Goal: Task Accomplishment & Management: Manage account settings

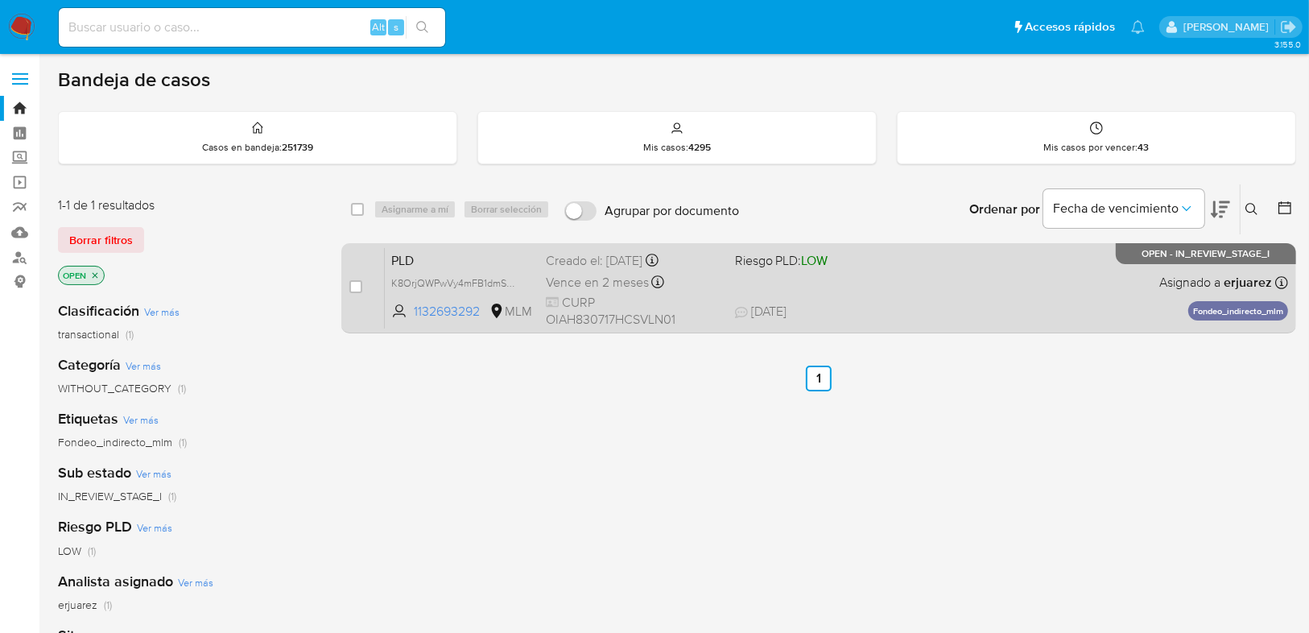
click at [850, 303] on span "19/08/2025 19/08/2025 07:53" at bounding box center [917, 312] width 365 height 18
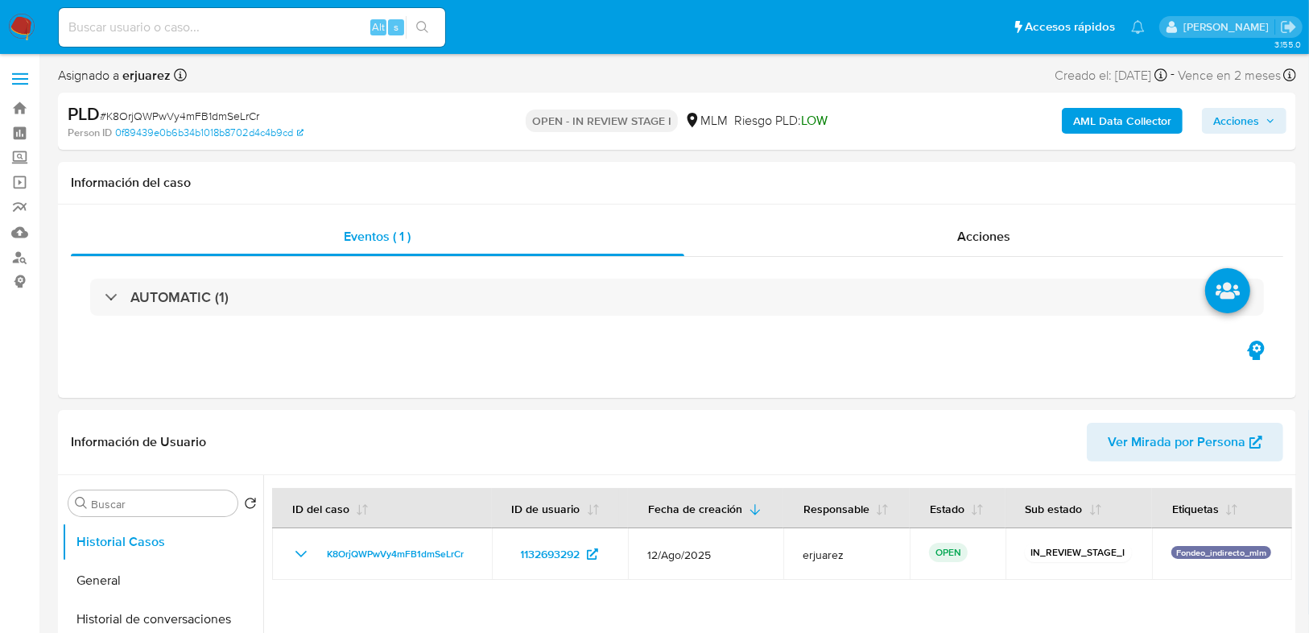
select select "10"
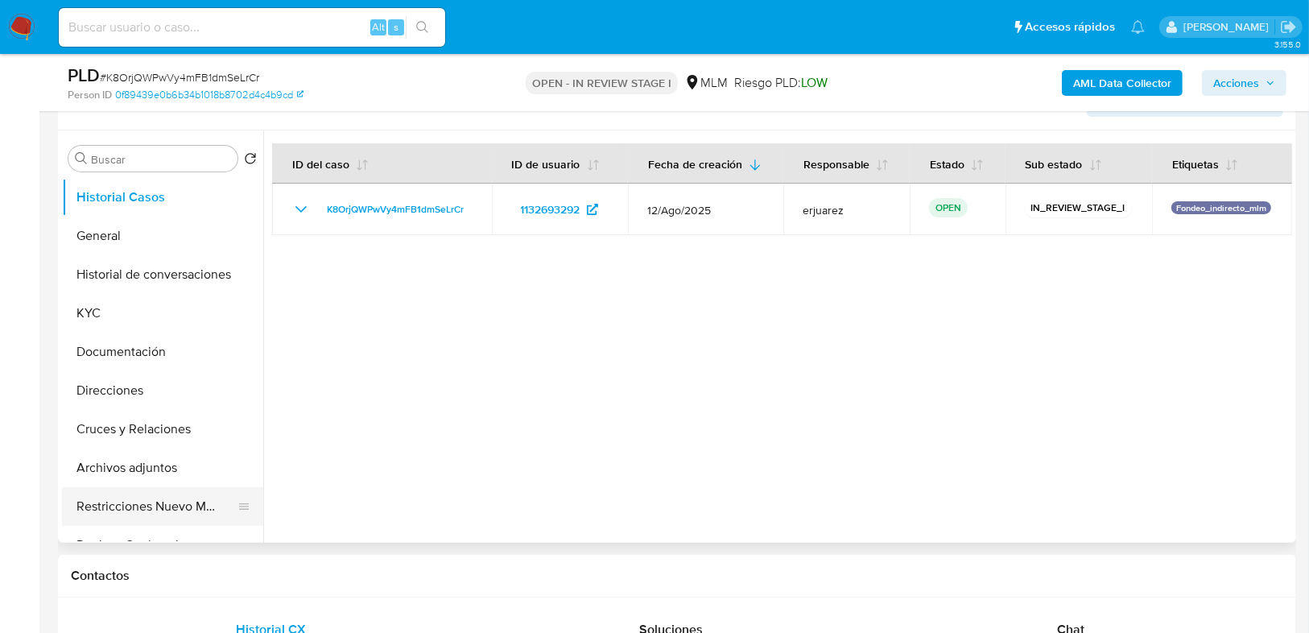
scroll to position [386, 0]
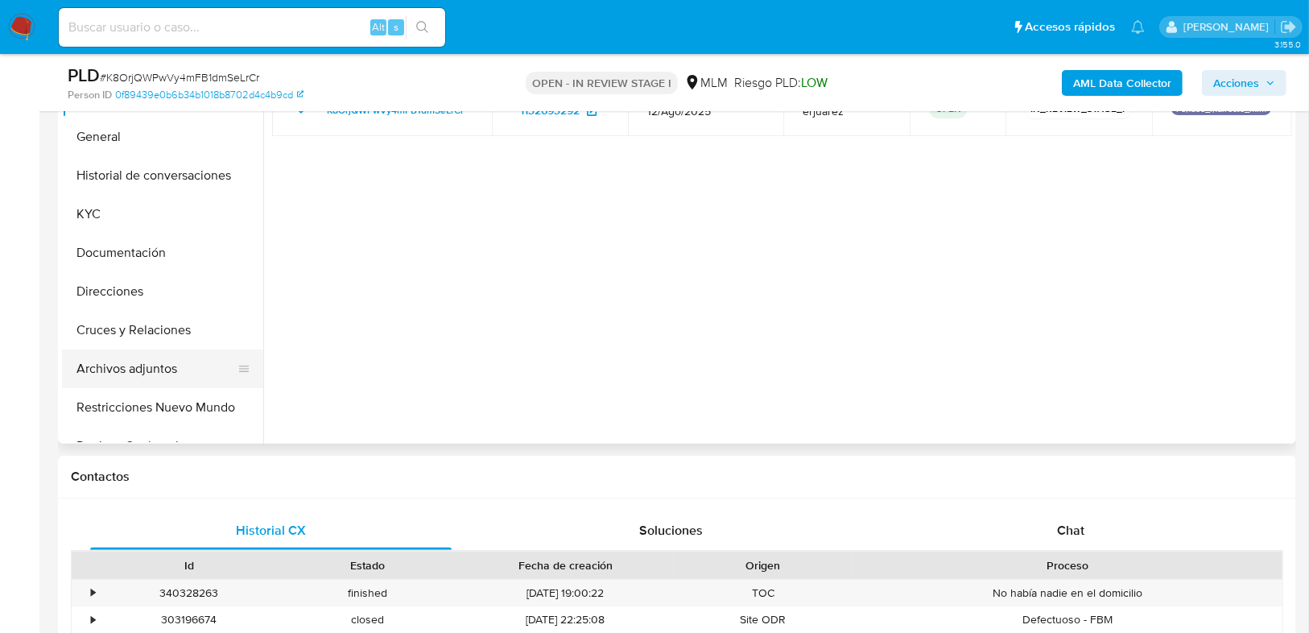
click at [138, 378] on button "Archivos adjuntos" at bounding box center [156, 368] width 188 height 39
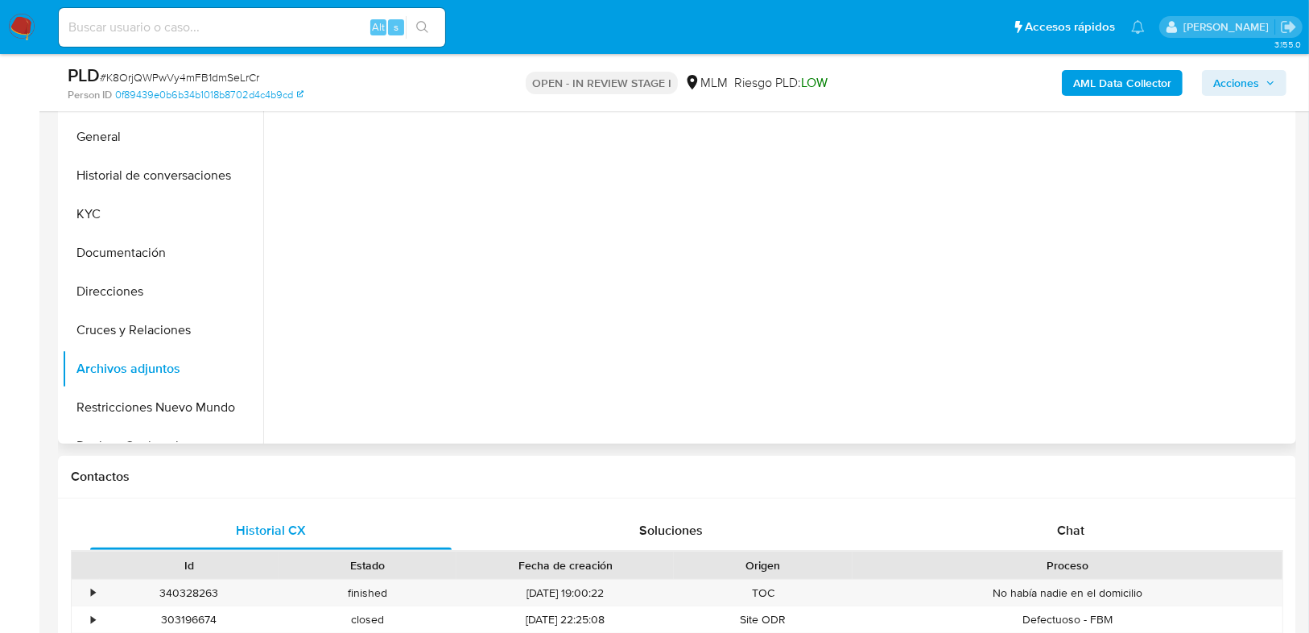
scroll to position [322, 0]
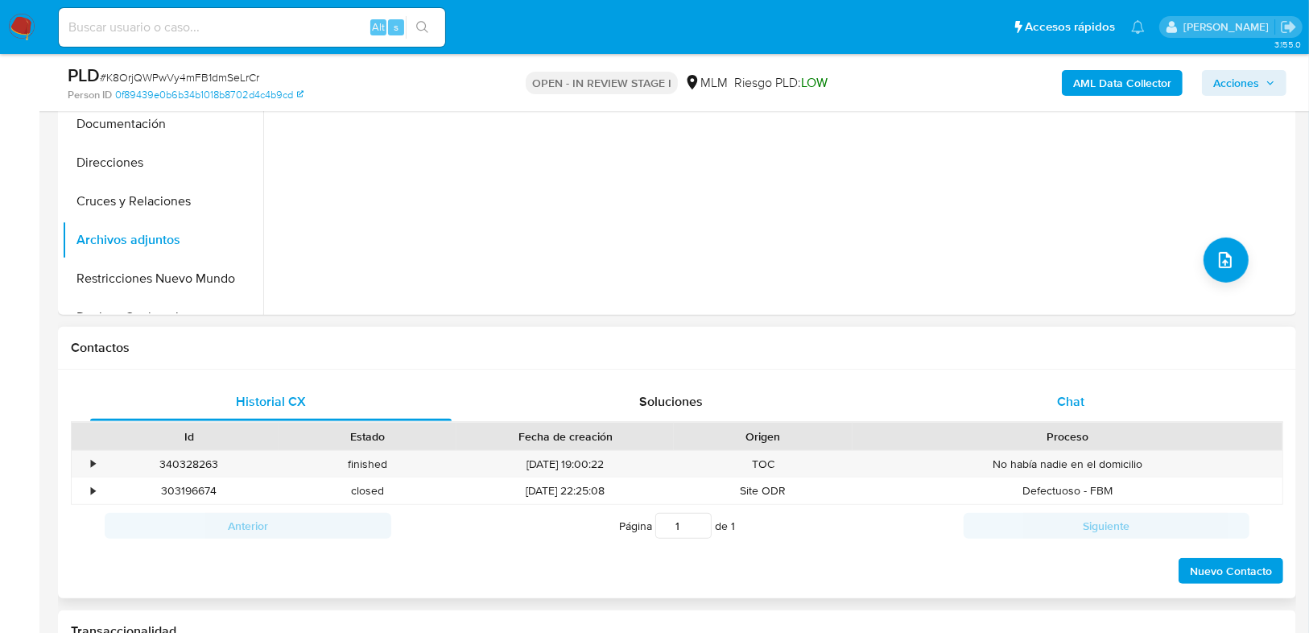
click at [1040, 406] on div "Chat" at bounding box center [1070, 401] width 361 height 39
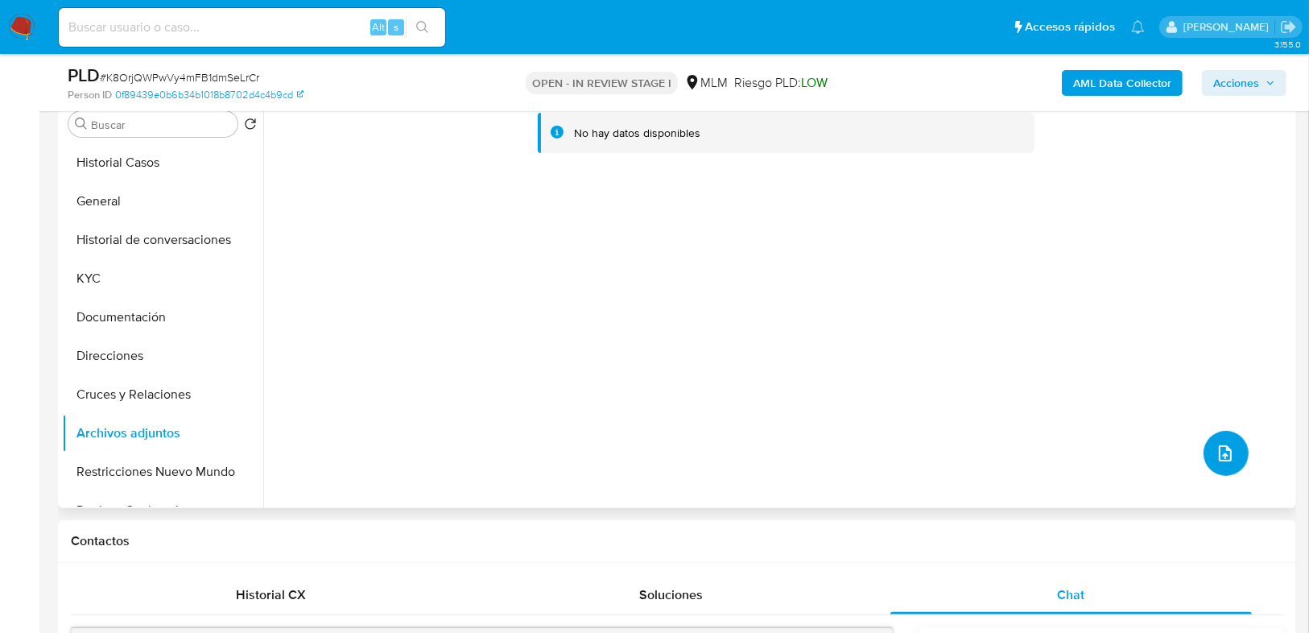
click at [1224, 456] on icon "upload-file" at bounding box center [1225, 453] width 13 height 16
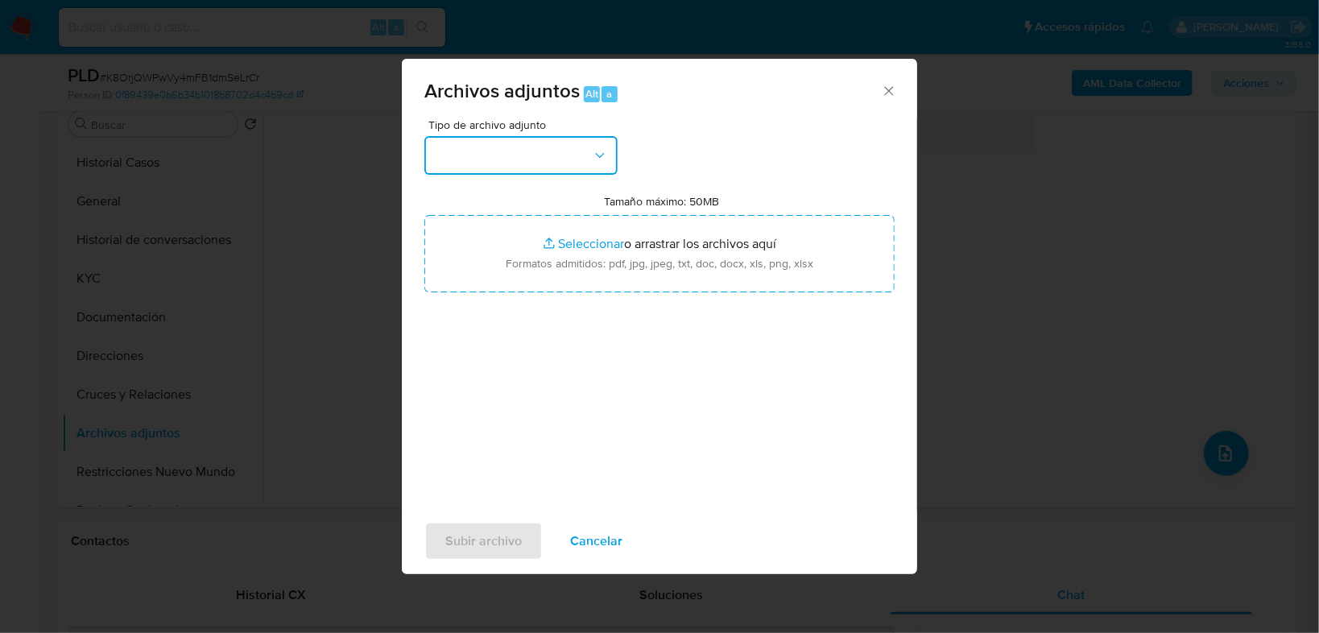
click at [554, 171] on button "button" at bounding box center [520, 155] width 193 height 39
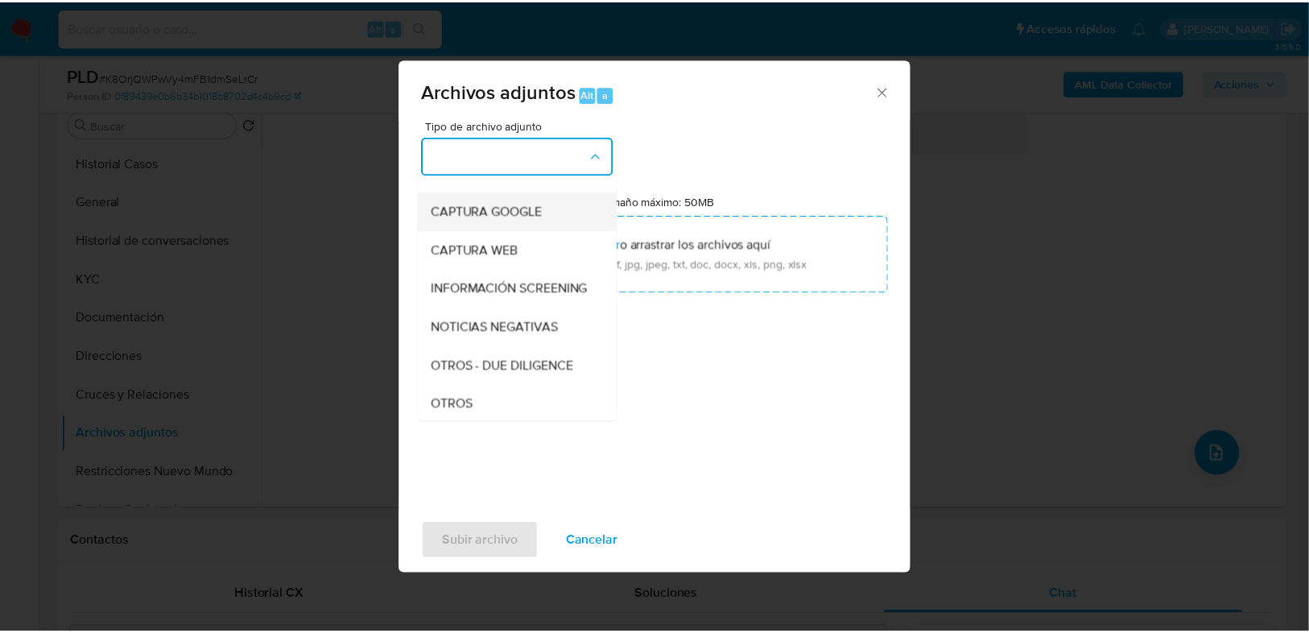
scroll to position [193, 0]
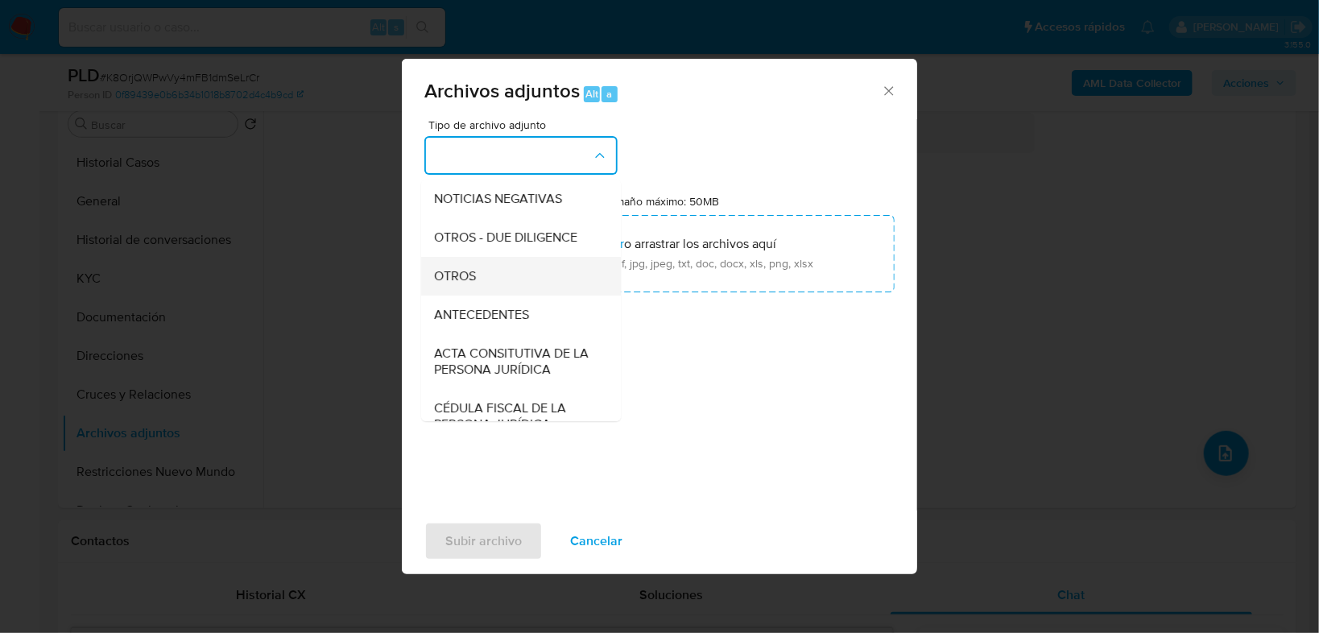
click at [449, 284] on span "OTROS" at bounding box center [455, 276] width 42 height 16
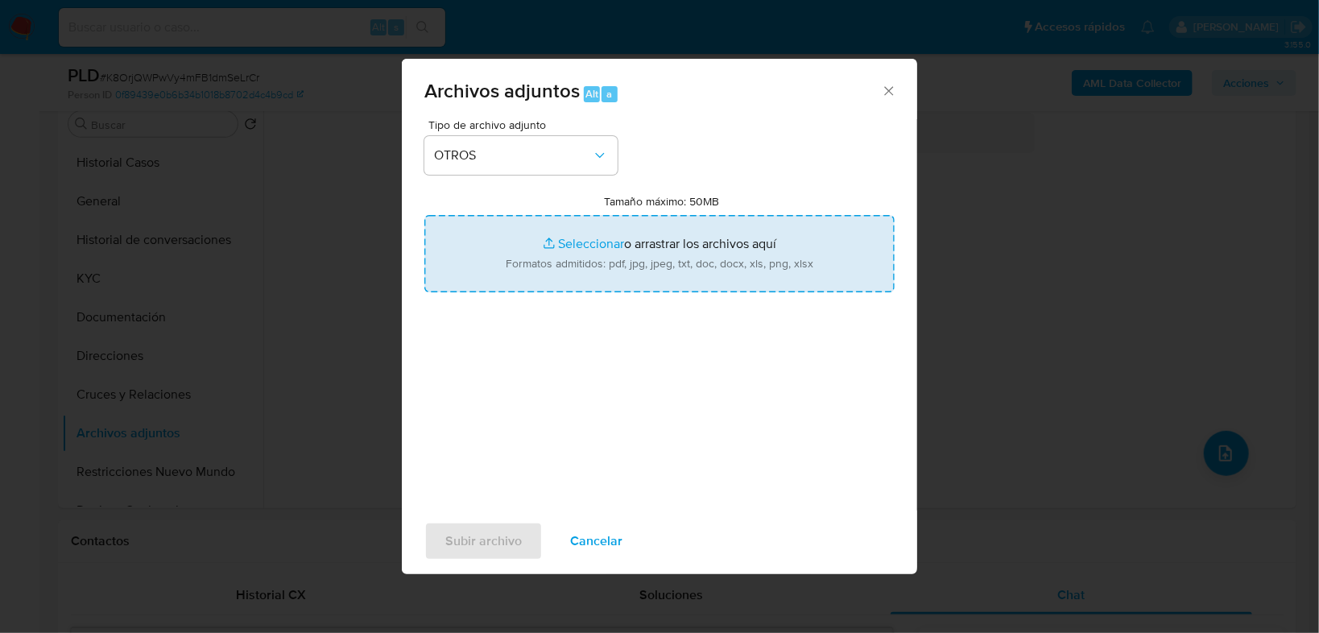
click at [569, 245] on input "Tamaño máximo: 50MB Seleccionar archivos" at bounding box center [659, 253] width 470 height 77
type input "C:\fakepath\1132693292_Henry Ovilla Alvarez_Ago25.xlsx"
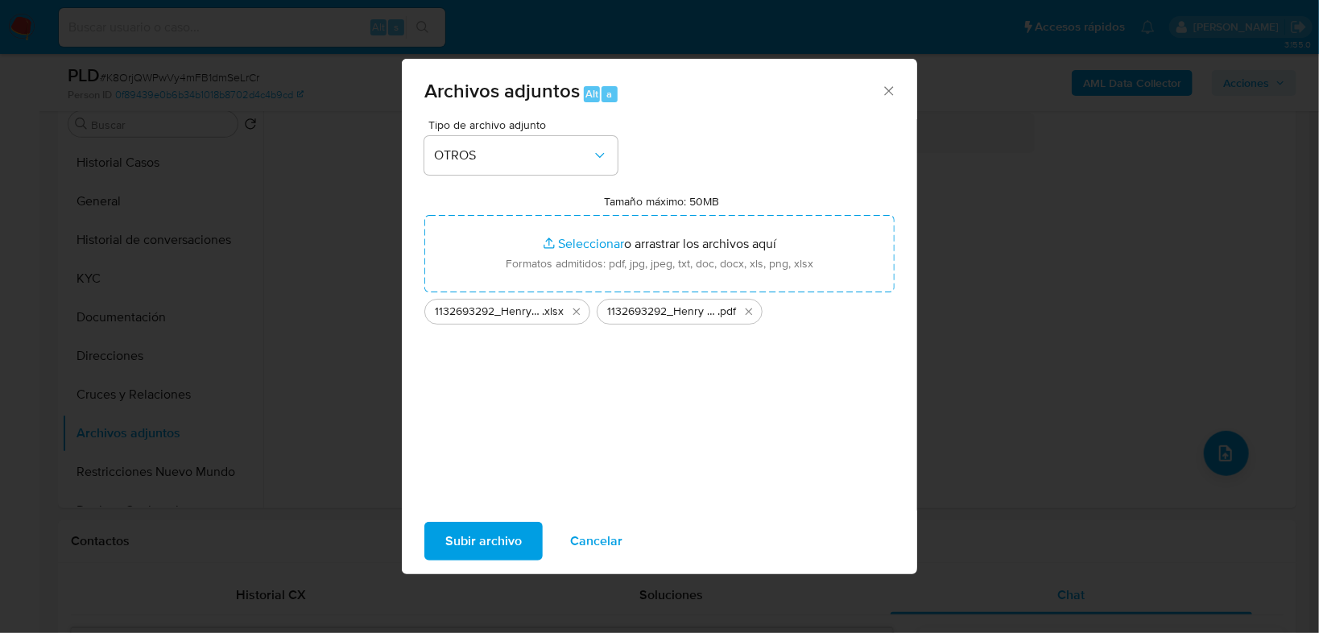
click at [464, 546] on span "Subir archivo" at bounding box center [483, 540] width 76 height 35
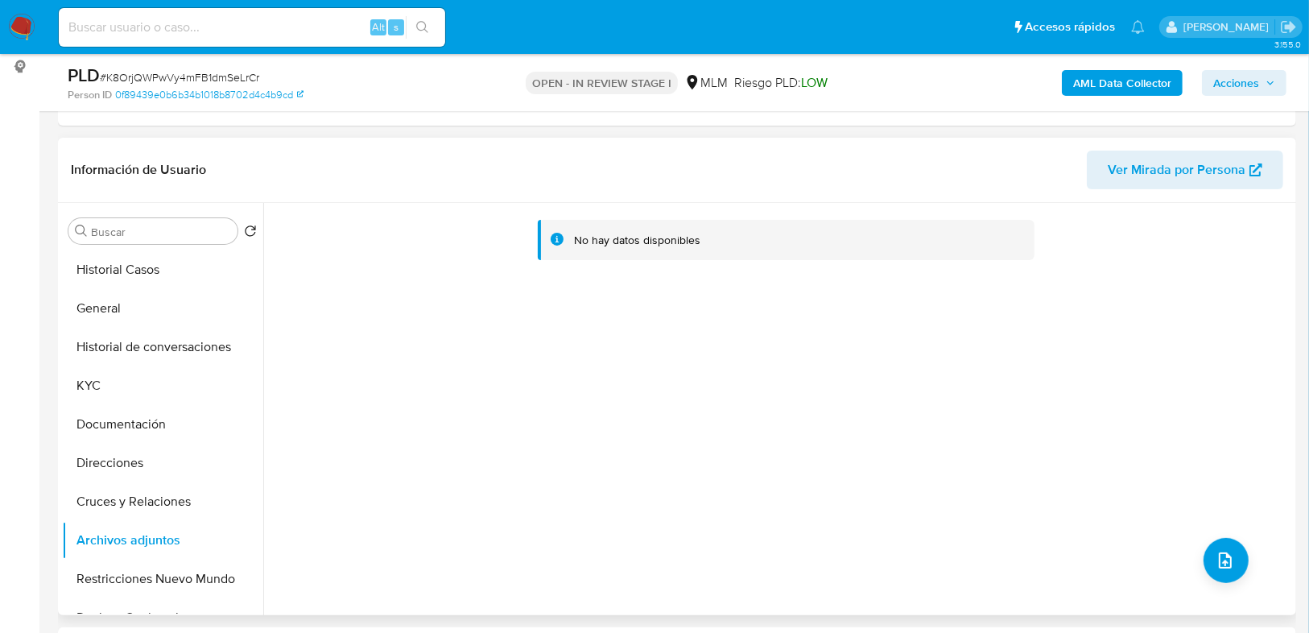
scroll to position [322, 0]
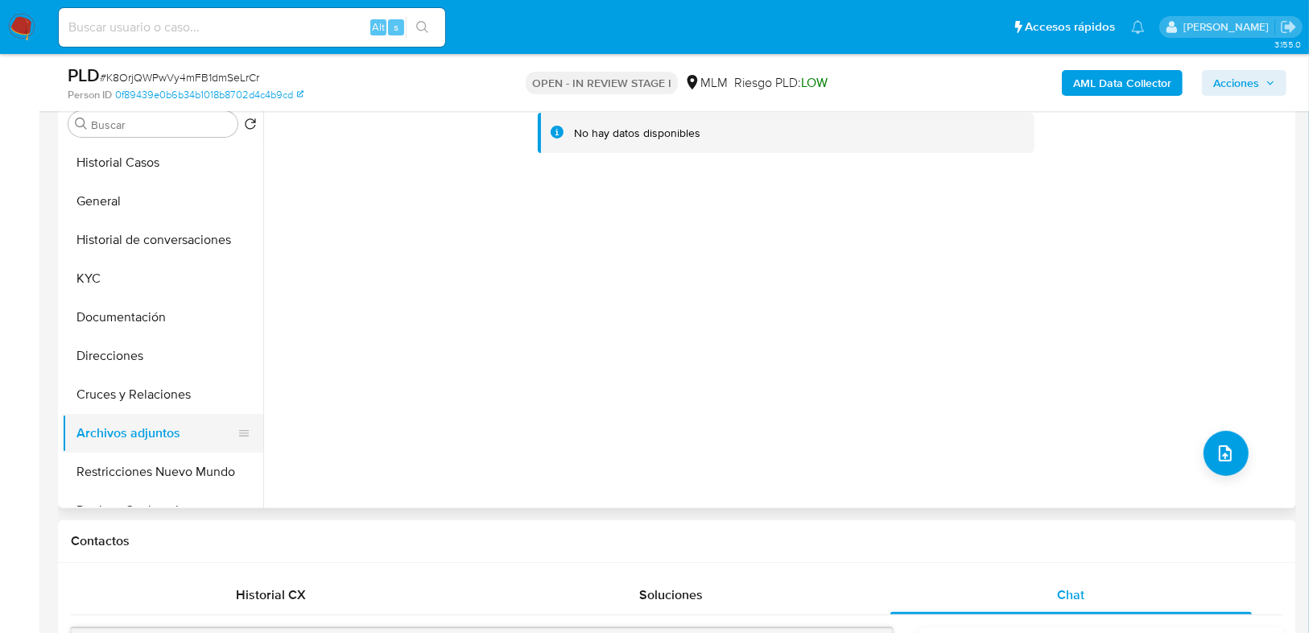
drag, startPoint x: 148, startPoint y: 407, endPoint x: 140, endPoint y: 431, distance: 25.5
click at [148, 407] on button "Cruces y Relaciones" at bounding box center [162, 394] width 201 height 39
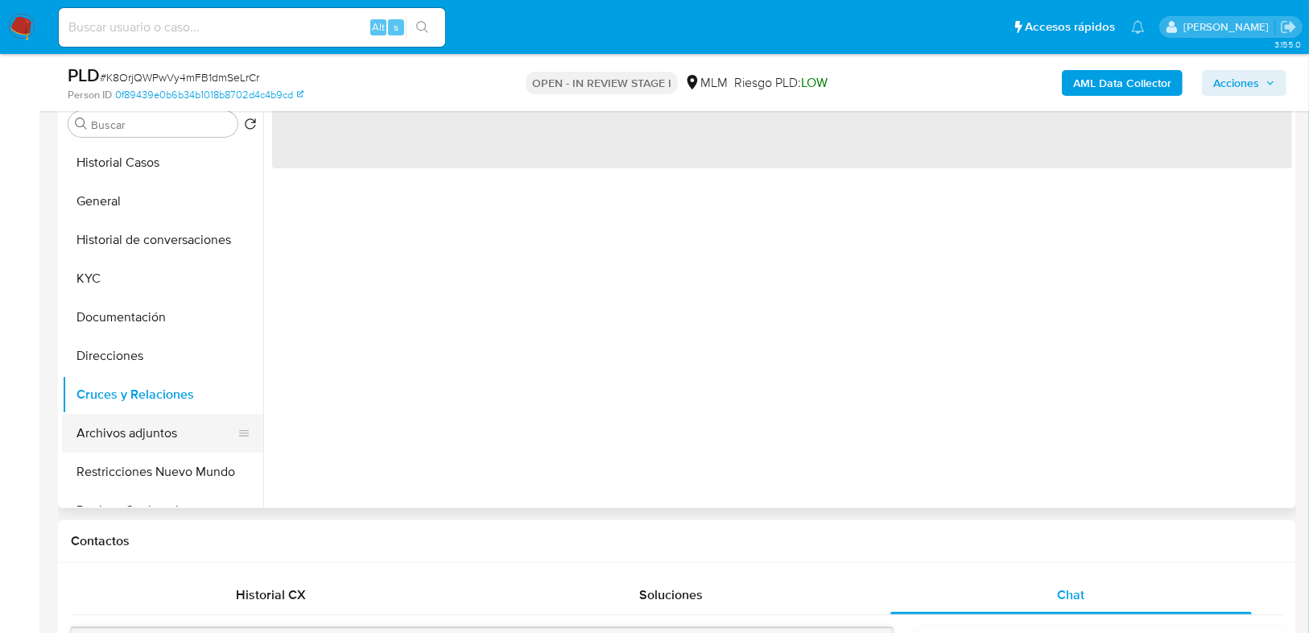
click at [138, 436] on button "Archivos adjuntos" at bounding box center [156, 433] width 188 height 39
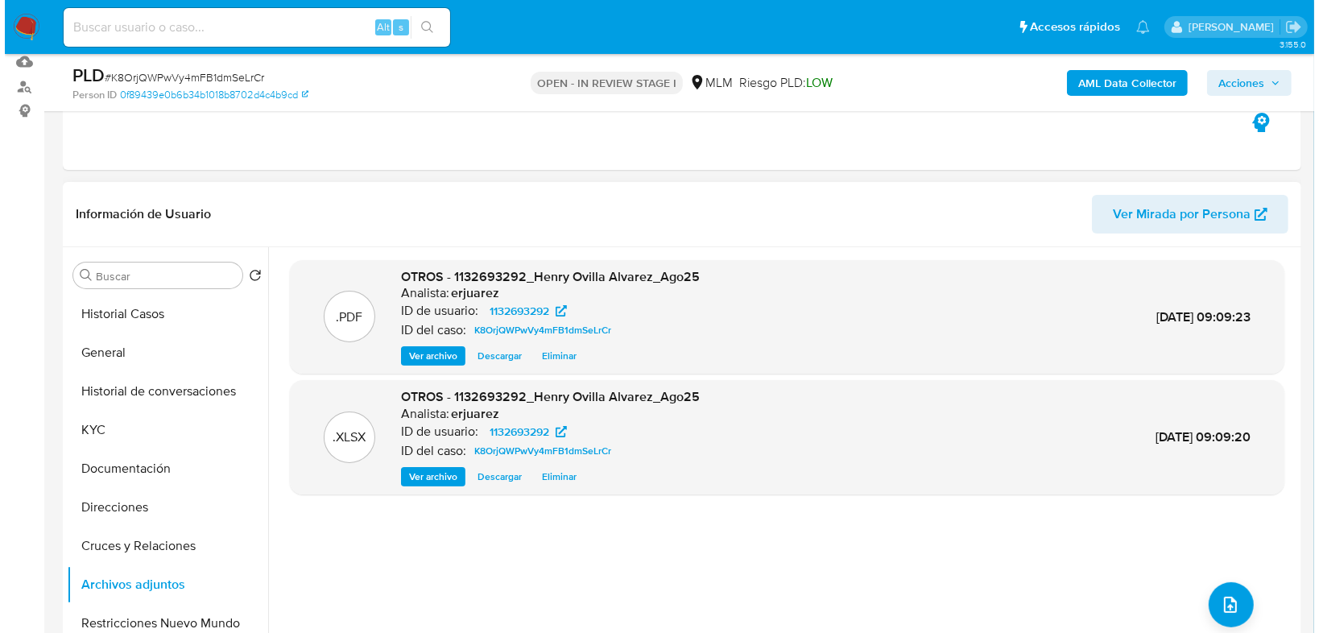
scroll to position [193, 0]
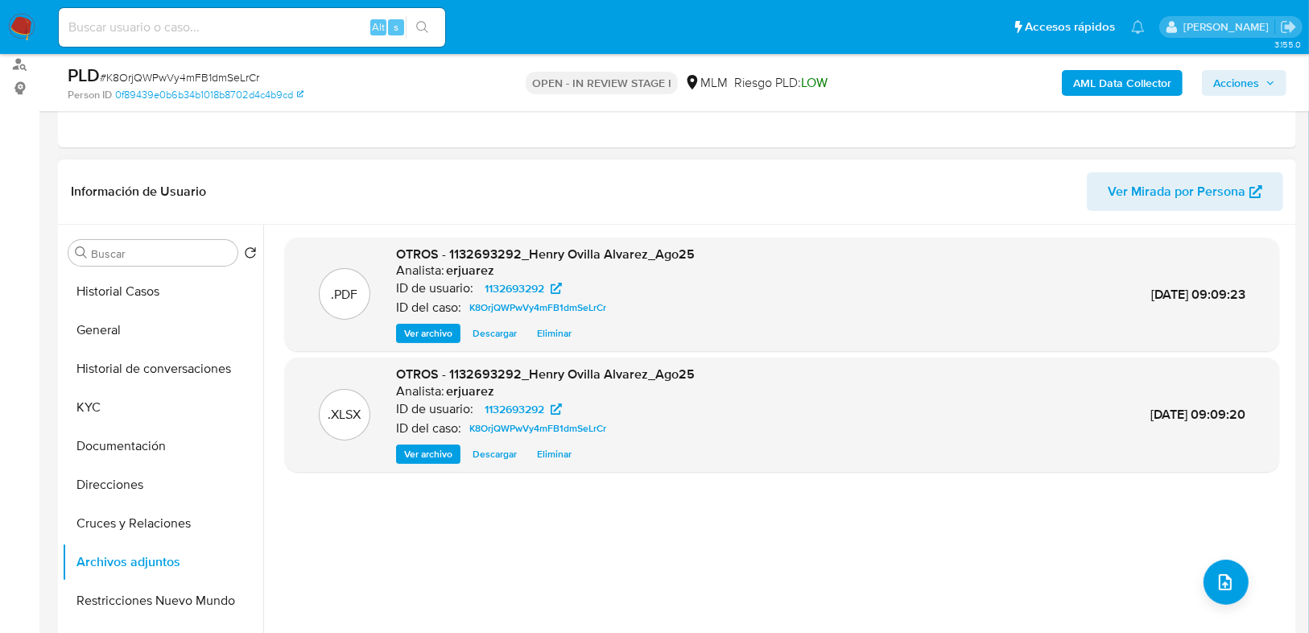
click at [421, 335] on span "Ver archivo" at bounding box center [428, 333] width 48 height 16
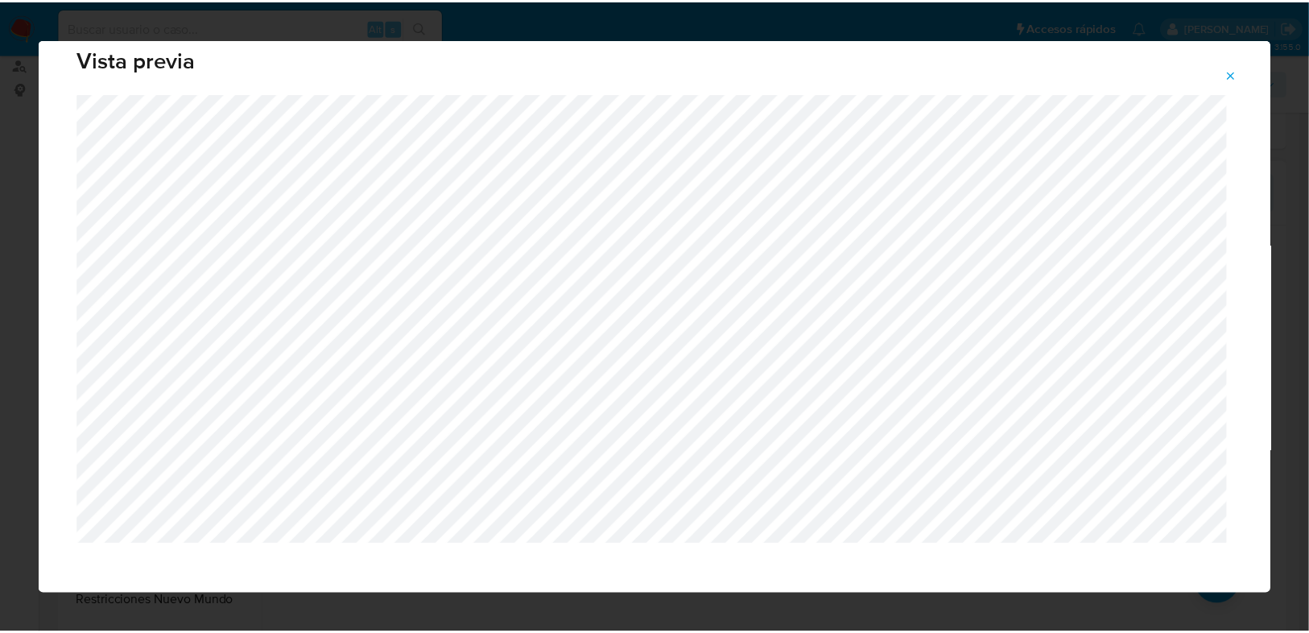
scroll to position [43, 0]
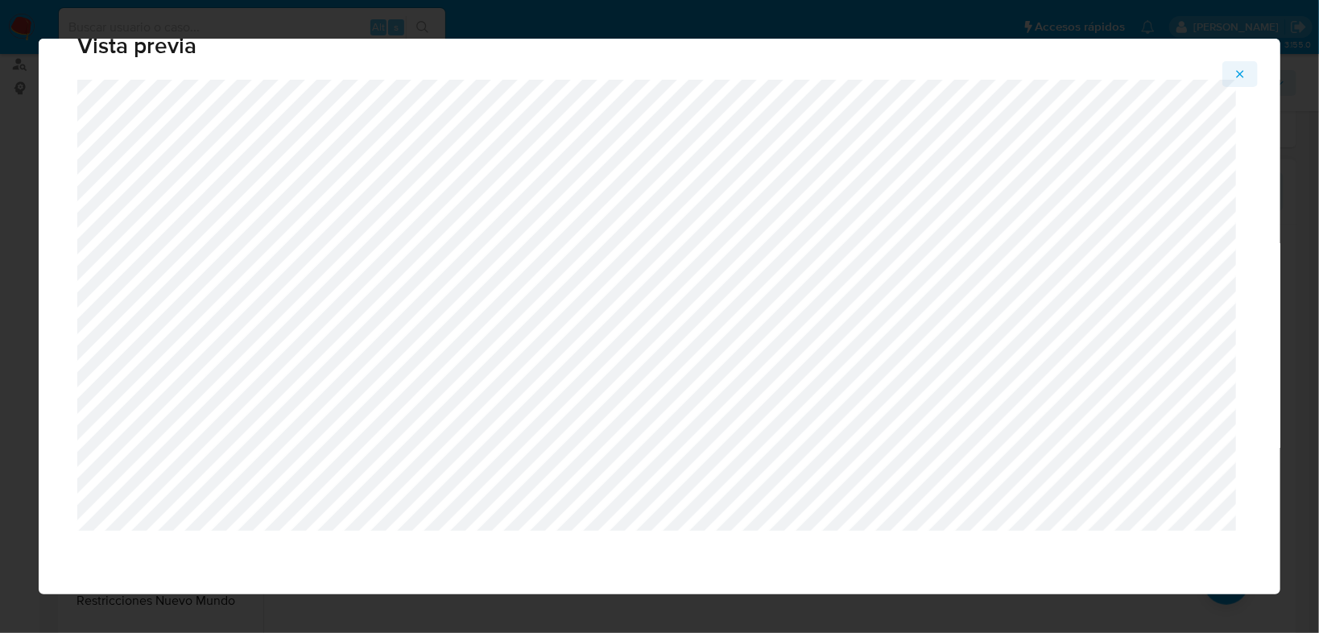
click at [1244, 72] on icon "Attachment preview" at bounding box center [1239, 74] width 13 height 13
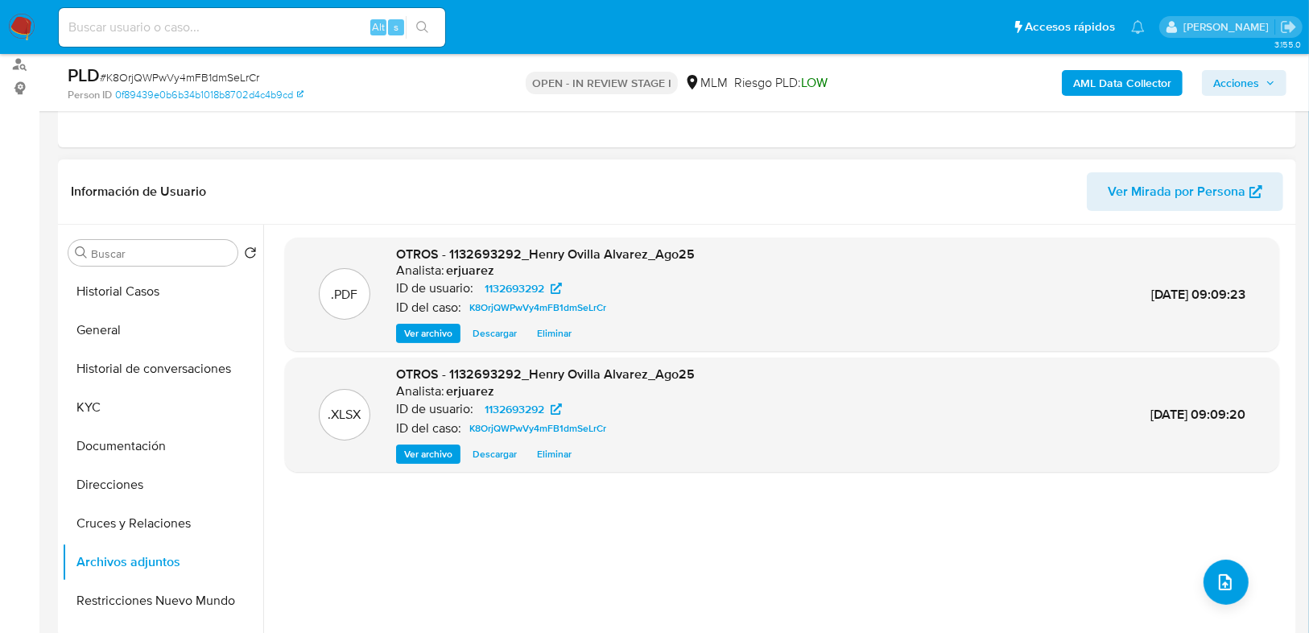
click at [437, 331] on span "Ver archivo" at bounding box center [428, 333] width 48 height 16
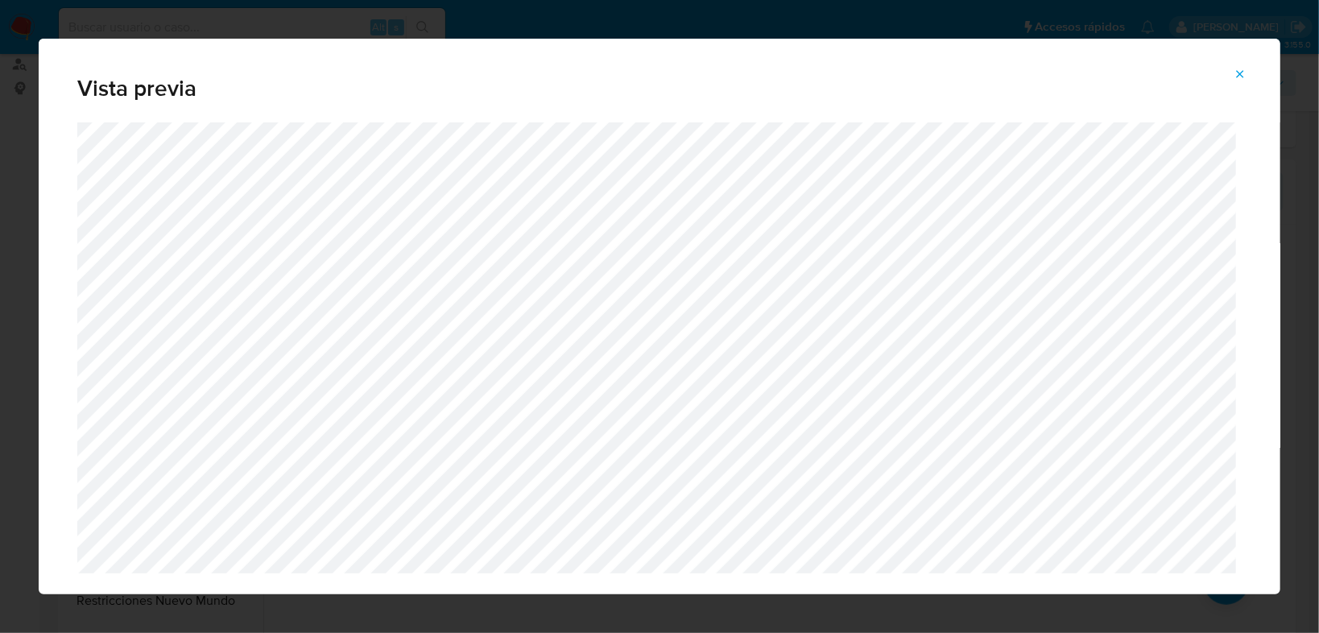
click at [1240, 68] on icon "Attachment preview" at bounding box center [1239, 74] width 13 height 13
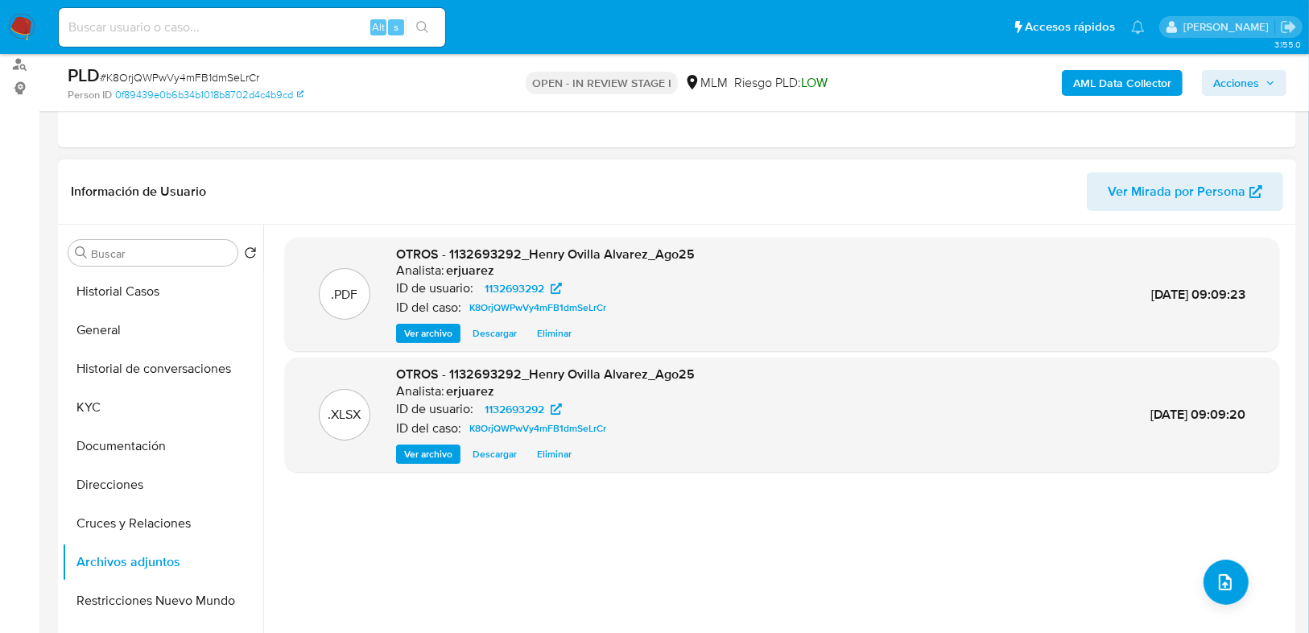
click at [425, 328] on span "Ver archivo" at bounding box center [428, 333] width 48 height 16
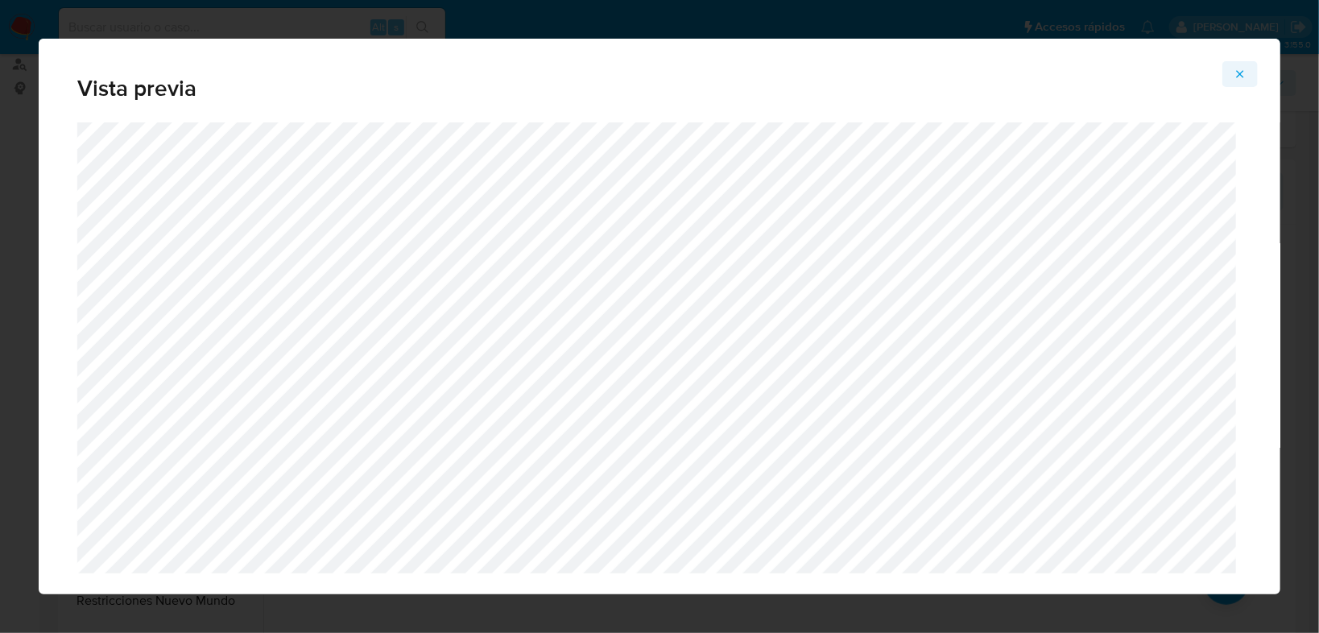
click at [1236, 78] on icon "Attachment preview" at bounding box center [1239, 74] width 13 height 13
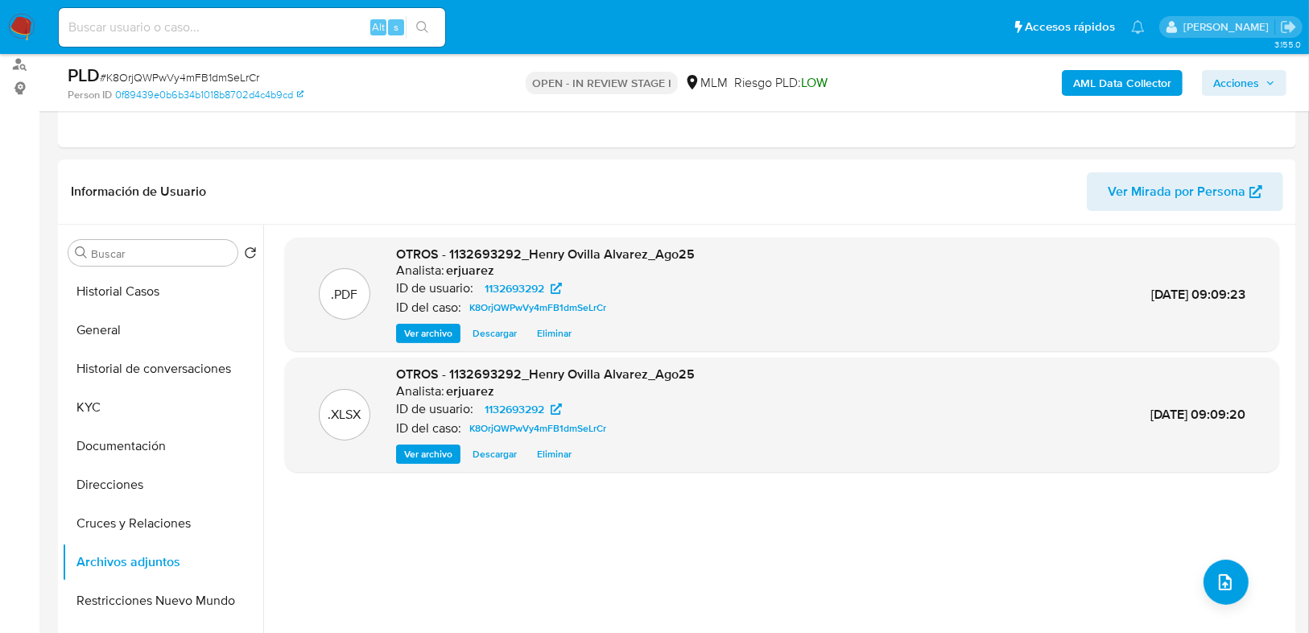
click at [1233, 85] on span "Acciones" at bounding box center [1236, 83] width 46 height 26
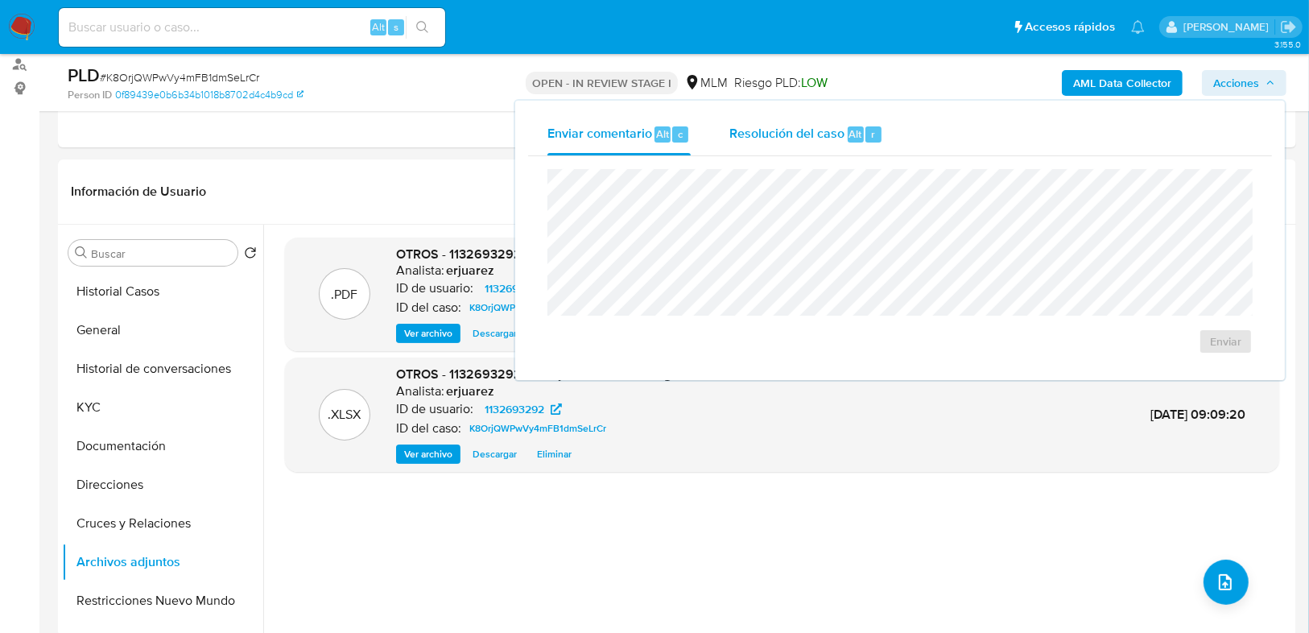
drag, startPoint x: 755, startPoint y: 138, endPoint x: 734, endPoint y: 134, distance: 21.5
click at [753, 138] on span "Resolución del caso" at bounding box center [786, 133] width 115 height 19
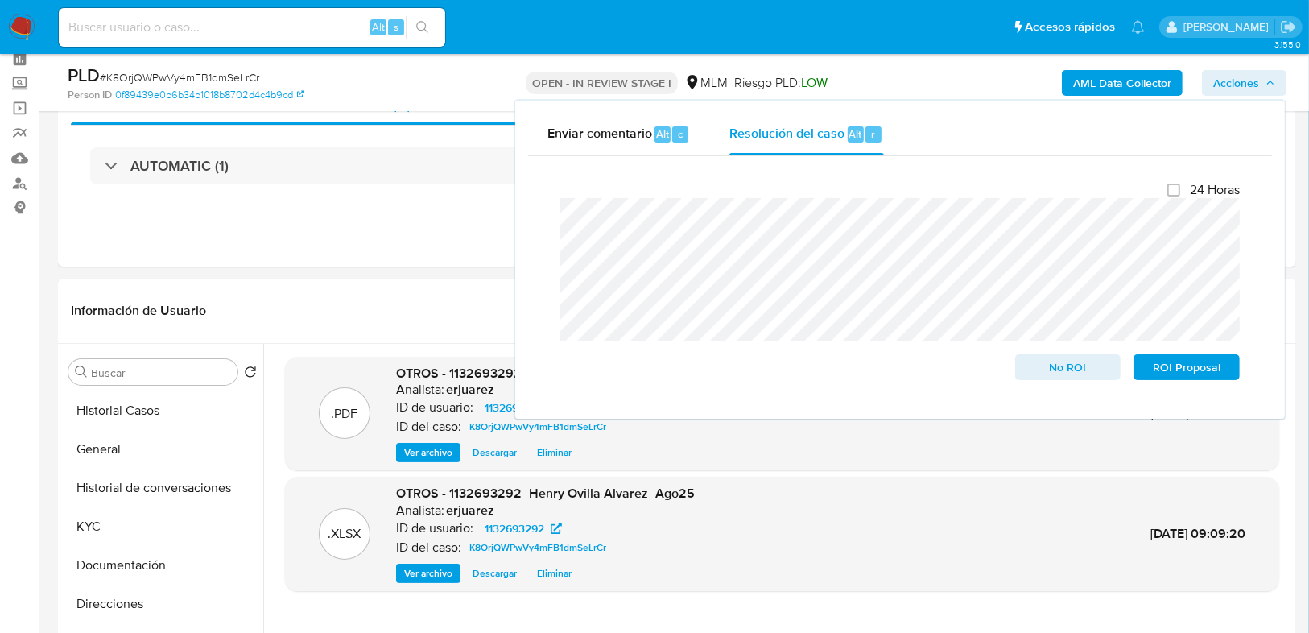
scroll to position [0, 0]
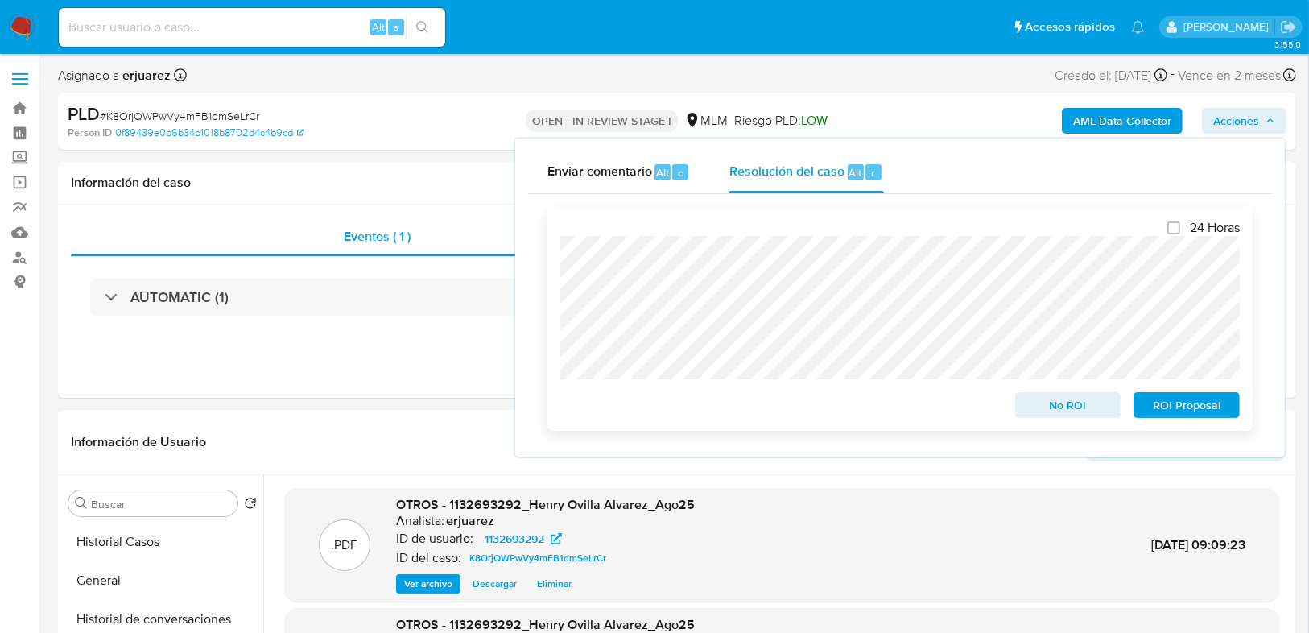
click at [1046, 405] on span "No ROI" at bounding box center [1068, 405] width 84 height 23
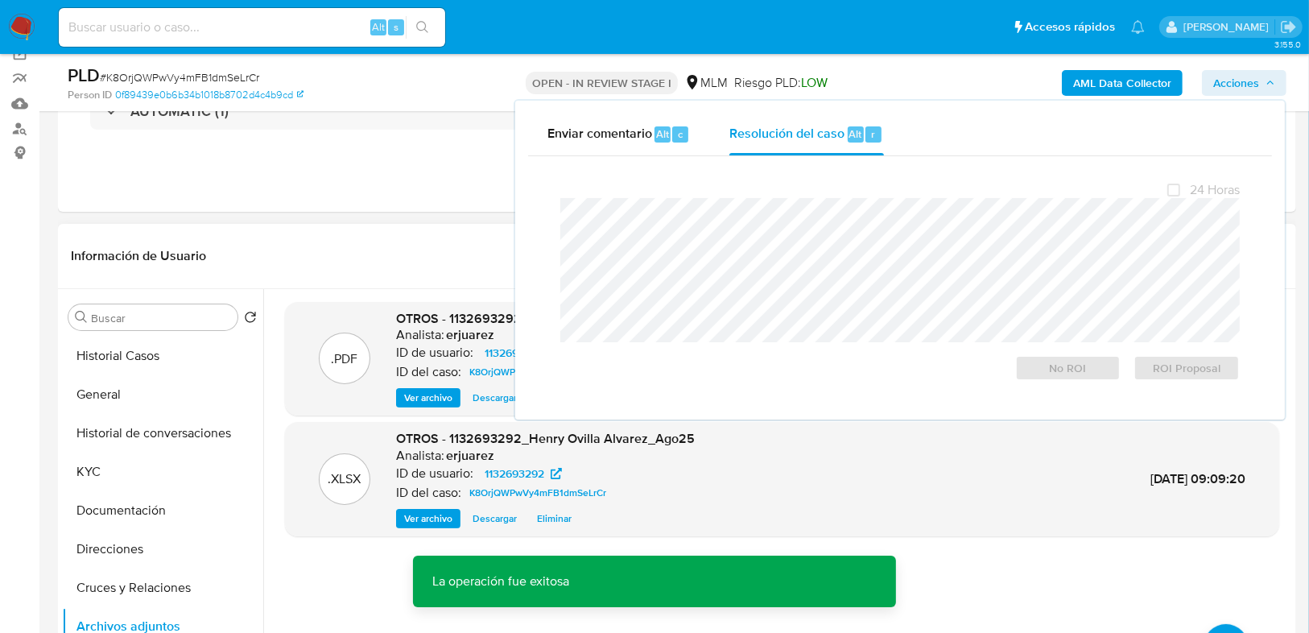
click at [258, 266] on header "Información de Usuario Ver Mirada por Persona" at bounding box center [677, 256] width 1212 height 39
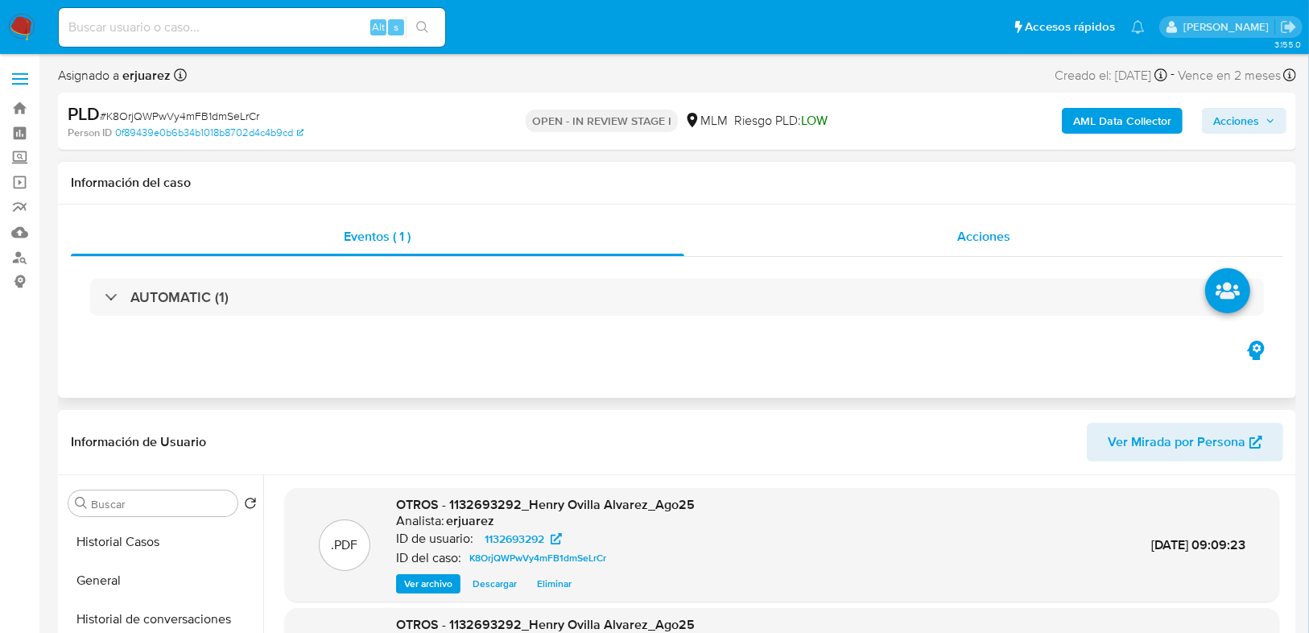
click at [863, 246] on div "Acciones" at bounding box center [984, 236] width 600 height 39
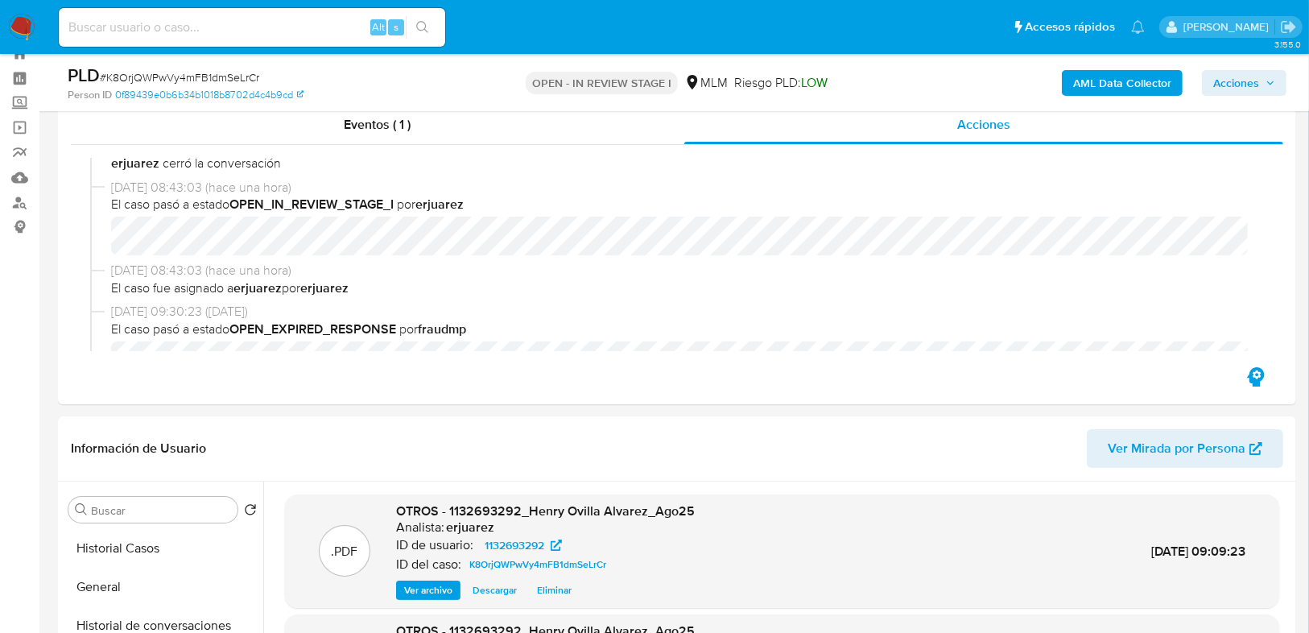
scroll to position [129, 0]
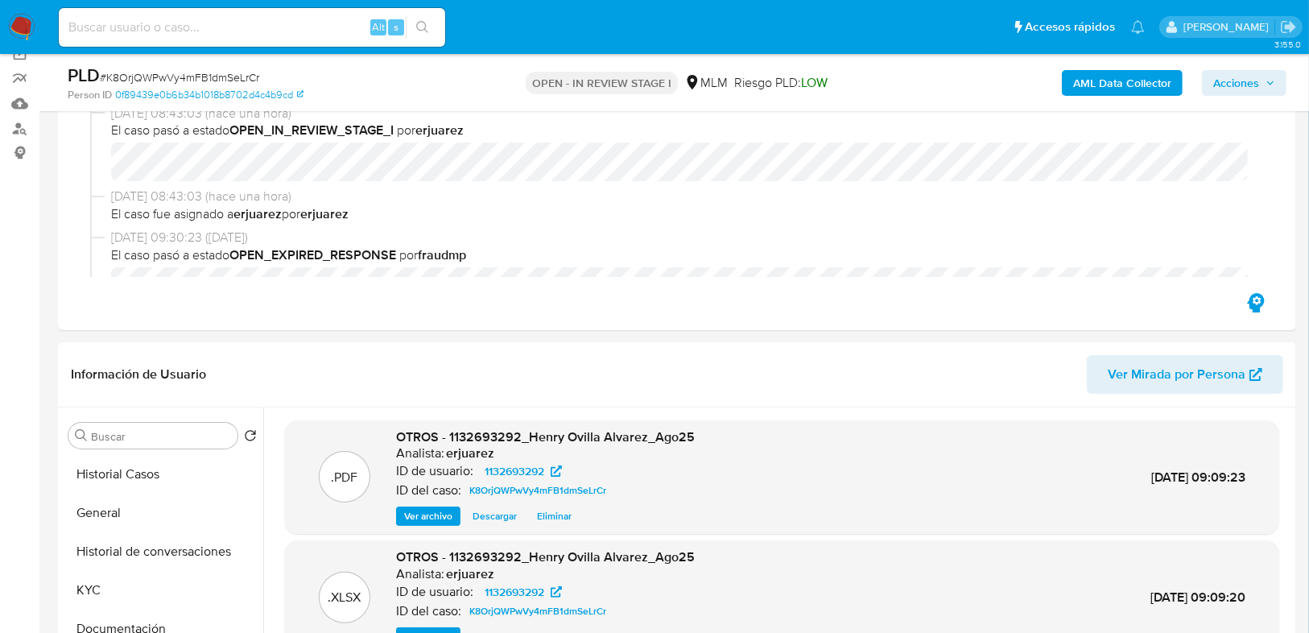
click at [8, 29] on img at bounding box center [21, 27] width 27 height 27
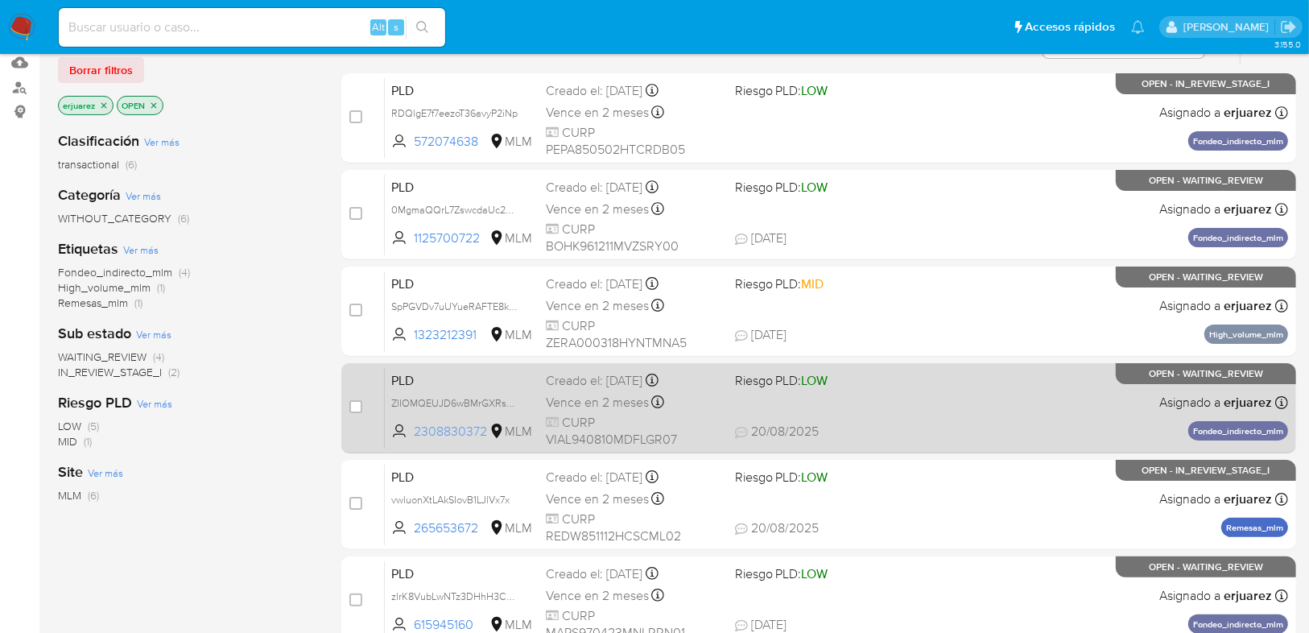
scroll to position [193, 0]
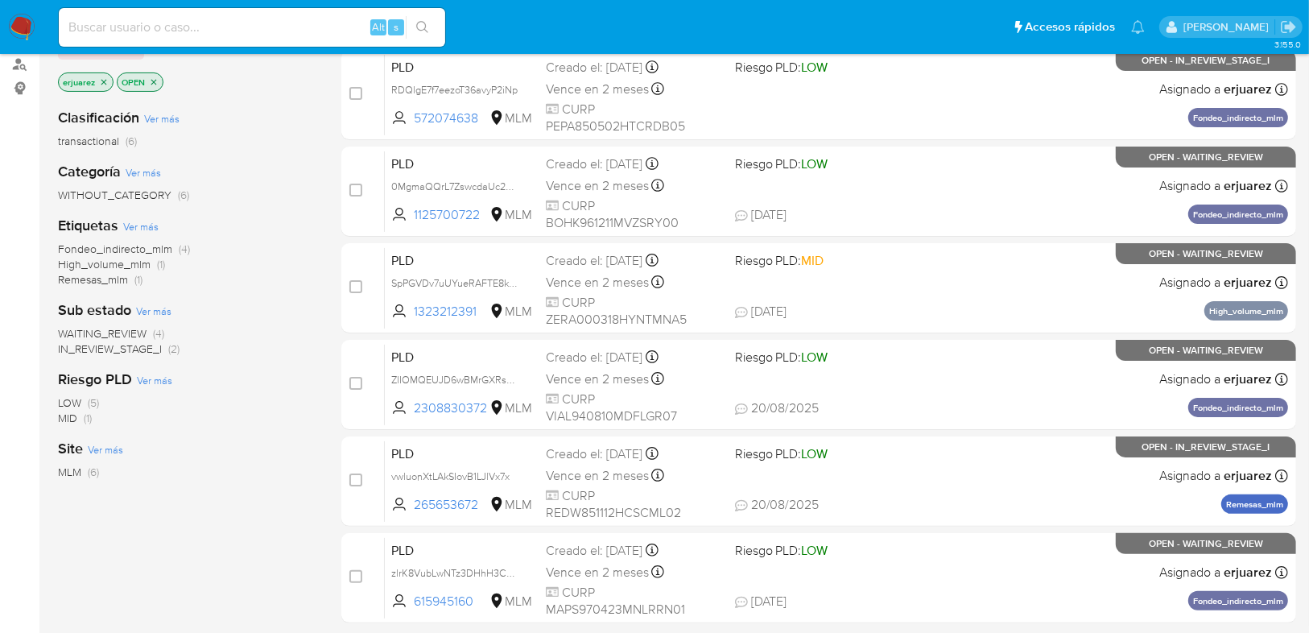
click at [201, 18] on input at bounding box center [252, 27] width 386 height 21
paste input "1132693292"
type input "1132693292"
click at [414, 26] on button "search-icon" at bounding box center [422, 27] width 33 height 23
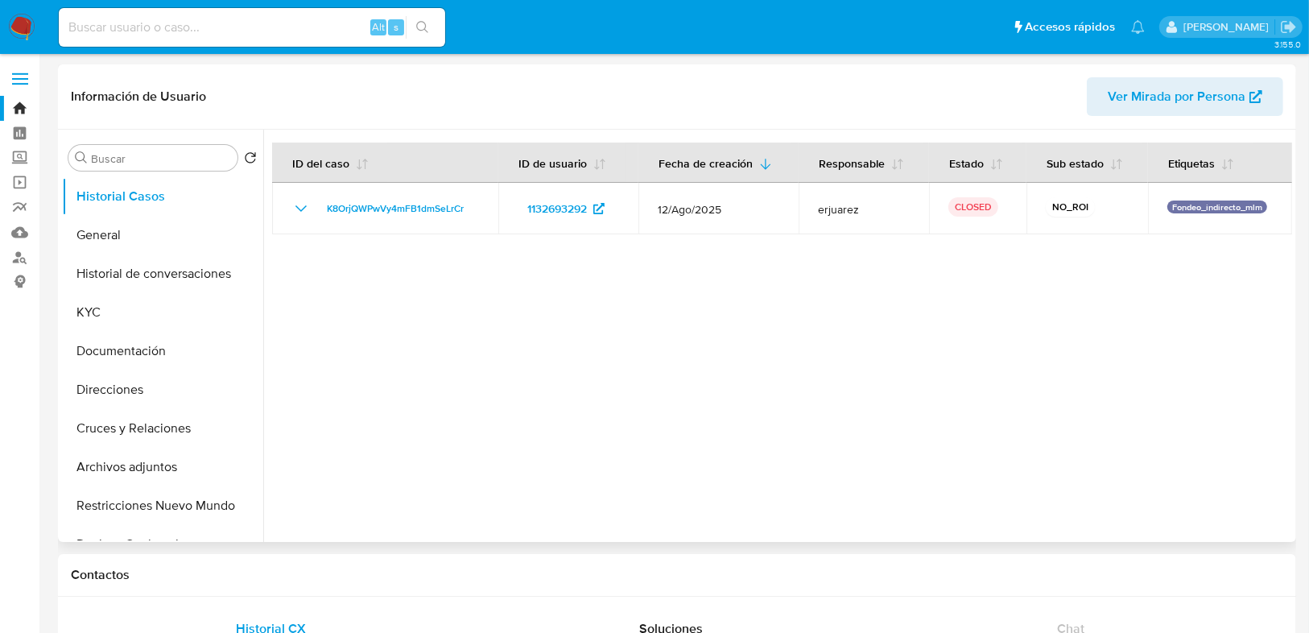
select select "10"
click at [19, 16] on img at bounding box center [21, 27] width 27 height 27
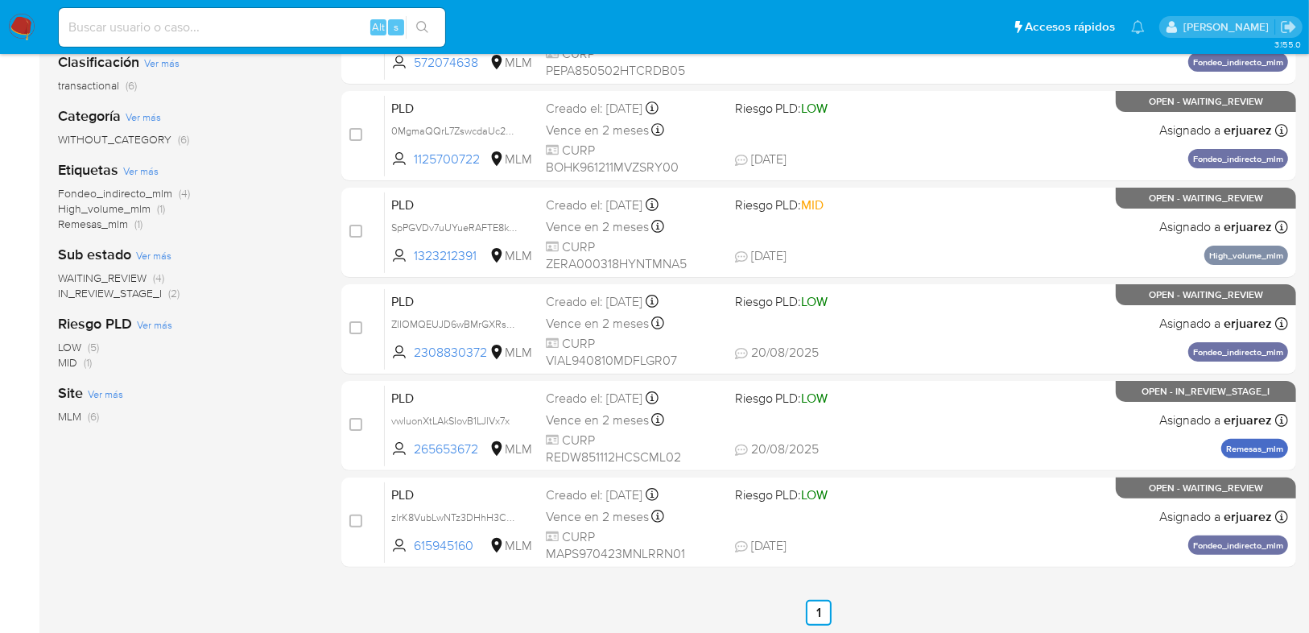
scroll to position [258, 0]
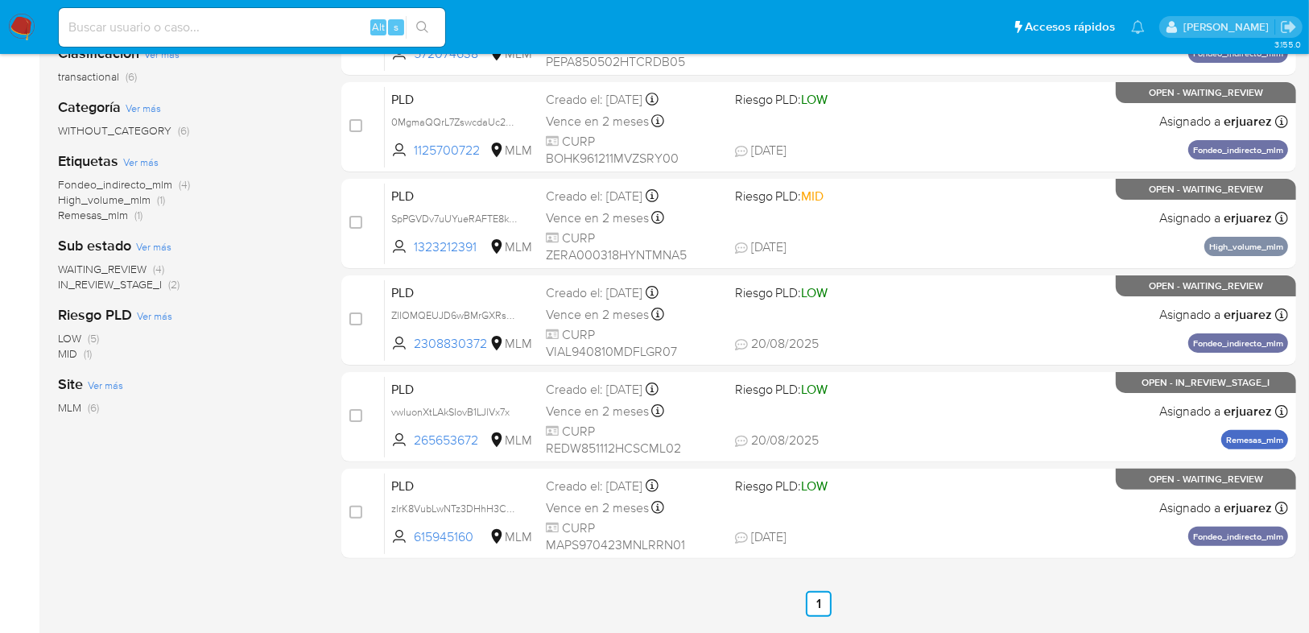
click at [77, 273] on span "WAITING_REVIEW" at bounding box center [102, 269] width 89 height 16
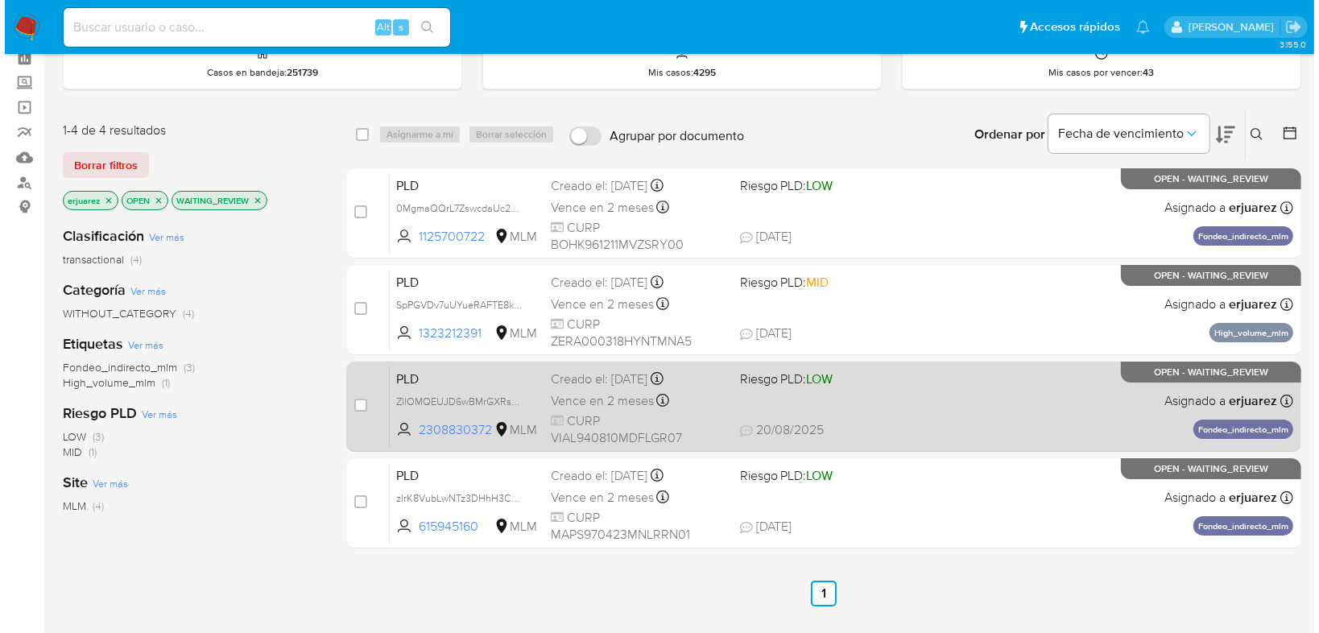
scroll to position [129, 0]
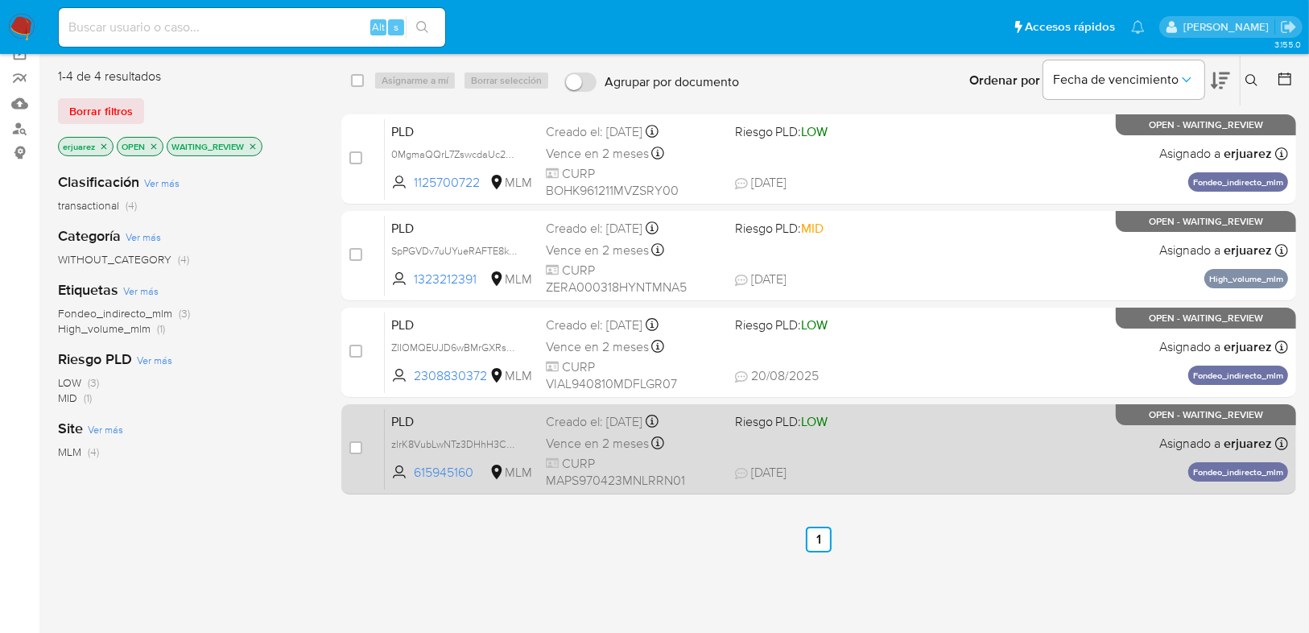
click at [972, 473] on span "21/08/2025 21/08/2025 01:53" at bounding box center [917, 473] width 365 height 18
click at [357, 448] on input "checkbox" at bounding box center [355, 447] width 13 height 13
checkbox input "true"
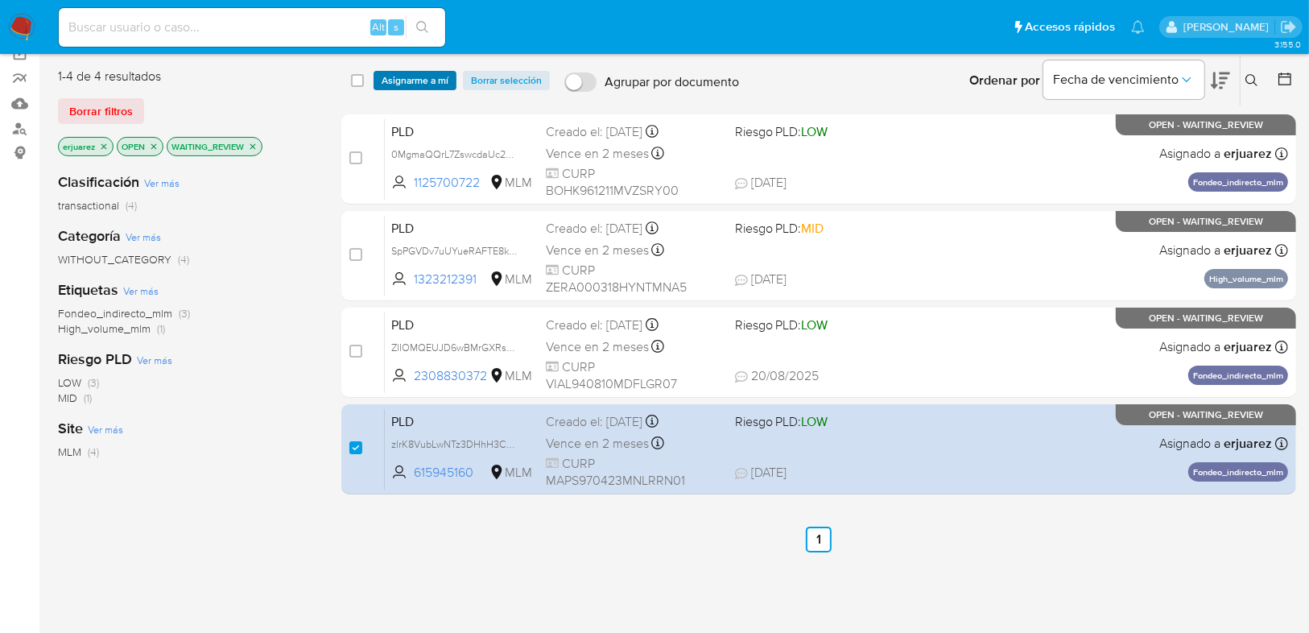
click at [427, 76] on span "Asignarme a mí" at bounding box center [415, 80] width 67 height 16
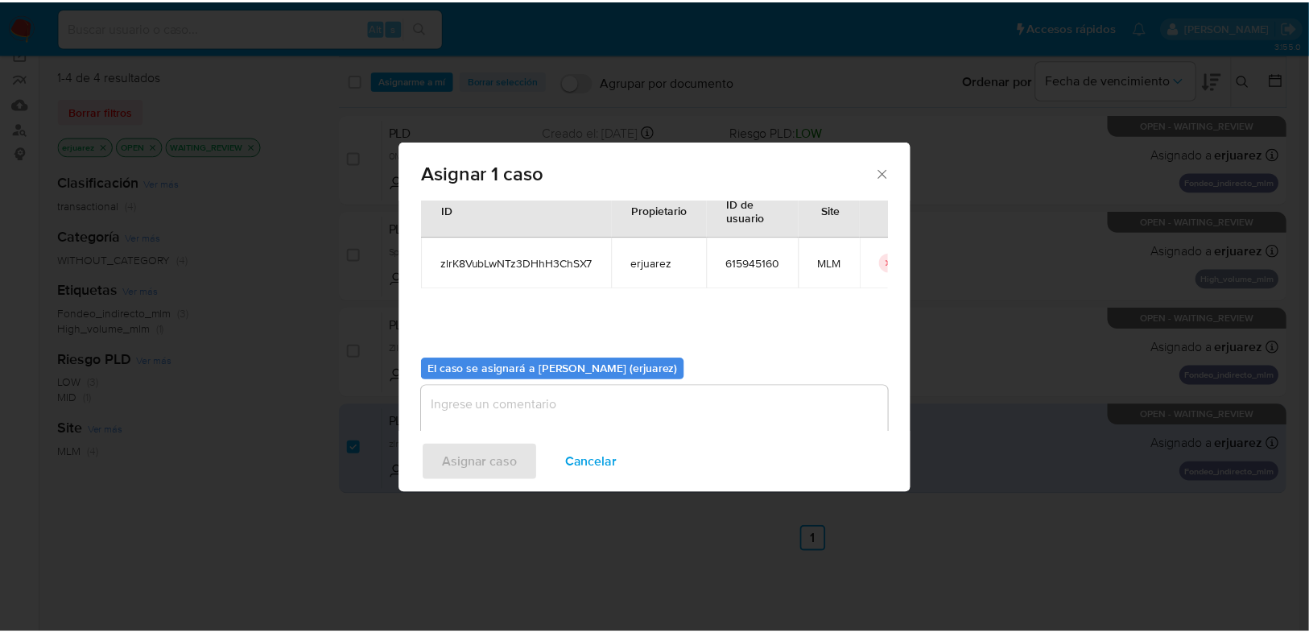
scroll to position [83, 0]
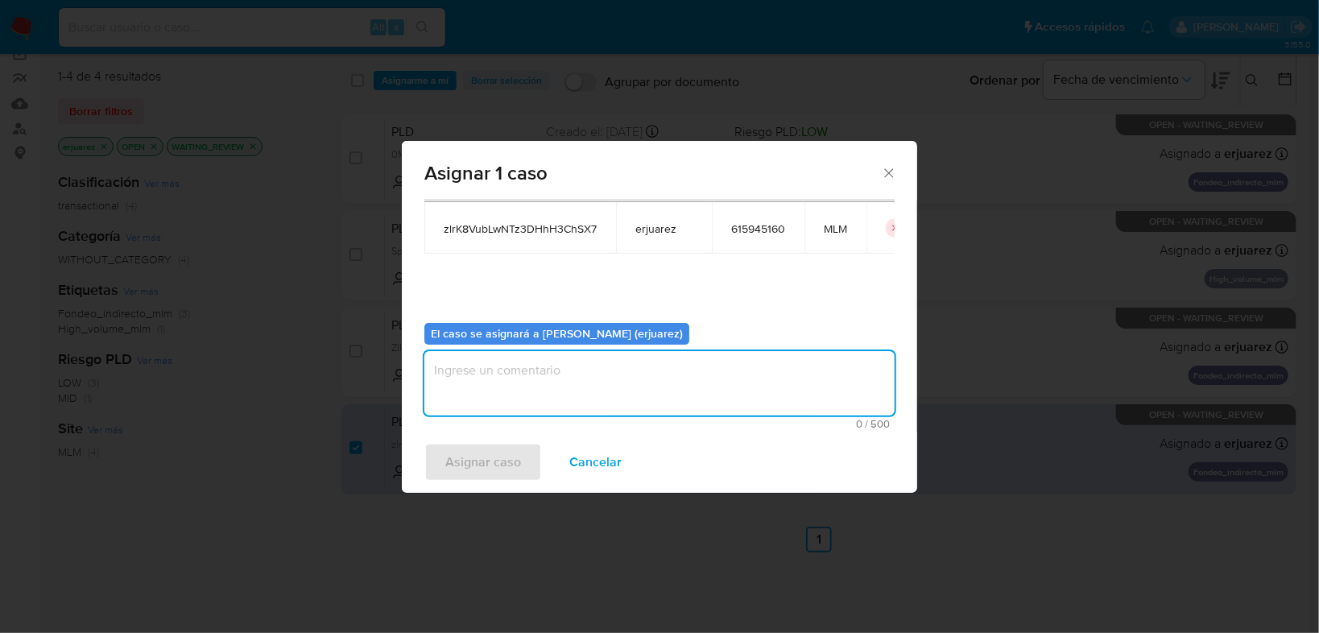
click at [496, 396] on textarea "assign-modal" at bounding box center [659, 383] width 470 height 64
type textarea "EPJU"
click at [474, 459] on span "Asignar caso" at bounding box center [483, 461] width 76 height 35
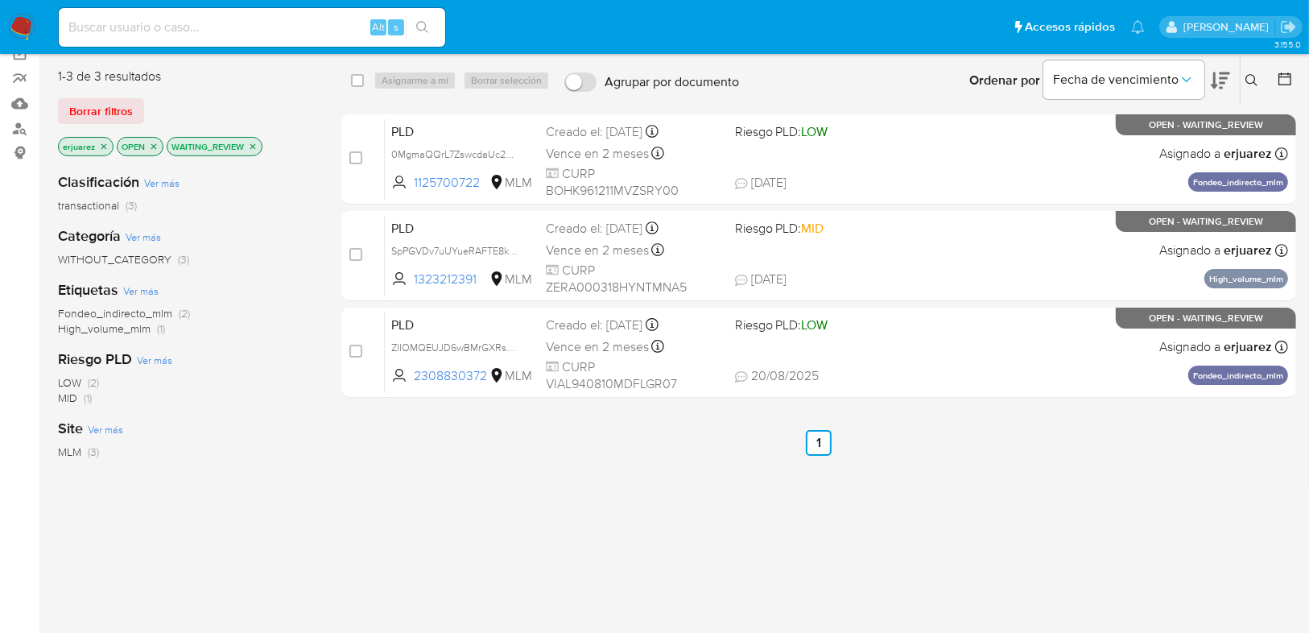
click at [254, 146] on icon "close-filter" at bounding box center [253, 147] width 10 height 10
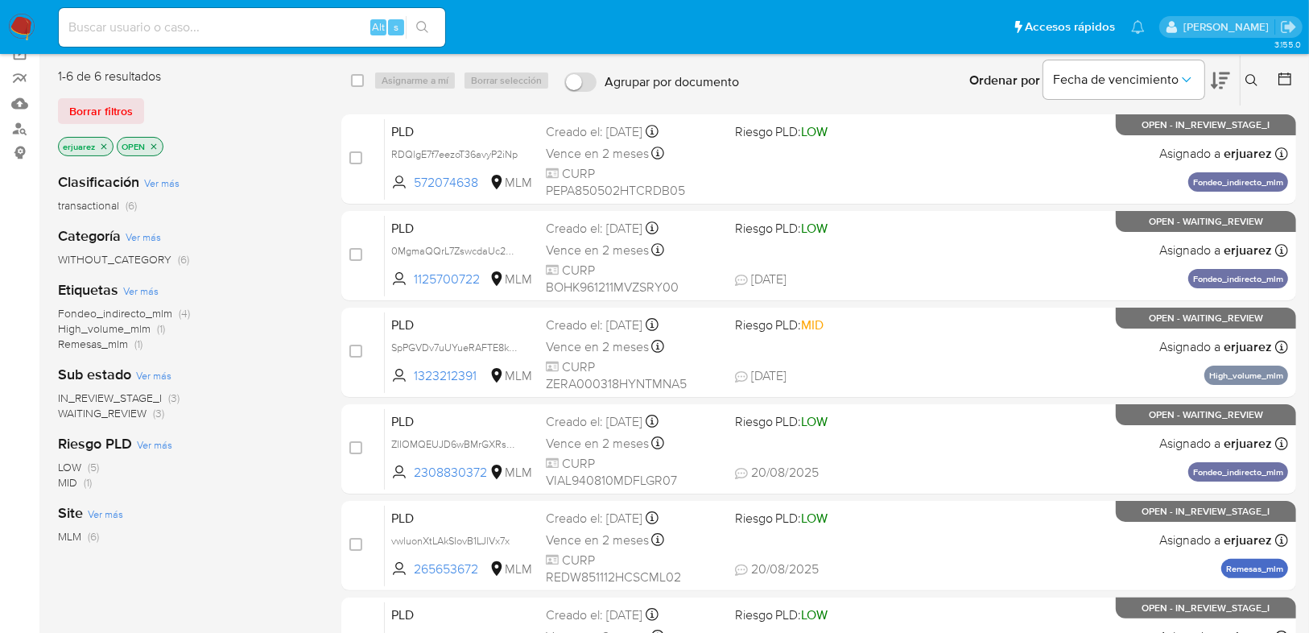
click at [106, 145] on icon "close-filter" at bounding box center [104, 147] width 10 height 10
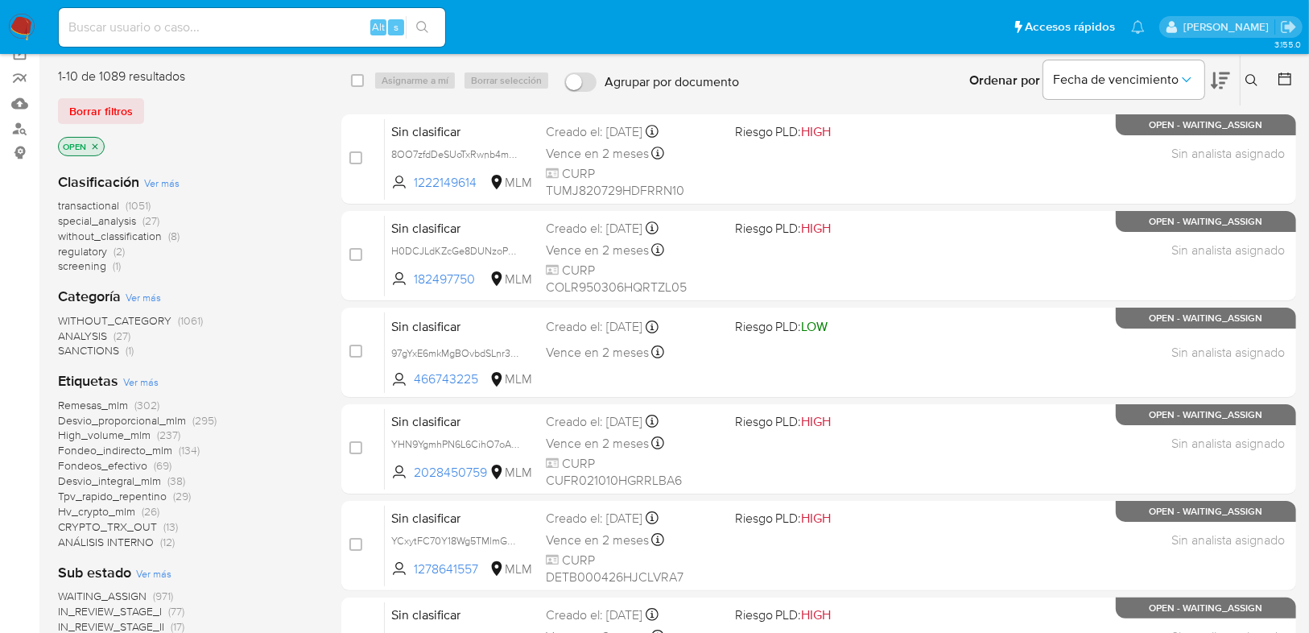
click at [1249, 78] on icon at bounding box center [1251, 80] width 13 height 13
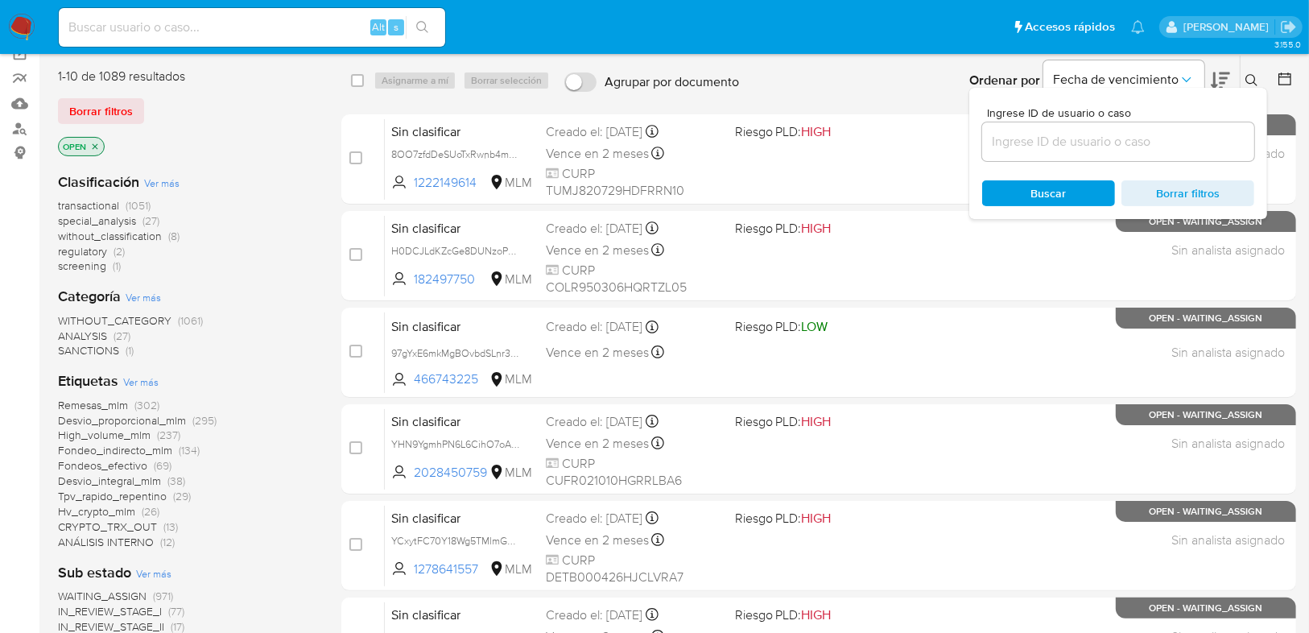
click at [1170, 136] on input at bounding box center [1118, 141] width 272 height 21
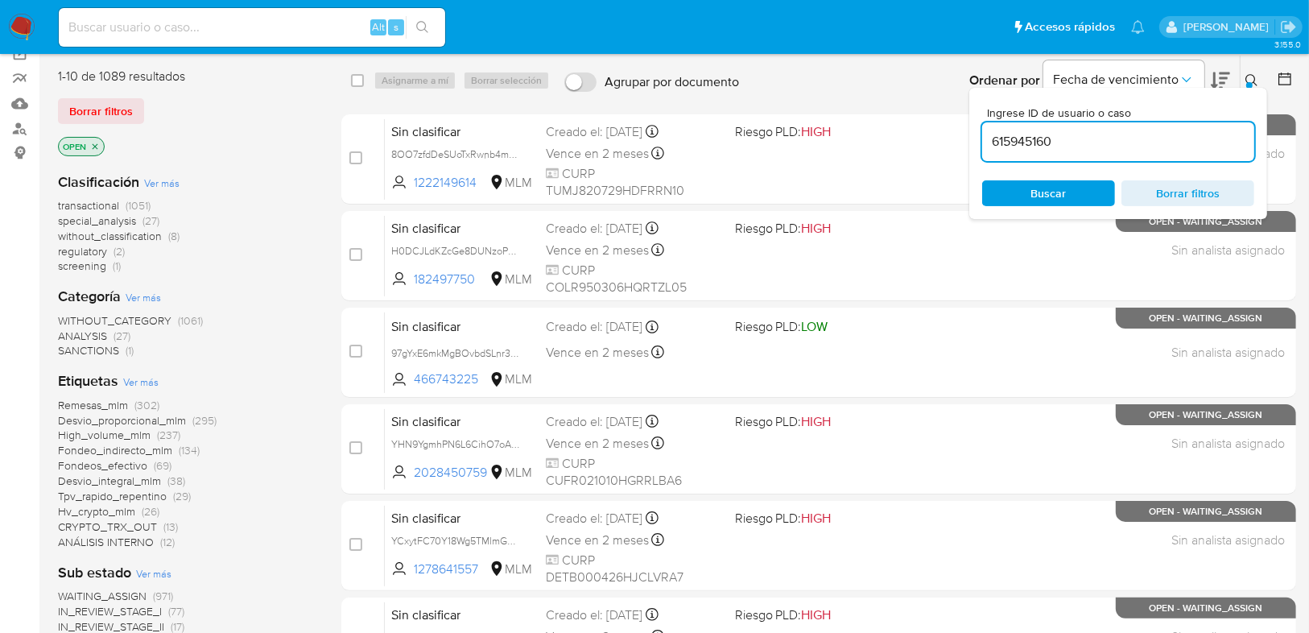
type input "615945160"
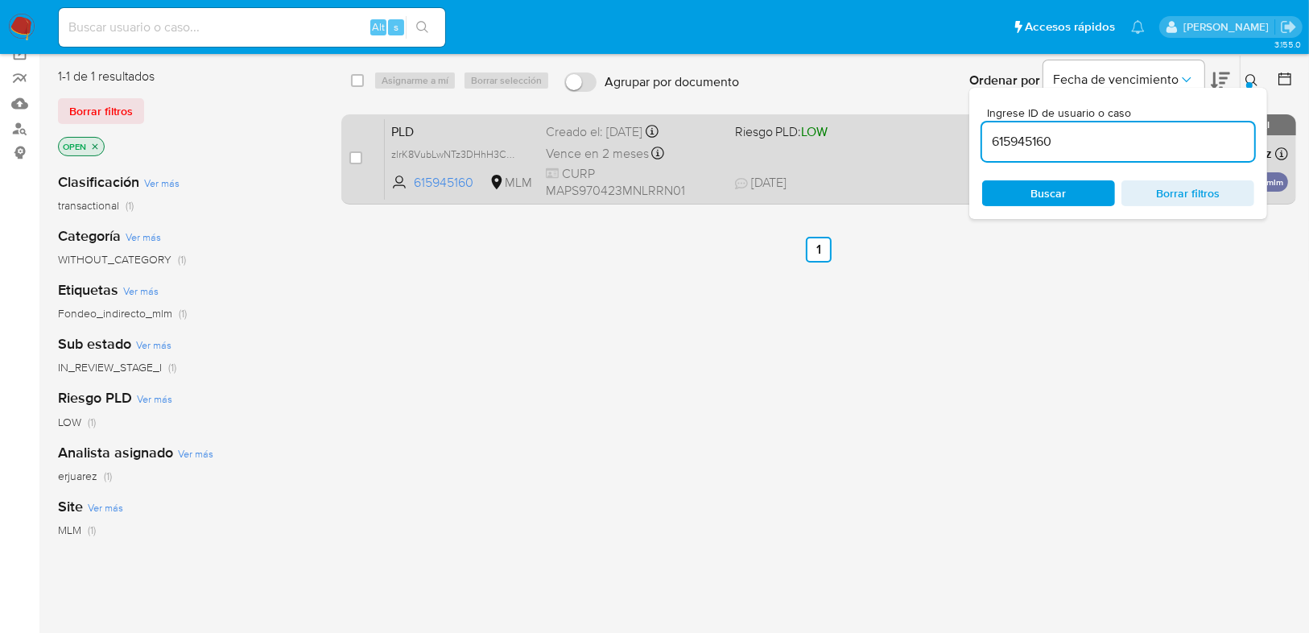
click at [807, 168] on div "PLD zlrK8VubLwNTz3DHhH3ChSX7 615945160 MLM Riesgo PLD: LOW Creado el: 12/08/202…" at bounding box center [836, 158] width 903 height 81
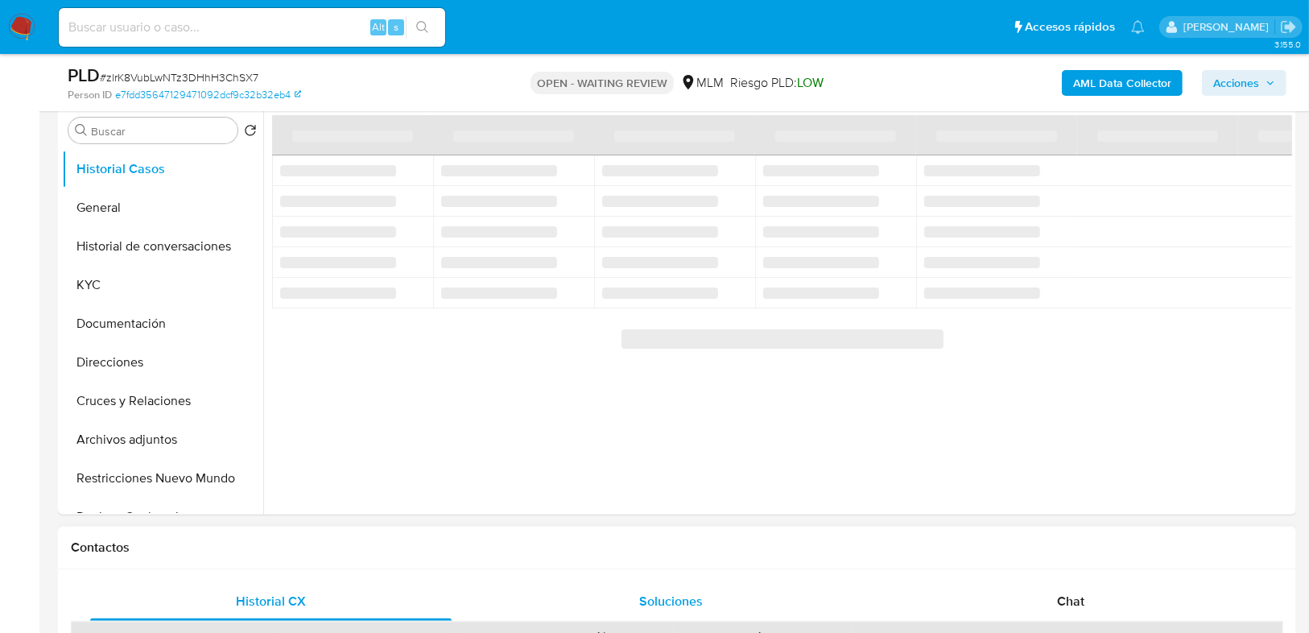
scroll to position [386, 0]
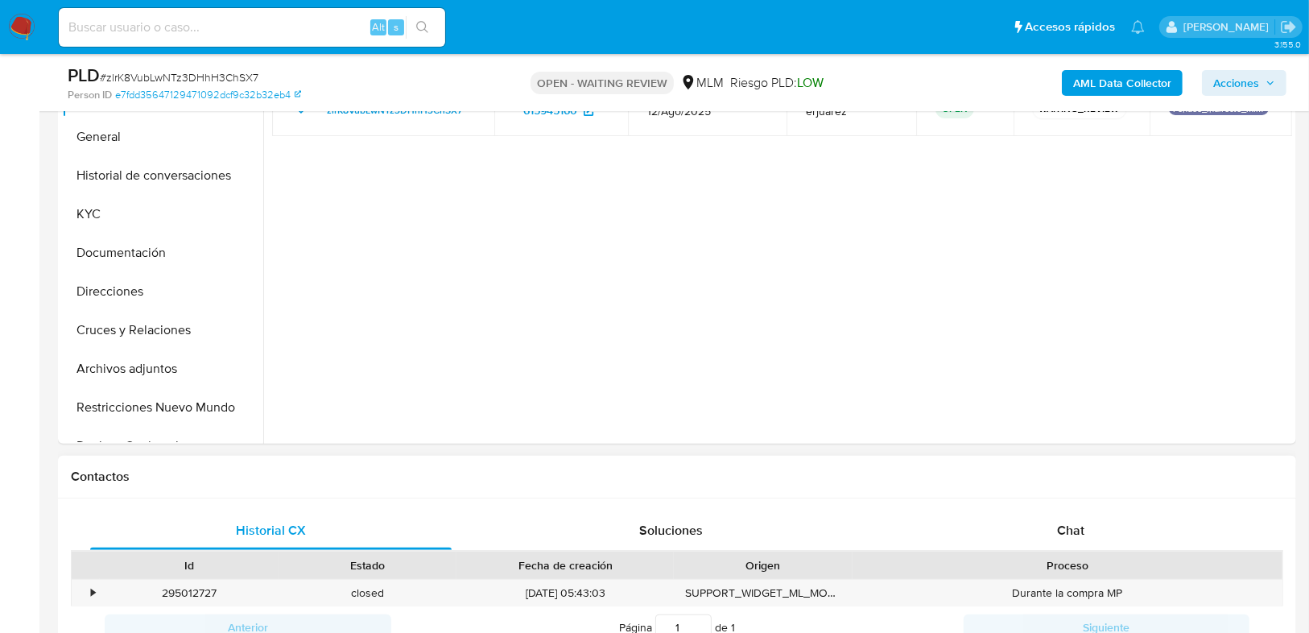
select select "10"
click at [1072, 528] on span "Chat" at bounding box center [1070, 530] width 27 height 19
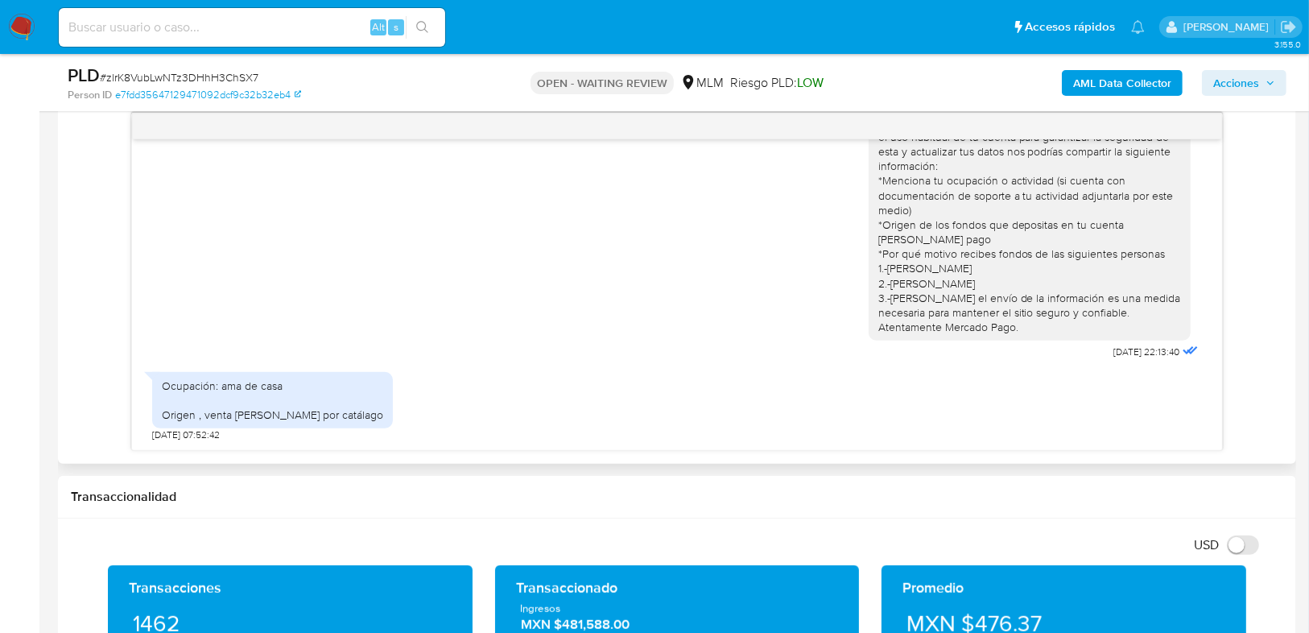
scroll to position [0, 0]
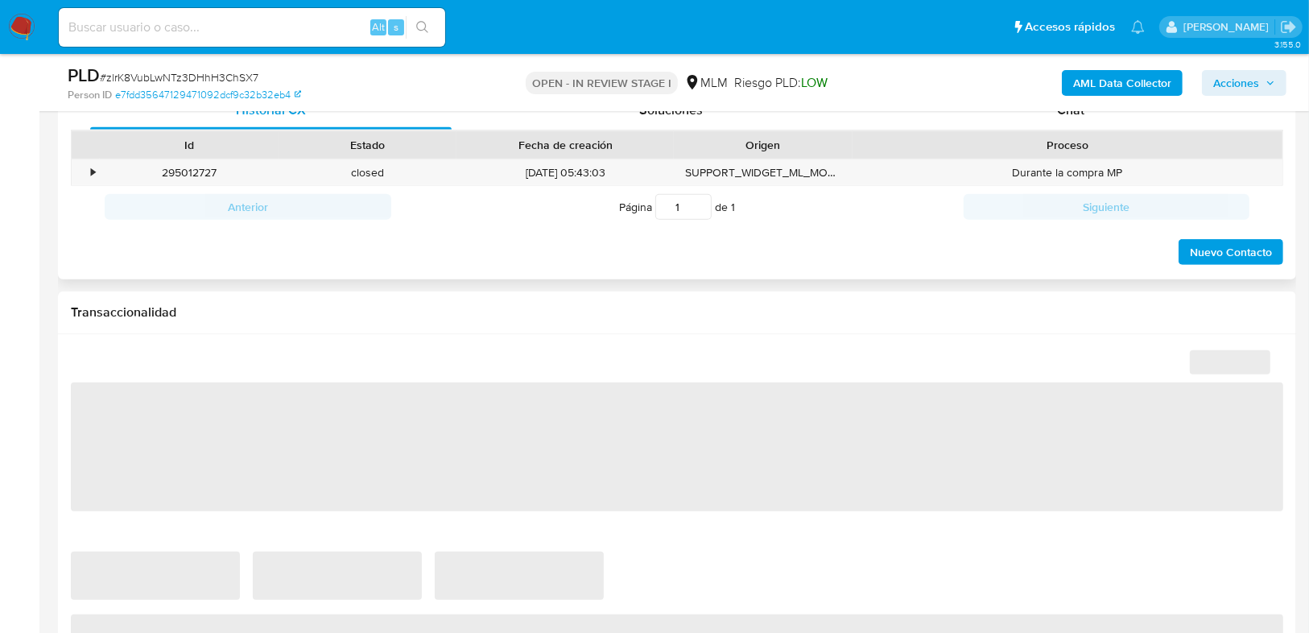
scroll to position [708, 0]
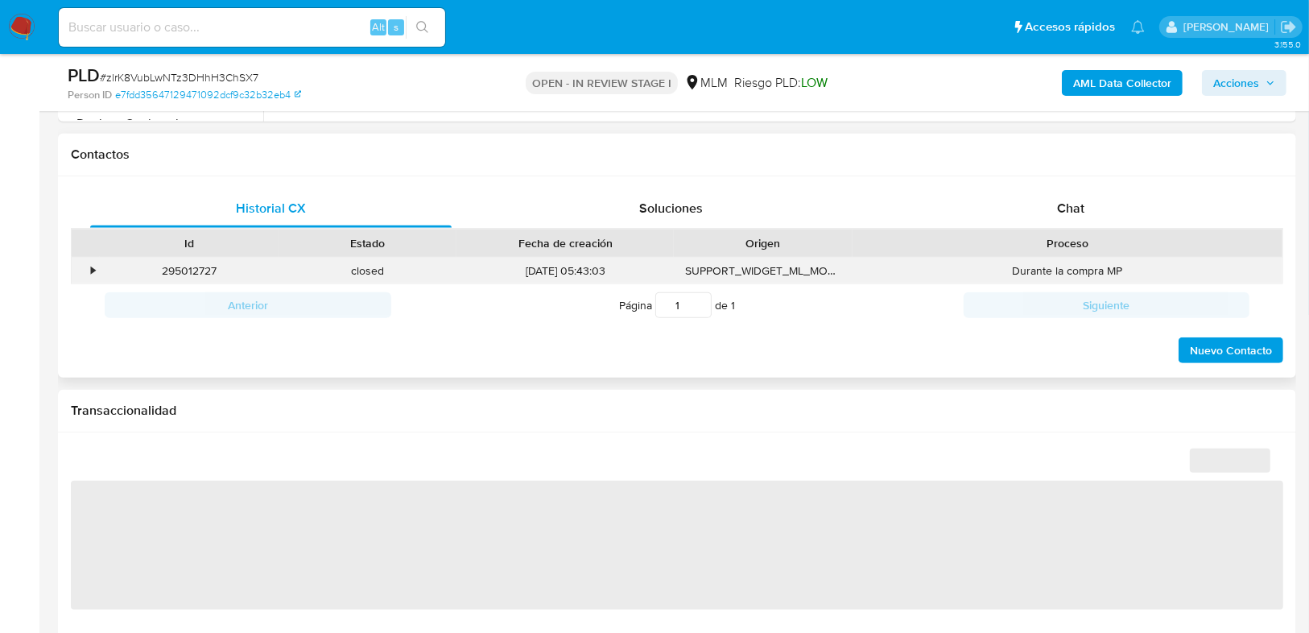
select select "10"
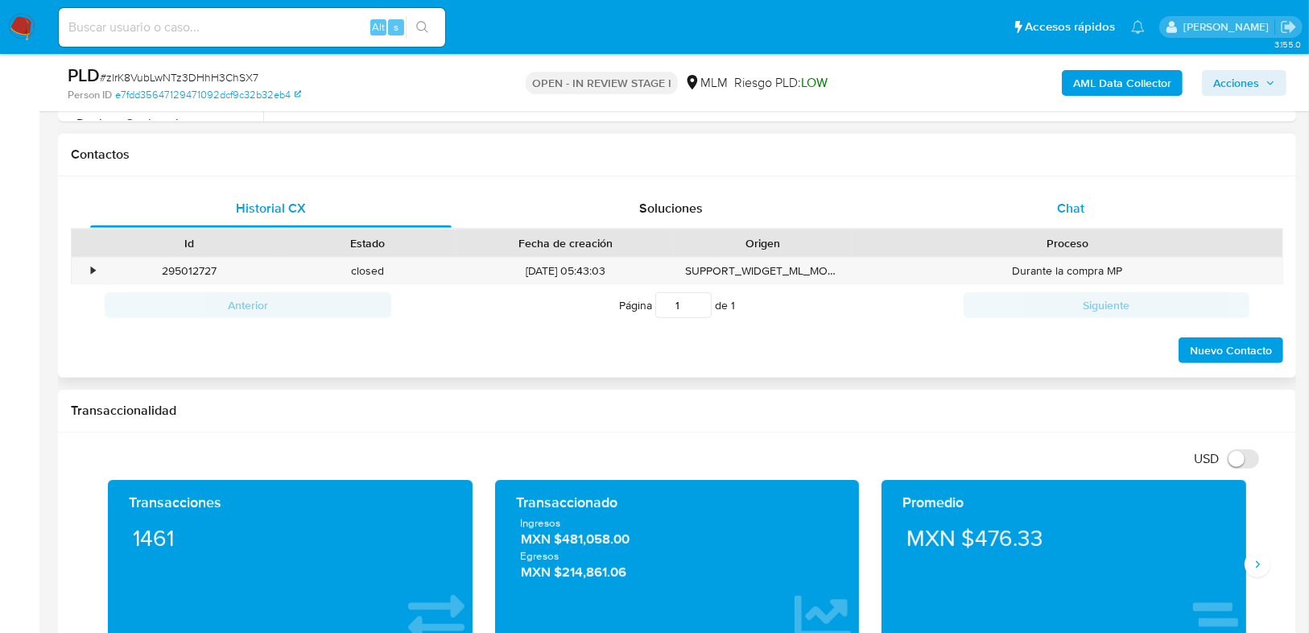
click at [1053, 205] on div "Chat" at bounding box center [1070, 208] width 361 height 39
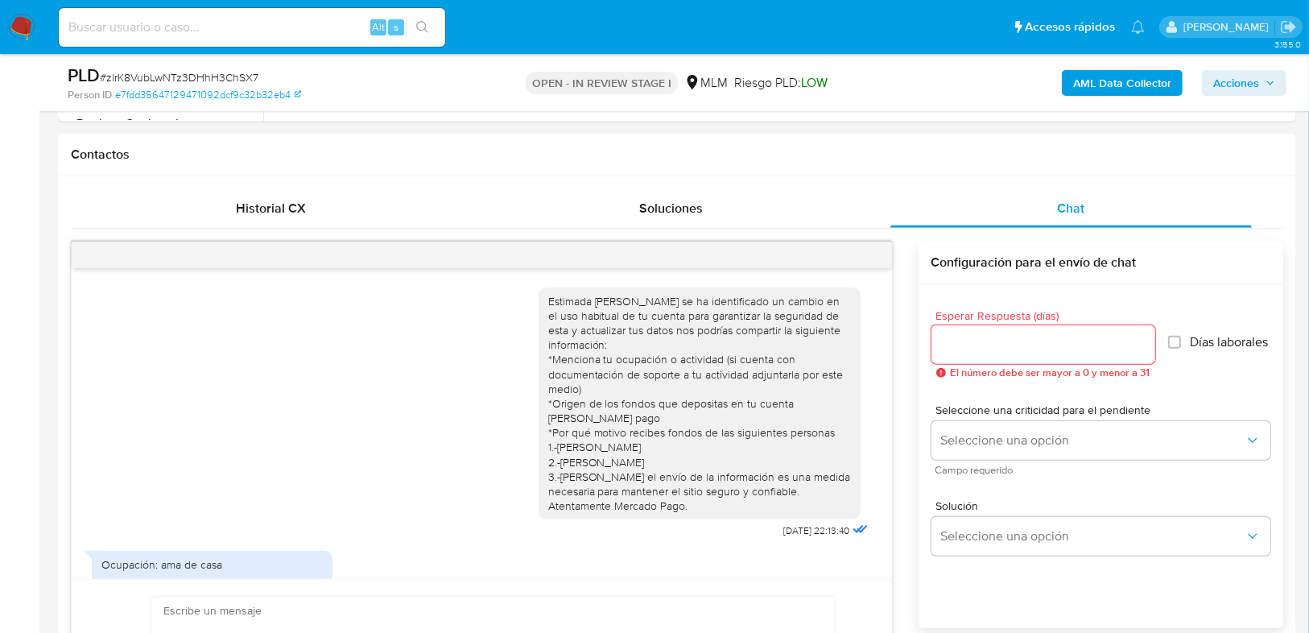
scroll to position [64, 0]
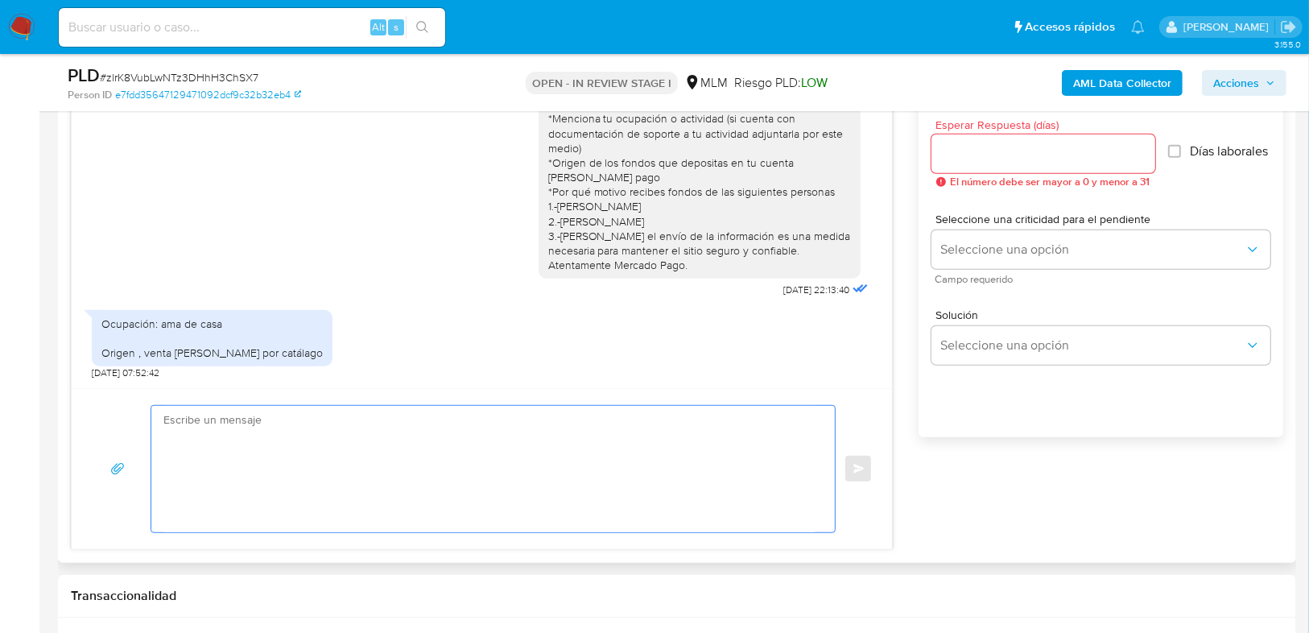
scroll to position [902, 0]
type textarea "a"
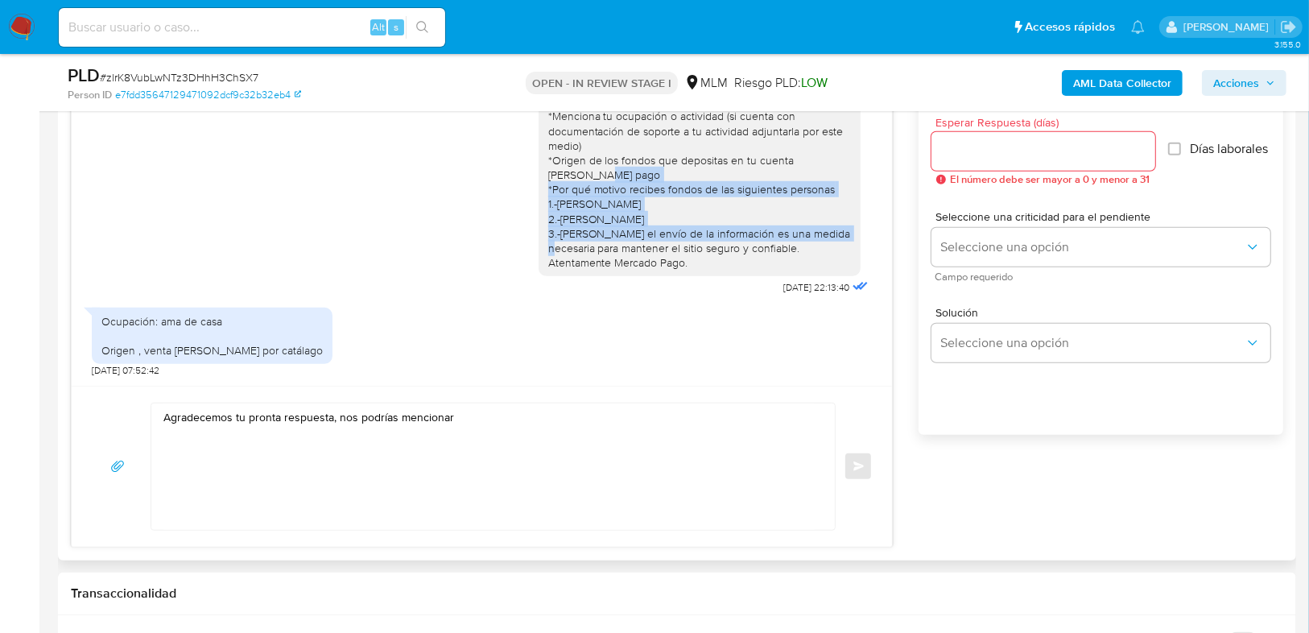
drag, startPoint x: 539, startPoint y: 174, endPoint x: 841, endPoint y: 217, distance: 304.9
click at [841, 217] on div "Estimada [PERSON_NAME] se ha identificado un cambio en el uso habitual de tu cu…" at bounding box center [700, 160] width 322 height 233
copy div "*Por qué motivo recibes fondos de las siguientes personas 1.-[PERSON_NAME] 2.-[…"
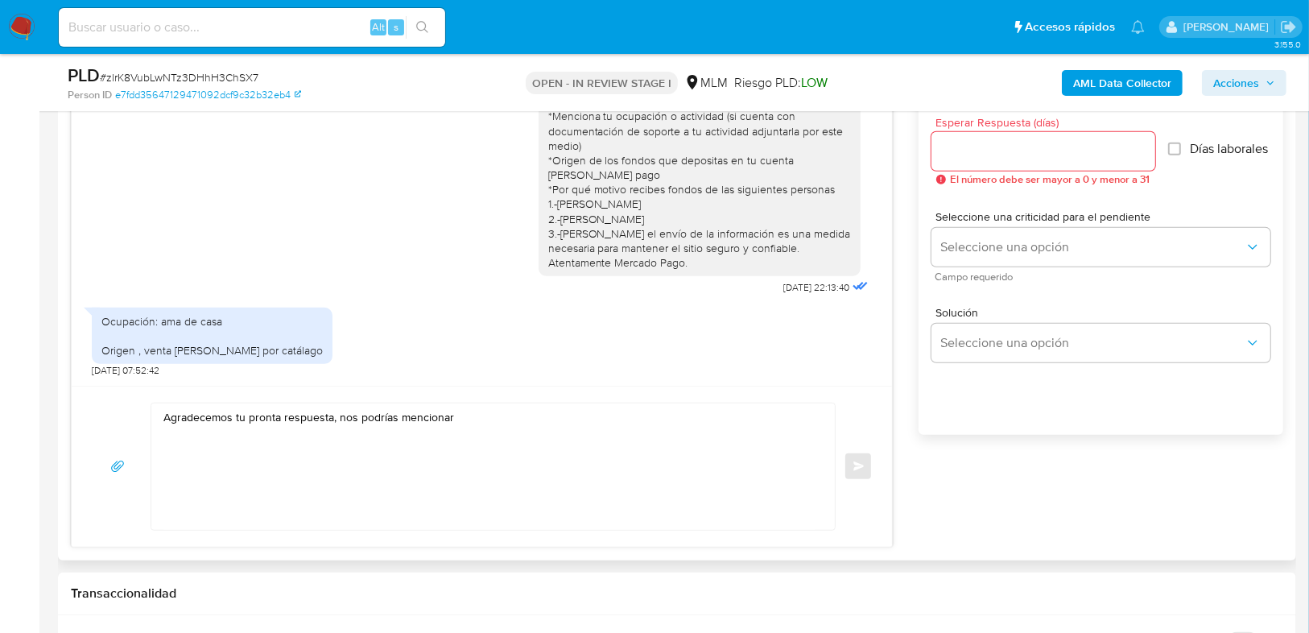
click at [291, 448] on textarea "Agradecemos tu pronta respuesta, nos podrías mencionar" at bounding box center [488, 466] width 651 height 126
click at [468, 411] on textarea "Agradecemos tu pronta respuesta, nos podrías mencionar" at bounding box center [488, 466] width 651 height 126
paste textarea "*Por qué motivo recibes fondos de las siguientes personas 1.-IVONNE VANESSA PAD…"
click at [168, 430] on textarea "Agradecemos tu pronta respuesta, nos podrías mencionar *Por qué motivo recibes …" at bounding box center [488, 466] width 651 height 126
click at [416, 477] on textarea "Agradecemos tu pronta respuesta, nos podrías mencionar *Por qué motivo recibes …" at bounding box center [488, 466] width 651 height 126
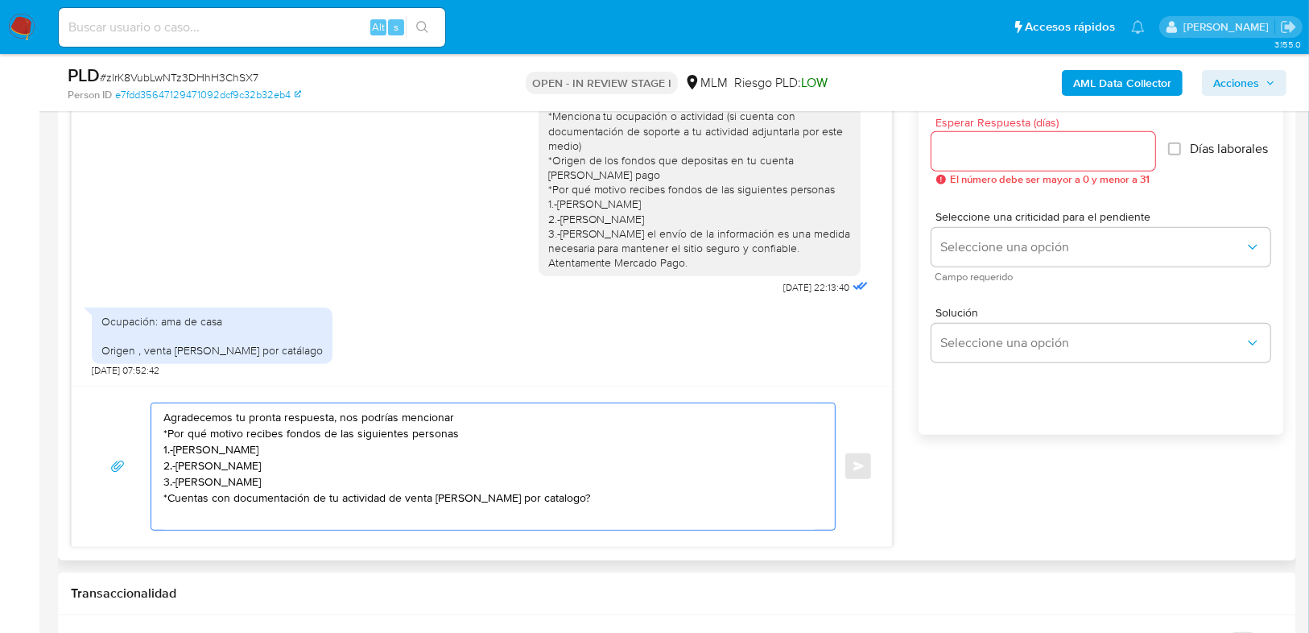
click at [613, 496] on textarea "Agradecemos tu pronta respuesta, nos podrías mencionar *Por qué motivo recibes …" at bounding box center [488, 466] width 651 height 126
type textarea "Agradecemos tu pronta respuesta, nos podrías mencionar *Por qué motivo recibes …"
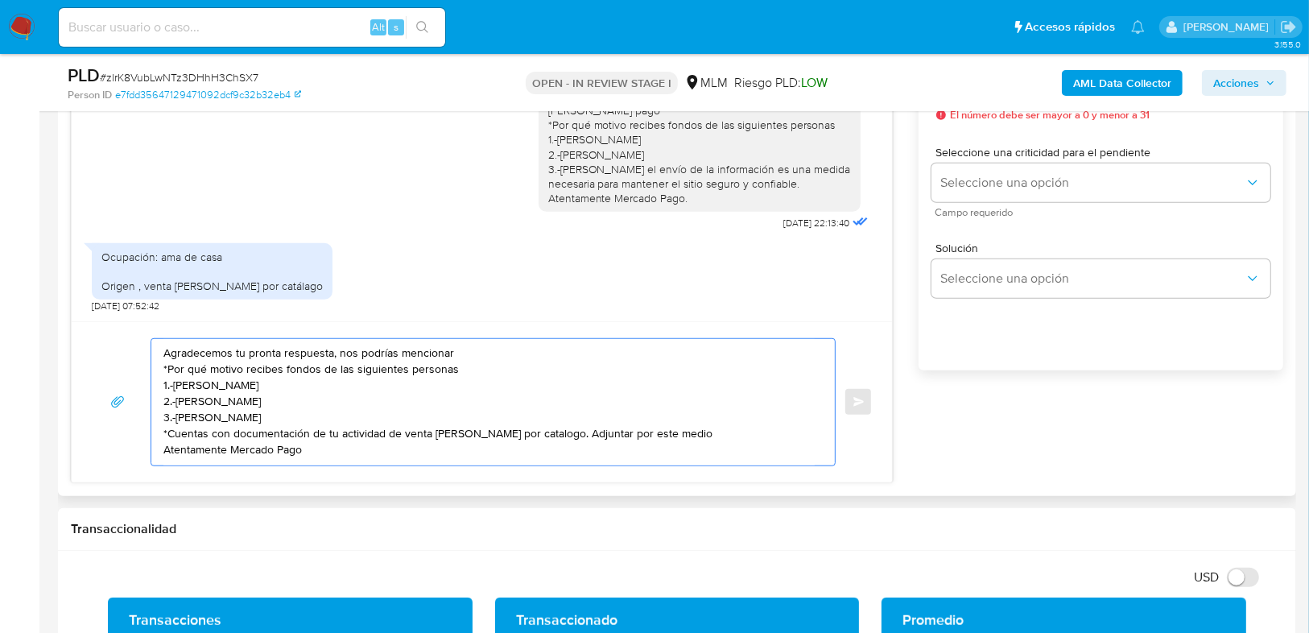
drag, startPoint x: 310, startPoint y: 448, endPoint x: 122, endPoint y: 354, distance: 209.5
click at [122, 354] on div "Agradecemos tu pronta respuesta, nos podrías mencionar *Por qué motivo recibes …" at bounding box center [482, 402] width 782 height 128
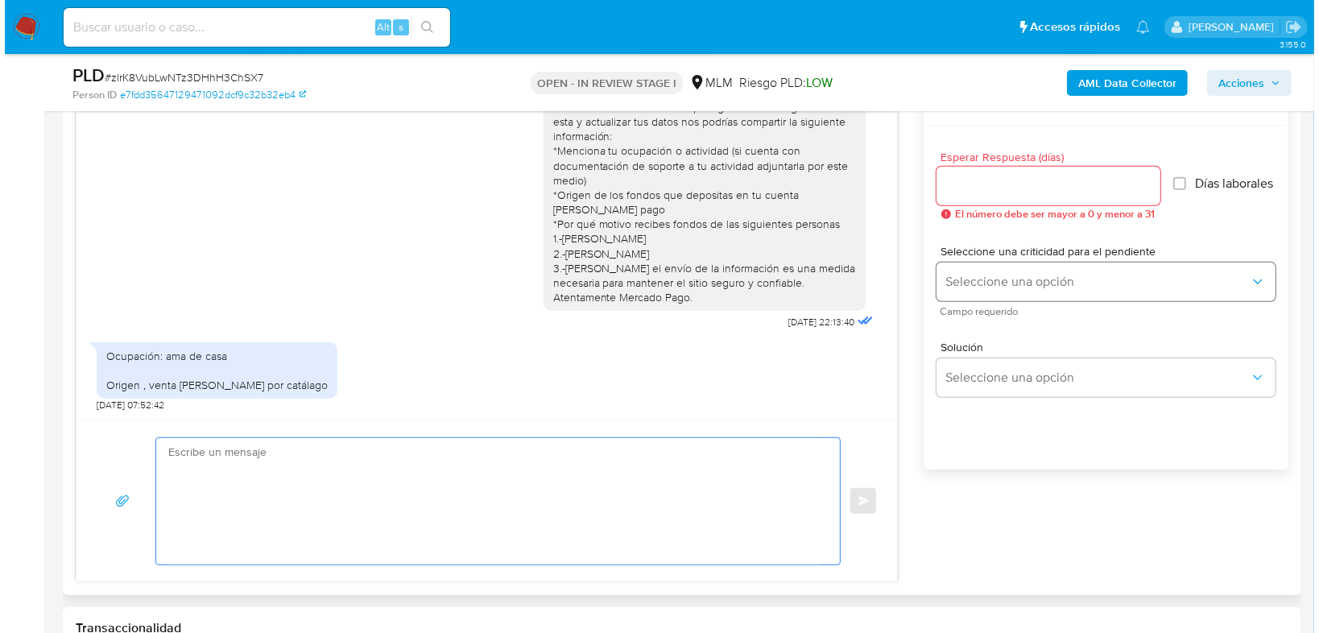
scroll to position [773, 0]
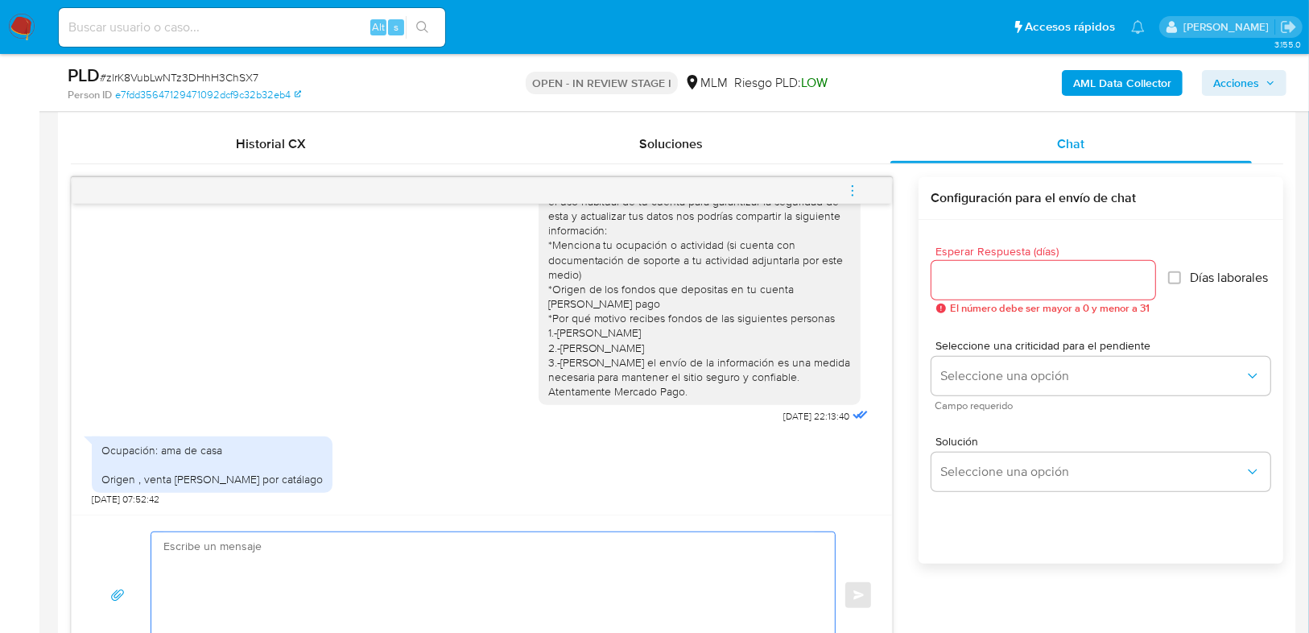
click at [989, 280] on input "Esperar Respuesta (días)" at bounding box center [1043, 280] width 224 height 21
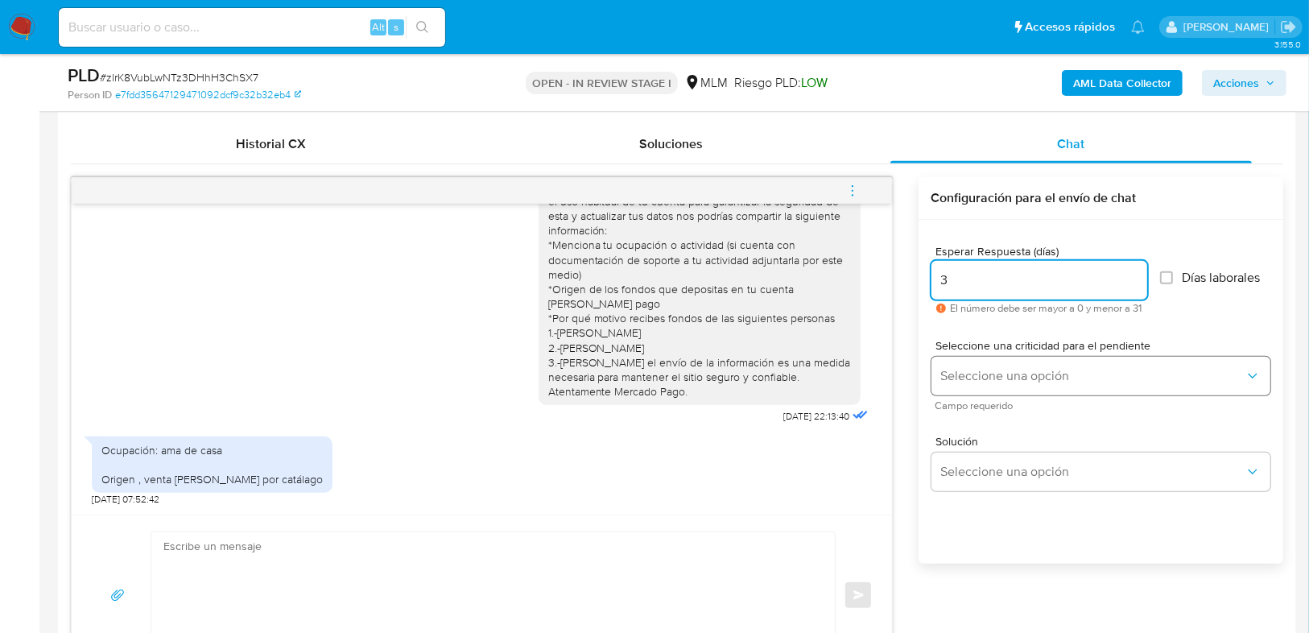
type input "3"
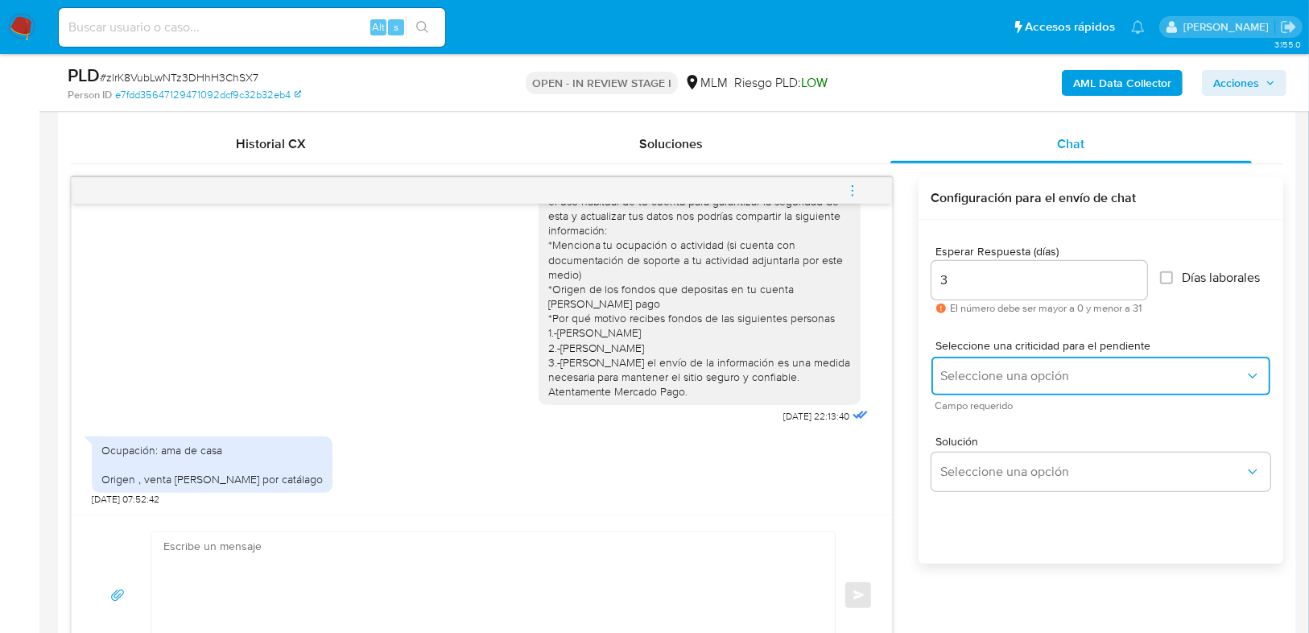
click at [1000, 372] on span "Seleccione una opción" at bounding box center [1092, 376] width 303 height 16
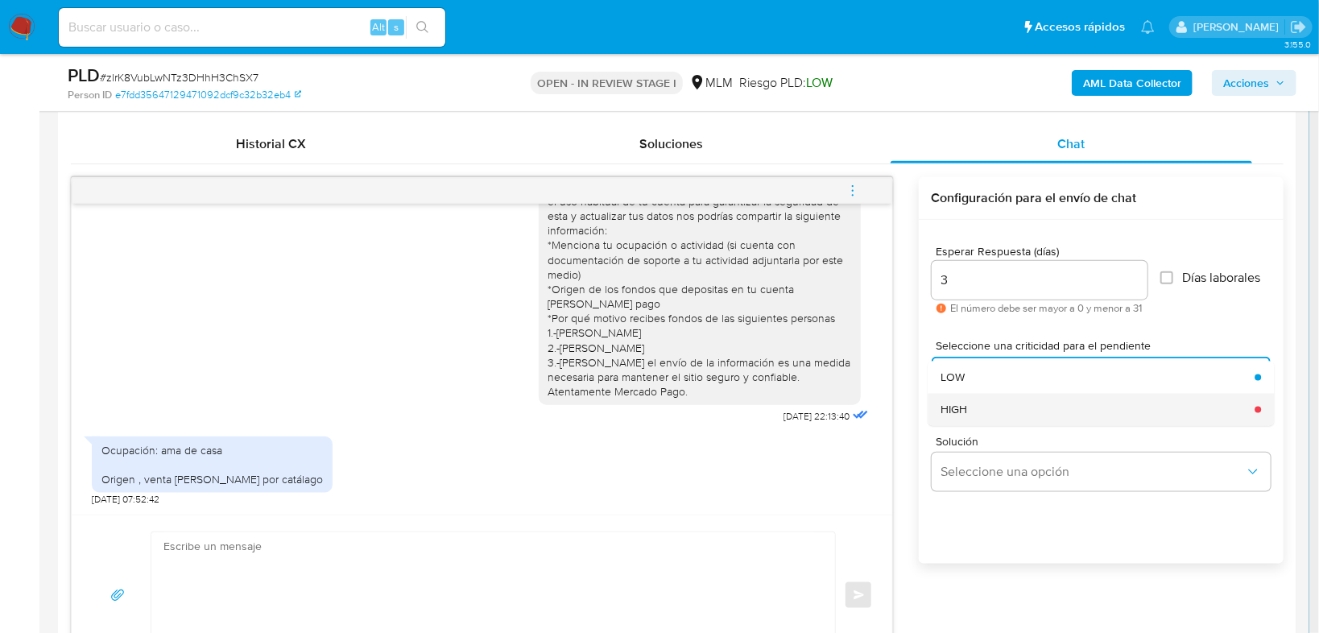
drag, startPoint x: 1017, startPoint y: 411, endPoint x: 997, endPoint y: 499, distance: 89.8
click at [1016, 412] on div "HIGH" at bounding box center [1092, 409] width 304 height 32
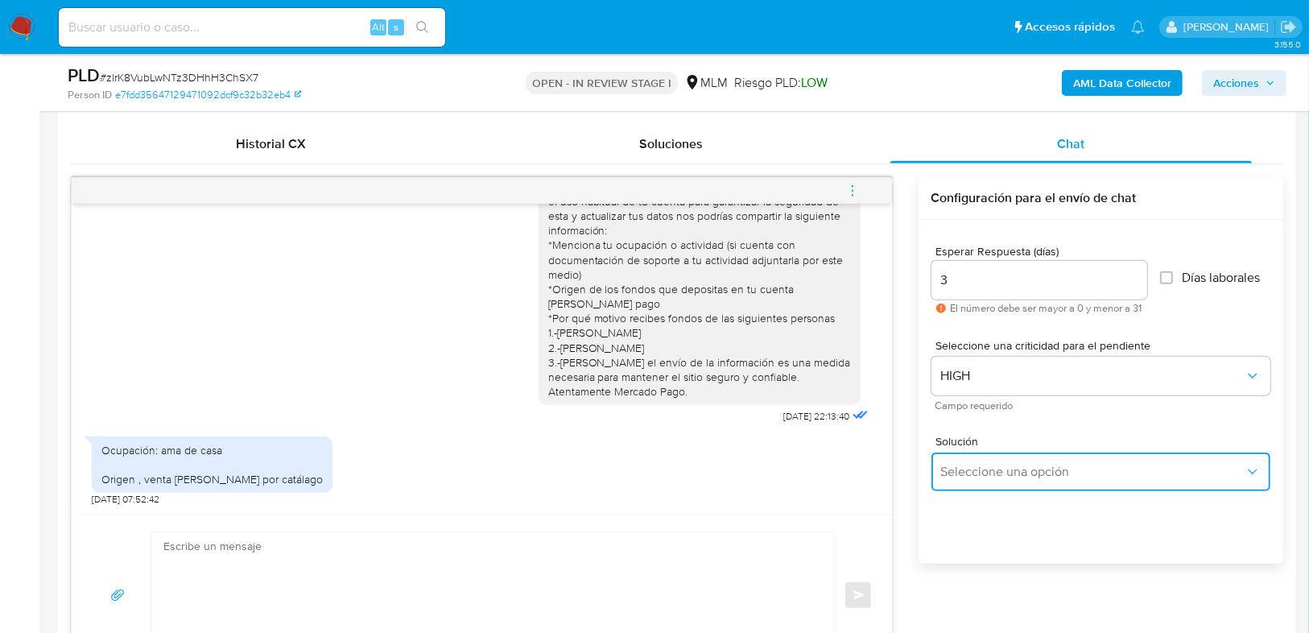
drag, startPoint x: 989, startPoint y: 477, endPoint x: 996, endPoint y: 473, distance: 8.3
click at [989, 478] on button "Seleccione una opción" at bounding box center [1100, 471] width 339 height 39
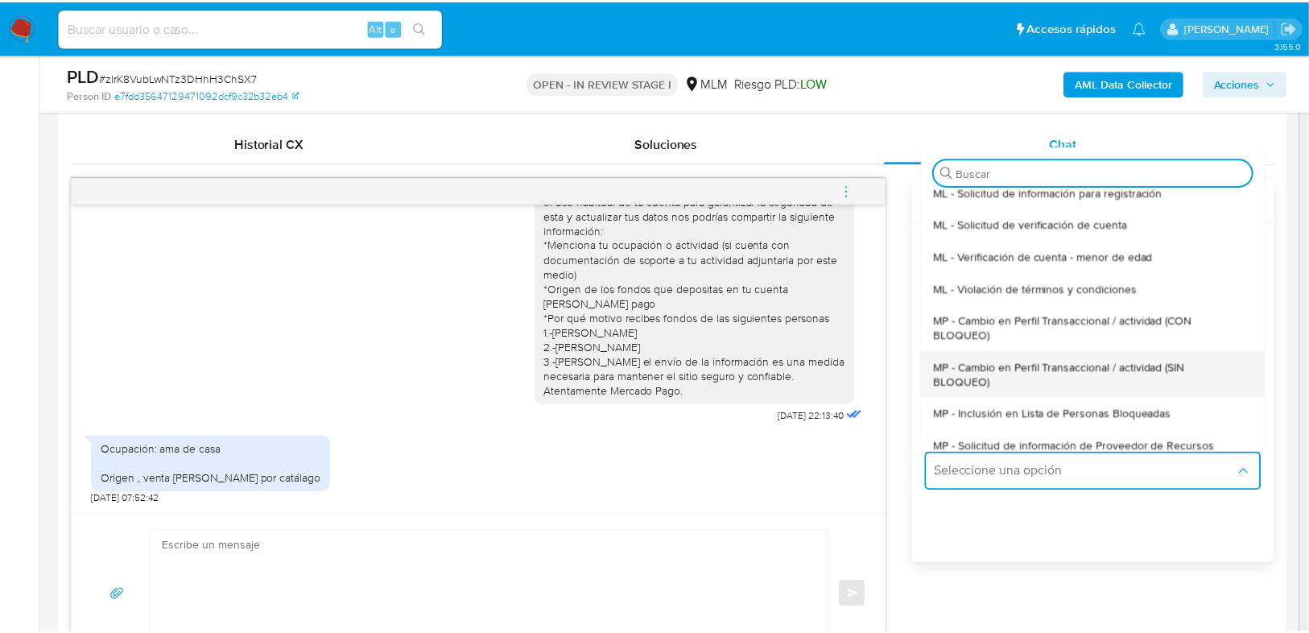
scroll to position [64, 0]
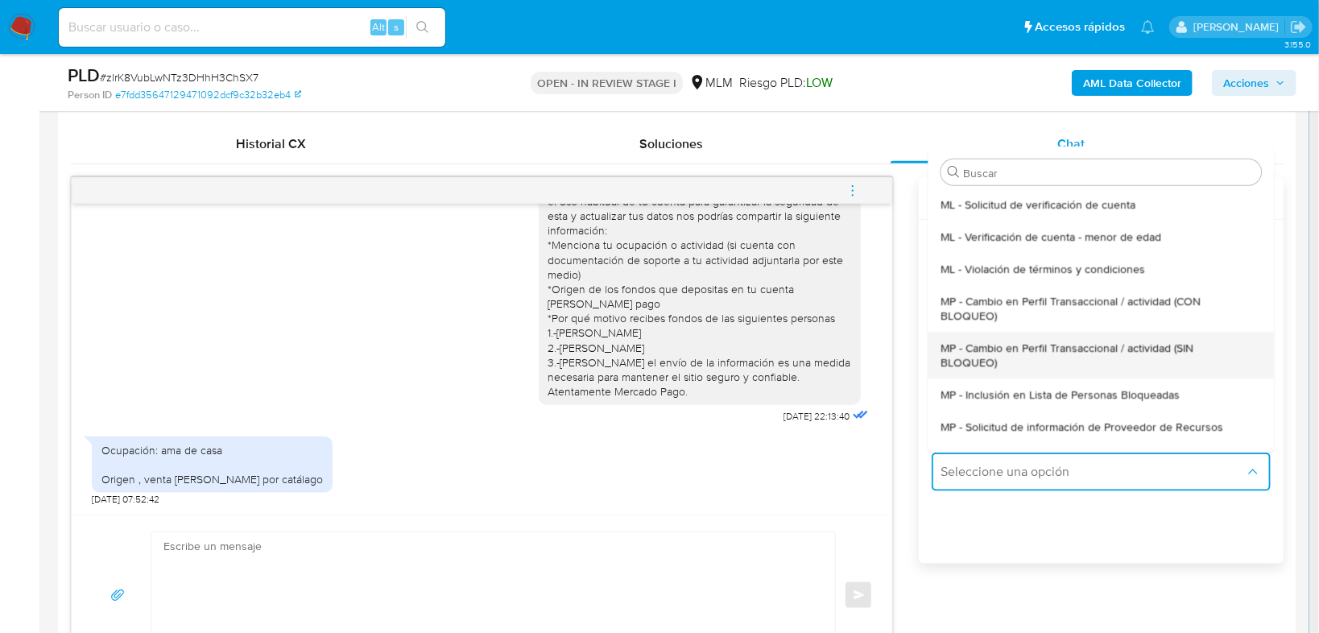
click at [1070, 358] on span "MP - Cambio en Perfil Transaccional / actividad (SIN BLOQUEO)" at bounding box center [1095, 355] width 311 height 29
type textarea "Estimado ,Te comunicamos que se ha identificado un cambio en el uso habitual de…"
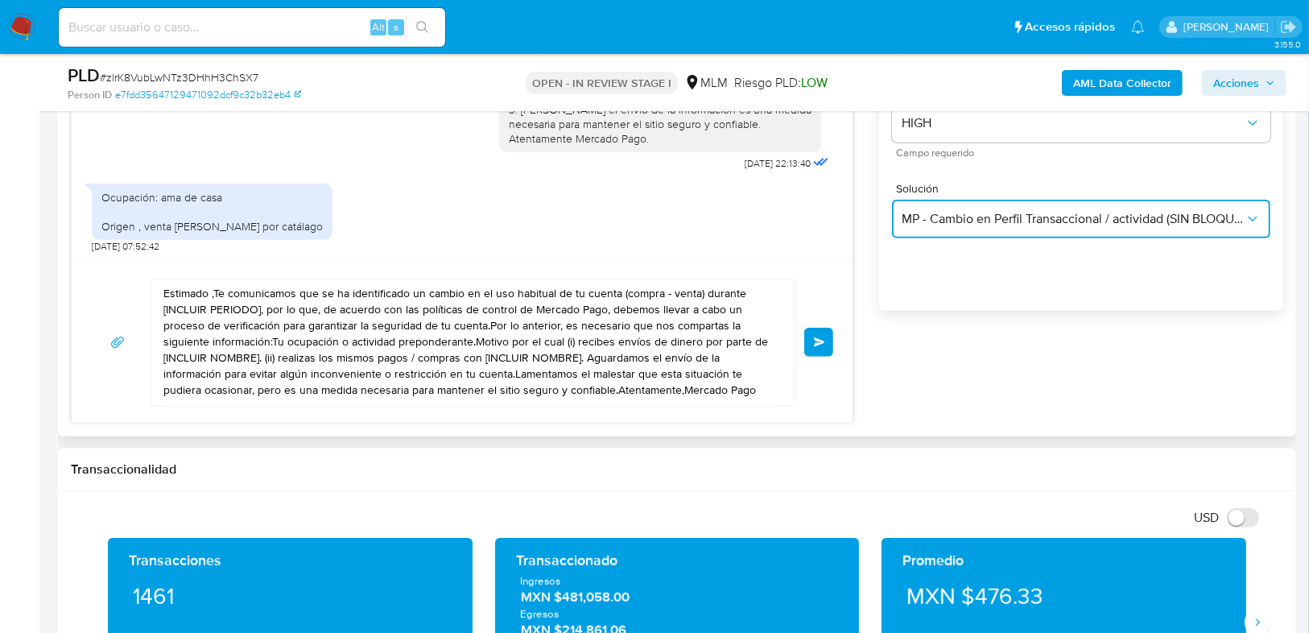
scroll to position [1030, 0]
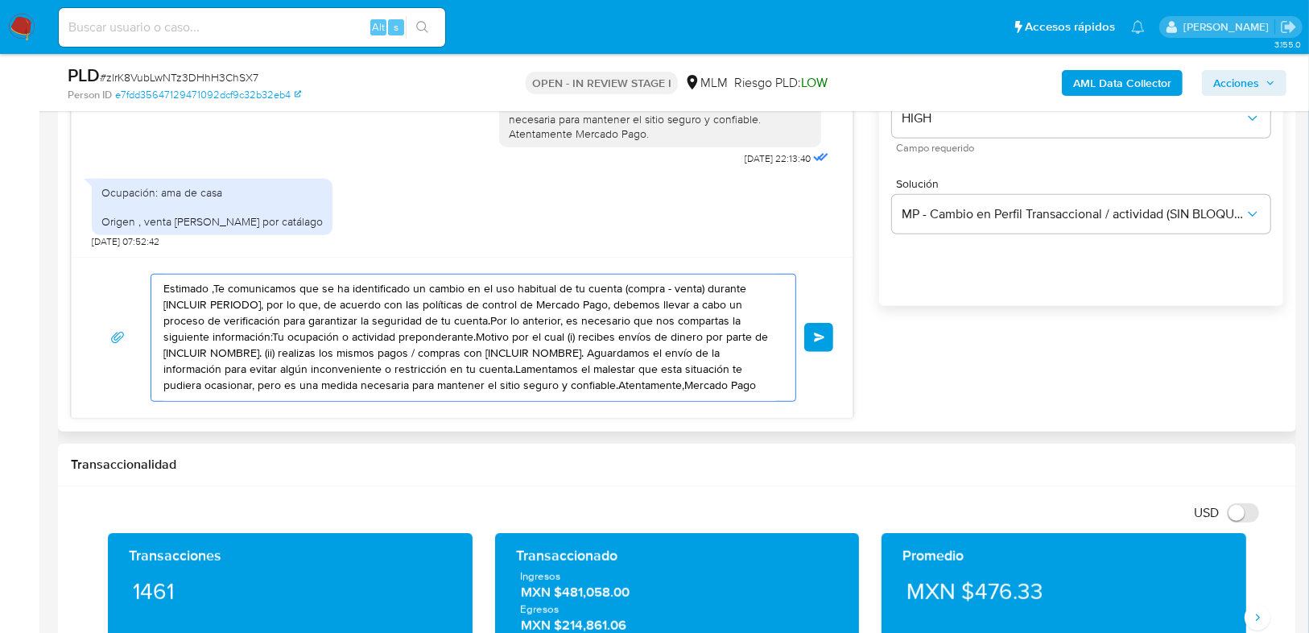
drag, startPoint x: 164, startPoint y: 287, endPoint x: 754, endPoint y: 418, distance: 604.5
click at [754, 418] on div "Historial CX Soluciones Chat Id Estado Fecha de creación Origen Proceso • 29501…" at bounding box center [677, 142] width 1238 height 577
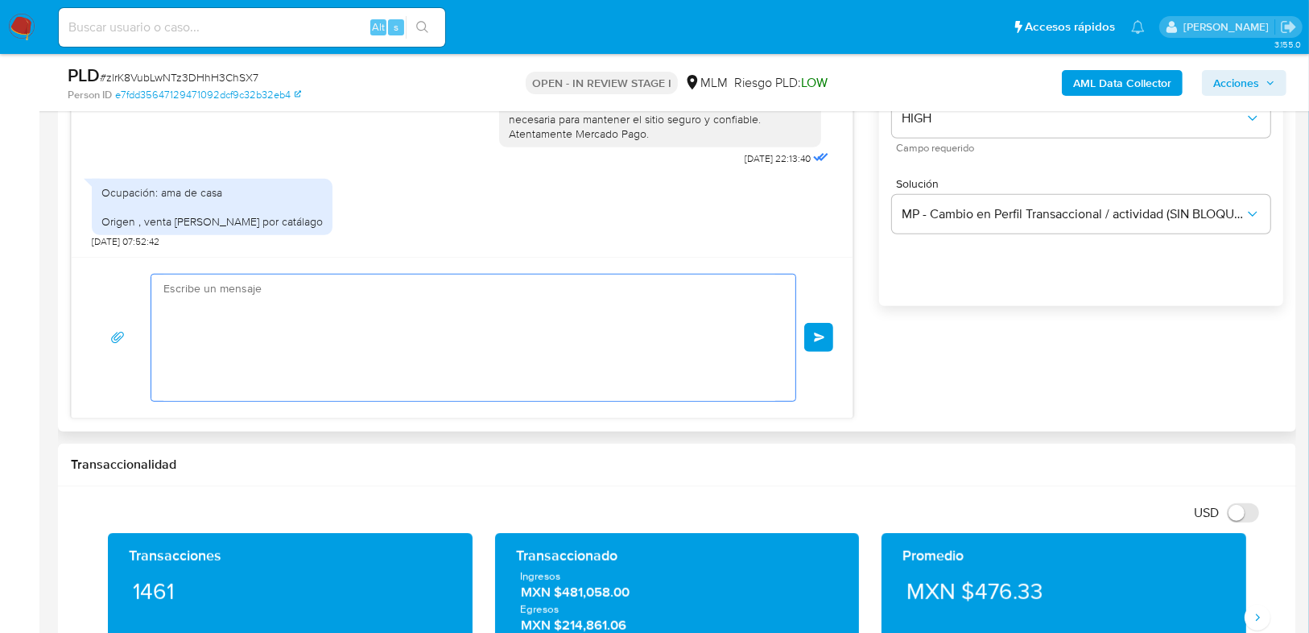
scroll to position [0, 0]
paste textarea "Agradecemos tu pronta respuesta, nos podrías mencionar *Por qué motivo recibes …"
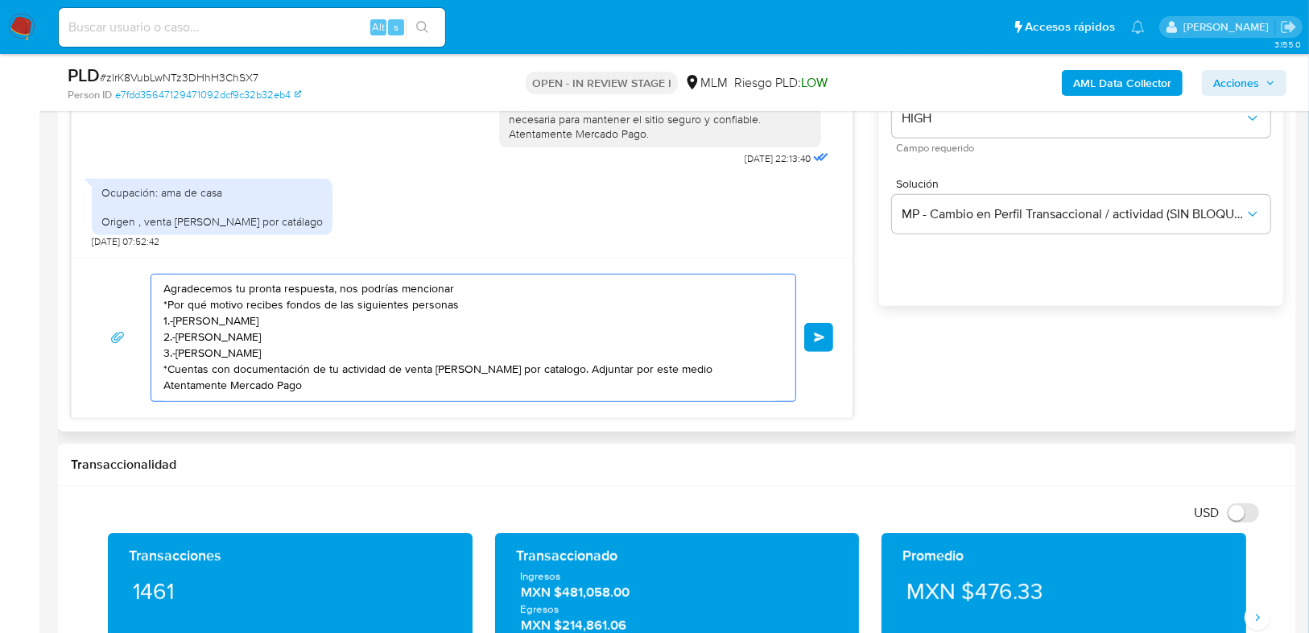
drag, startPoint x: 345, startPoint y: 391, endPoint x: 159, endPoint y: 281, distance: 216.9
click at [159, 281] on div "Agradecemos tu pronta respuesta, nos podrías mencionar *Por qué motivo recibes …" at bounding box center [469, 338] width 636 height 126
click at [485, 351] on textarea "Agradecemos tu pronta respuesta, nos podrías mencionar *Por qué motivo recibes …" at bounding box center [469, 338] width 612 height 126
type textarea "Agradecemos tu pronta respuesta, nos podrías mencionar *Por qué motivo recibes …"
click at [837, 340] on div "Agradecemos tu pronta respuesta, nos podrías mencionar *Por qué motivo recibes …" at bounding box center [462, 337] width 781 height 161
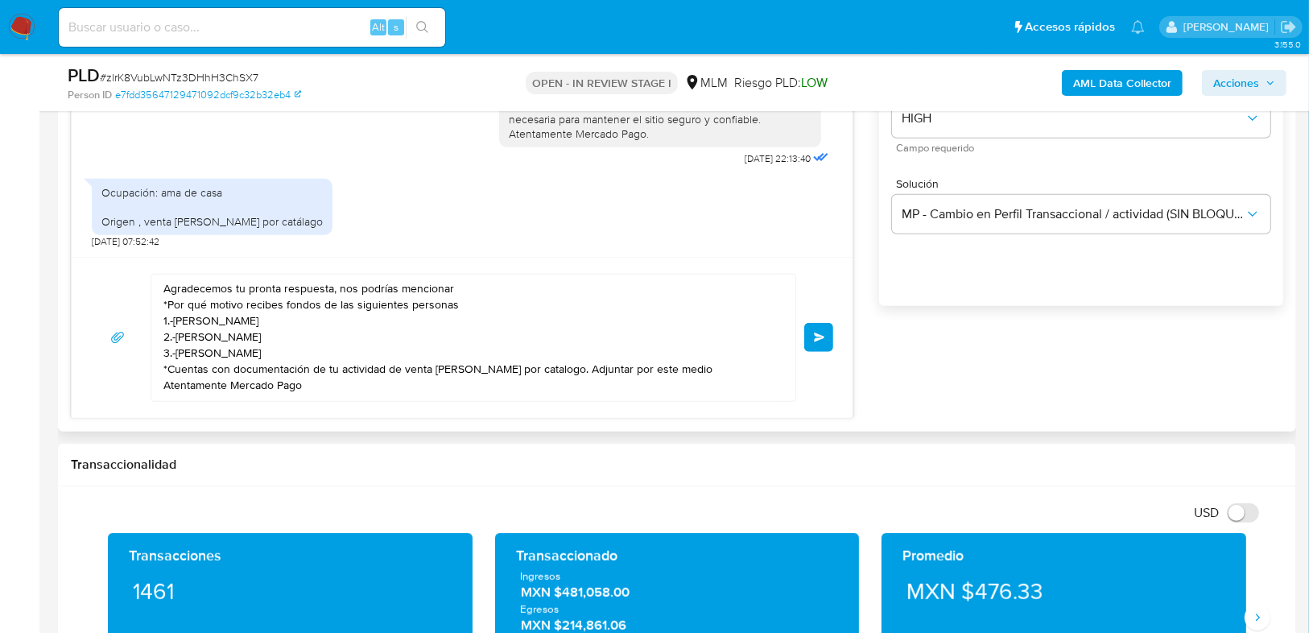
click at [817, 340] on span "Enviar" at bounding box center [819, 337] width 11 height 10
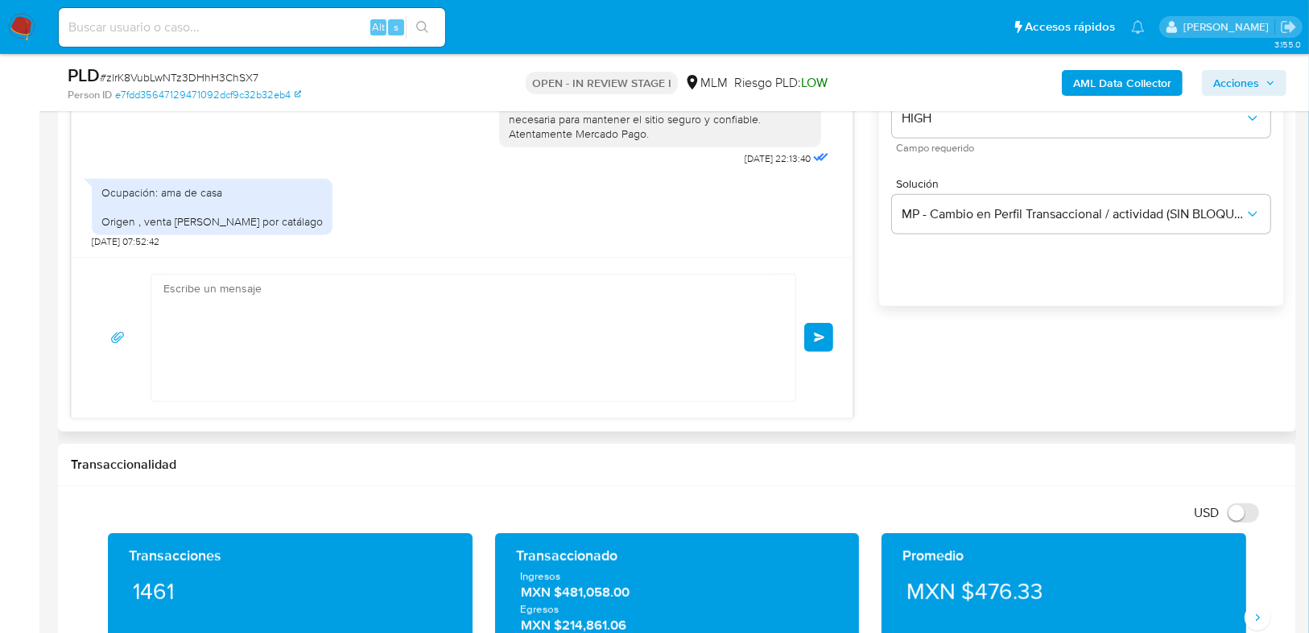
scroll to position [227, 0]
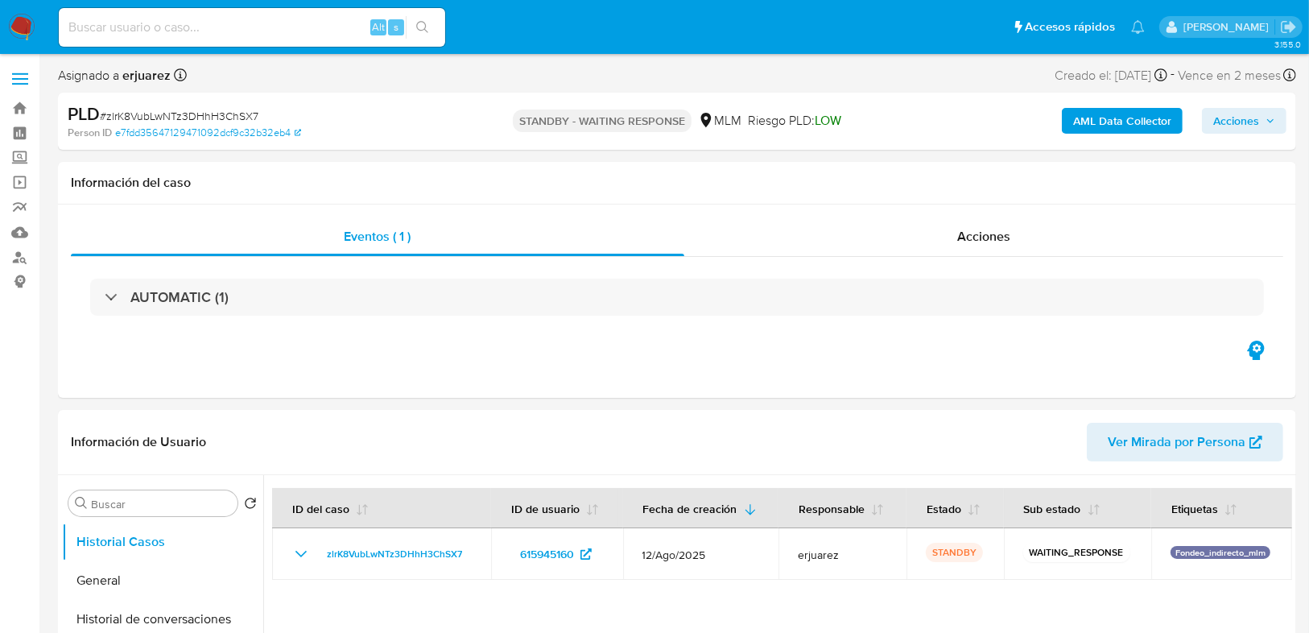
select select "10"
click at [20, 23] on img at bounding box center [21, 27] width 27 height 27
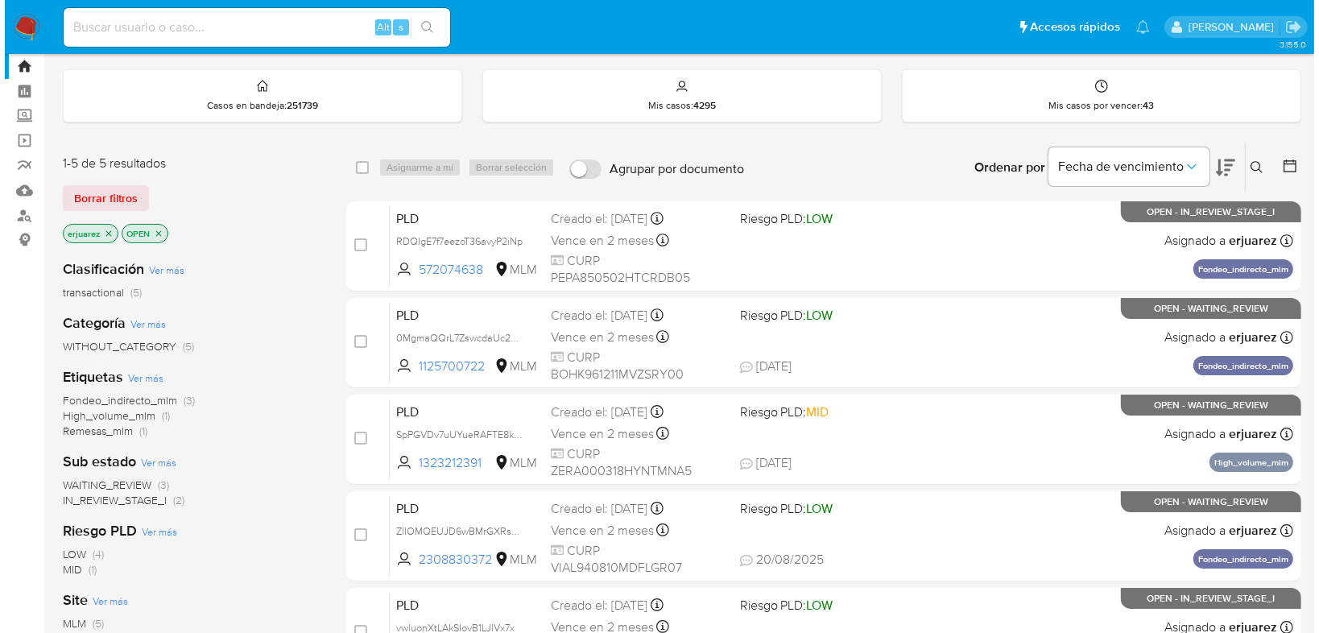
scroll to position [64, 0]
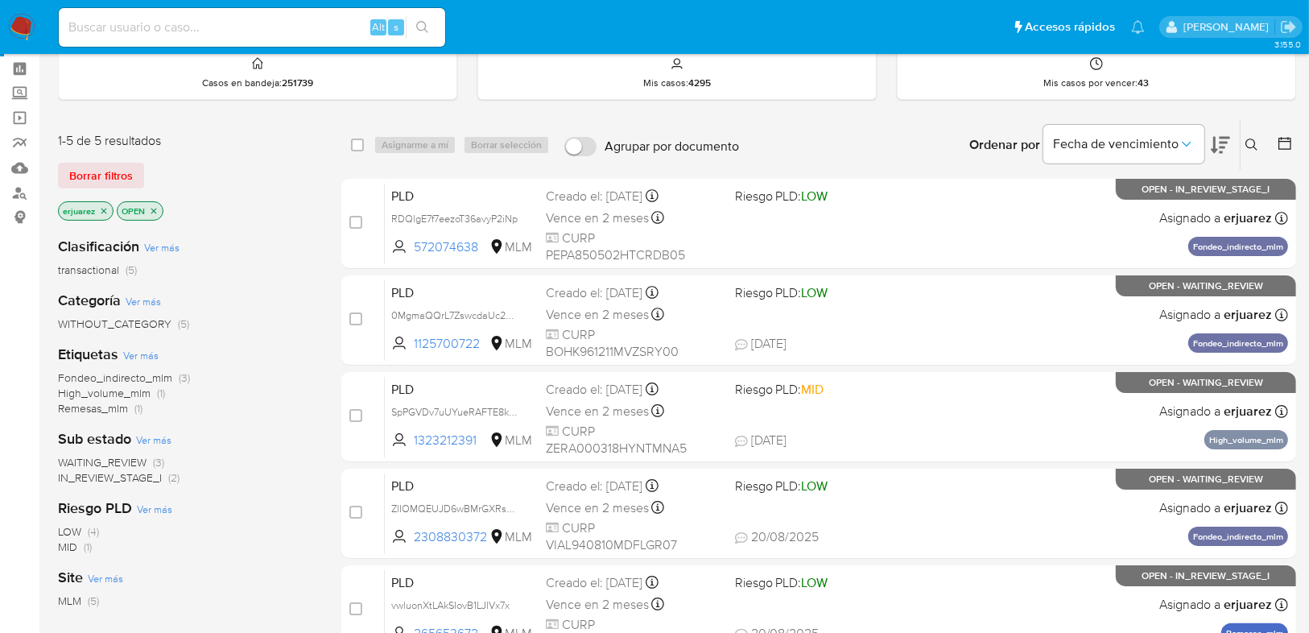
click at [125, 460] on span "WAITING_REVIEW" at bounding box center [102, 462] width 89 height 16
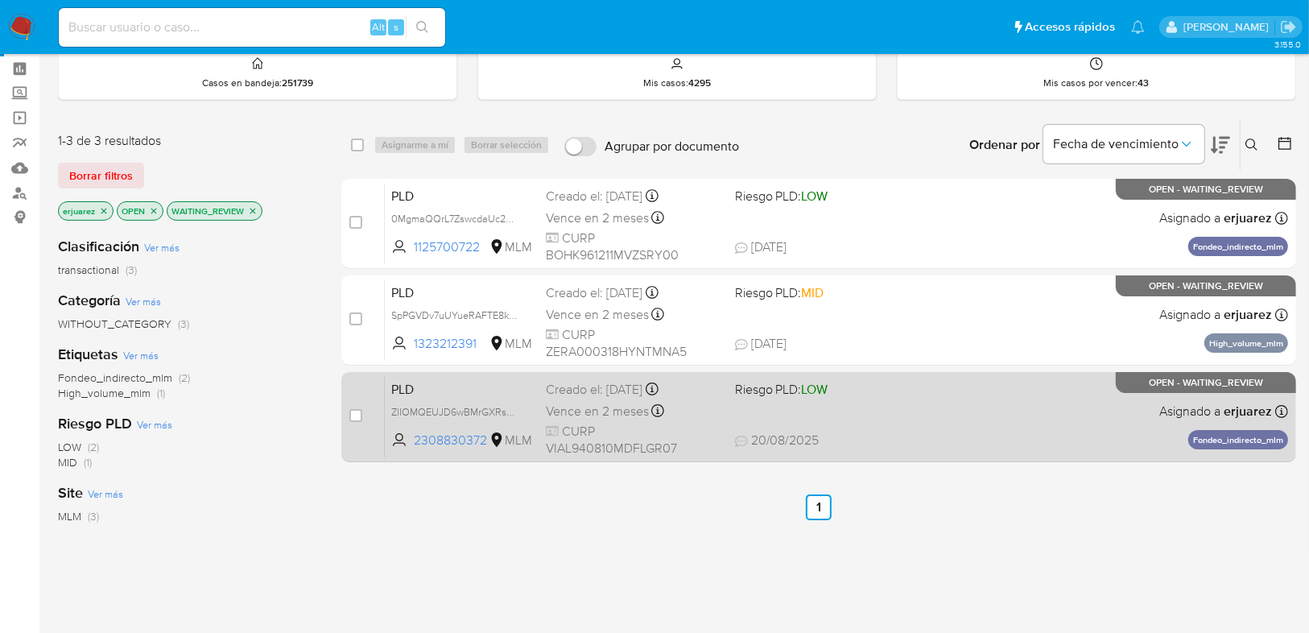
click at [1003, 428] on div "PLD ZlIOMQEUJD6wBMrGXRsFFFVl 2308830372 MLM Riesgo PLD: LOW Creado el: [DATE] C…" at bounding box center [836, 416] width 903 height 81
drag, startPoint x: 350, startPoint y: 411, endPoint x: 395, endPoint y: 133, distance: 281.4
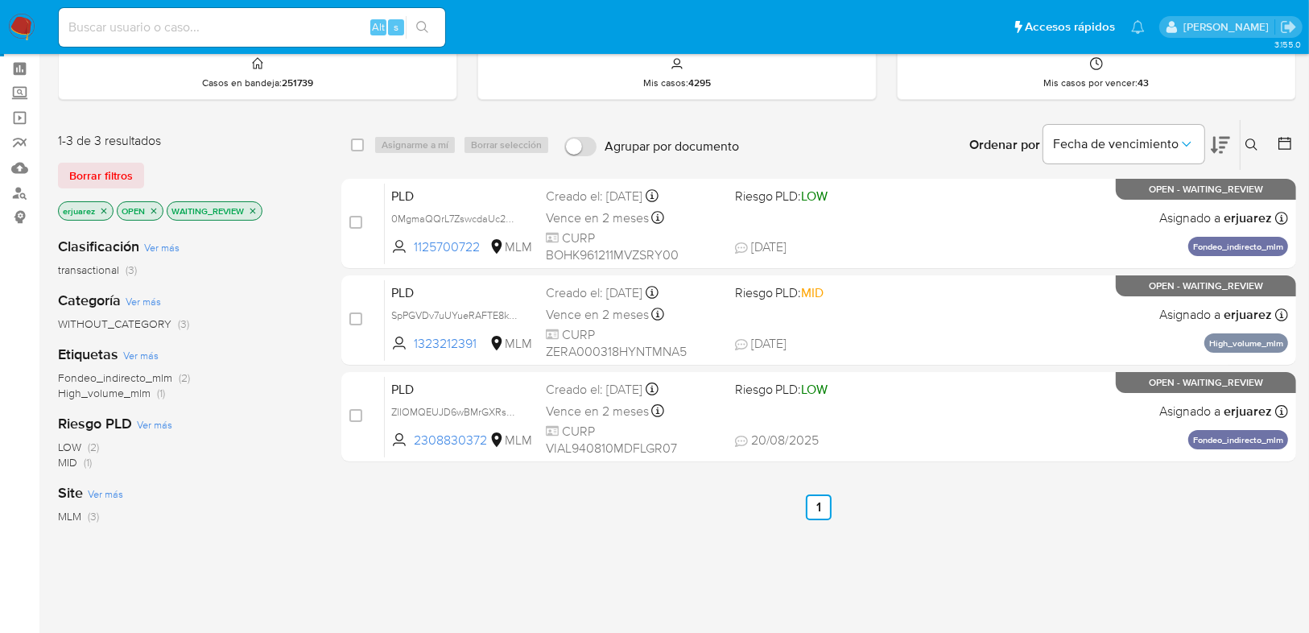
click at [350, 410] on input "checkbox" at bounding box center [355, 415] width 13 height 13
checkbox input "true"
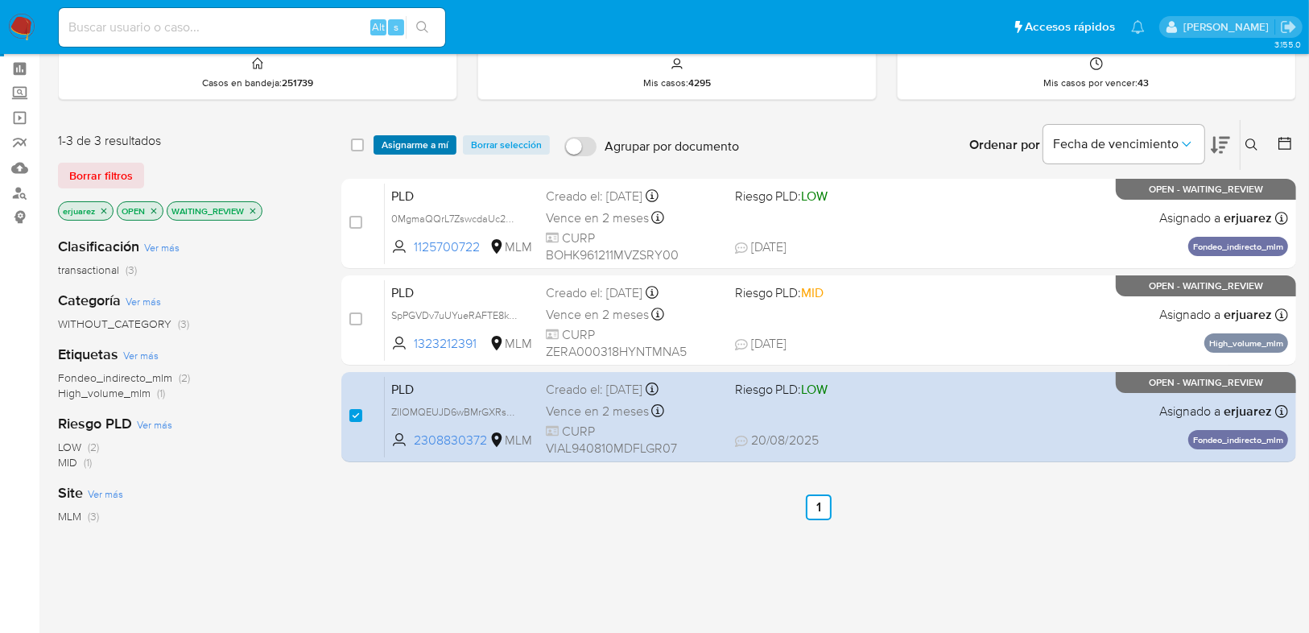
click at [396, 139] on span "Asignarme a mí" at bounding box center [415, 145] width 67 height 16
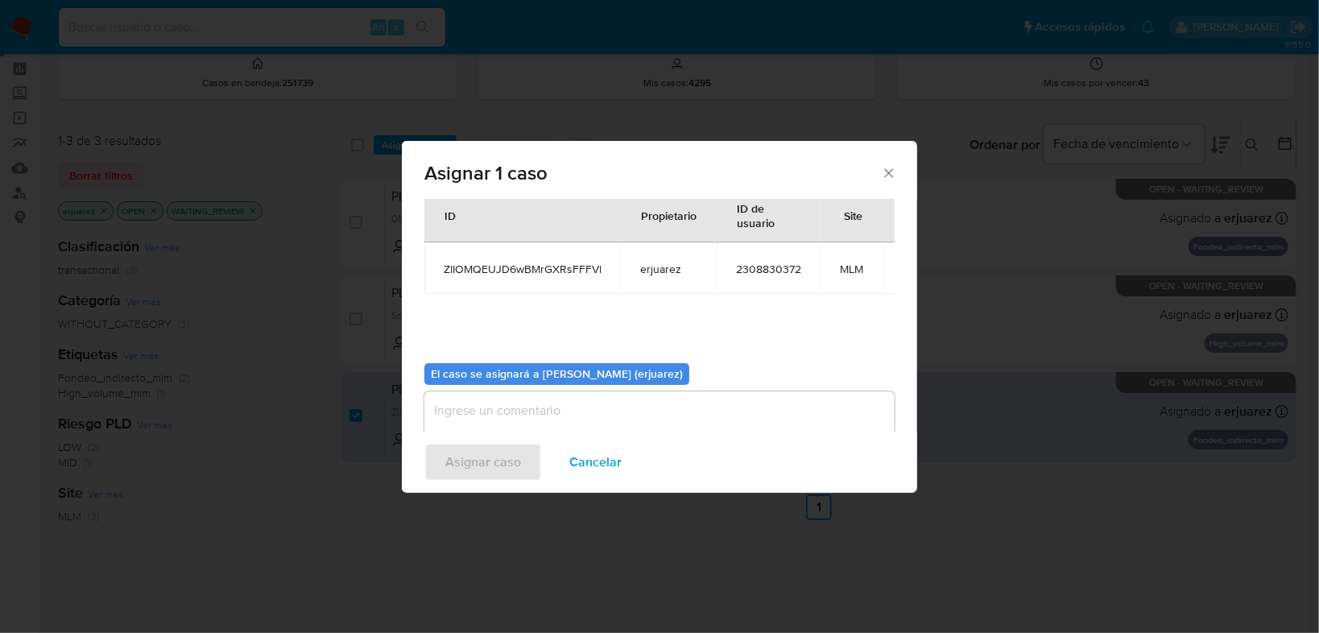
scroll to position [83, 0]
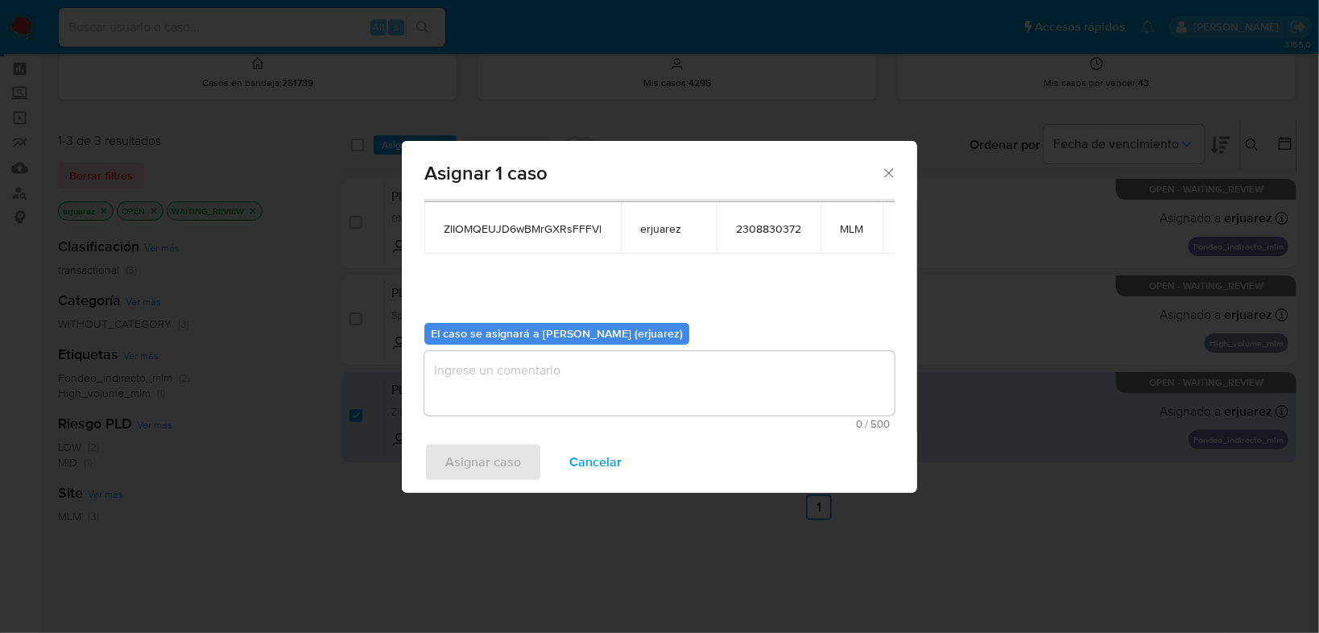
click at [529, 380] on textarea "assign-modal" at bounding box center [659, 383] width 470 height 64
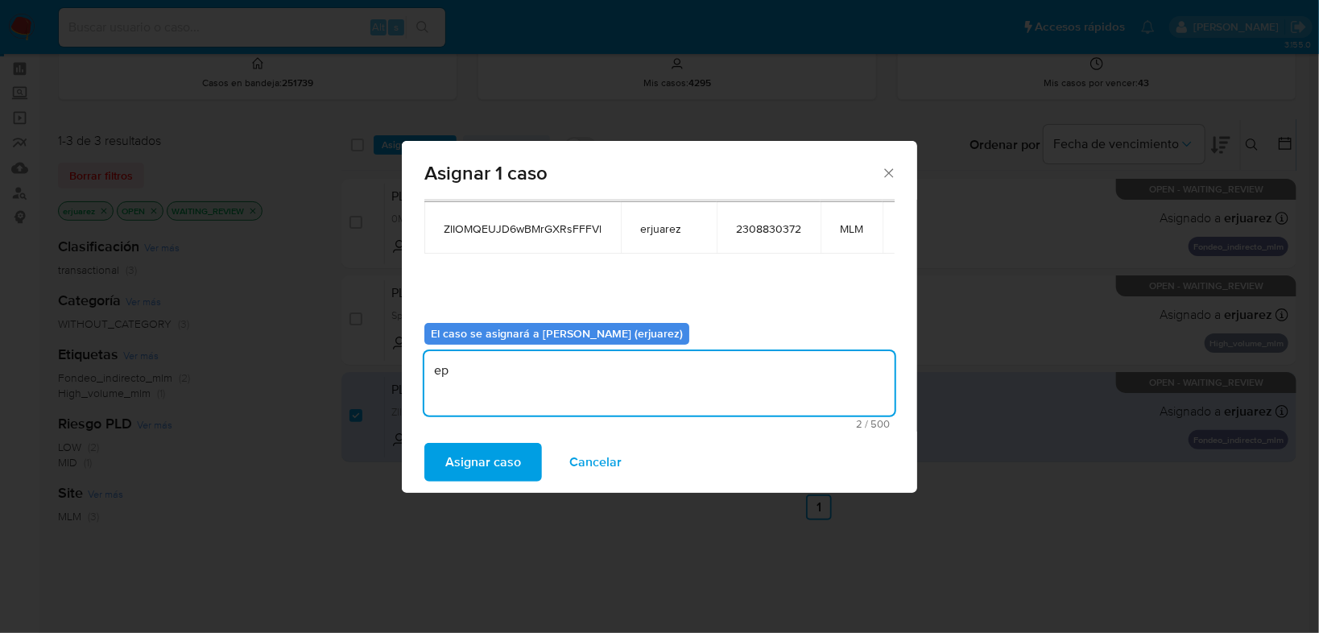
type textarea "e"
type textarea "EPJU"
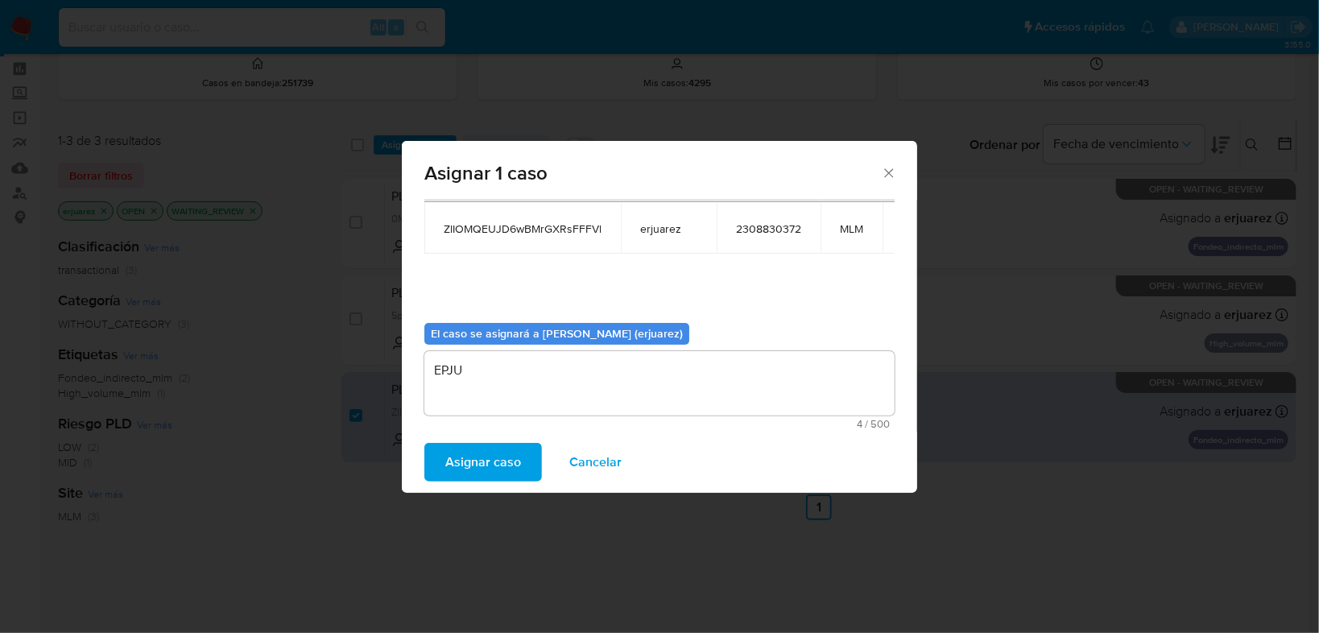
click at [506, 457] on span "Asignar caso" at bounding box center [483, 461] width 76 height 35
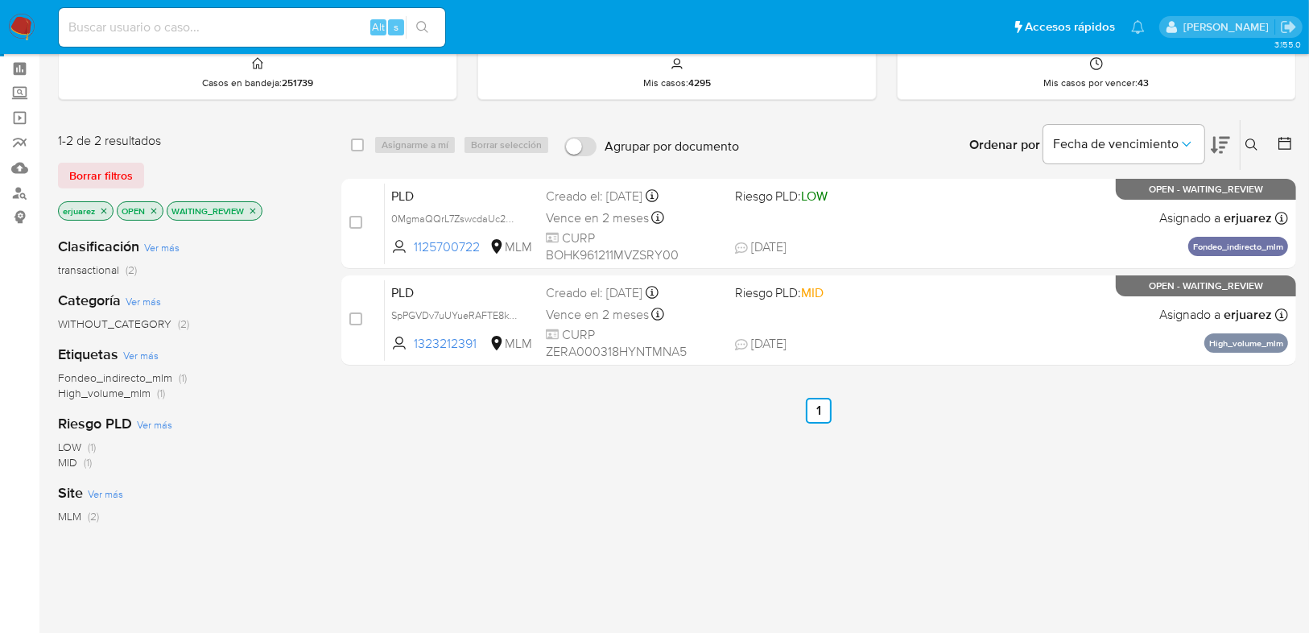
click at [100, 30] on input at bounding box center [252, 27] width 386 height 21
paste input "2308830372"
type input "2308830372"
click at [425, 34] on button "search-icon" at bounding box center [422, 27] width 33 height 23
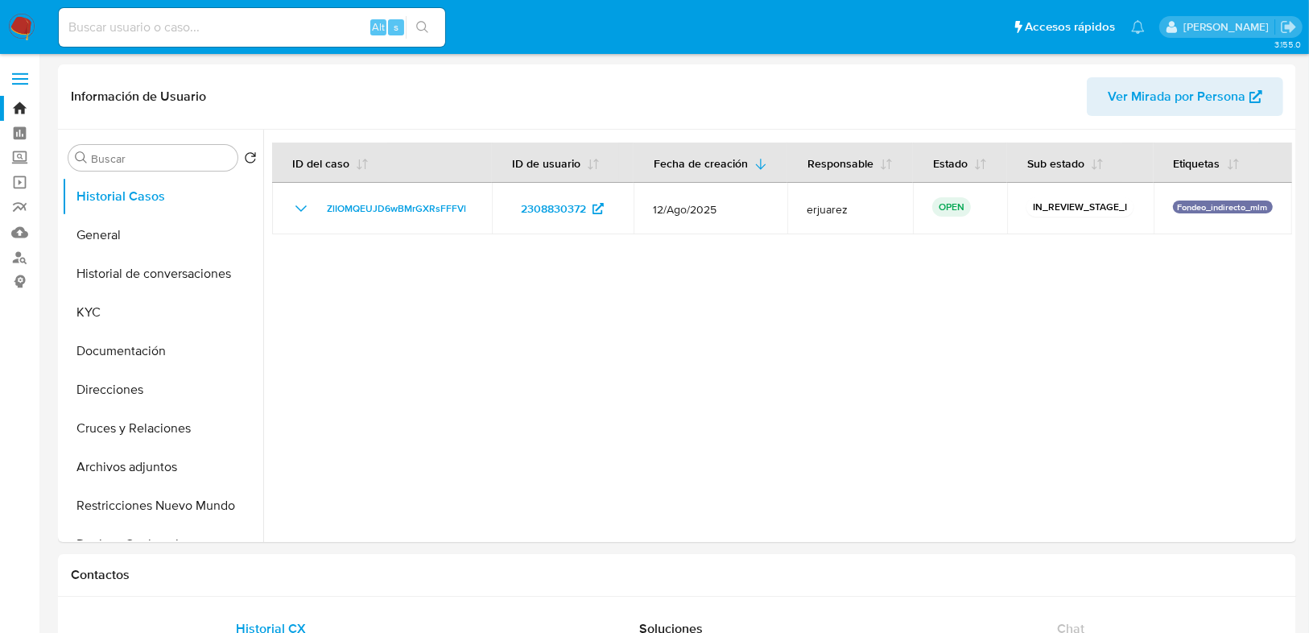
select select "10"
click at [115, 244] on button "General" at bounding box center [156, 235] width 188 height 39
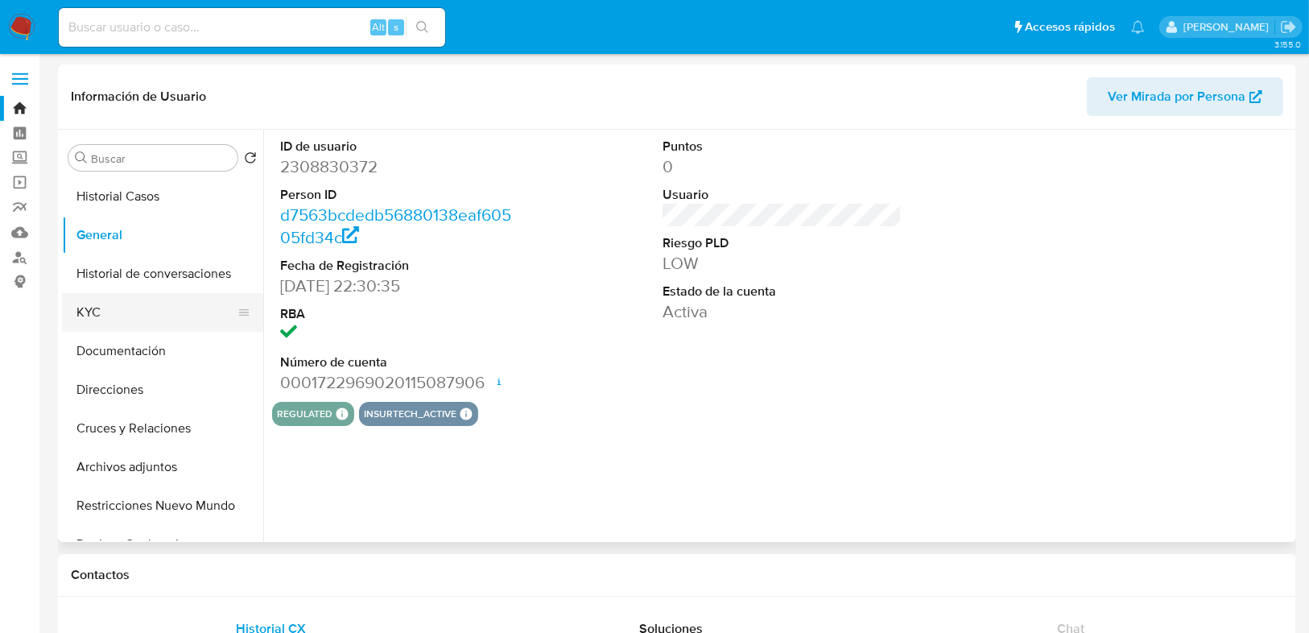
click at [77, 318] on button "KYC" at bounding box center [156, 312] width 188 height 39
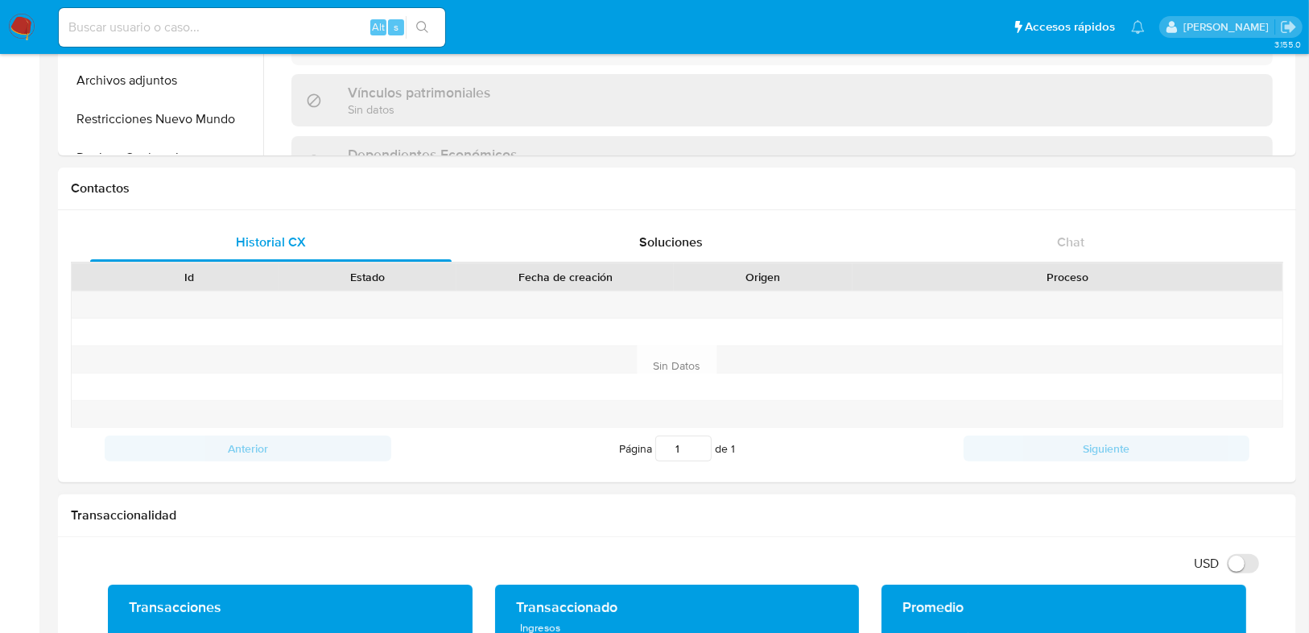
scroll to position [708, 0]
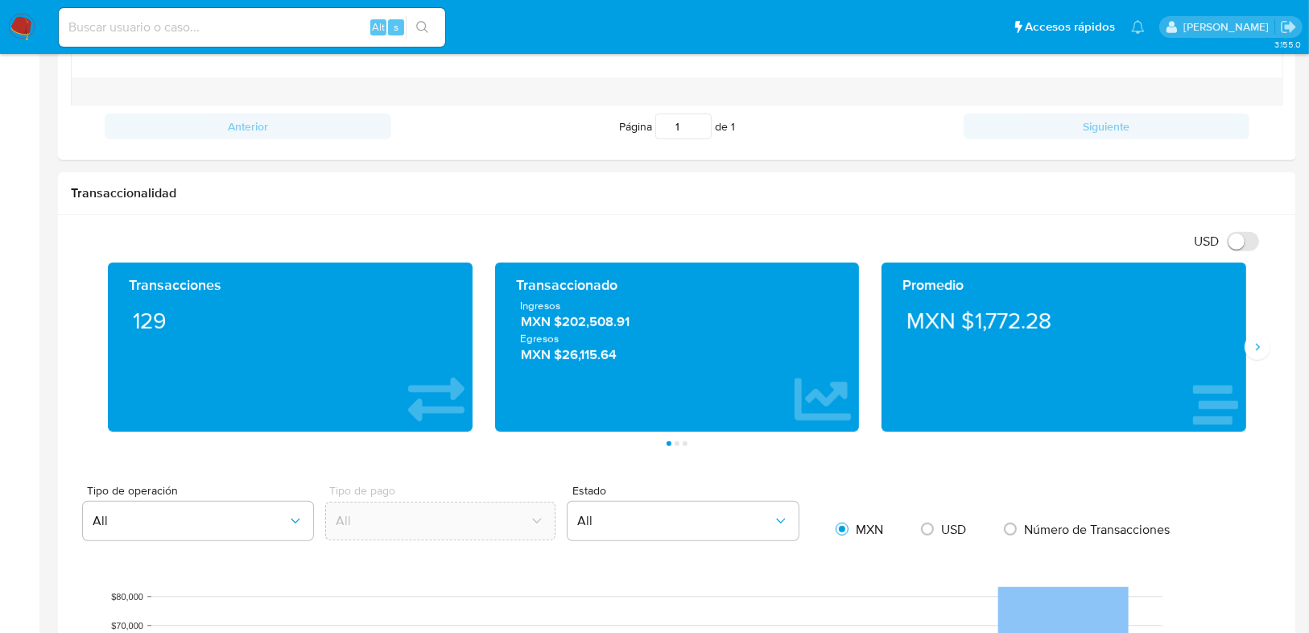
click at [20, 19] on img at bounding box center [21, 27] width 27 height 27
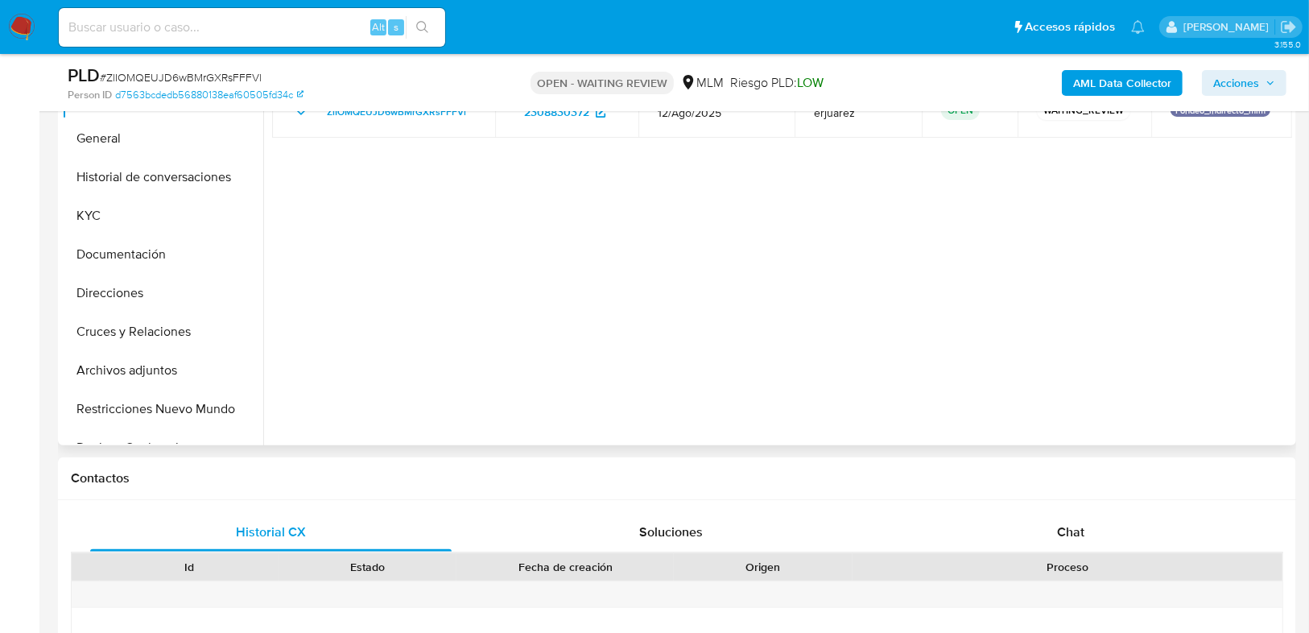
scroll to position [386, 0]
select select "10"
click at [1071, 525] on span "Chat" at bounding box center [1070, 530] width 27 height 19
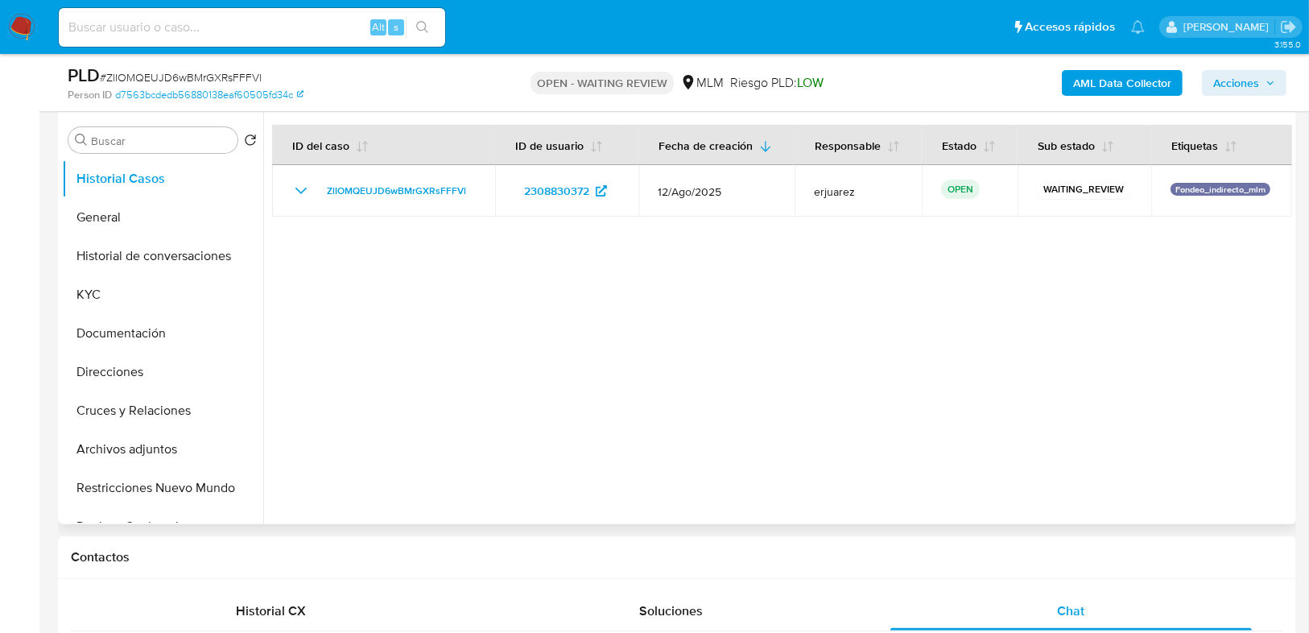
scroll to position [193, 0]
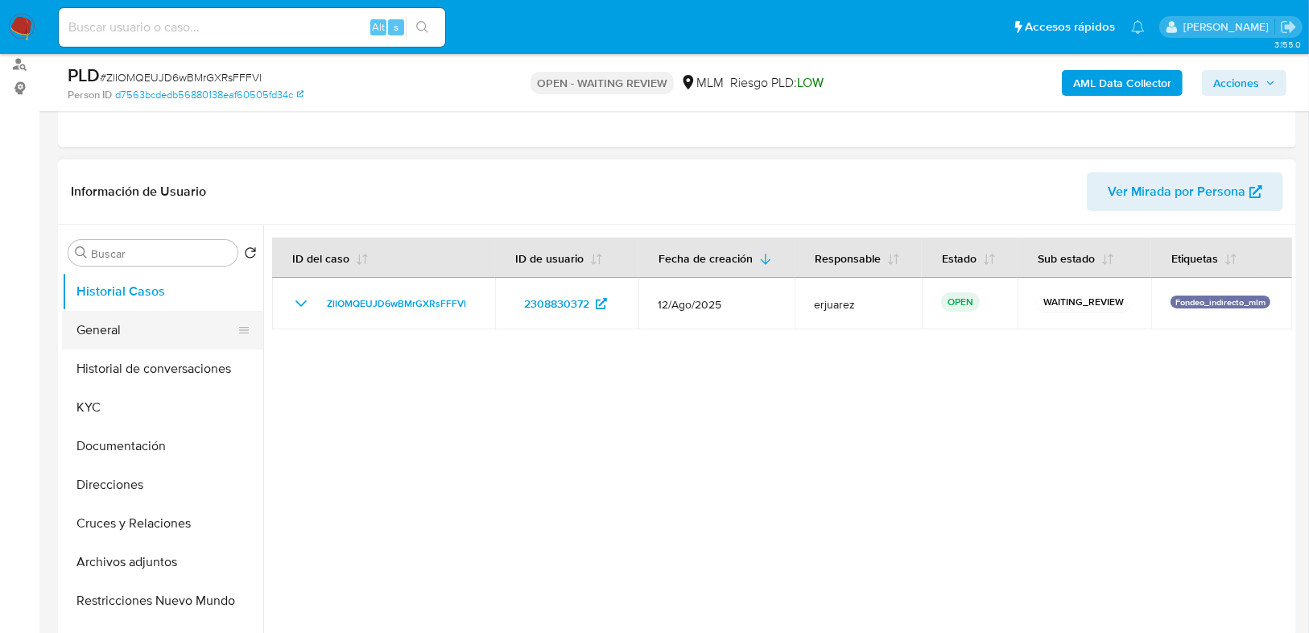
click at [122, 328] on button "General" at bounding box center [156, 330] width 188 height 39
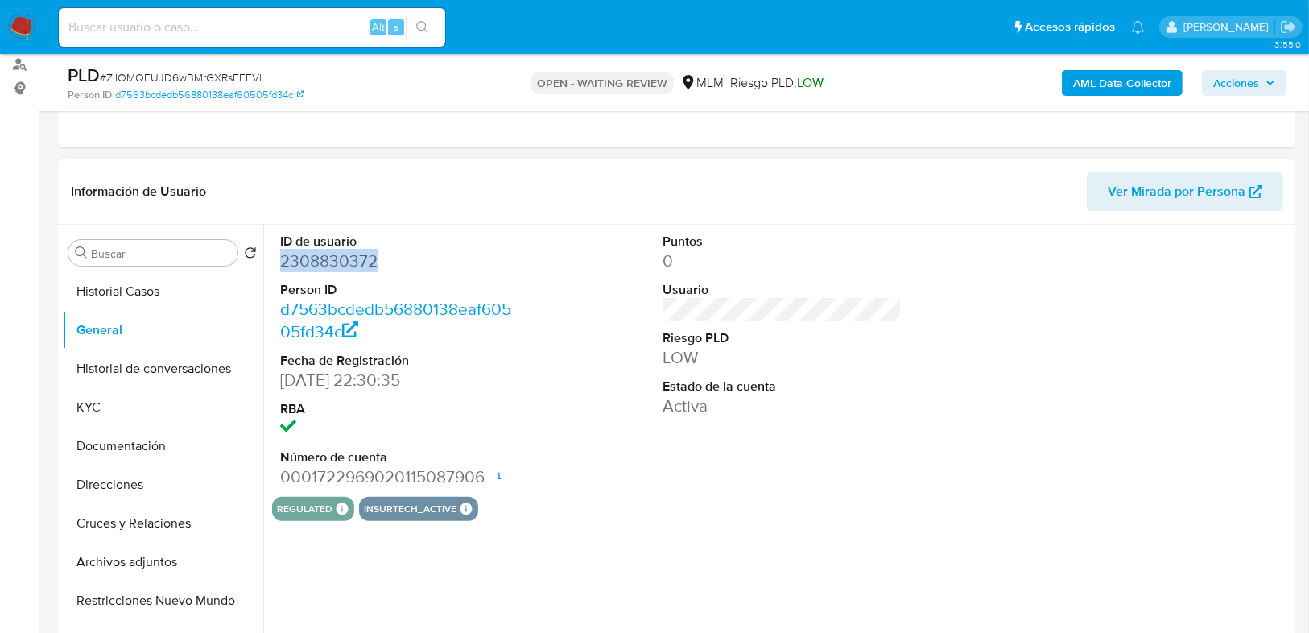
drag, startPoint x: 383, startPoint y: 264, endPoint x: 279, endPoint y: 262, distance: 103.9
click at [280, 262] on dd "2308830372" at bounding box center [399, 261] width 239 height 23
copy dd "2308830372"
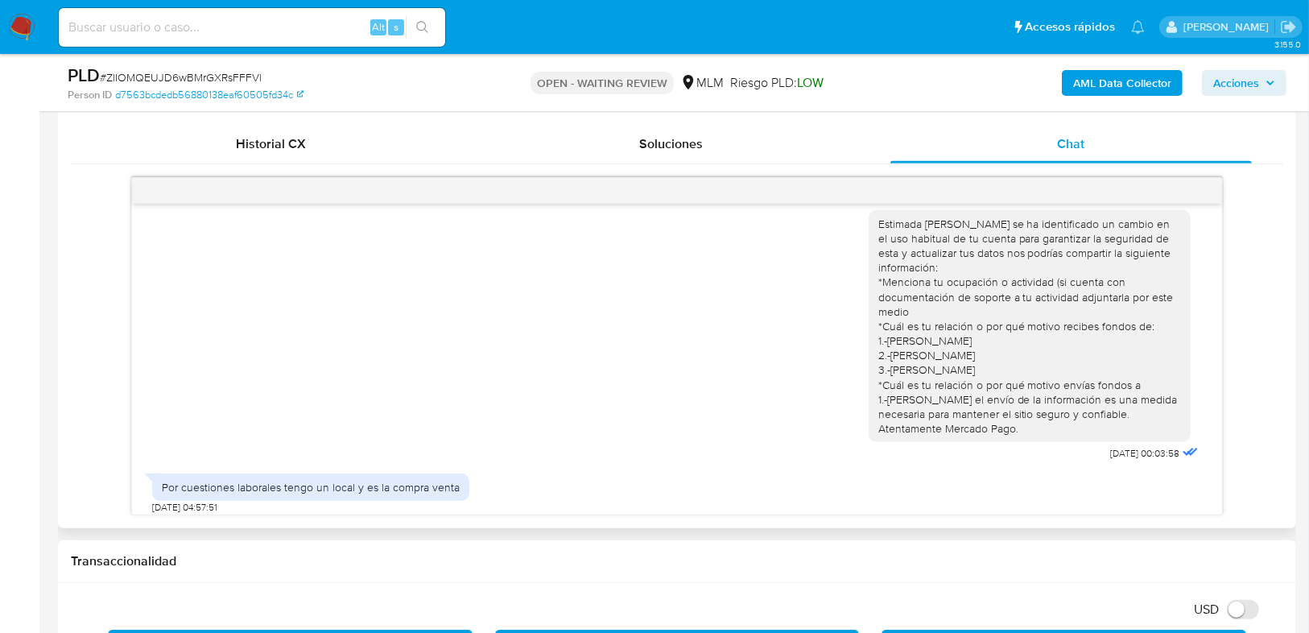
scroll to position [34, 0]
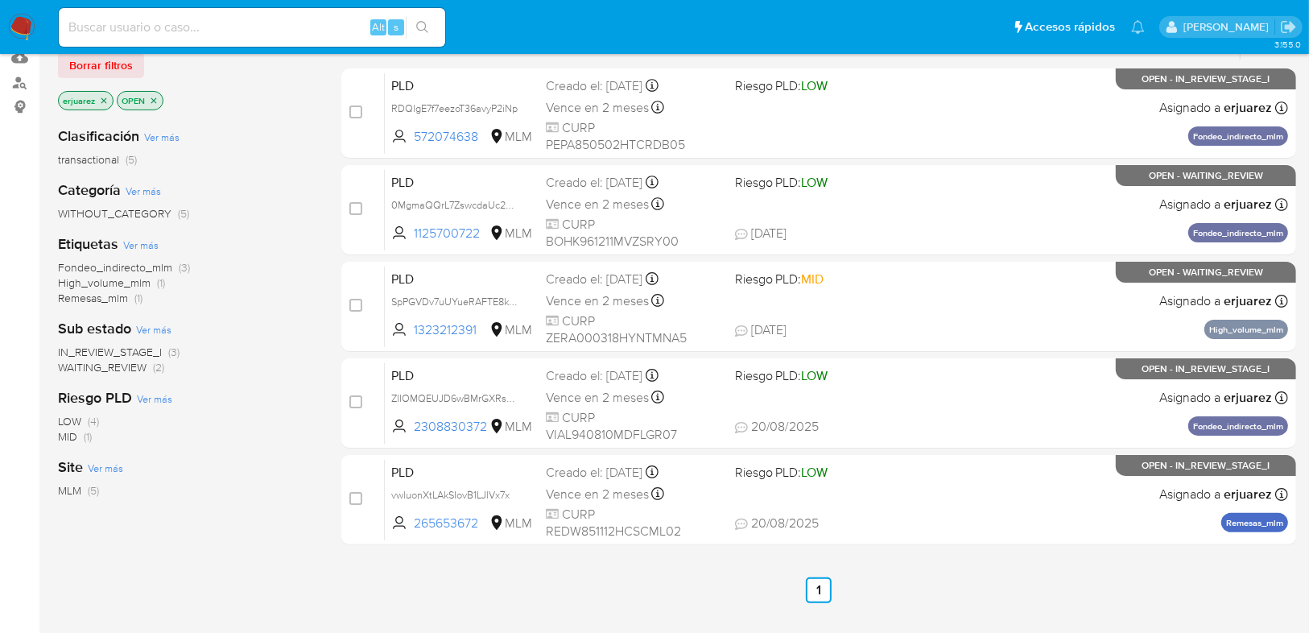
scroll to position [193, 0]
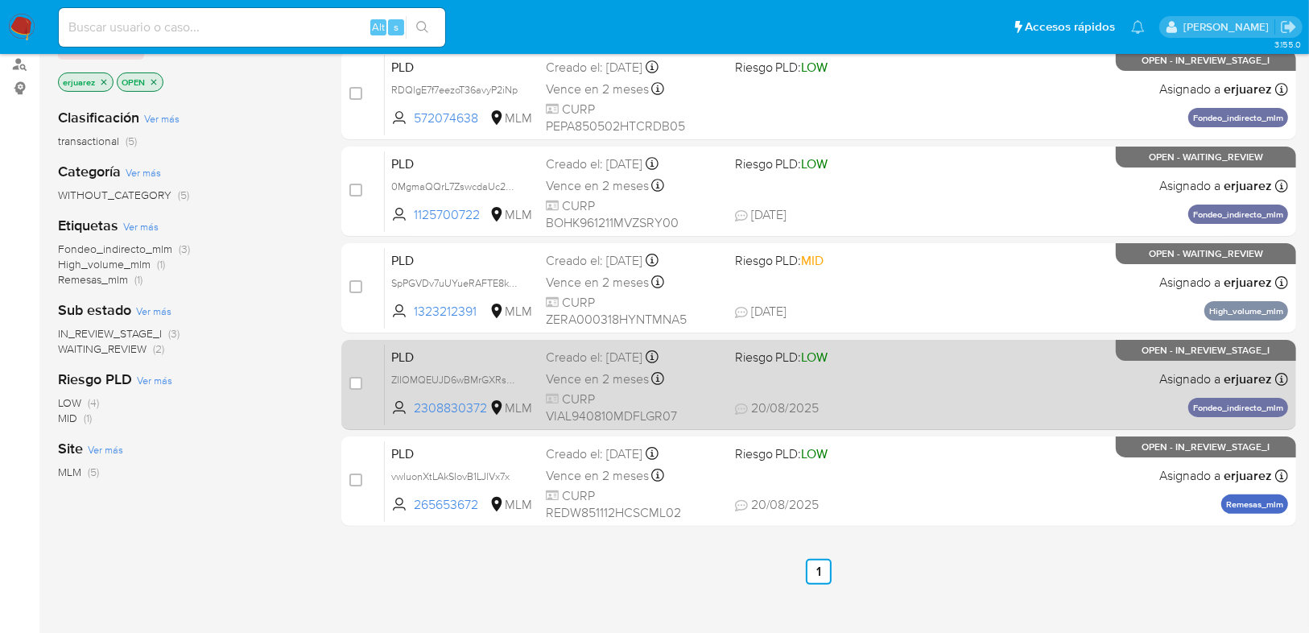
click at [876, 369] on div "PLD ZlIOMQEUJD6wBMrGXRsFFFVl 2308830372 MLM Riesgo PLD: LOW Creado el: [DATE] C…" at bounding box center [836, 384] width 903 height 81
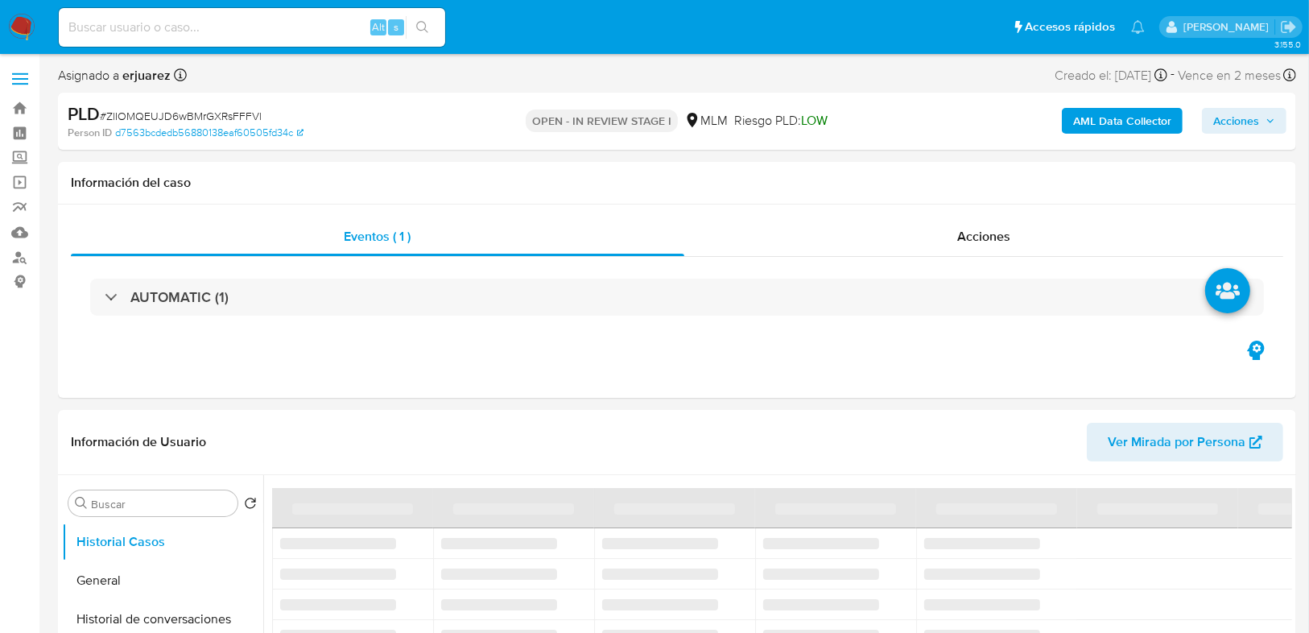
select select "10"
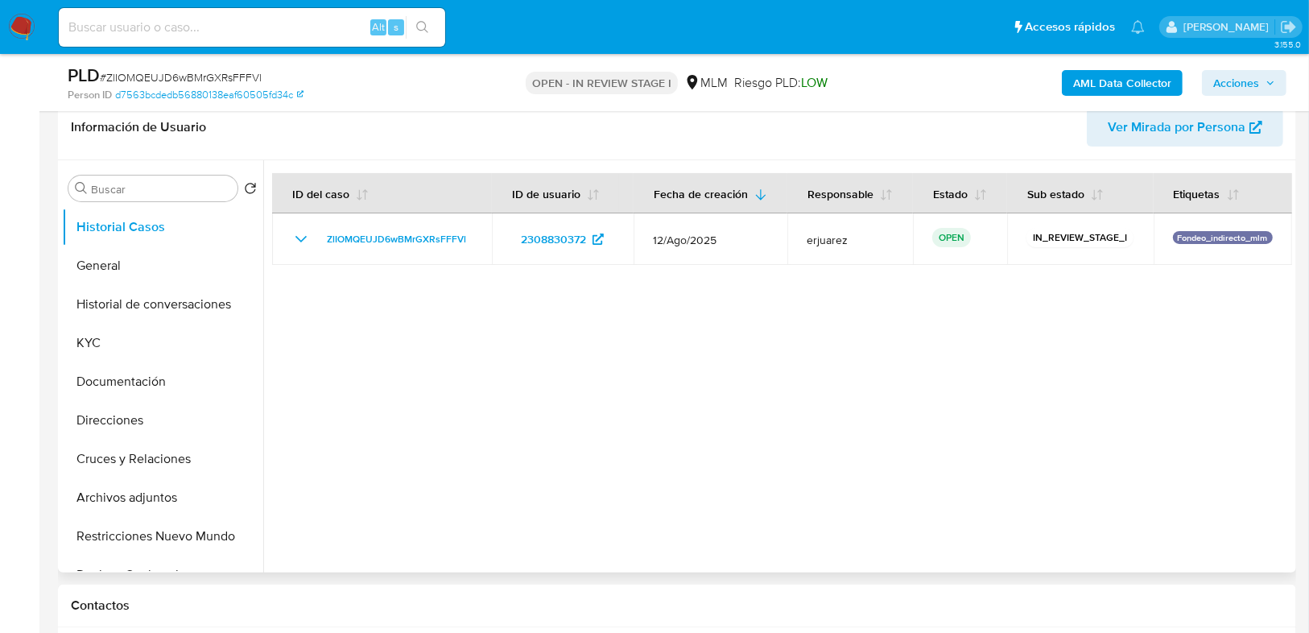
scroll to position [386, 0]
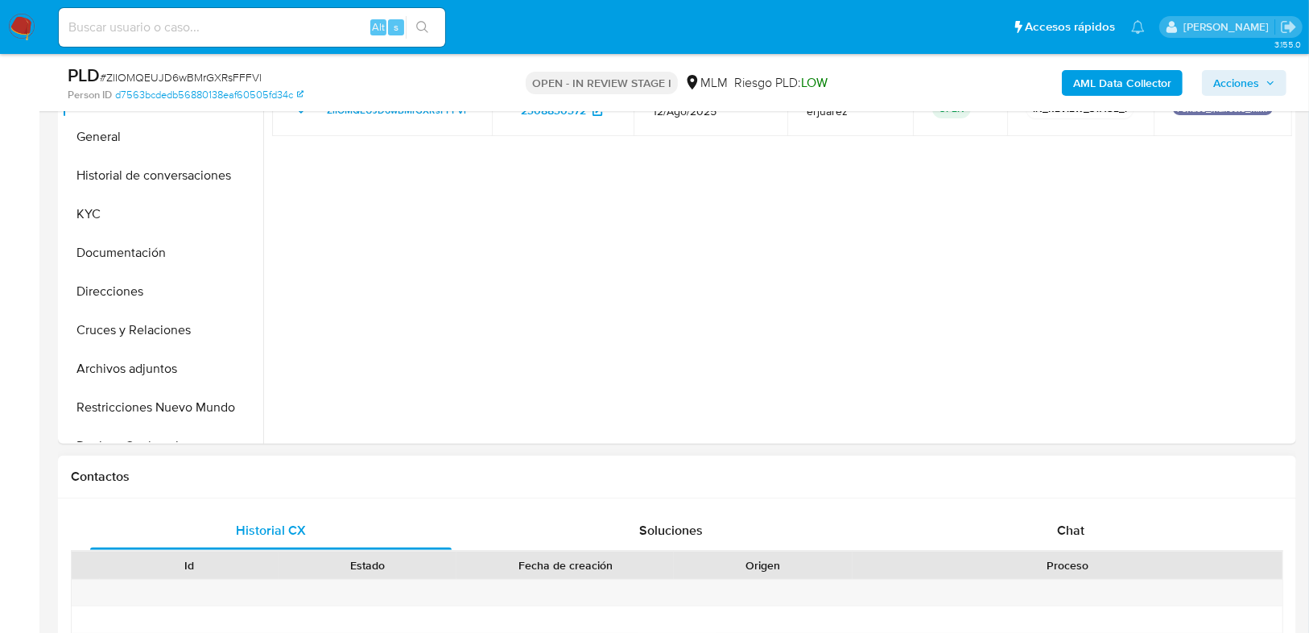
drag, startPoint x: 1032, startPoint y: 530, endPoint x: 1005, endPoint y: 485, distance: 53.0
click at [1032, 530] on div "Chat" at bounding box center [1070, 530] width 361 height 39
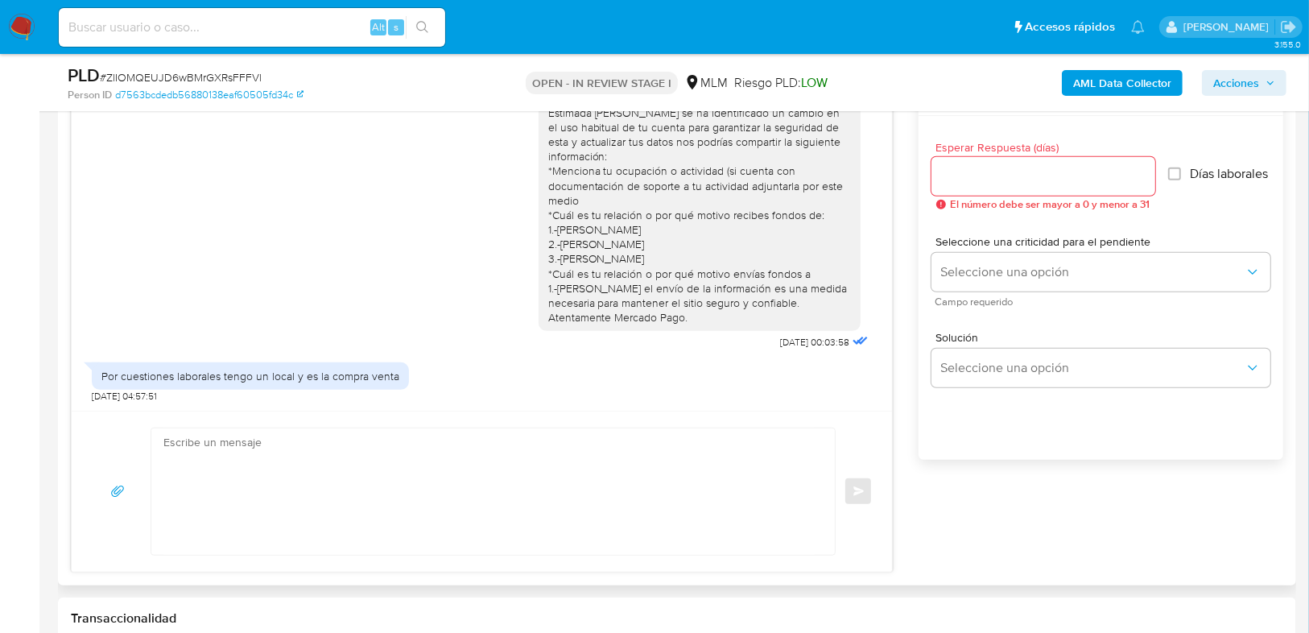
scroll to position [966, 0]
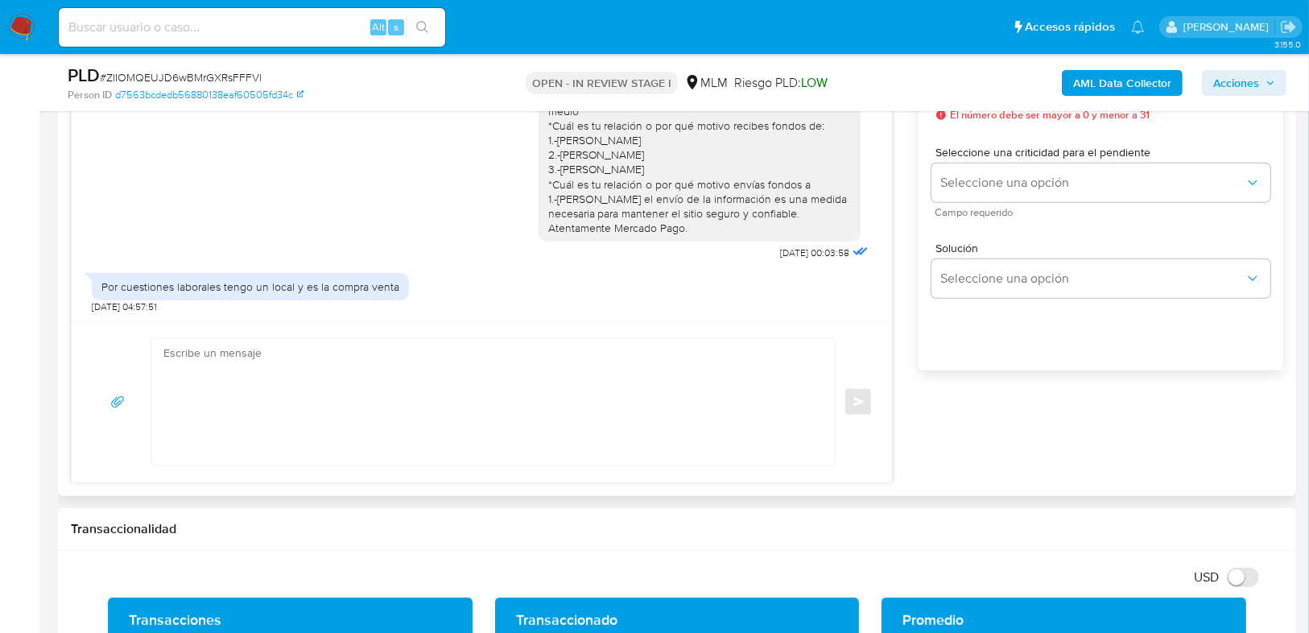
drag, startPoint x: 363, startPoint y: 384, endPoint x: 464, endPoint y: 294, distance: 135.7
click at [364, 383] on textarea at bounding box center [488, 402] width 651 height 126
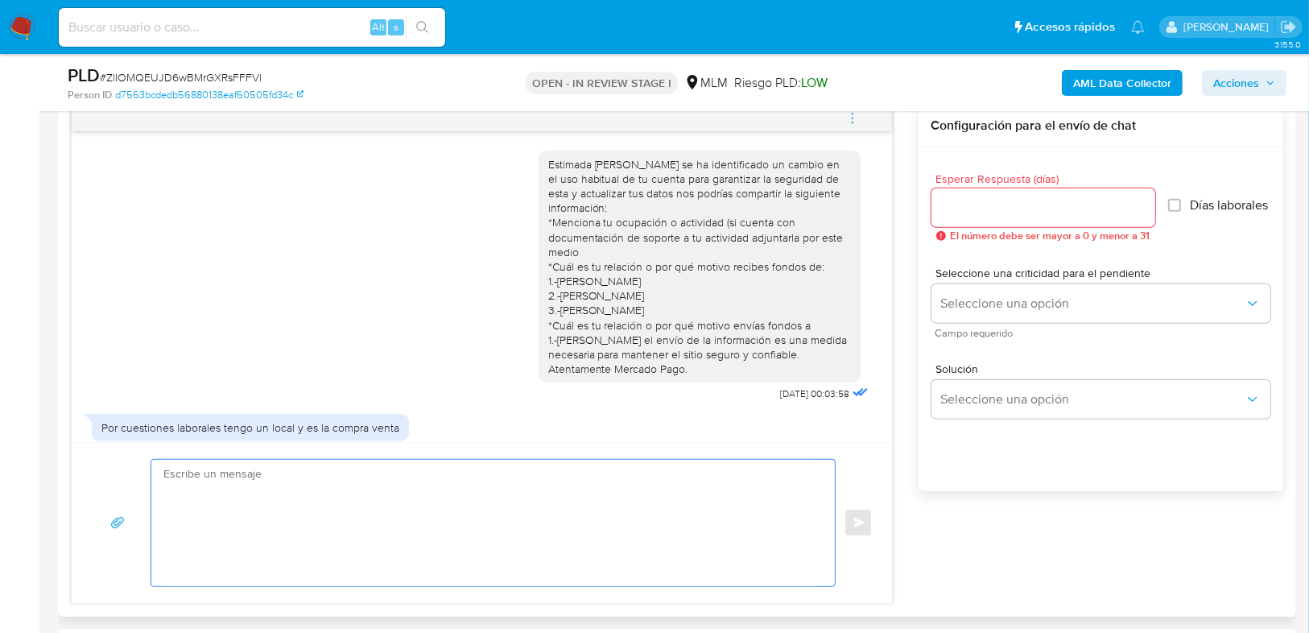
scroll to position [837, 0]
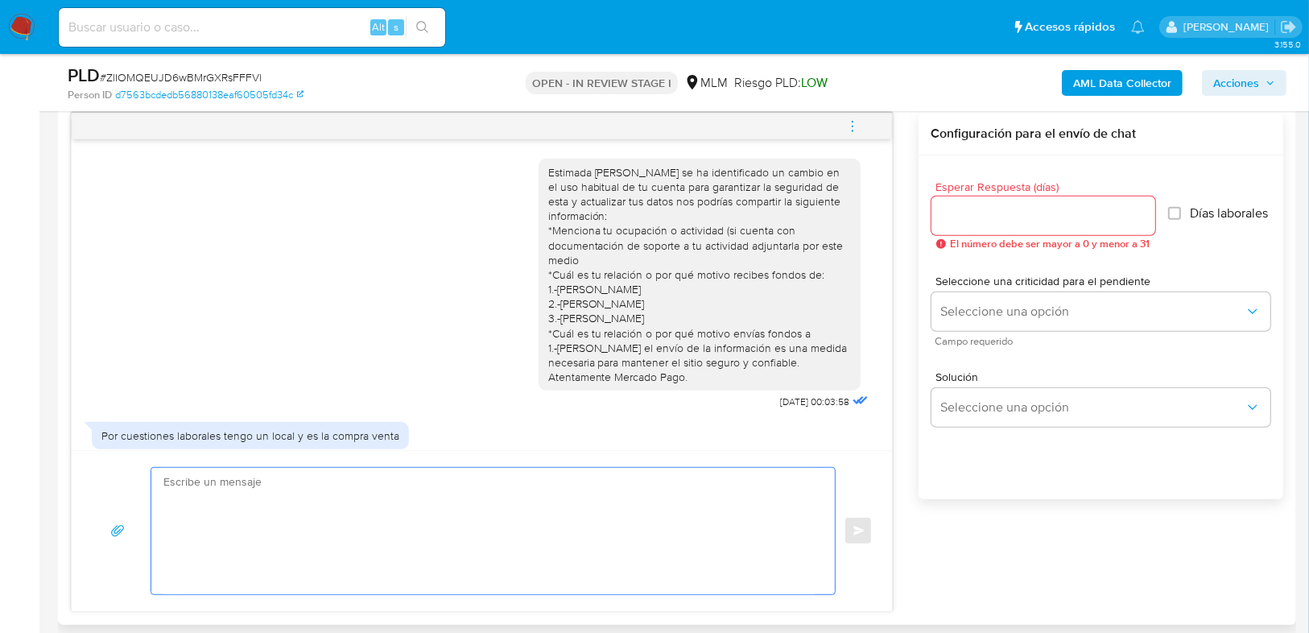
click at [555, 494] on textarea at bounding box center [488, 531] width 651 height 126
type textarea "h"
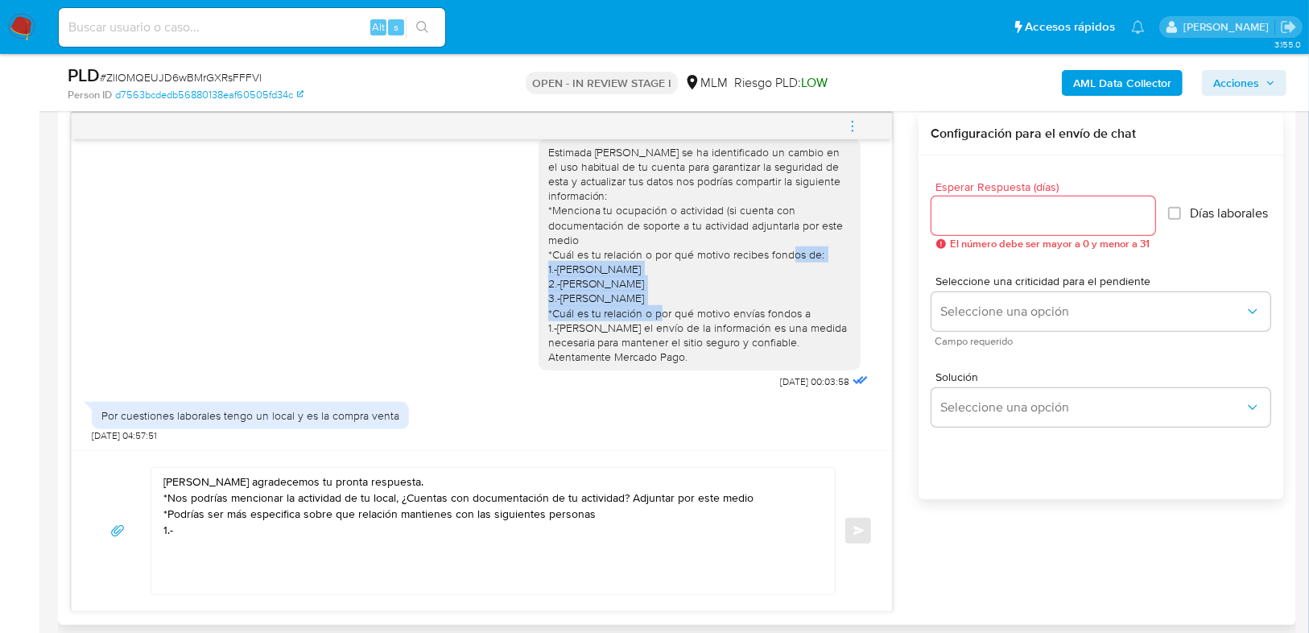
drag, startPoint x: 539, startPoint y: 253, endPoint x: 705, endPoint y: 279, distance: 168.6
click at [705, 279] on div "Estimada Lorena se ha identificado un cambio en el uso habitual de tu cuenta pa…" at bounding box center [699, 255] width 303 height 220
copy div "1.-LIZBETH ABIGAIL GOMEZ ARTEAGA 2.-FIDEL GARCIA CANALES 3.-JOSE LUIS LEMUS AGU…"
drag, startPoint x: 109, startPoint y: 543, endPoint x: 124, endPoint y: 538, distance: 15.5
click at [121, 539] on span "button" at bounding box center [117, 530] width 14 height 39
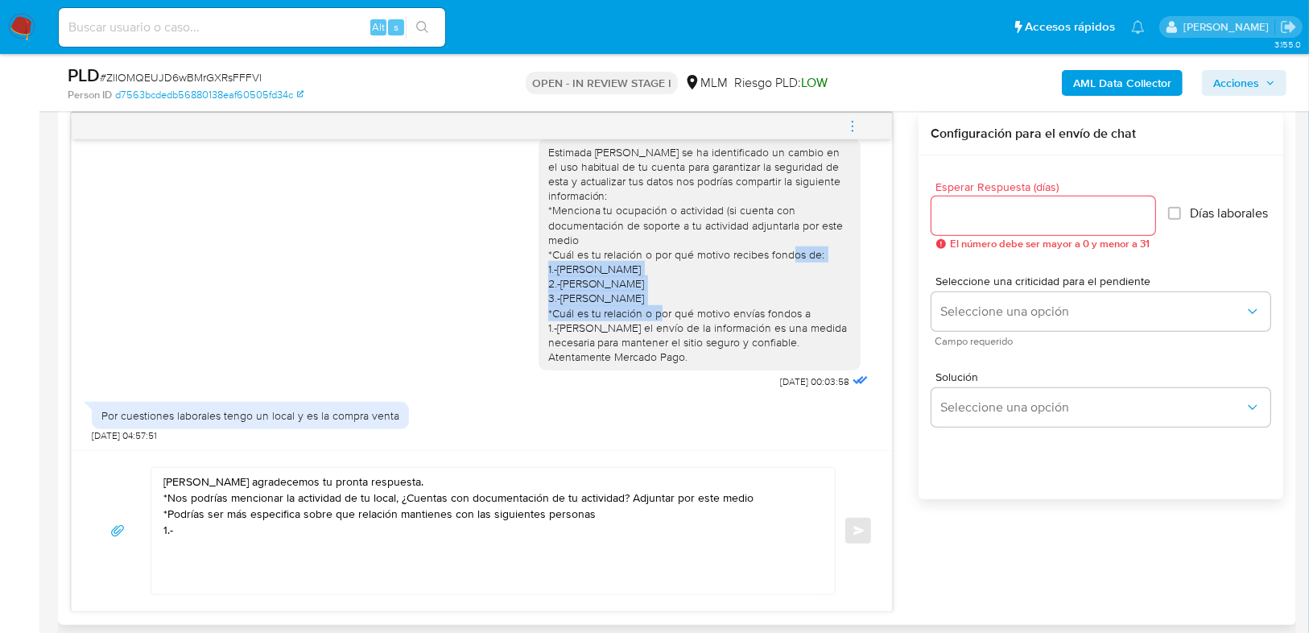
copy div "1.-LIZBETH ABIGAIL GOMEZ ARTEAGA 2.-FIDEL GARCIA CANALES 3.-JOSE LUIS LEMUS AGU…"
drag, startPoint x: 187, startPoint y: 533, endPoint x: 152, endPoint y: 526, distance: 35.4
click at [151, 526] on div "Hola Lorena agradecemos tu pronta respuesta. *Nos podrías mencionar la activida…" at bounding box center [488, 531] width 675 height 126
paste textarea "LIZBETH ABIGAIL GOMEZ ARTEAGA 2.-FIDEL GARCIA CANALES 3.-JOSE LUIS LEMUS AGUIRRE"
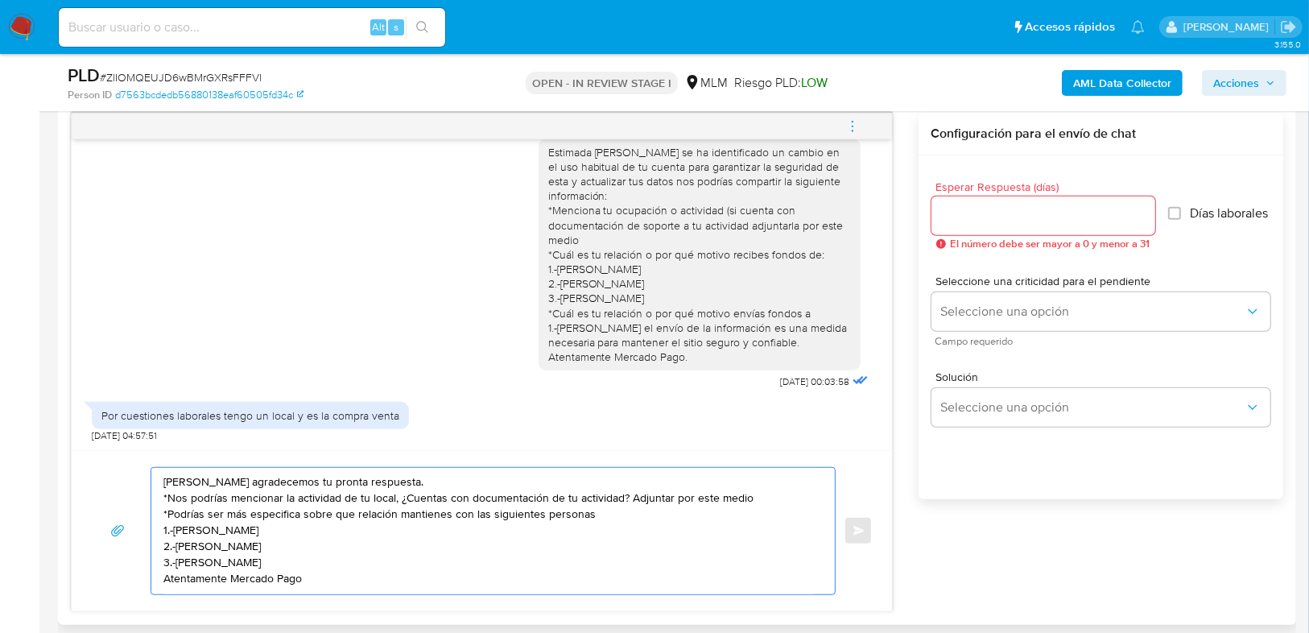
drag, startPoint x: 315, startPoint y: 576, endPoint x: 105, endPoint y: 466, distance: 236.6
click at [105, 467] on div "Hola Lorena agradecemos tu pronta respuesta. *Nos podrías mencionar la activida…" at bounding box center [482, 531] width 782 height 128
type textarea "Hola Lorena agradecemos tu pronta respuesta. *Nos podrías mencionar la activida…"
click at [987, 213] on input "Esperar Respuesta (días)" at bounding box center [1043, 215] width 224 height 21
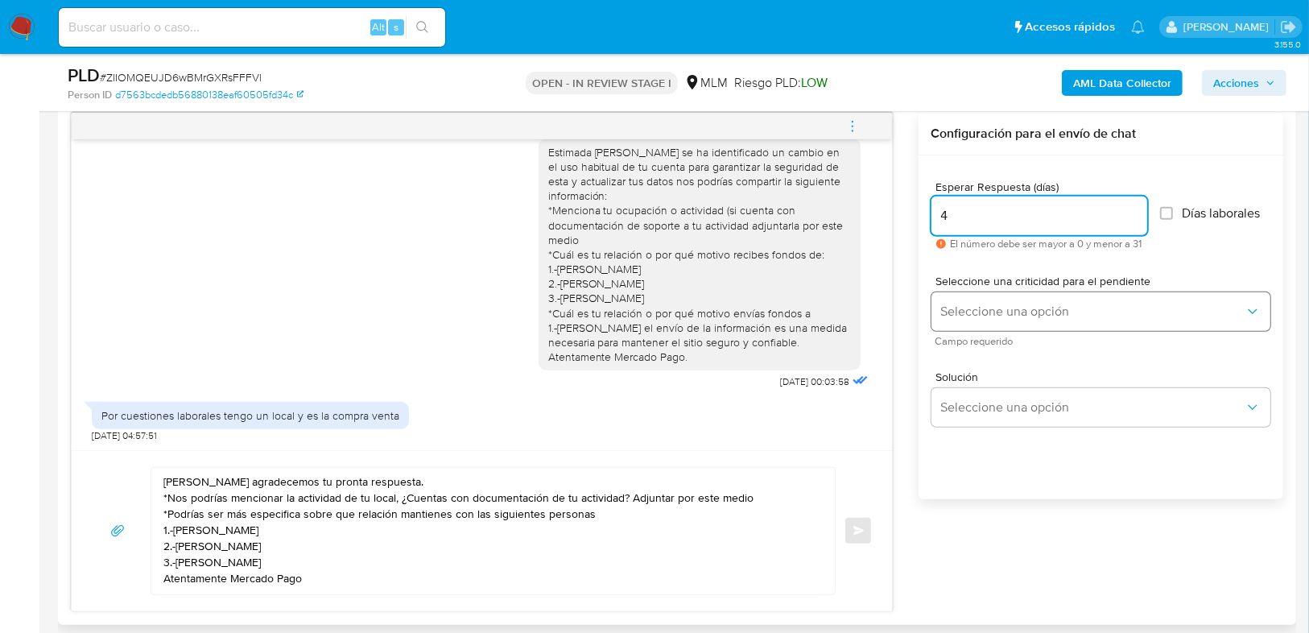
type input "4"
click at [970, 301] on button "Seleccione una opción" at bounding box center [1100, 311] width 339 height 39
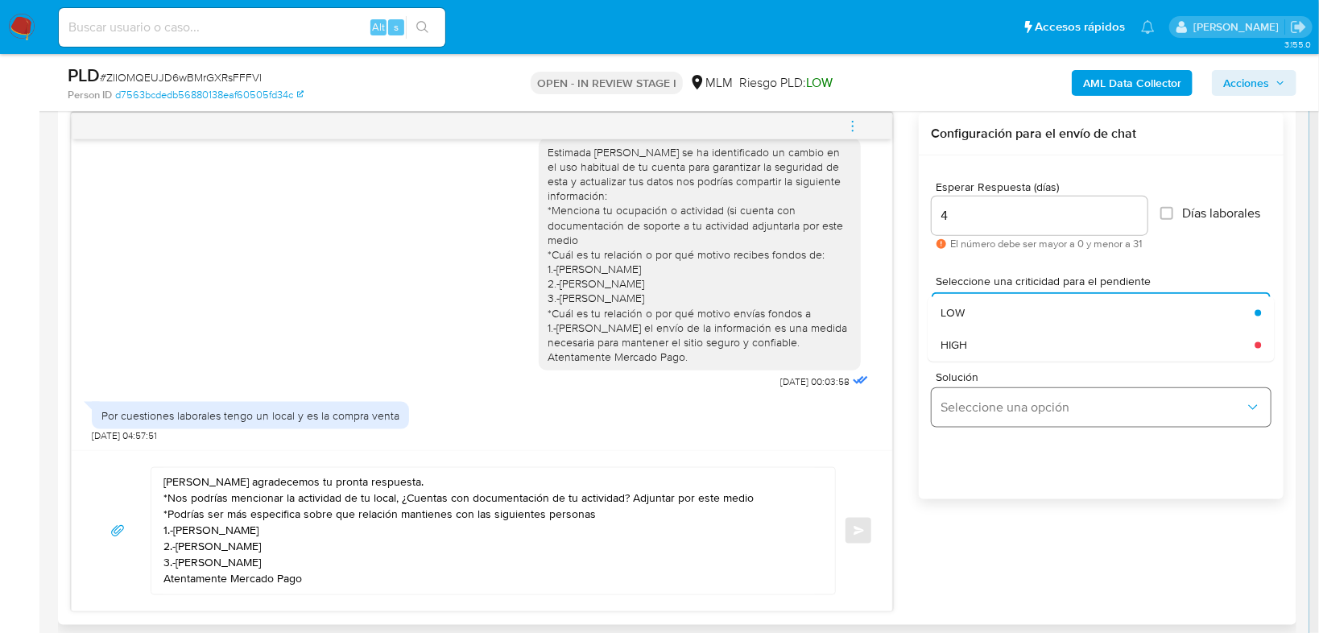
drag, startPoint x: 985, startPoint y: 346, endPoint x: 992, endPoint y: 398, distance: 52.8
click at [985, 345] on div "HIGH" at bounding box center [1092, 344] width 304 height 32
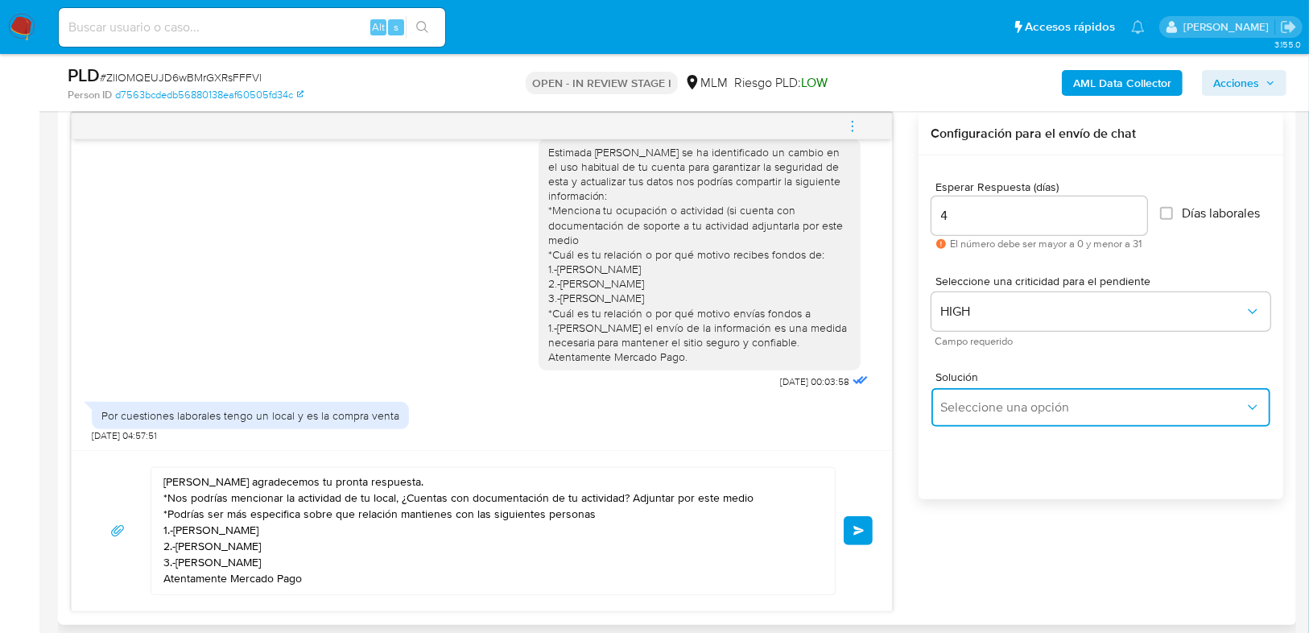
click at [1005, 411] on span "Seleccione una opción" at bounding box center [1092, 407] width 303 height 16
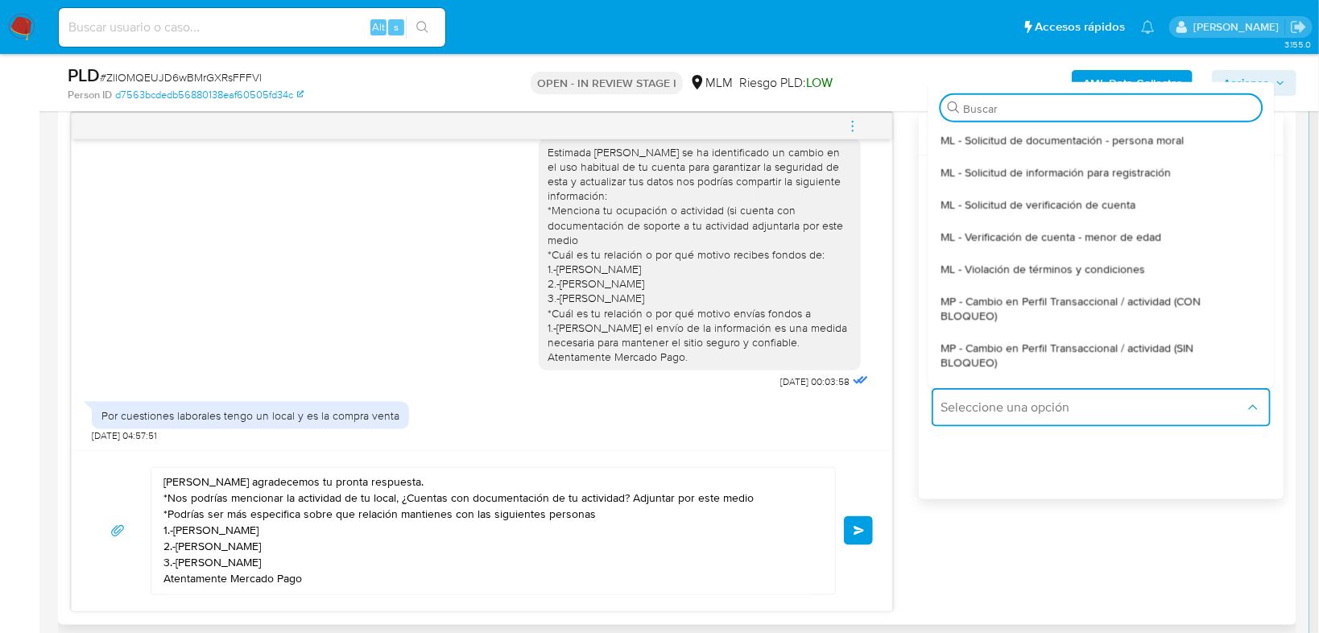
click at [1044, 345] on span "MP - Cambio en Perfil Transaccional / actividad (SIN BLOQUEO)" at bounding box center [1095, 355] width 311 height 29
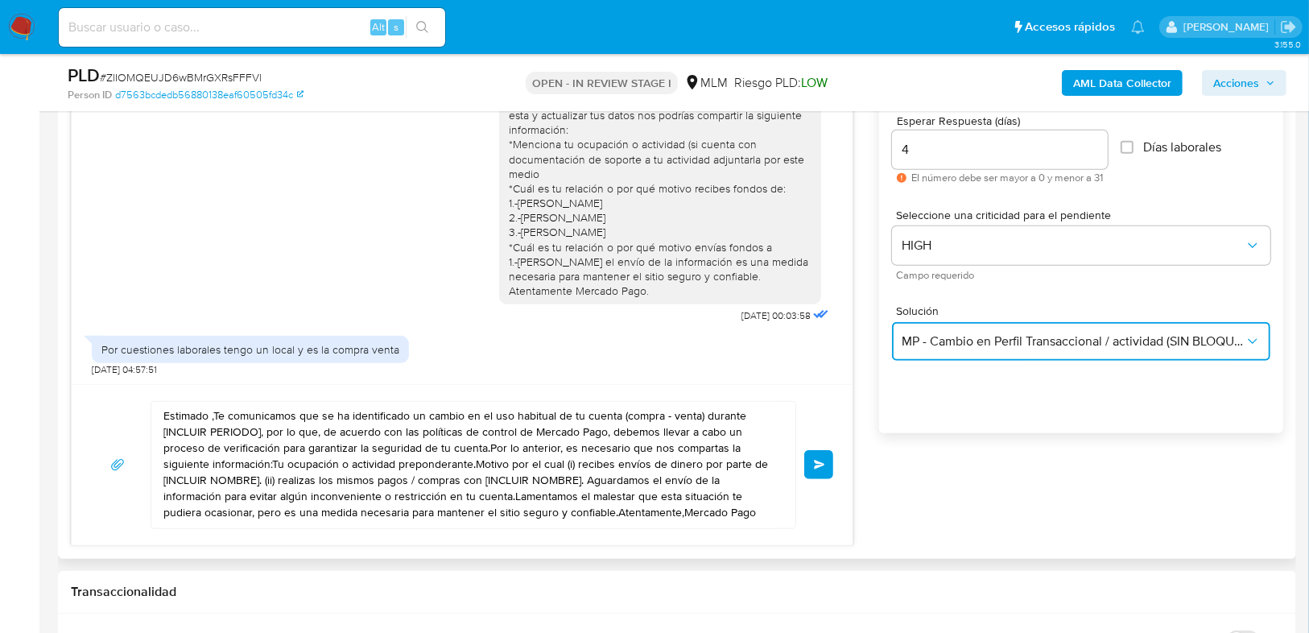
scroll to position [966, 0]
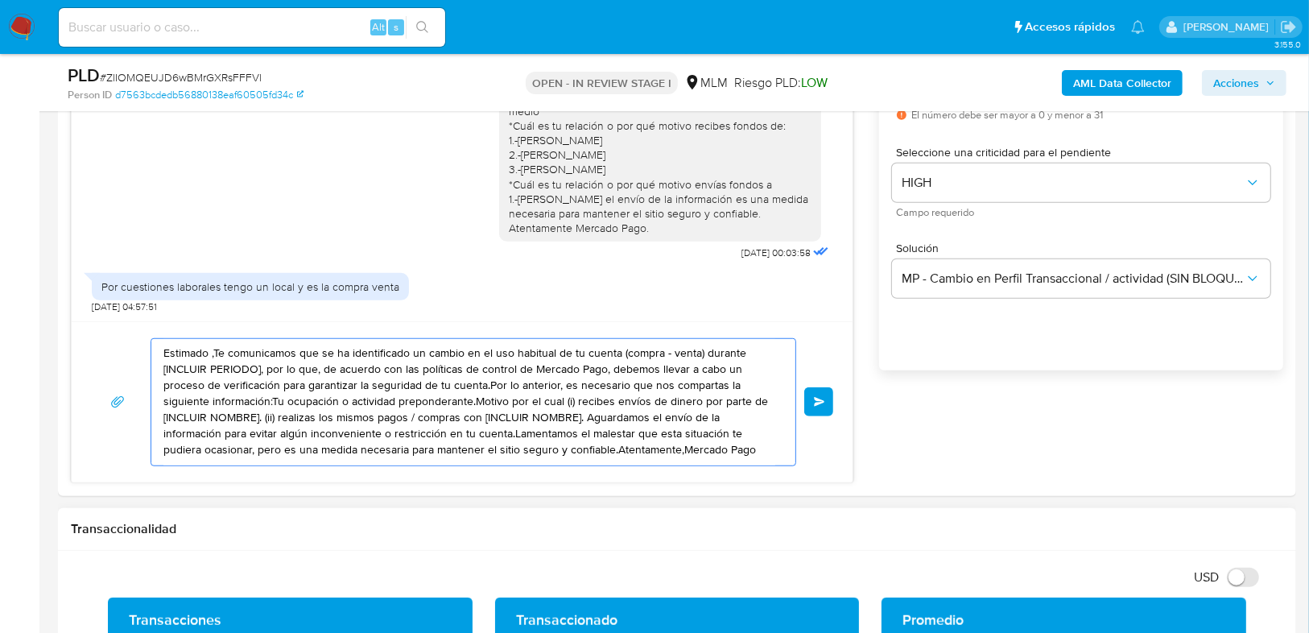
drag, startPoint x: 163, startPoint y: 347, endPoint x: 846, endPoint y: 514, distance: 703.6
paste textarea "Hola Lorena agradecemos tu pronta respuesta. *Nos podrías mencionar la activida…"
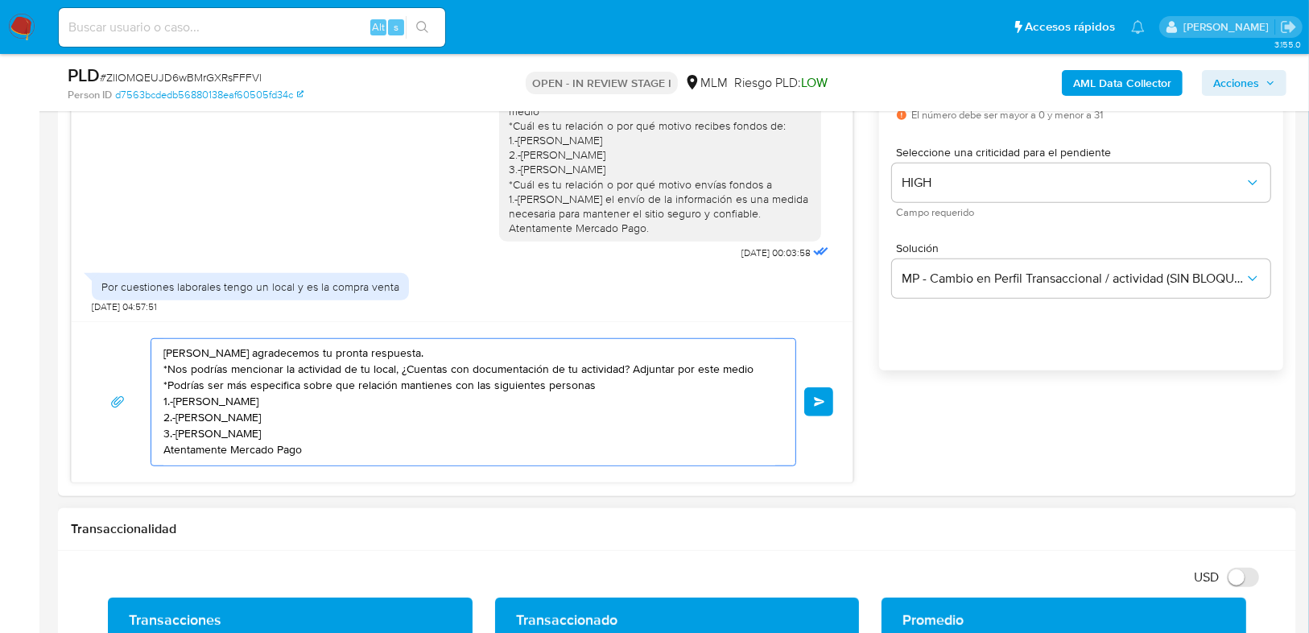
scroll to position [0, 0]
type textarea "Hola Lorena agradecemos tu pronta respuesta. *Nos podrías mencionar la activida…"
click at [823, 398] on span "Enviar" at bounding box center [819, 402] width 11 height 10
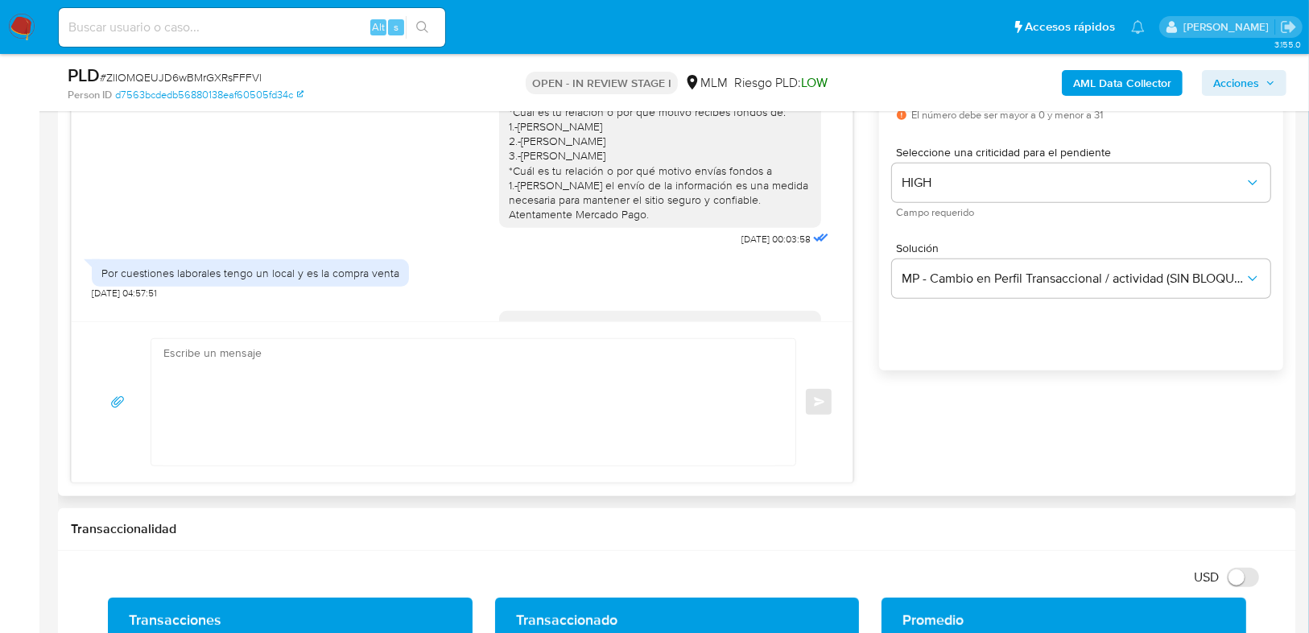
scroll to position [213, 0]
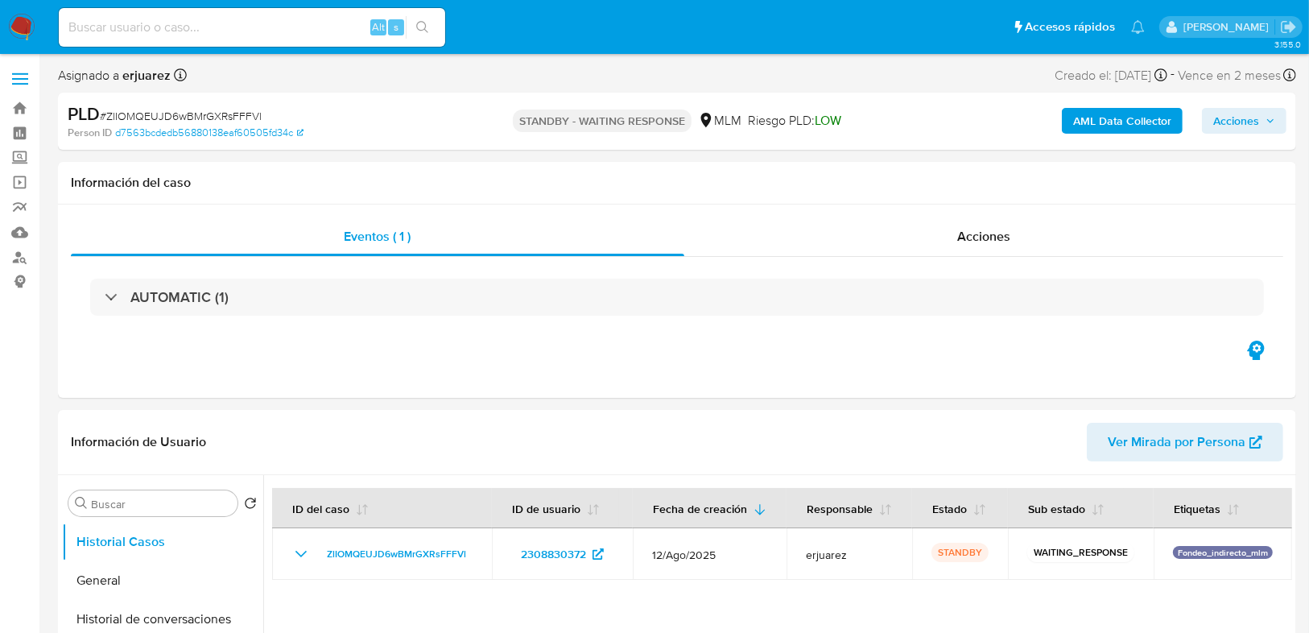
select select "10"
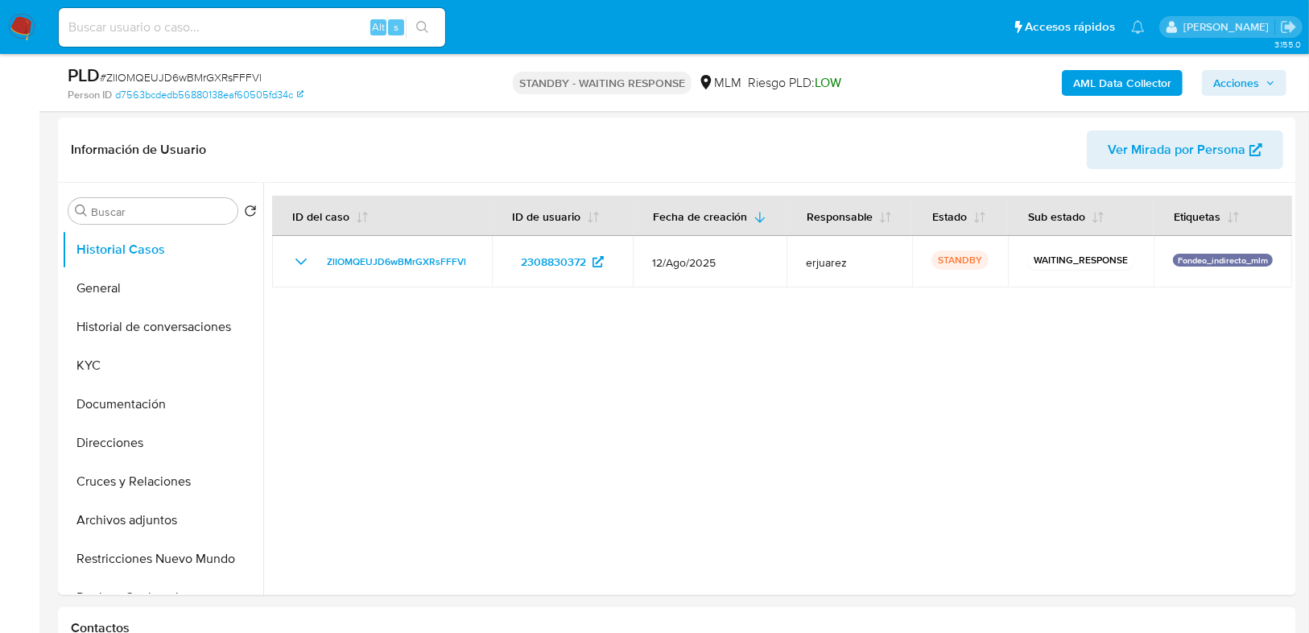
scroll to position [129, 0]
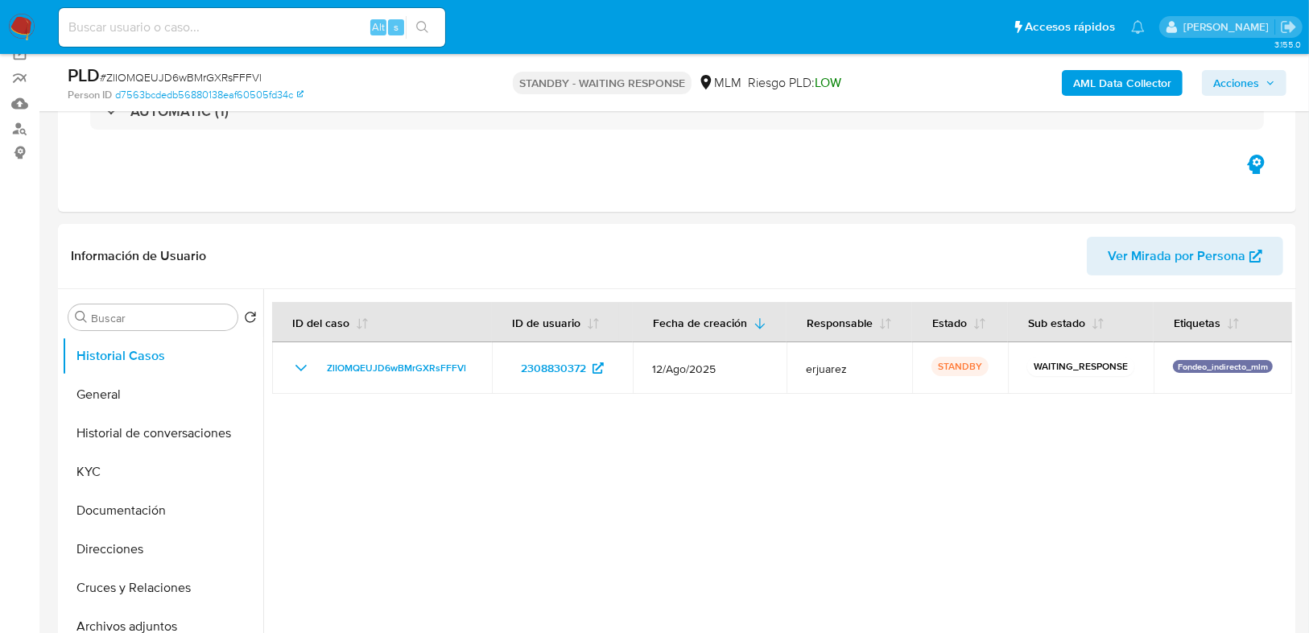
click at [19, 18] on img at bounding box center [21, 27] width 27 height 27
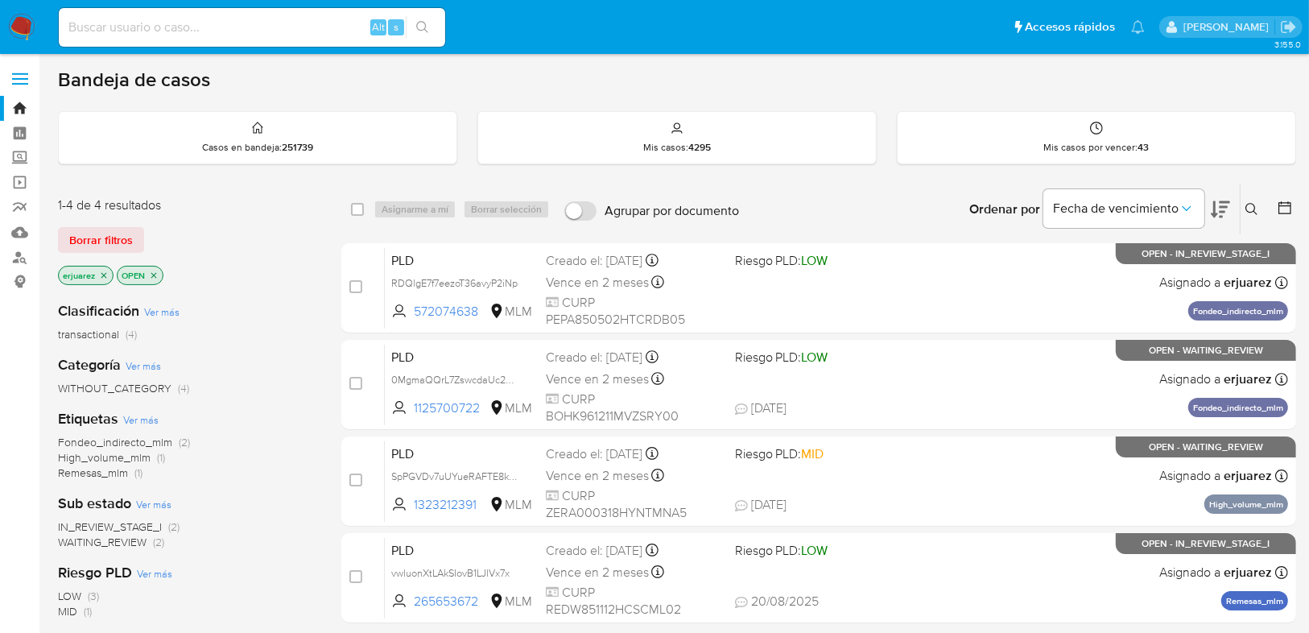
click at [23, 23] on img at bounding box center [21, 27] width 27 height 27
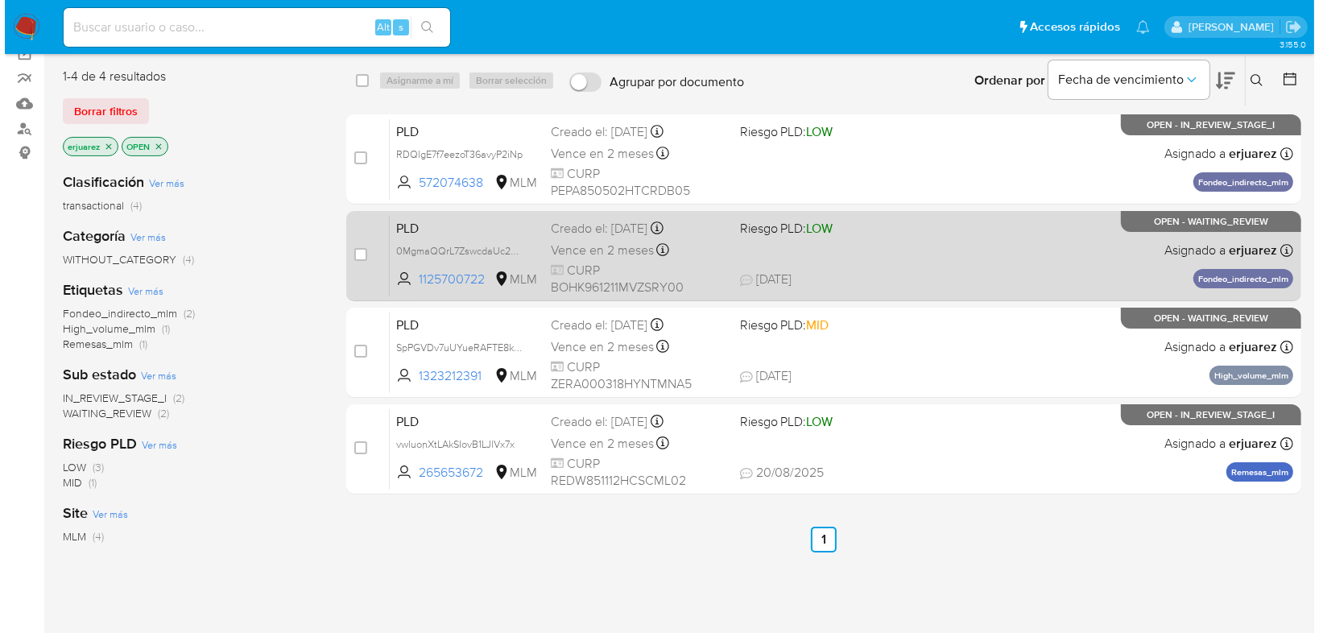
scroll to position [64, 0]
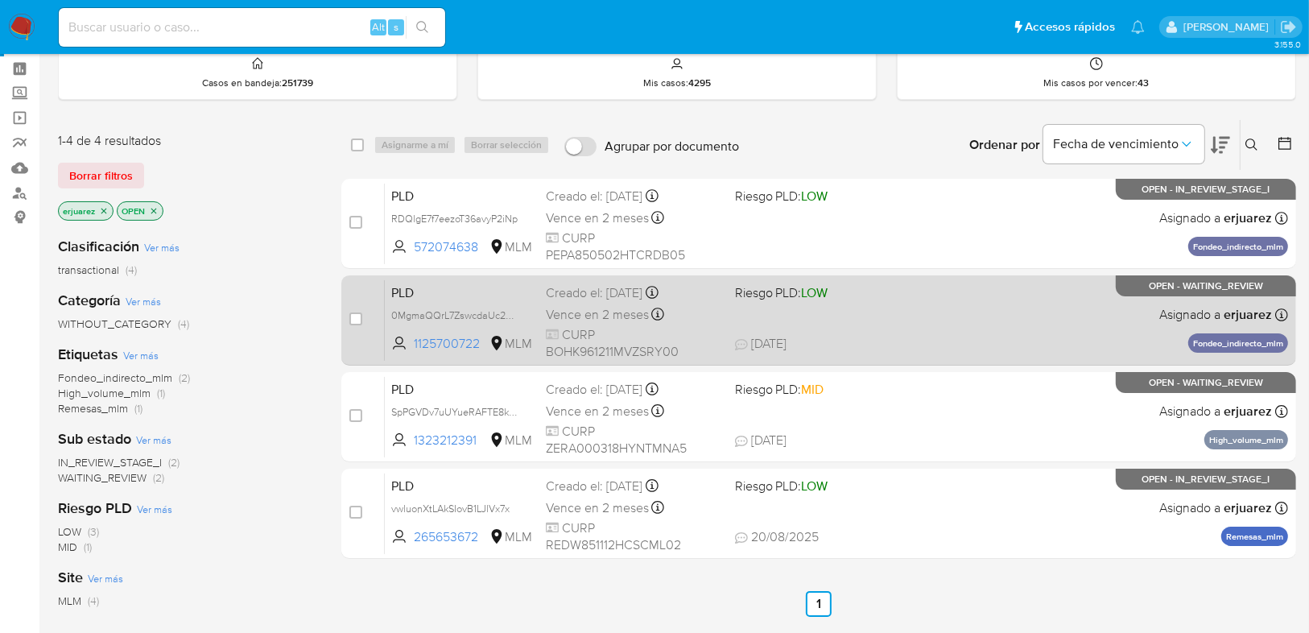
click at [951, 338] on span "21/08/2025 21/08/2025 08:40" at bounding box center [917, 344] width 365 height 18
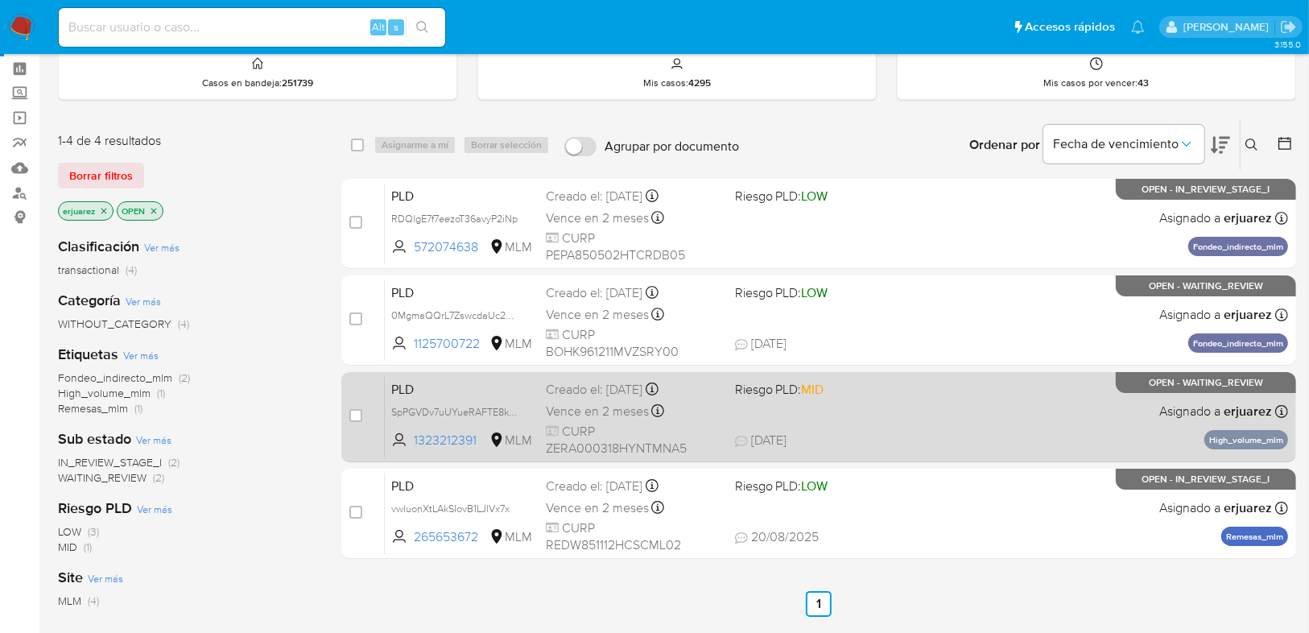
click at [882, 409] on div "PLD SpPGVDv7uUYueRAFTE8kk0Ju 1323212391 MLM Riesgo PLD: MID Creado el: 12/08/20…" at bounding box center [836, 416] width 903 height 81
click at [353, 415] on input "checkbox" at bounding box center [355, 415] width 13 height 13
checkbox input "true"
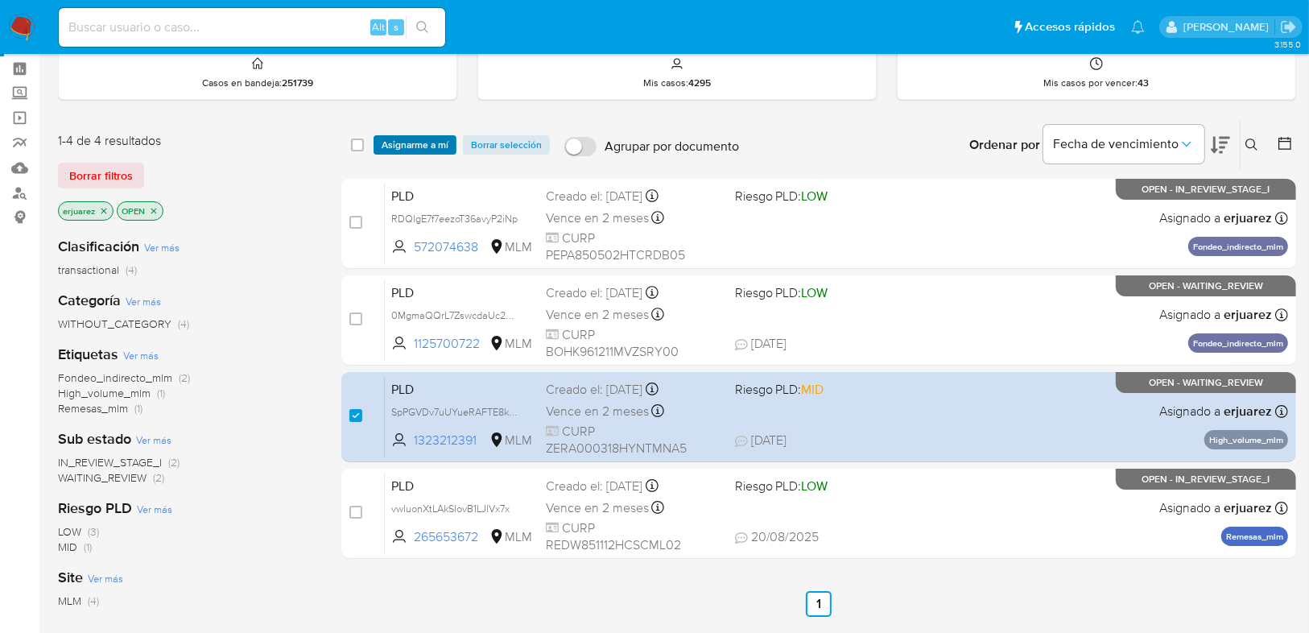
click at [399, 148] on span "Asignarme a mí" at bounding box center [415, 145] width 67 height 16
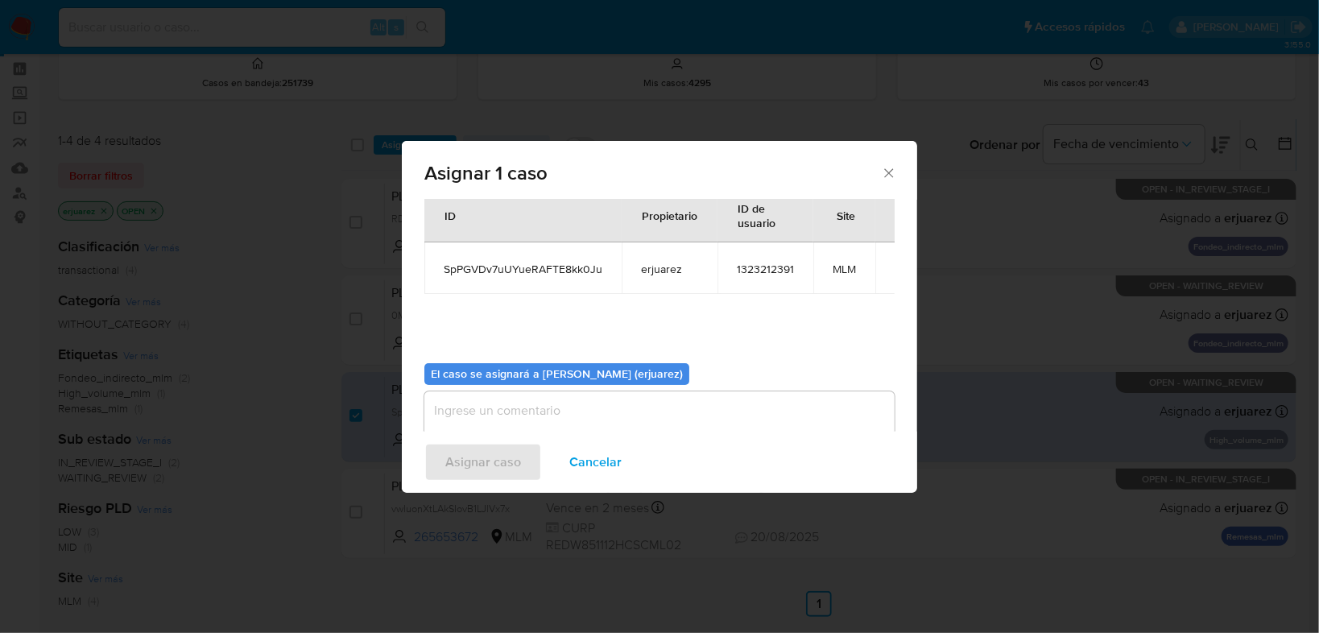
scroll to position [83, 0]
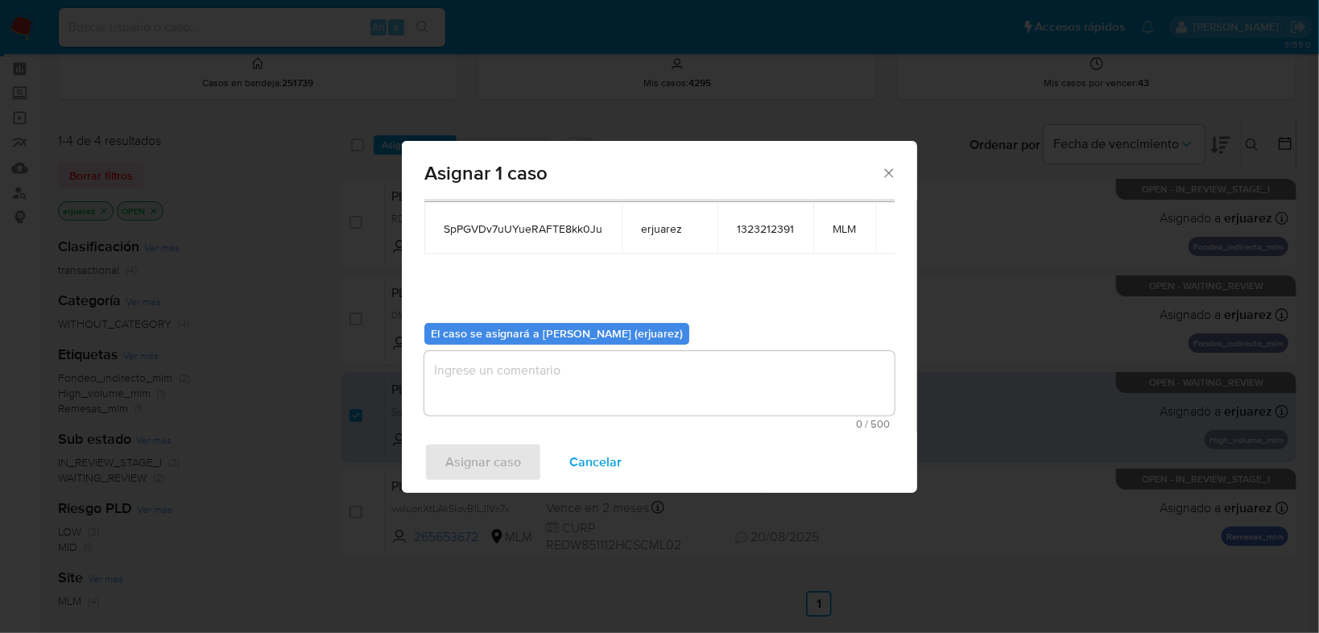
click at [543, 373] on textarea "assign-modal" at bounding box center [659, 383] width 470 height 64
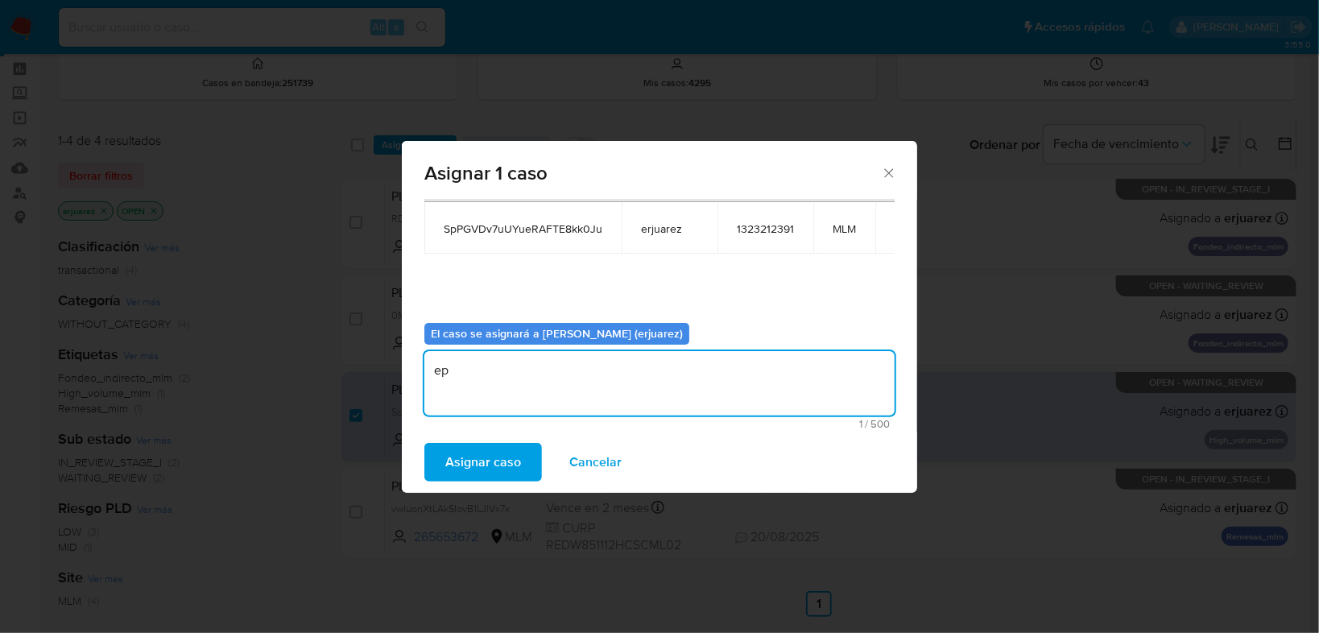
type textarea "e"
type textarea "EPJU"
click at [460, 461] on span "Asignar caso" at bounding box center [483, 461] width 76 height 35
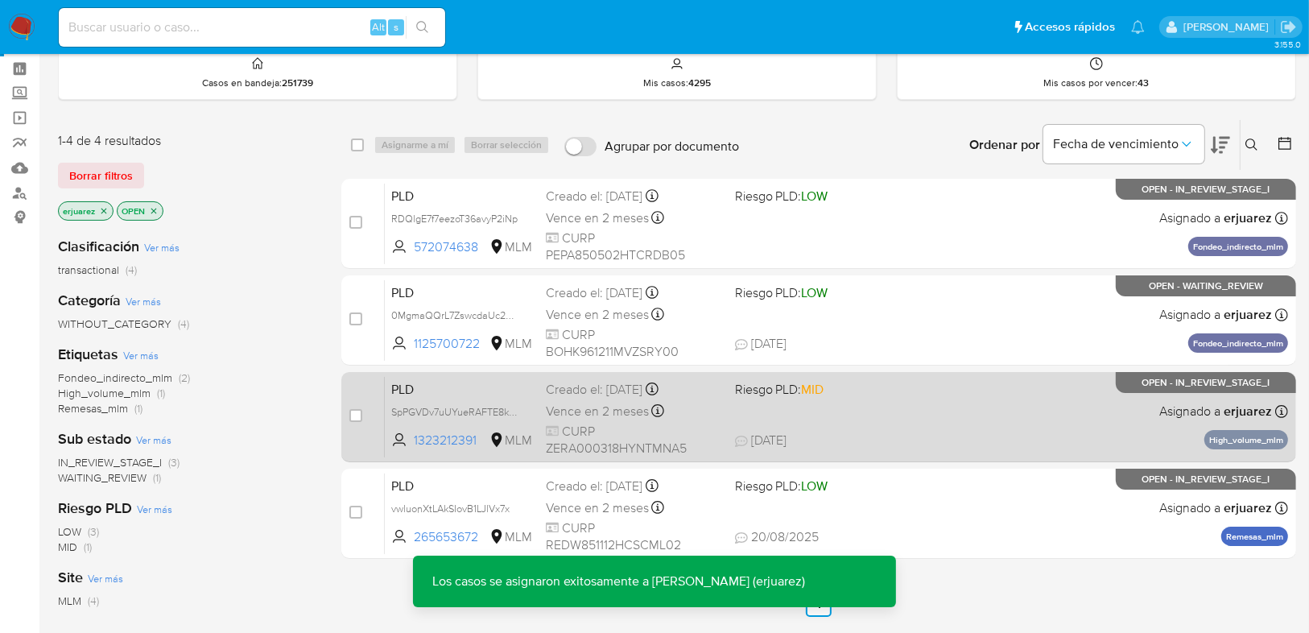
click at [968, 404] on div "PLD SpPGVDv7uUYueRAFTE8kk0Ju 1323212391 MLM Riesgo PLD: MID Creado el: 12/08/20…" at bounding box center [836, 416] width 903 height 81
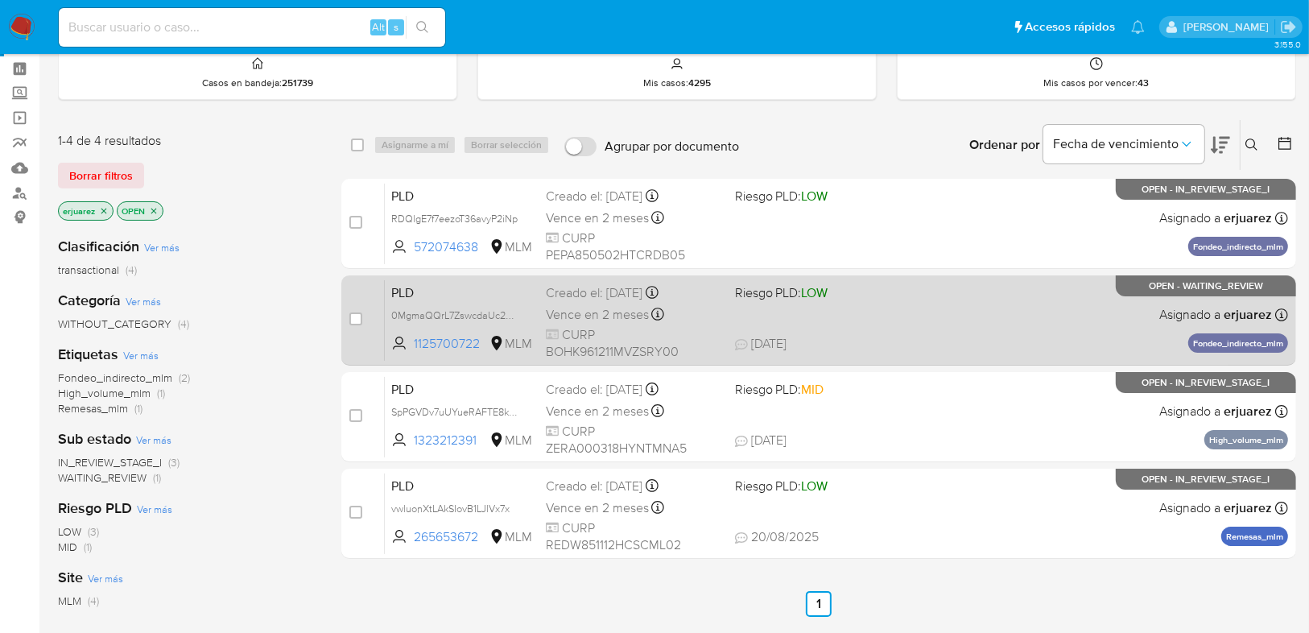
click at [980, 318] on div "PLD 0MgmaQQrL7ZswcdaUc2NPqGJ 1125700722 MLM Riesgo PLD: LOW Creado el: 12/08/20…" at bounding box center [836, 319] width 903 height 81
click at [931, 336] on span "21/08/2025 21/08/2025 08:40" at bounding box center [917, 344] width 365 height 18
click at [359, 316] on input "checkbox" at bounding box center [355, 318] width 13 height 13
checkbox input "true"
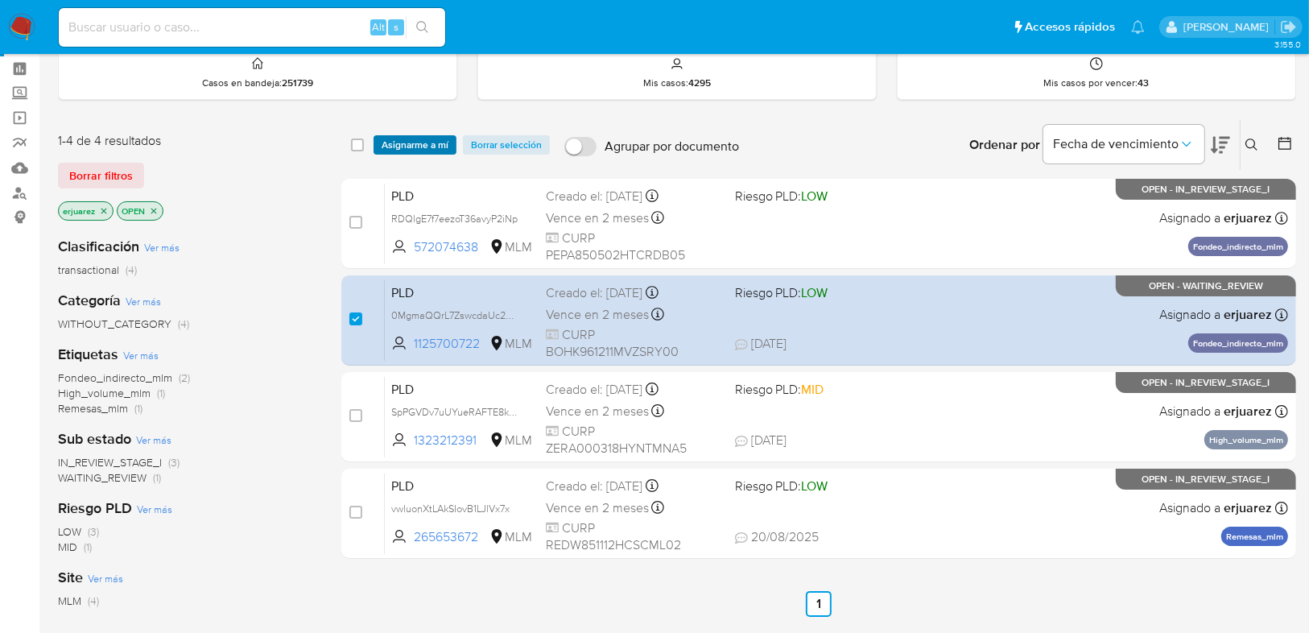
click at [418, 141] on span "Asignarme a mí" at bounding box center [415, 145] width 67 height 16
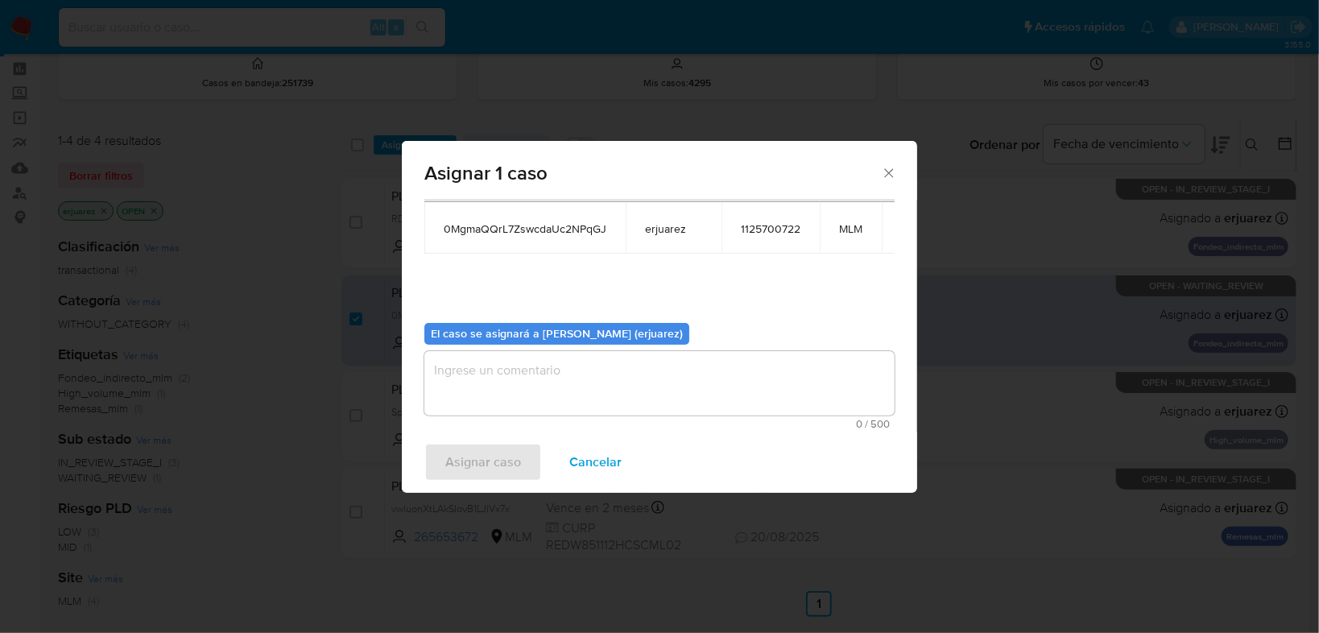
click at [578, 371] on textarea "assign-modal" at bounding box center [659, 383] width 470 height 64
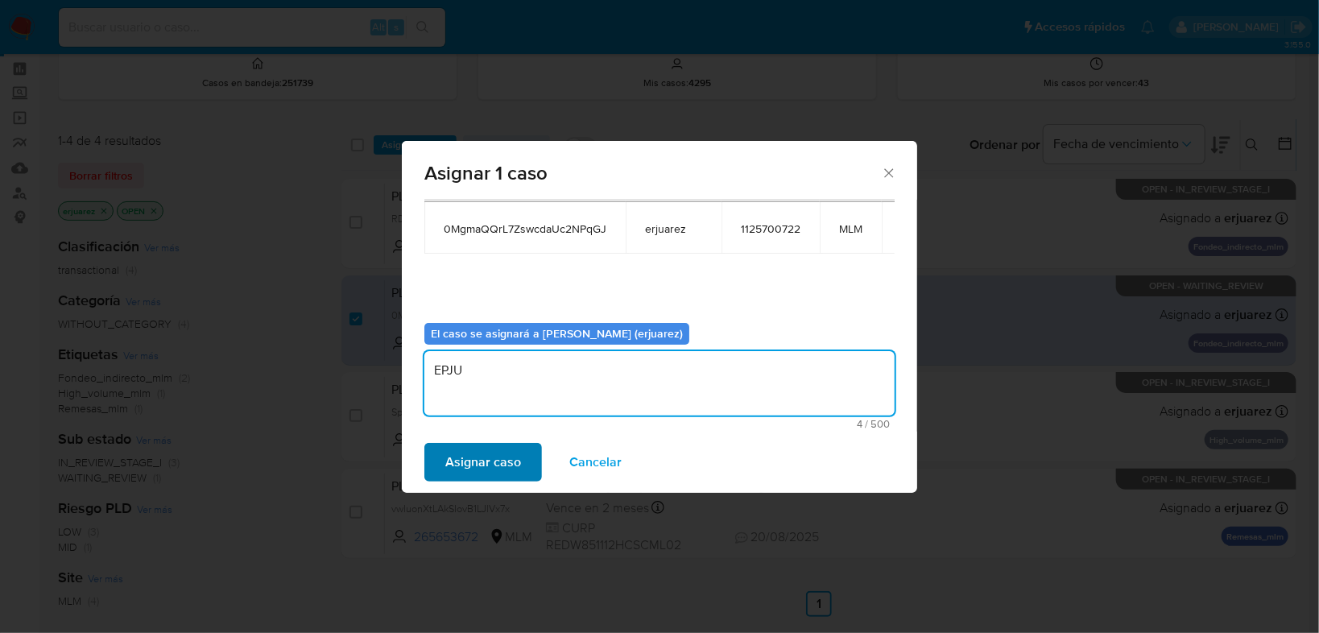
type textarea "EPJU"
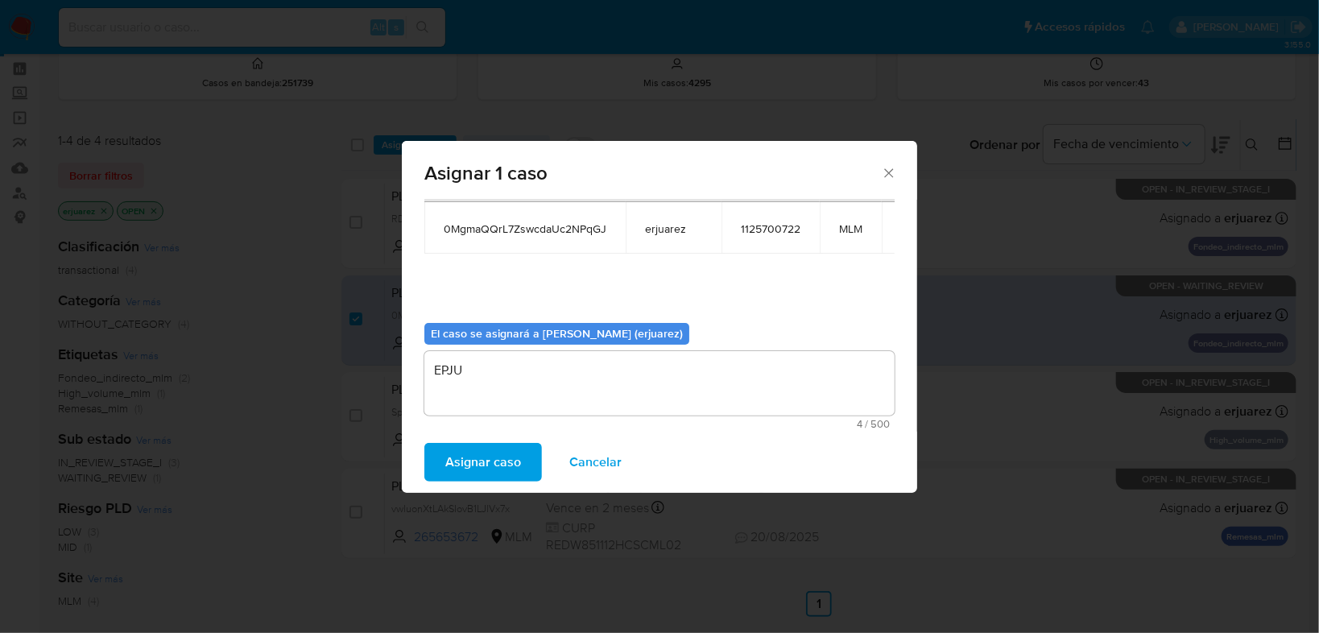
drag, startPoint x: 498, startPoint y: 456, endPoint x: 48, endPoint y: 457, distance: 450.0
click at [494, 456] on span "Asignar caso" at bounding box center [483, 461] width 76 height 35
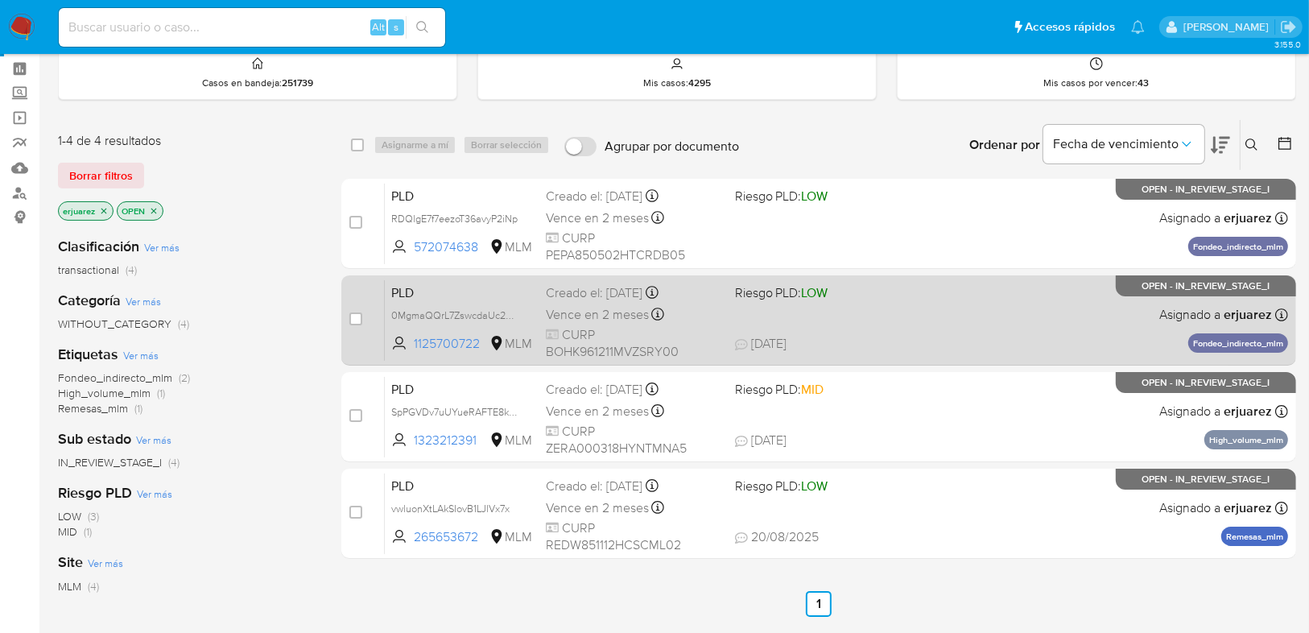
click at [857, 337] on span "21/08/2025 21/08/2025 08:40" at bounding box center [917, 344] width 365 height 18
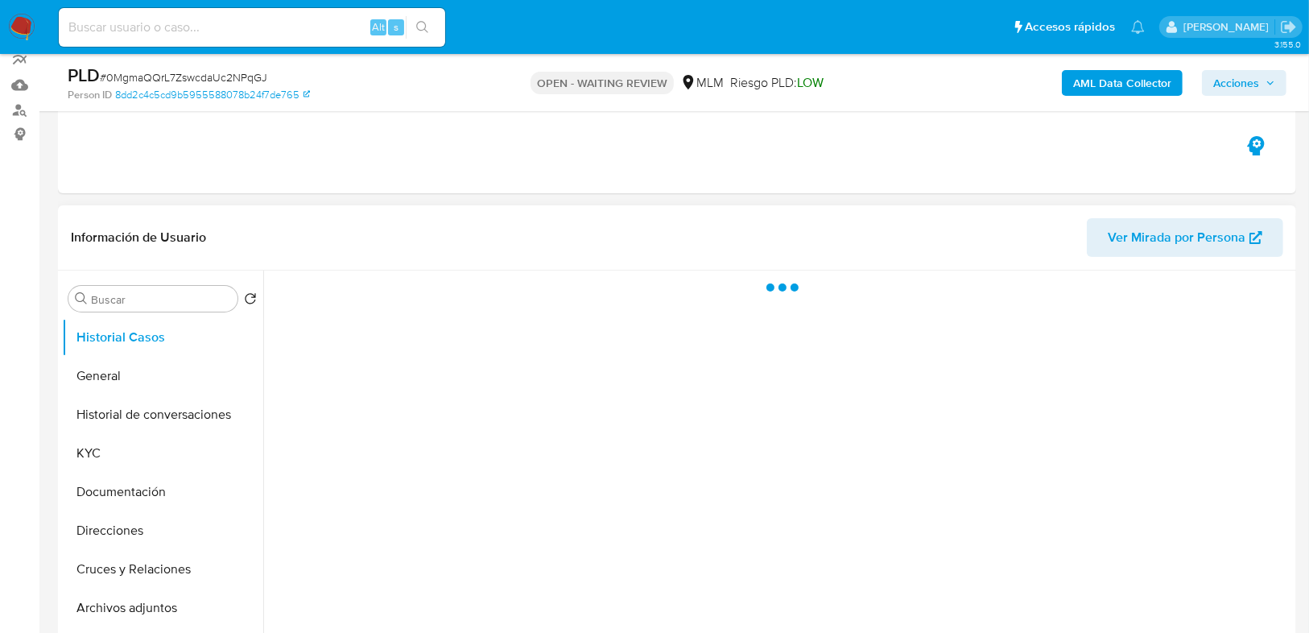
scroll to position [322, 0]
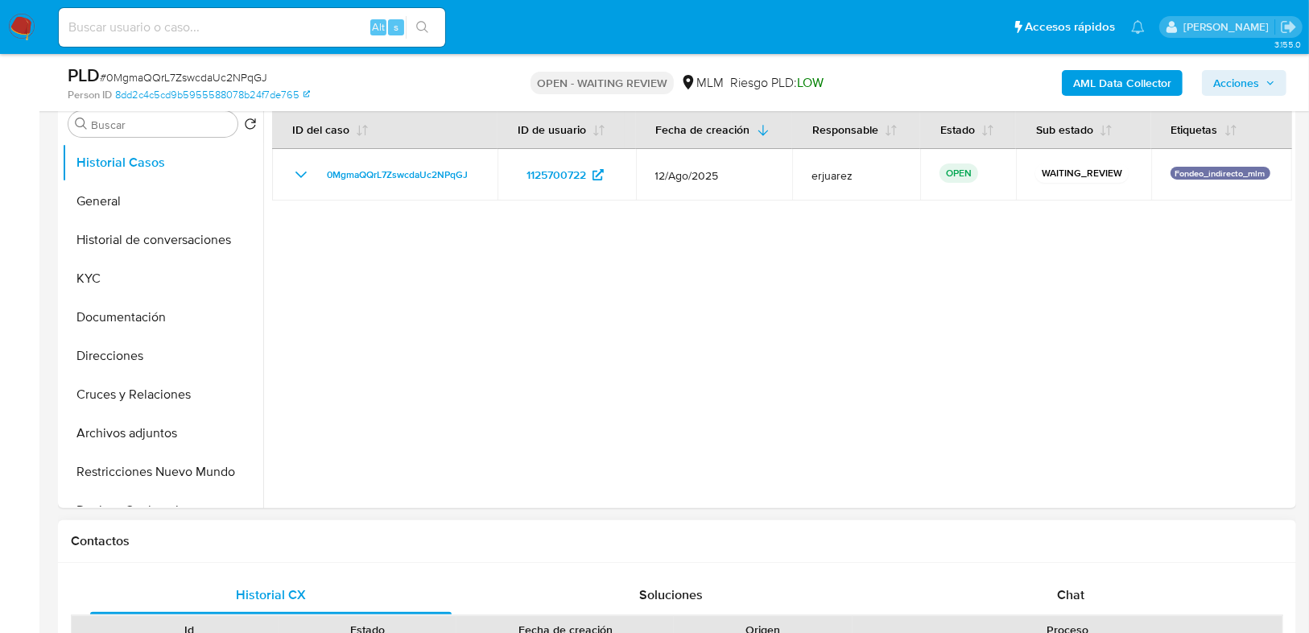
select select "10"
click at [1070, 576] on div "Chat" at bounding box center [1070, 595] width 361 height 39
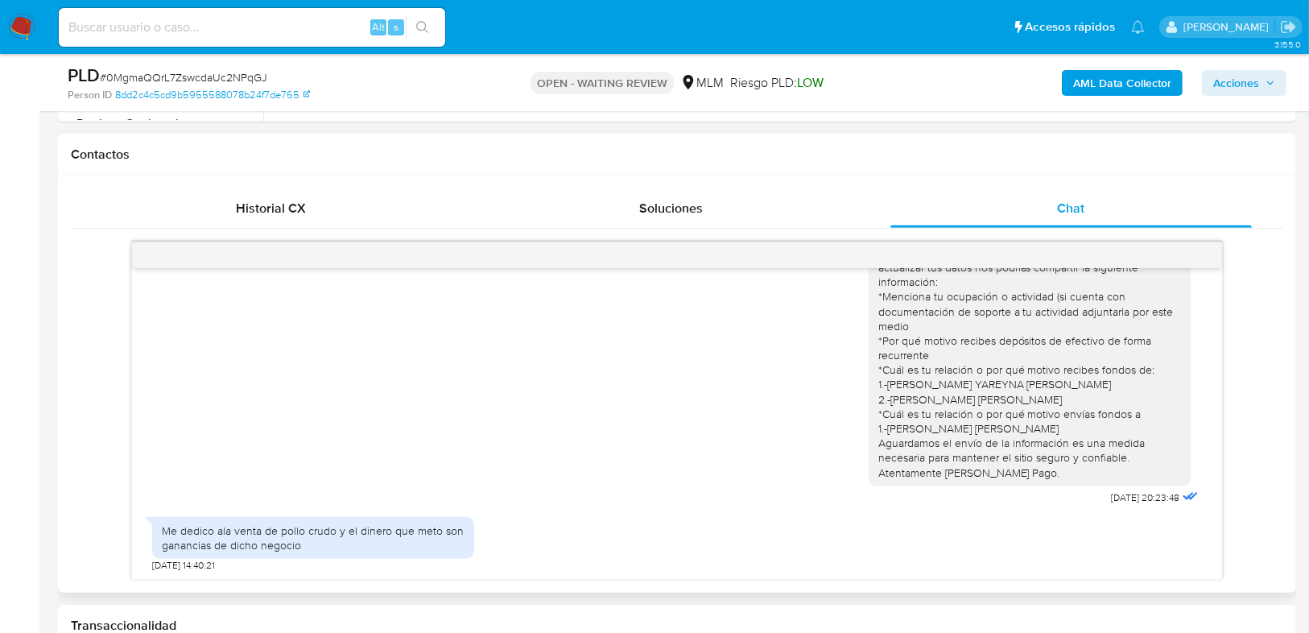
scroll to position [0, 0]
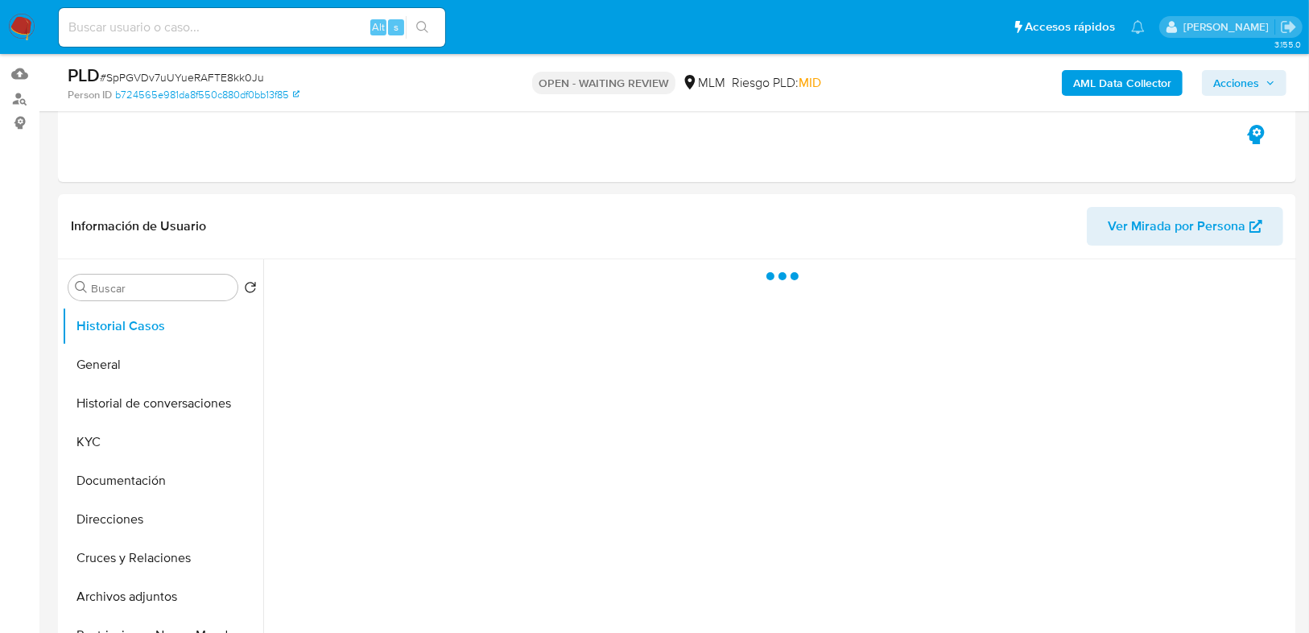
scroll to position [322, 0]
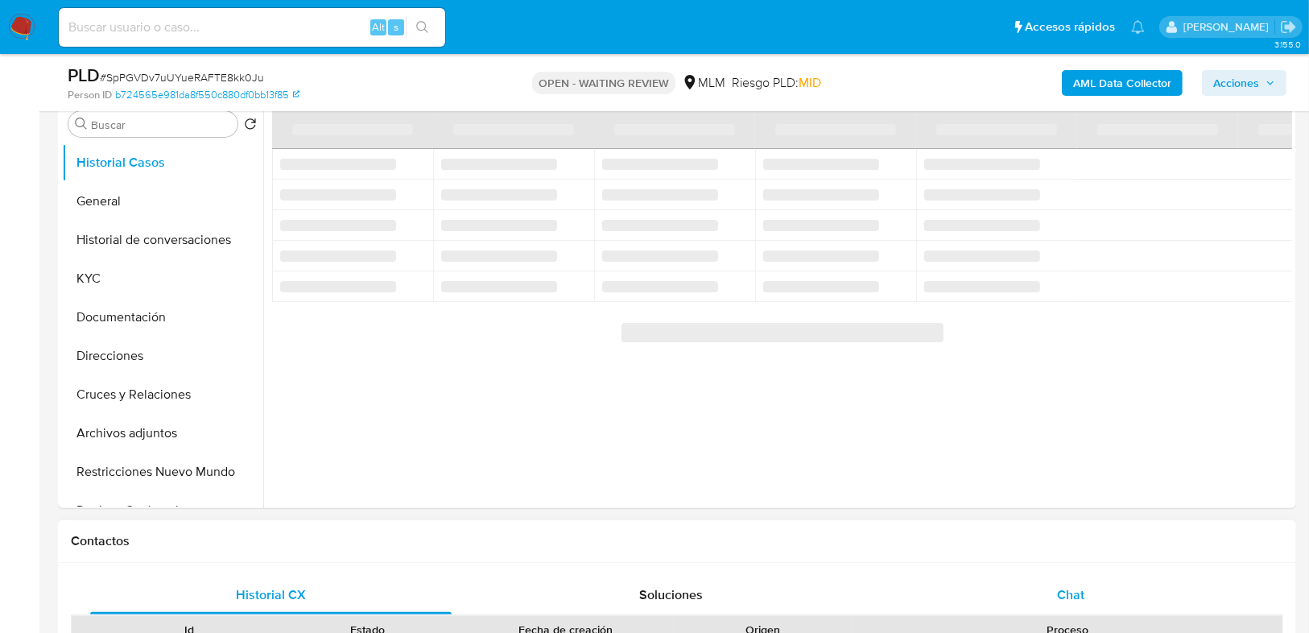
click at [1060, 586] on span "Chat" at bounding box center [1070, 594] width 27 height 19
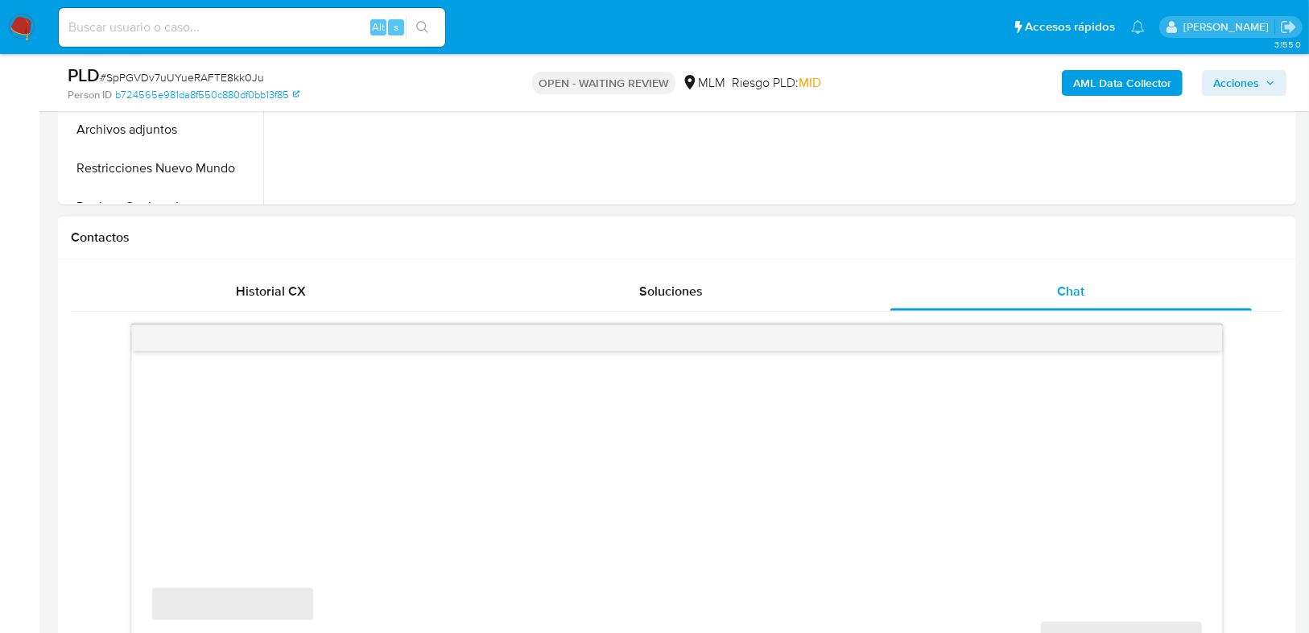
scroll to position [773, 0]
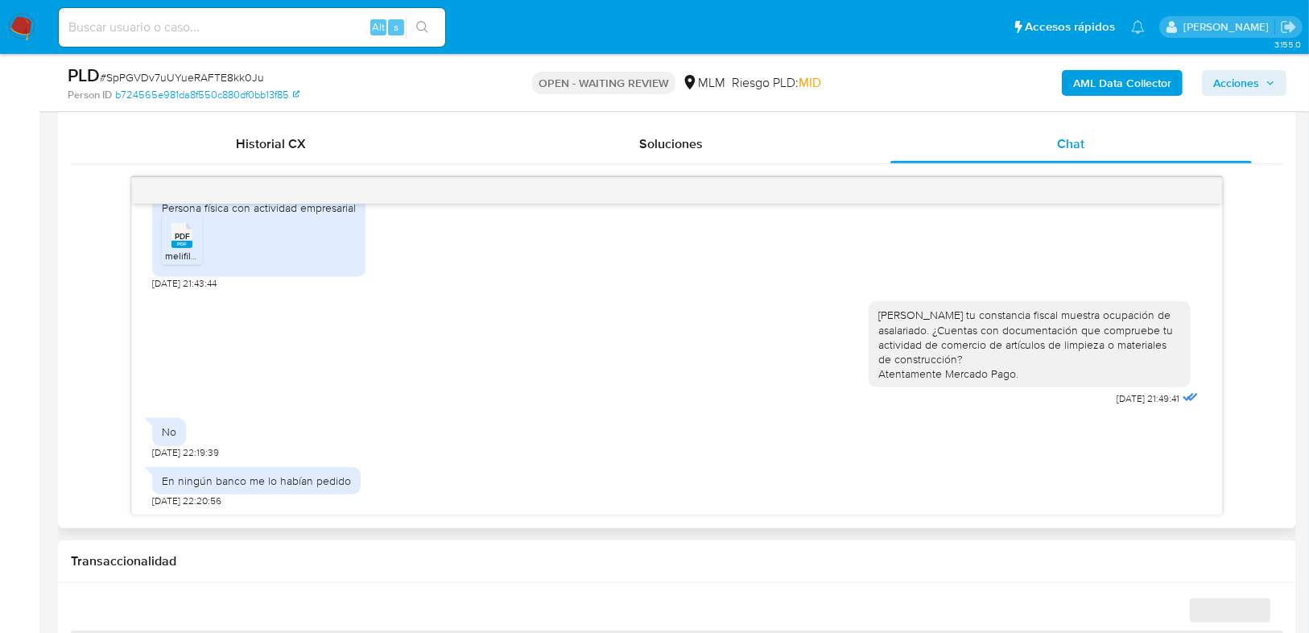
select select "10"
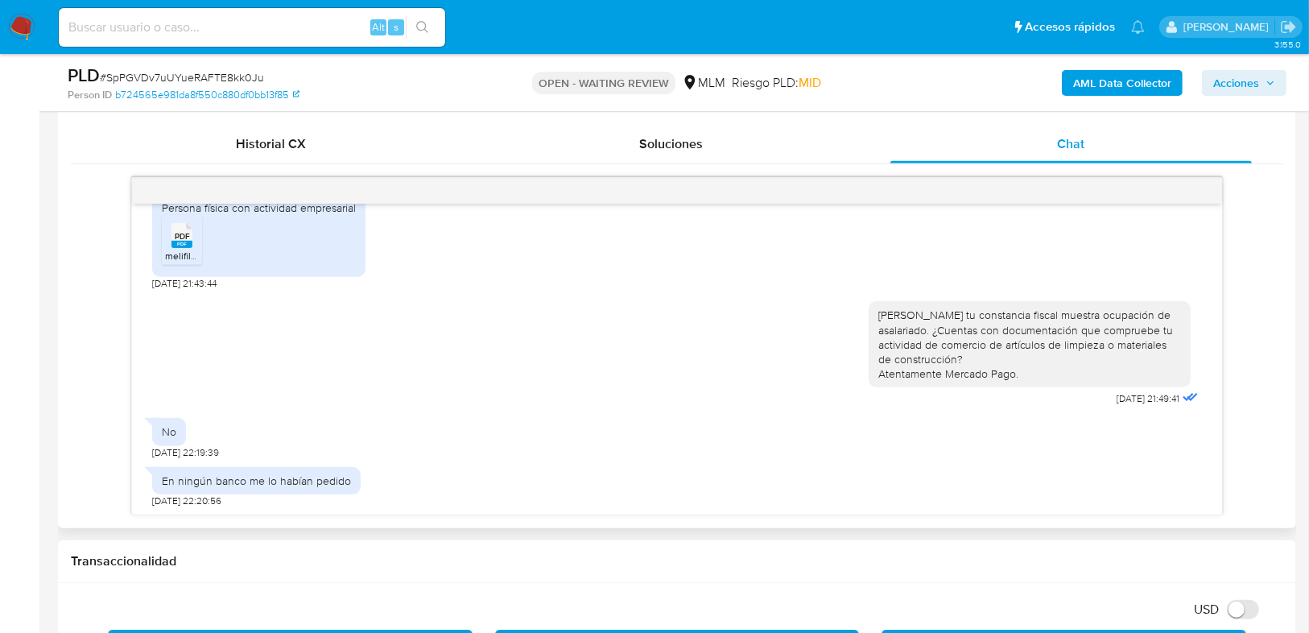
scroll to position [613, 0]
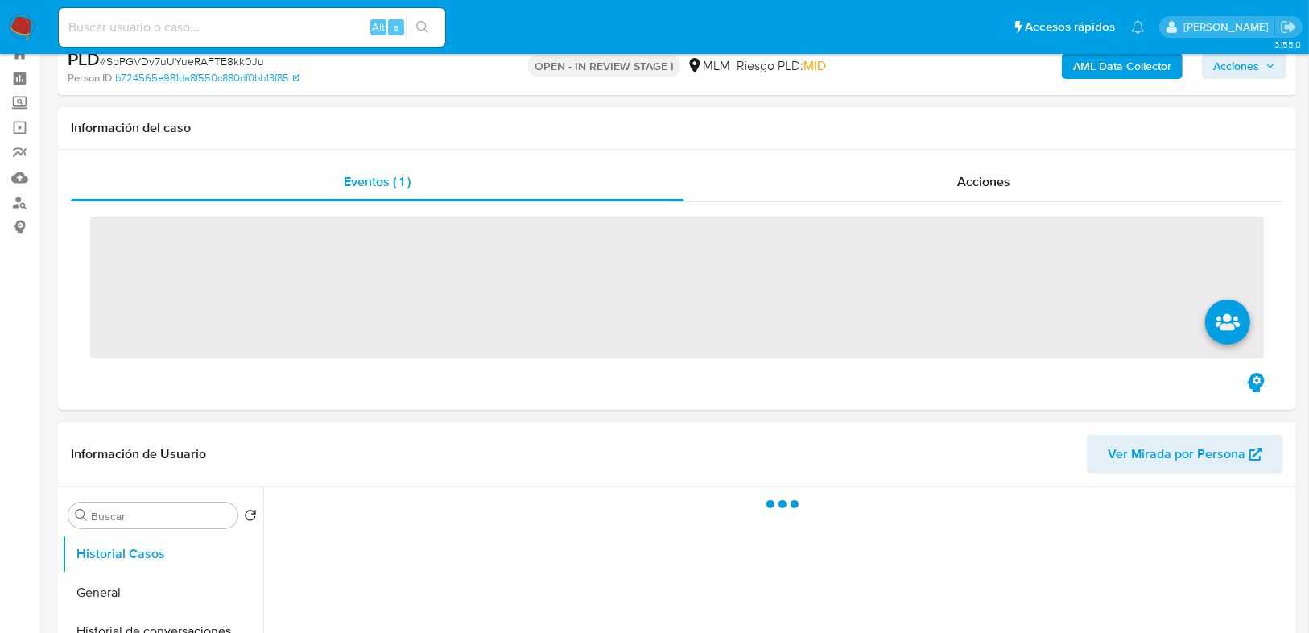
scroll to position [451, 0]
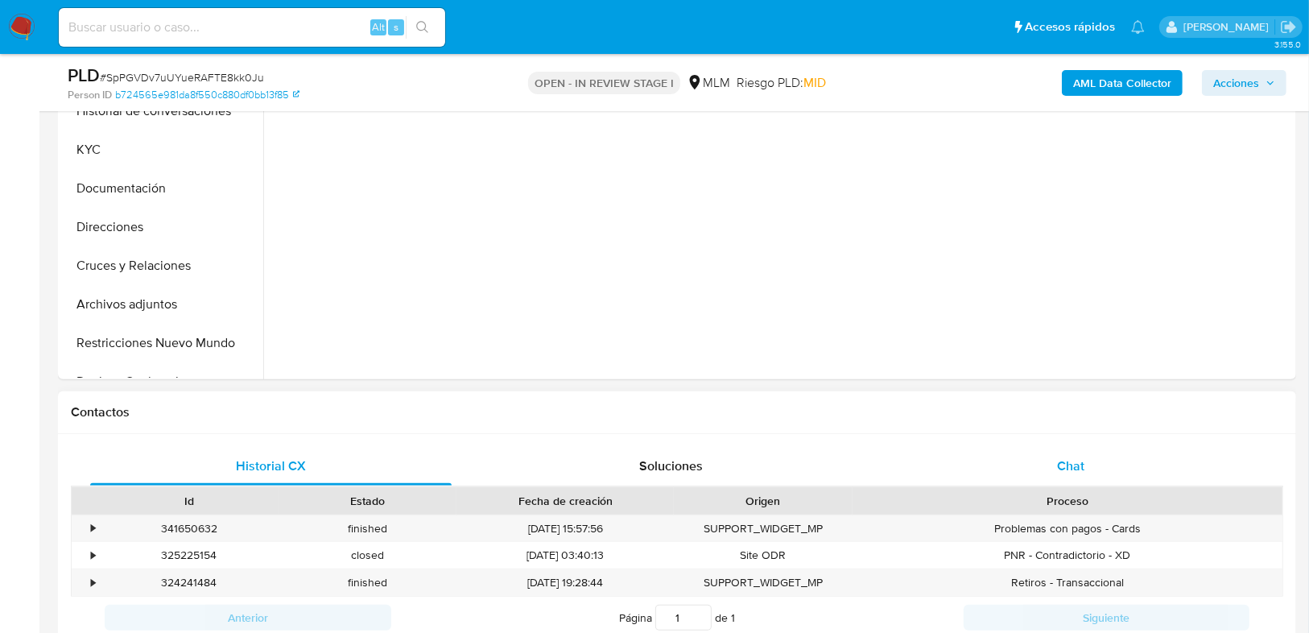
click at [1073, 471] on span "Chat" at bounding box center [1070, 465] width 27 height 19
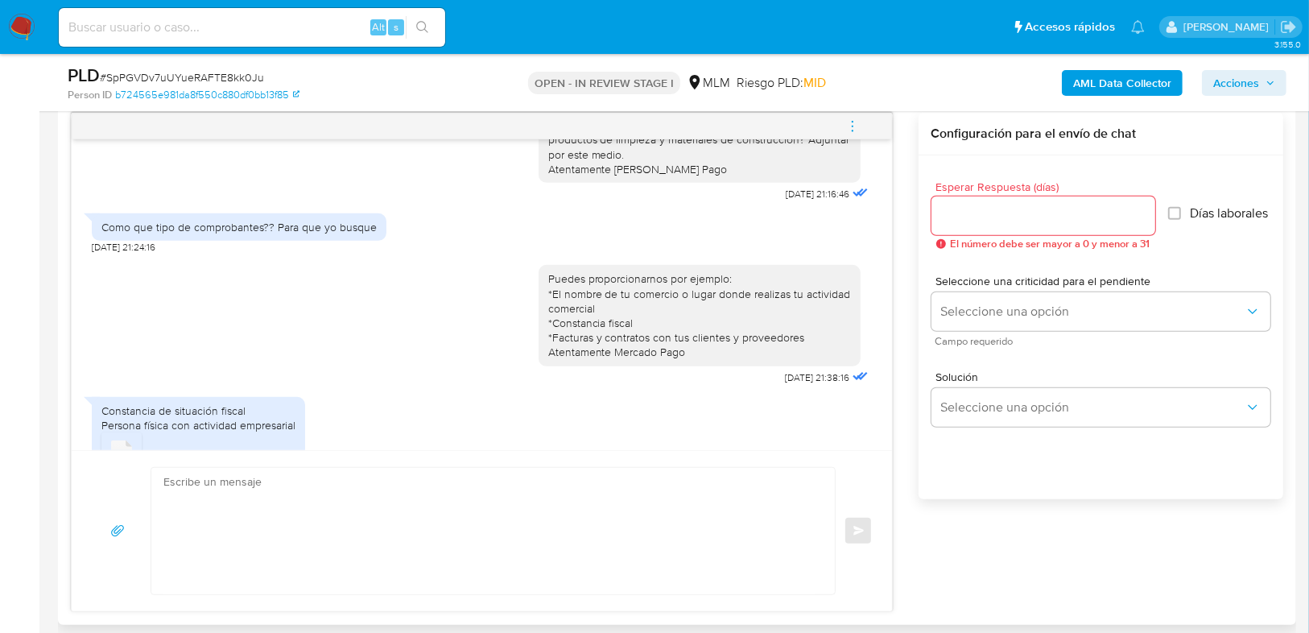
scroll to position [227, 0]
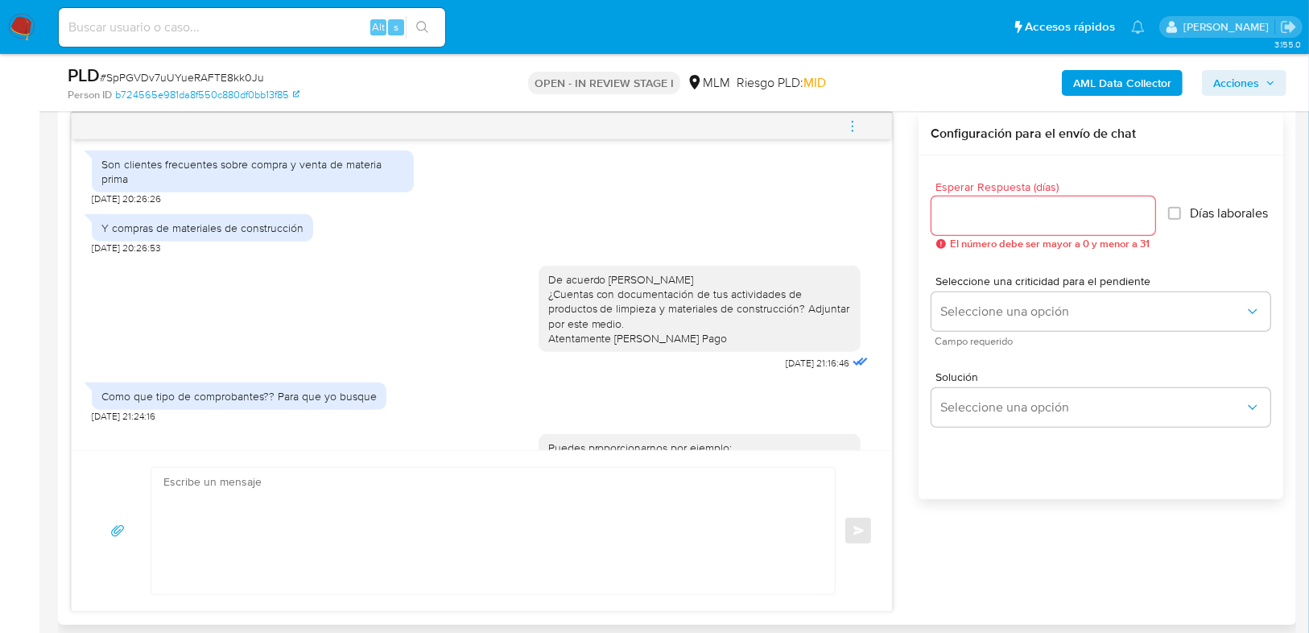
select select "10"
click at [851, 117] on span "menu-action" at bounding box center [852, 126] width 14 height 39
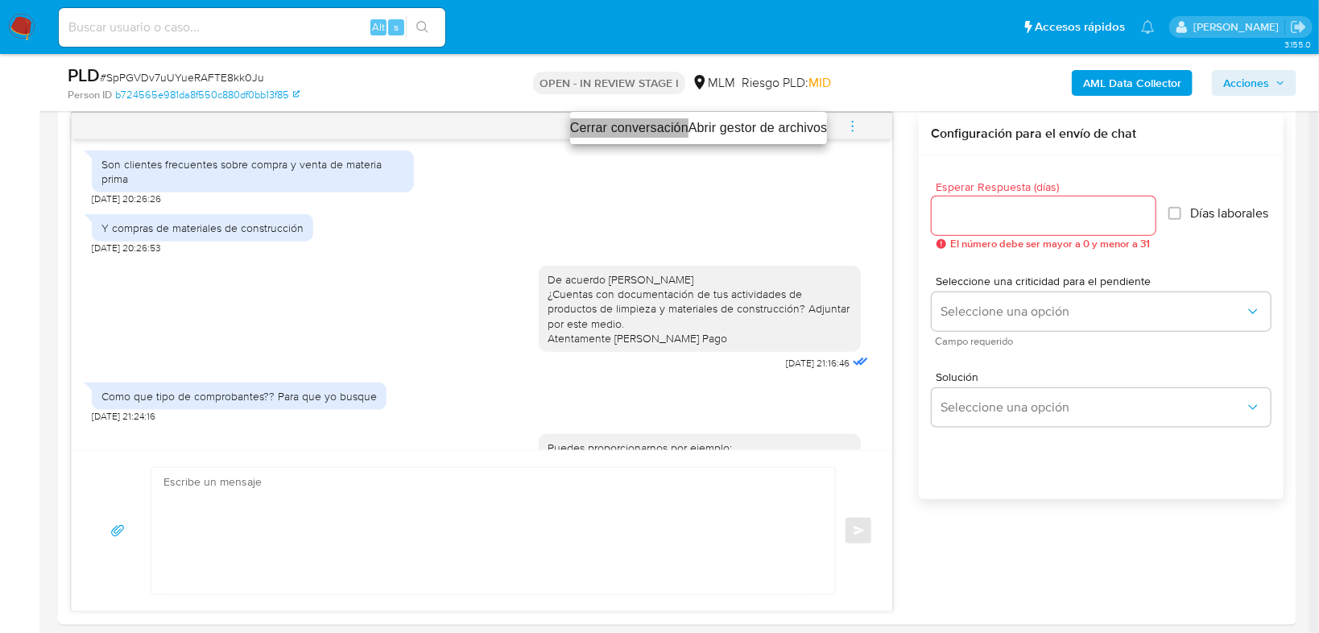
click at [621, 129] on li "Cerrar conversación" at bounding box center [629, 127] width 118 height 19
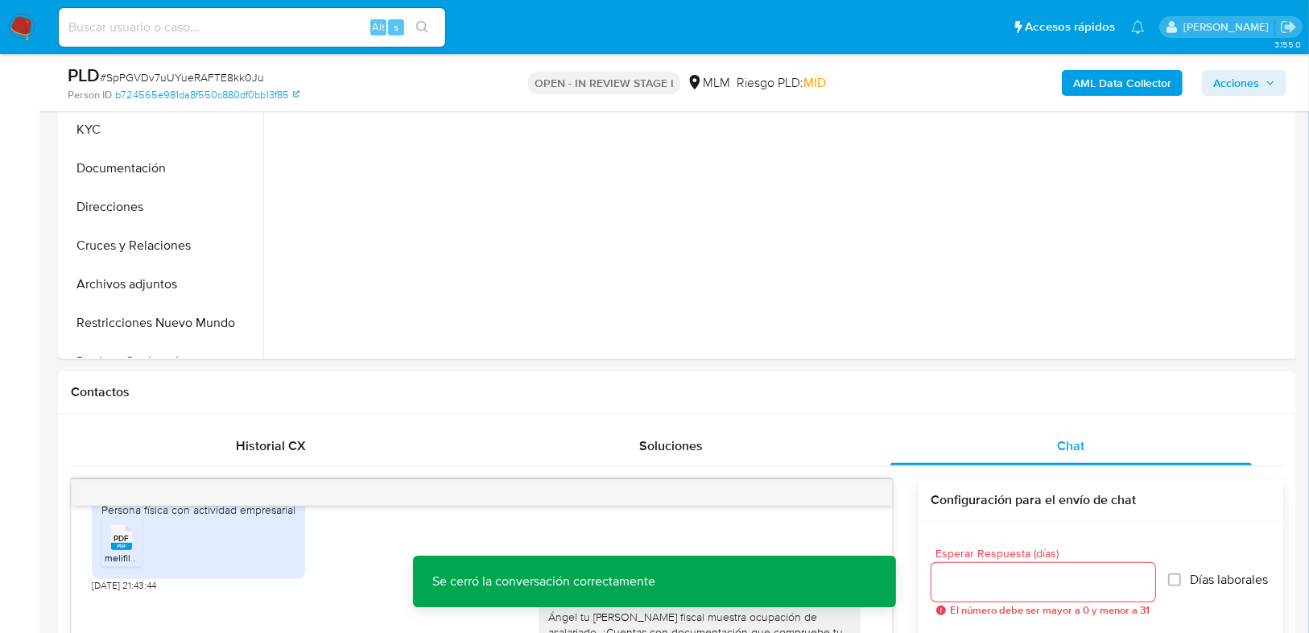
scroll to position [451, 0]
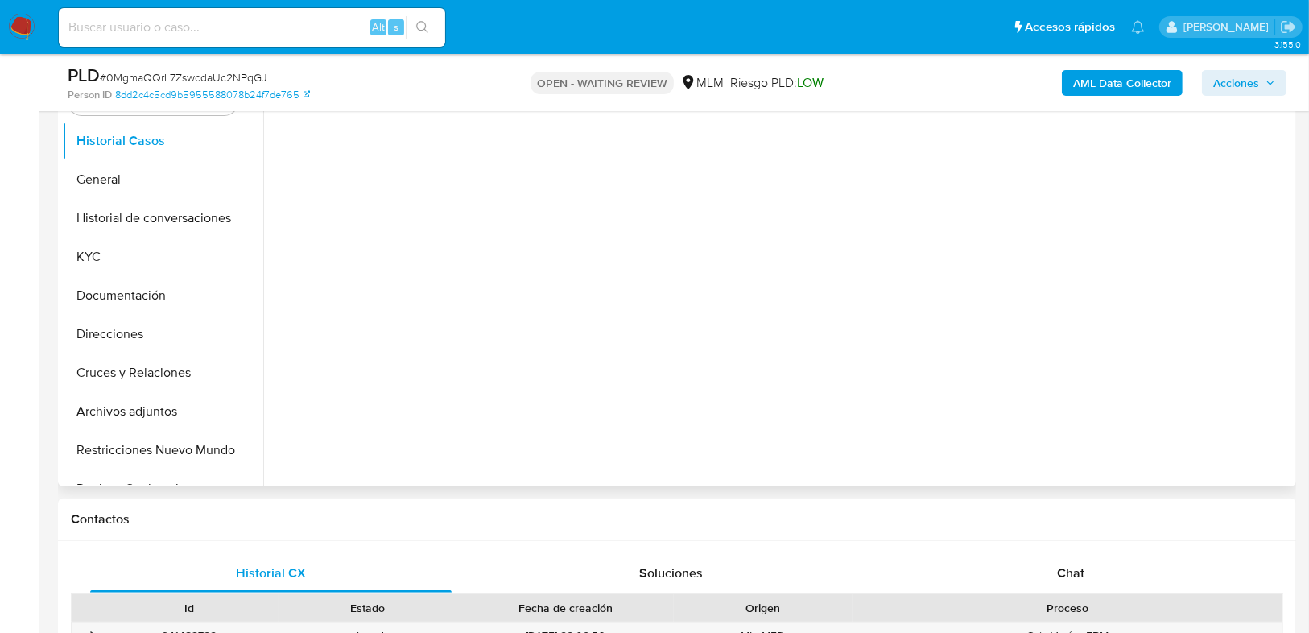
scroll to position [451, 0]
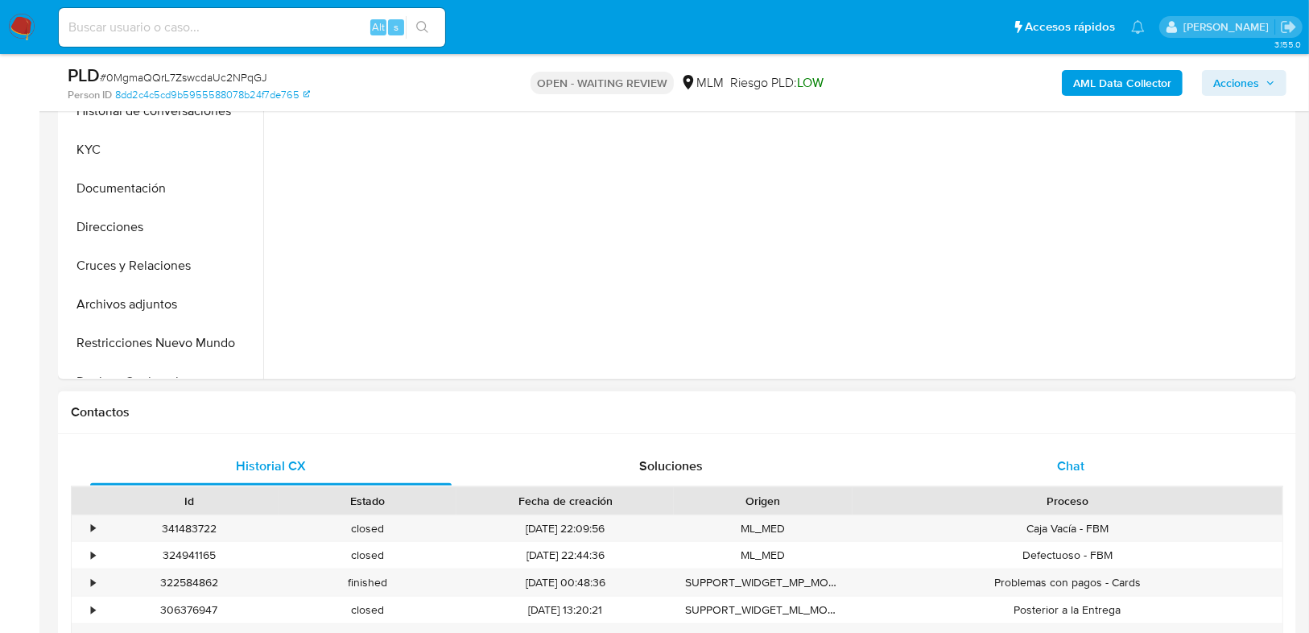
click at [1084, 464] on span "Chat" at bounding box center [1070, 465] width 27 height 19
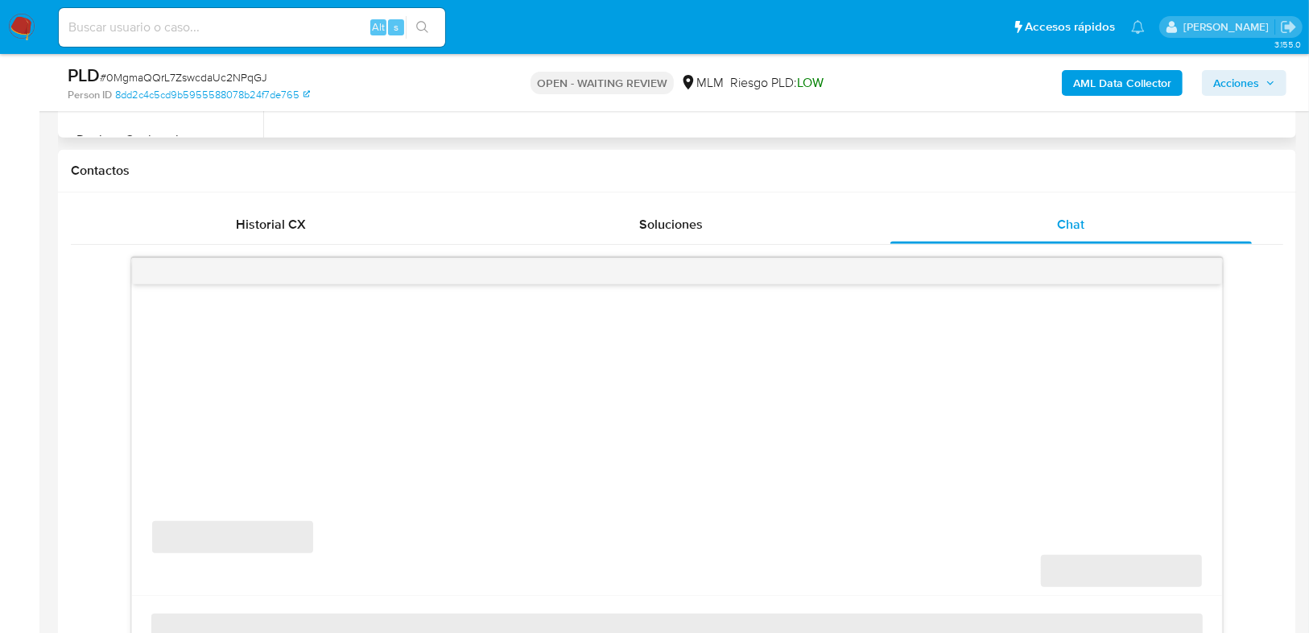
select select "10"
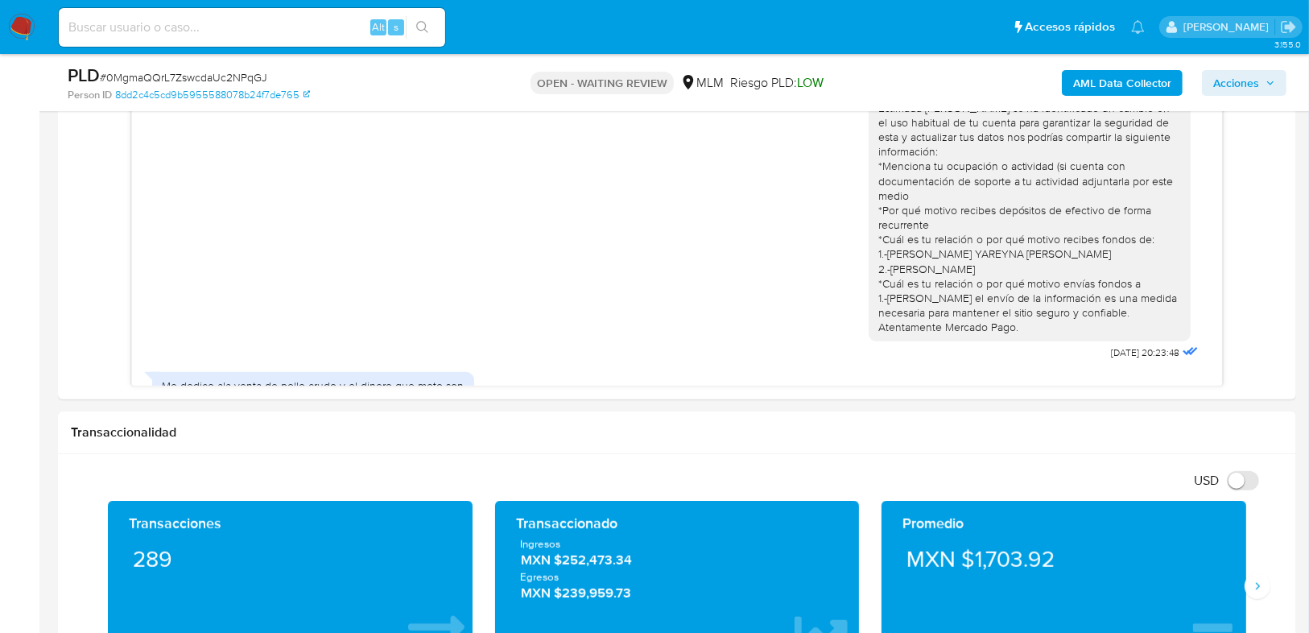
scroll to position [127, 0]
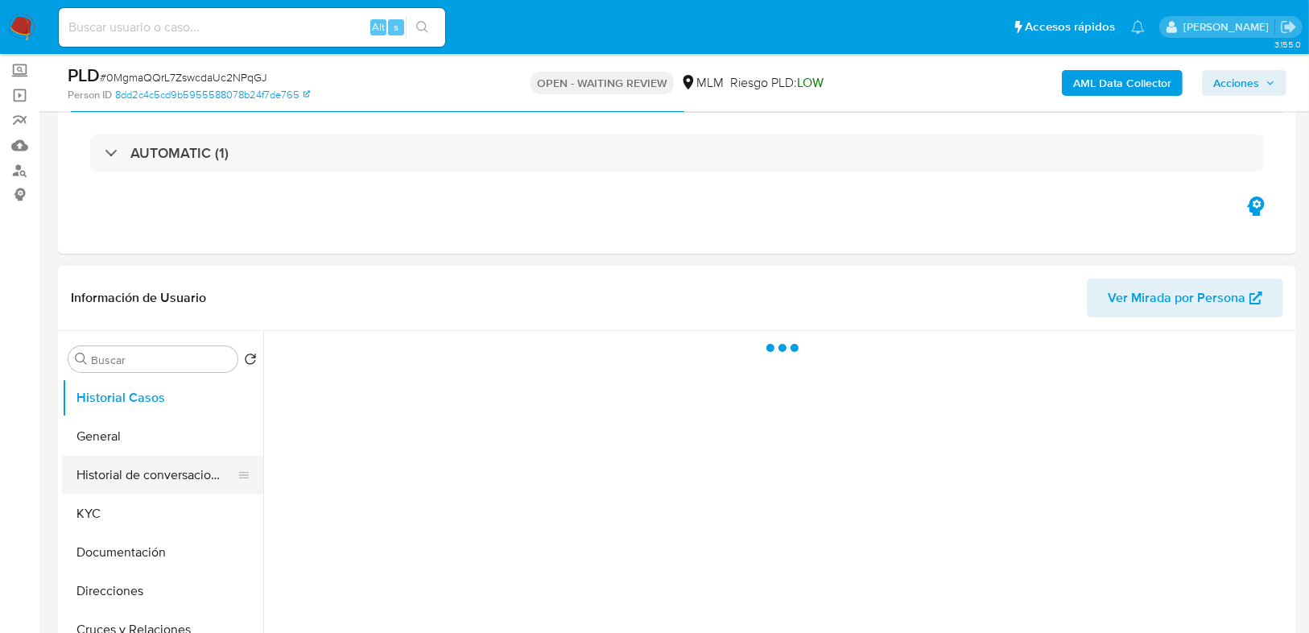
scroll to position [193, 0]
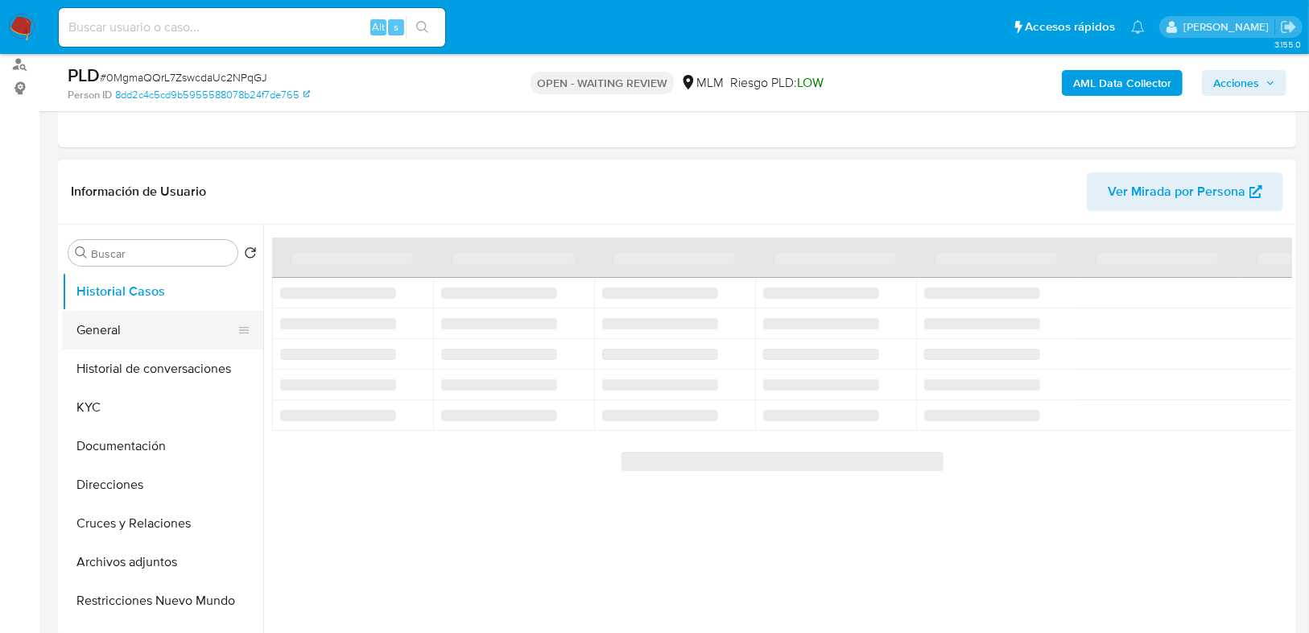
click at [147, 319] on button "General" at bounding box center [156, 330] width 188 height 39
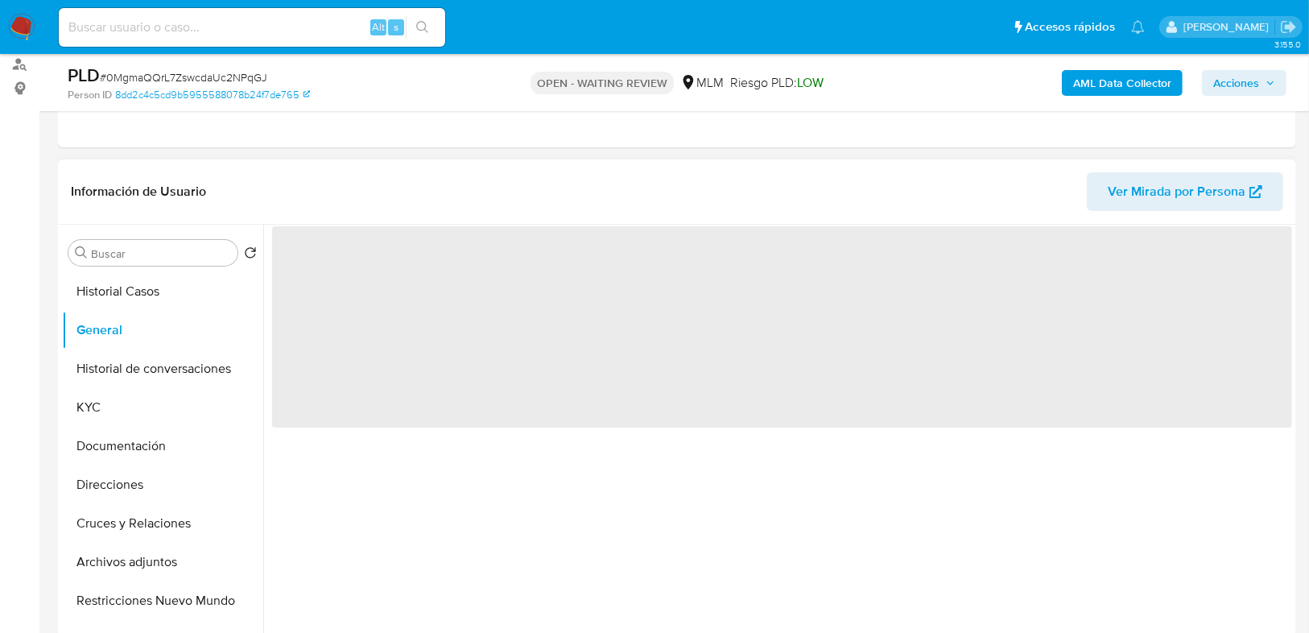
select select "10"
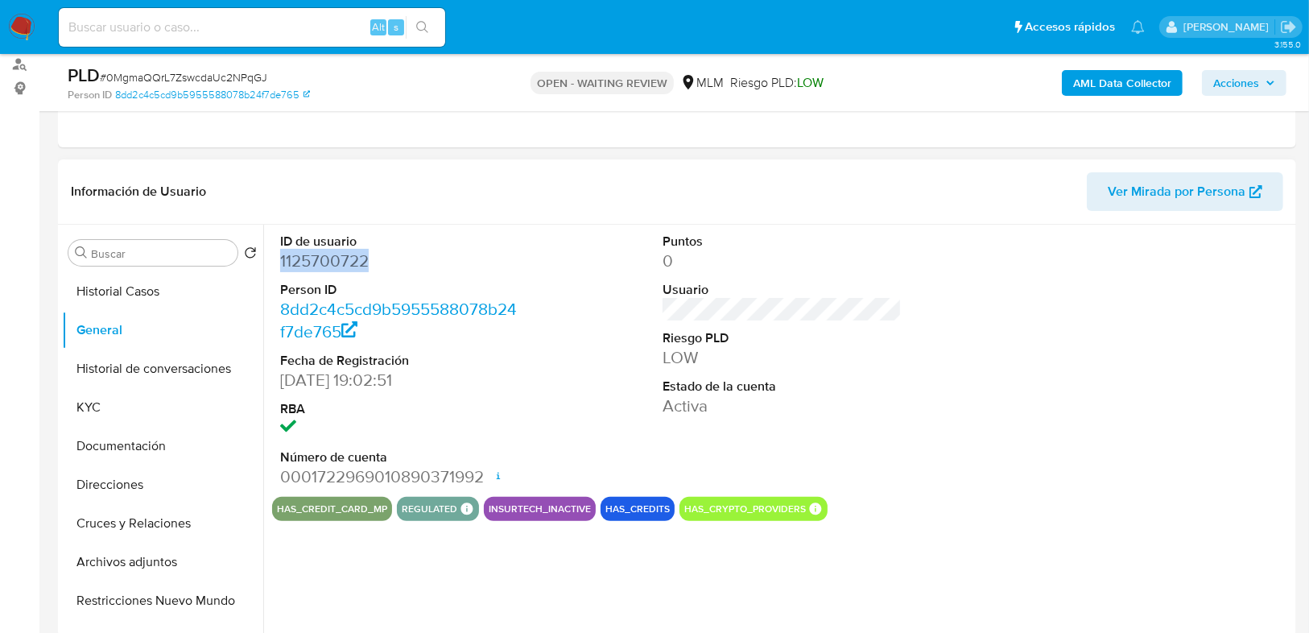
drag, startPoint x: 394, startPoint y: 261, endPoint x: 274, endPoint y: 262, distance: 120.8
click at [274, 262] on div "ID de usuario 1125700722 Person ID 8dd2c4c5cd9b5955588078b24f7de765 Fecha de Re…" at bounding box center [399, 361] width 255 height 272
copy dd "1125700722"
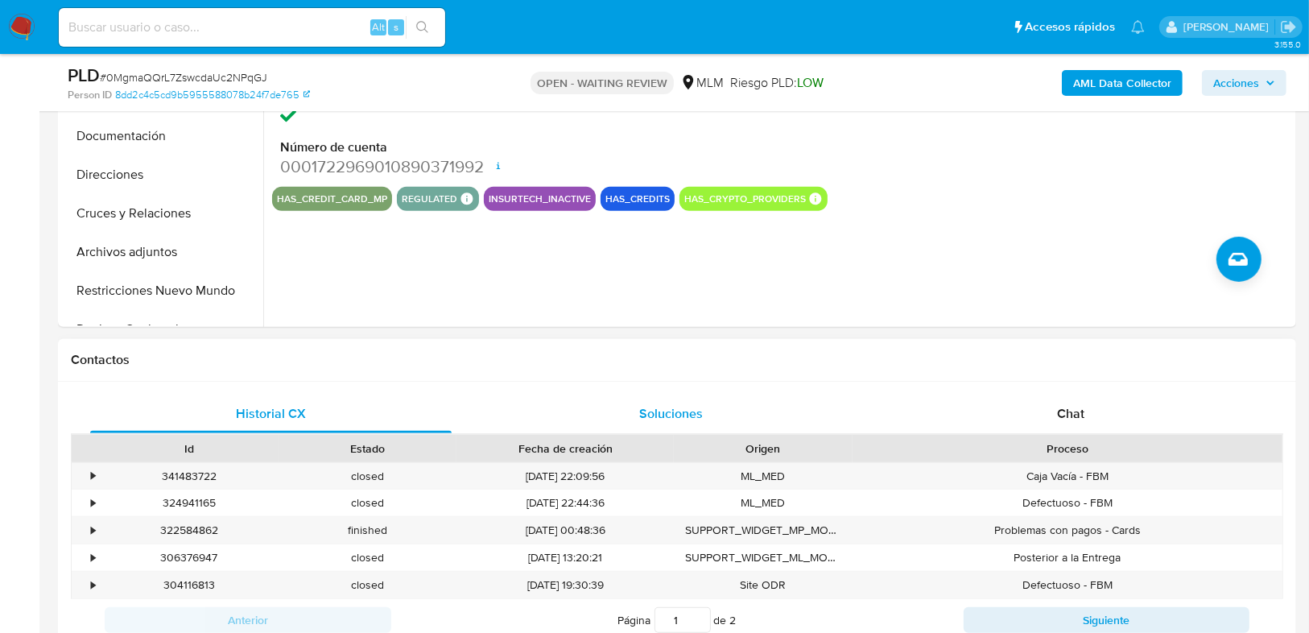
scroll to position [515, 0]
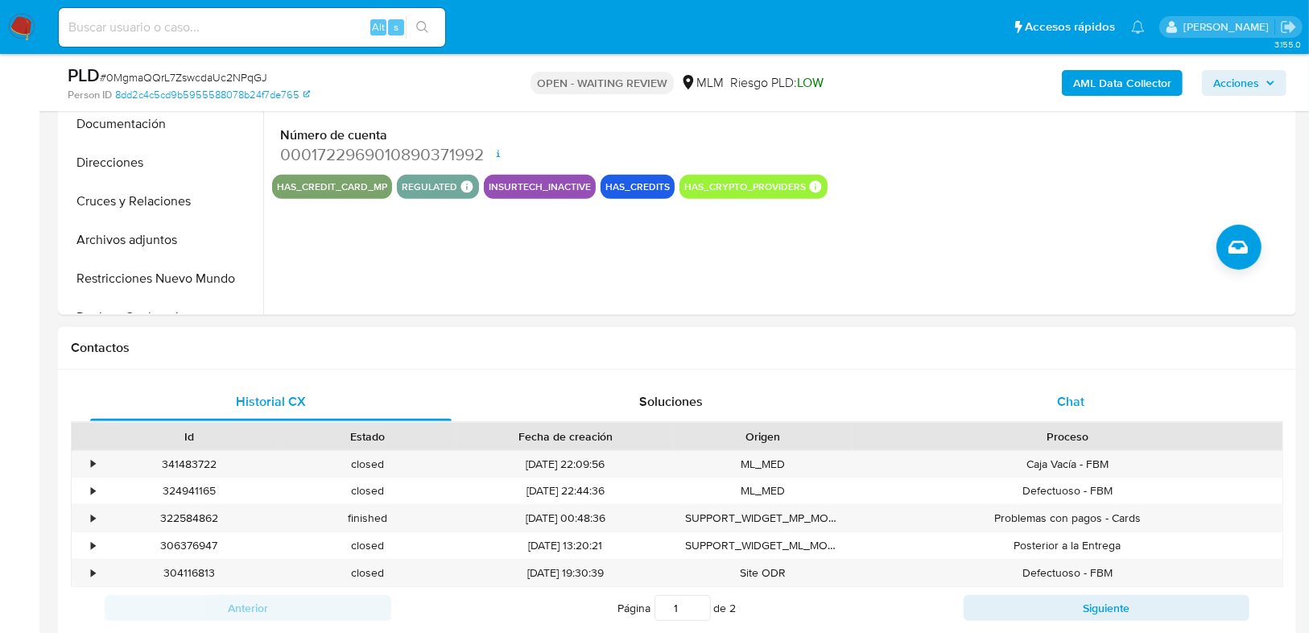
click at [1063, 404] on span "Chat" at bounding box center [1070, 401] width 27 height 19
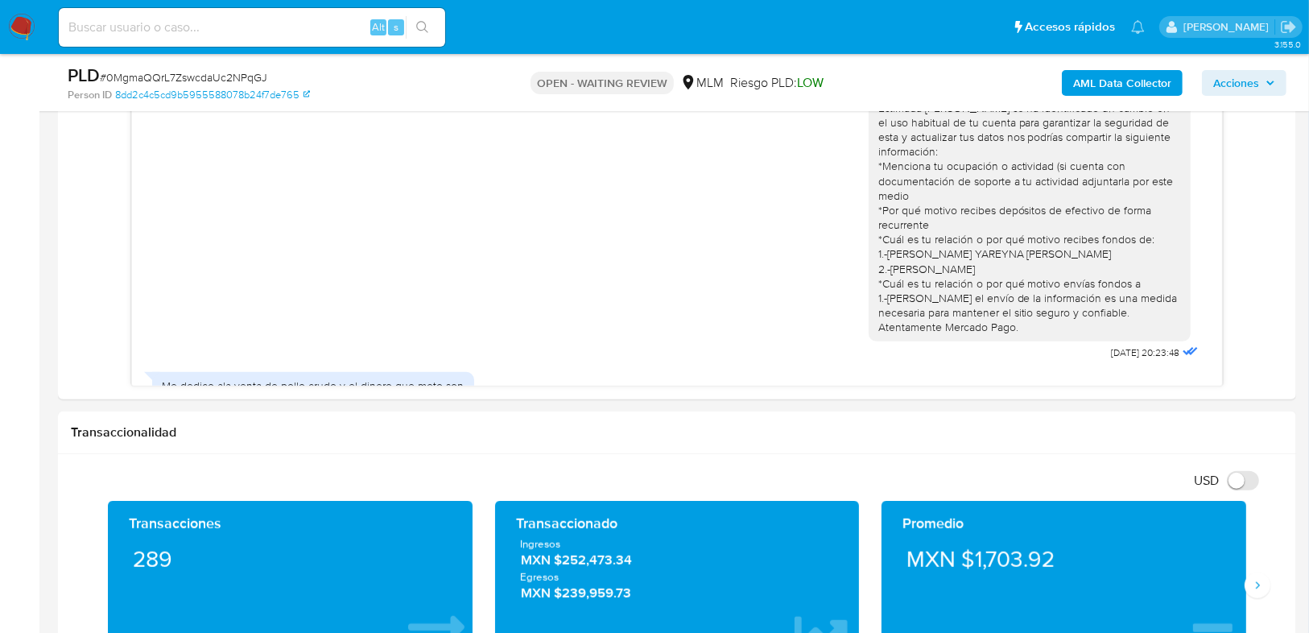
scroll to position [0, 0]
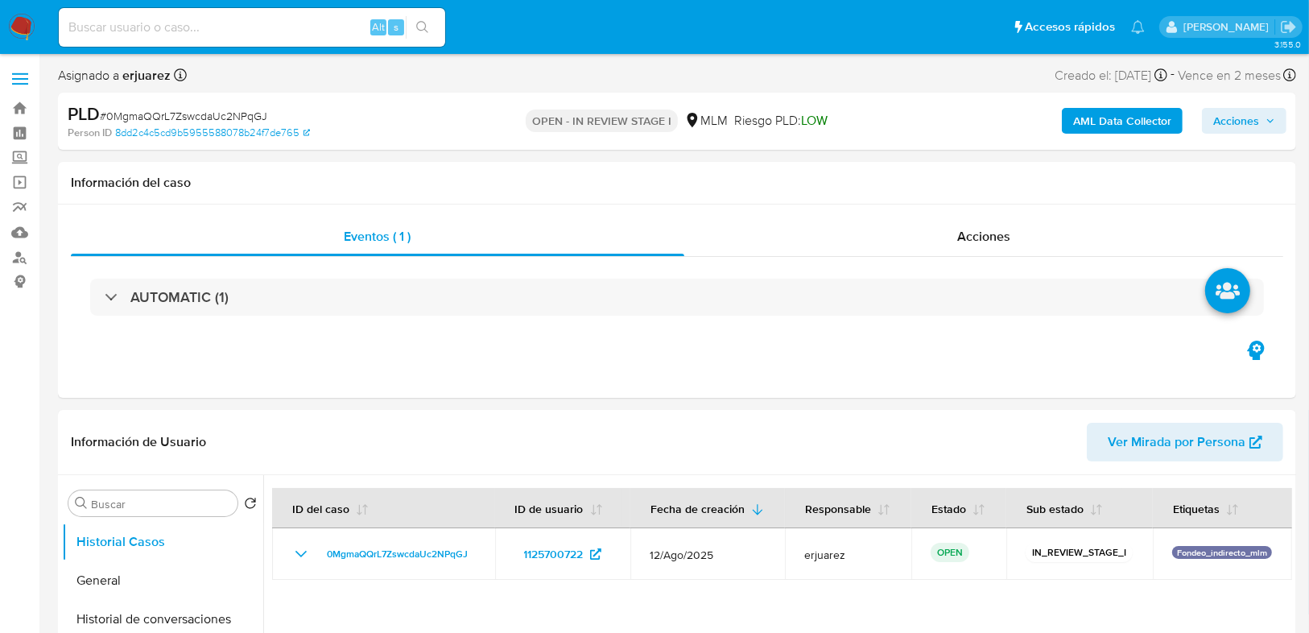
select select "10"
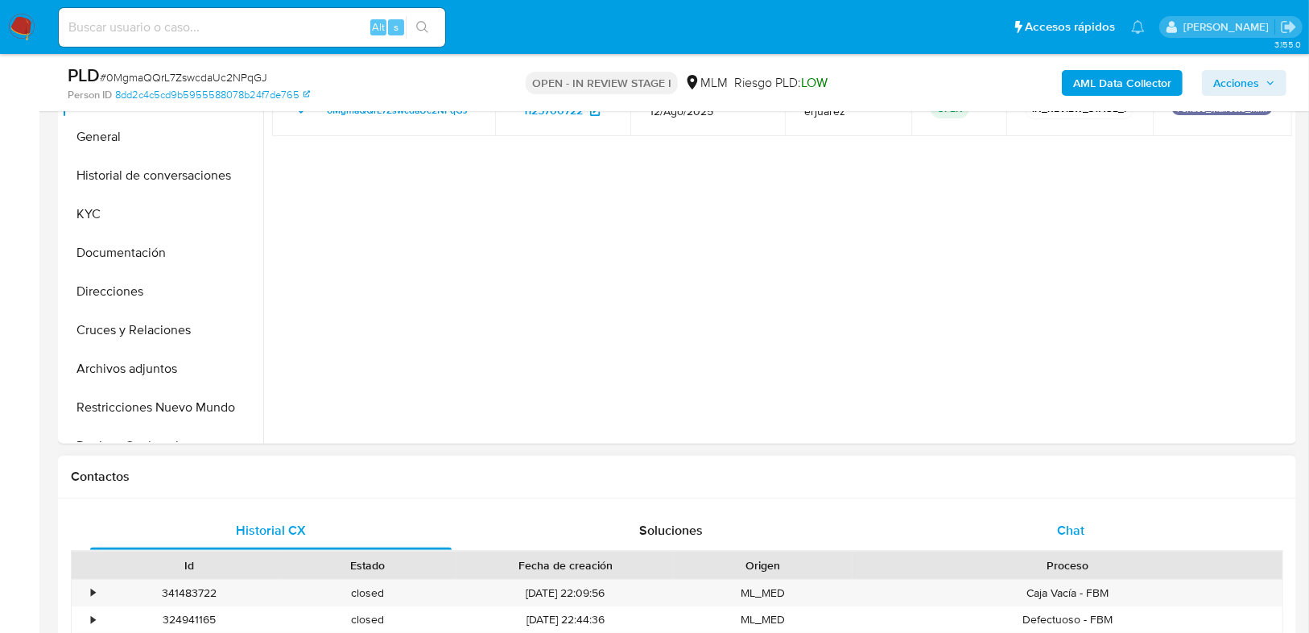
click at [1080, 527] on span "Chat" at bounding box center [1070, 530] width 27 height 19
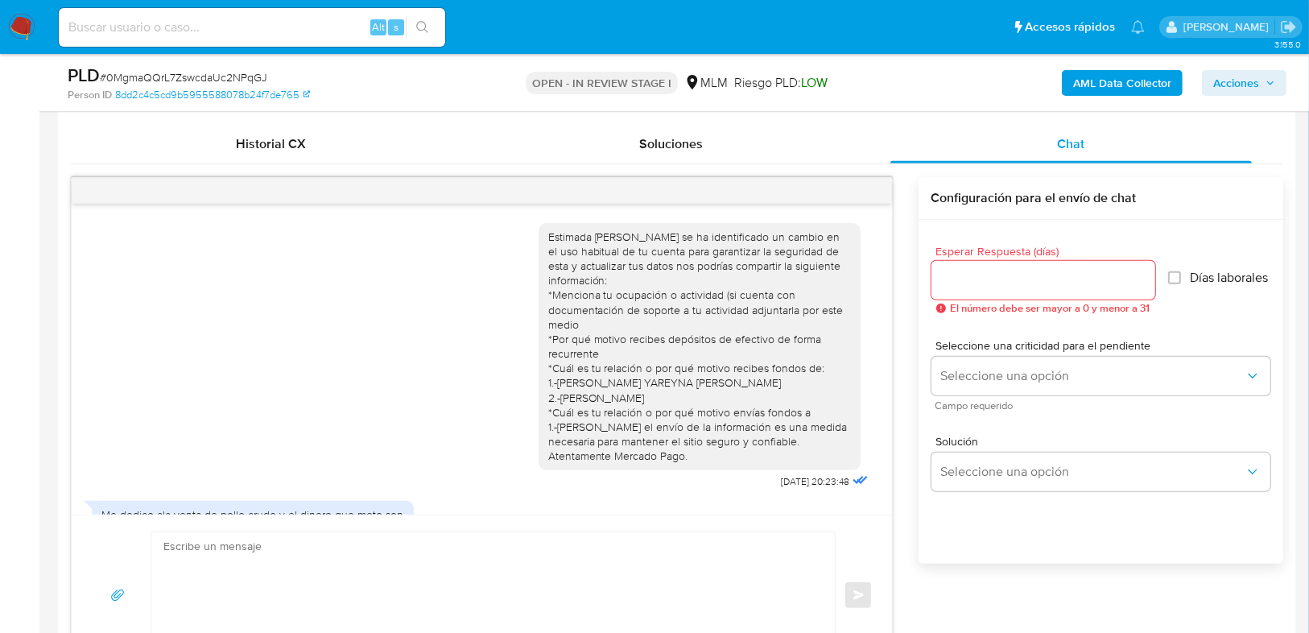
scroll to position [127, 0]
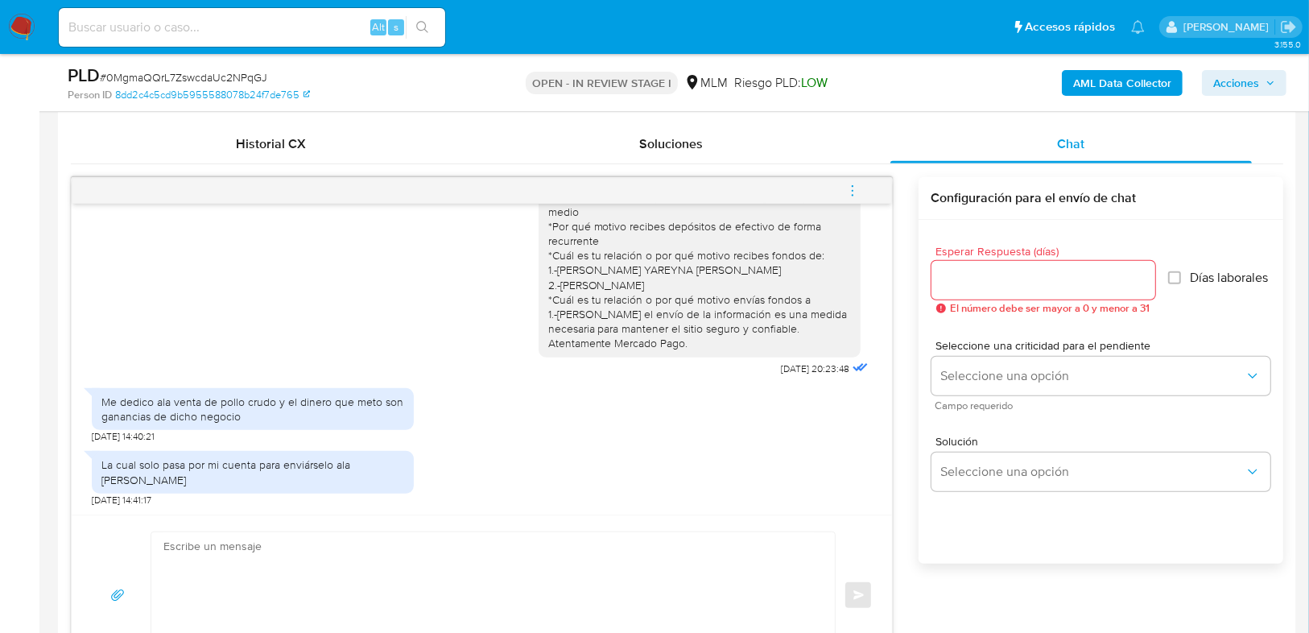
drag, startPoint x: 976, startPoint y: 271, endPoint x: 964, endPoint y: 283, distance: 16.5
click at [975, 276] on input "Esperar Respuesta (días)" at bounding box center [1043, 280] width 224 height 21
click at [961, 283] on input "Esperar Respuesta (días)" at bounding box center [1043, 280] width 224 height 21
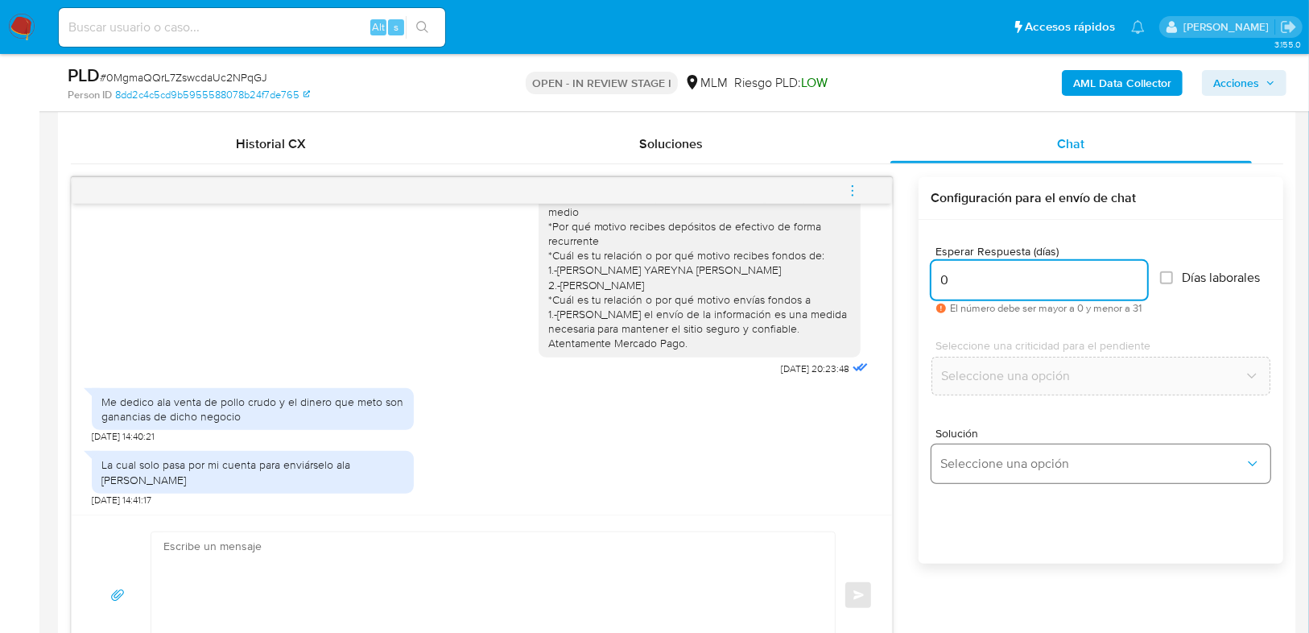
type input "0"
drag, startPoint x: 987, startPoint y: 460, endPoint x: 1033, endPoint y: 443, distance: 49.2
click at [989, 461] on span "Seleccione una opción" at bounding box center [1092, 464] width 303 height 16
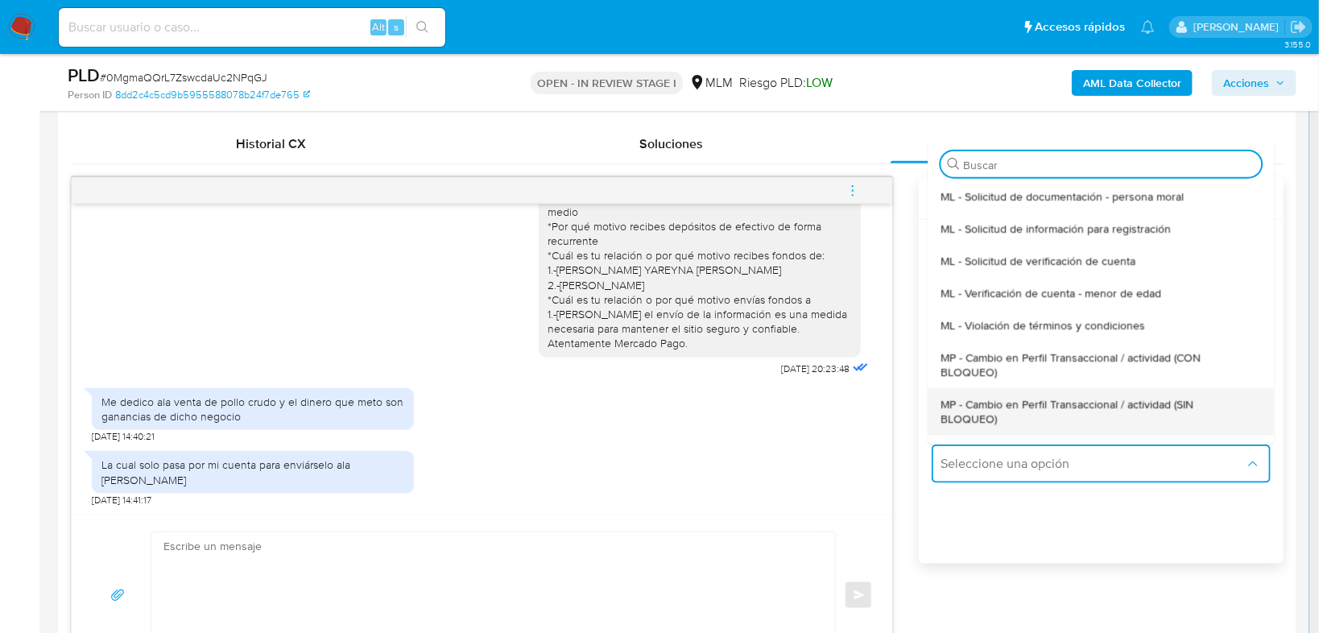
click at [1076, 390] on div "MP - Cambio en Perfil Transaccional / actividad (SIN BLOQUEO)" at bounding box center [1095, 411] width 311 height 47
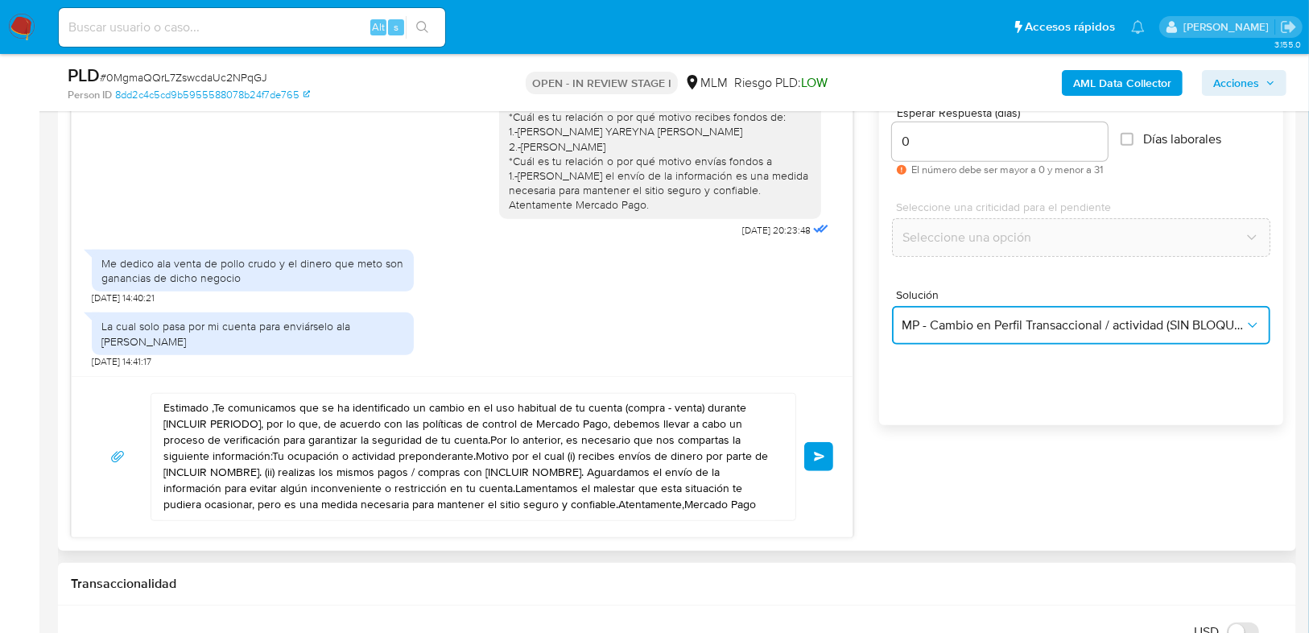
scroll to position [966, 0]
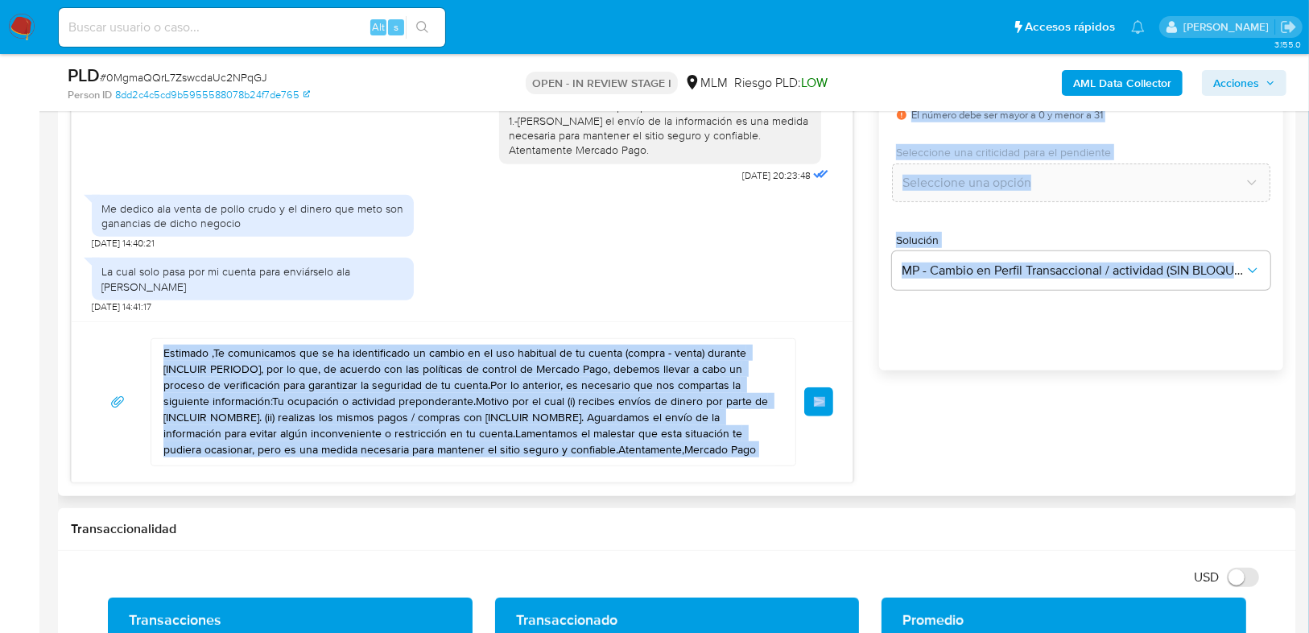
drag, startPoint x: 164, startPoint y: 349, endPoint x: 784, endPoint y: 486, distance: 634.8
click at [784, 486] on div "Historial CX Soluciones Chat Id Estado Fecha de creación Origen Proceso • 34148…" at bounding box center [677, 207] width 1238 height 577
click at [264, 367] on textarea "Estimado ,Te comunicamos que se ha identificado un cambio en el uso habitual de…" at bounding box center [469, 402] width 612 height 126
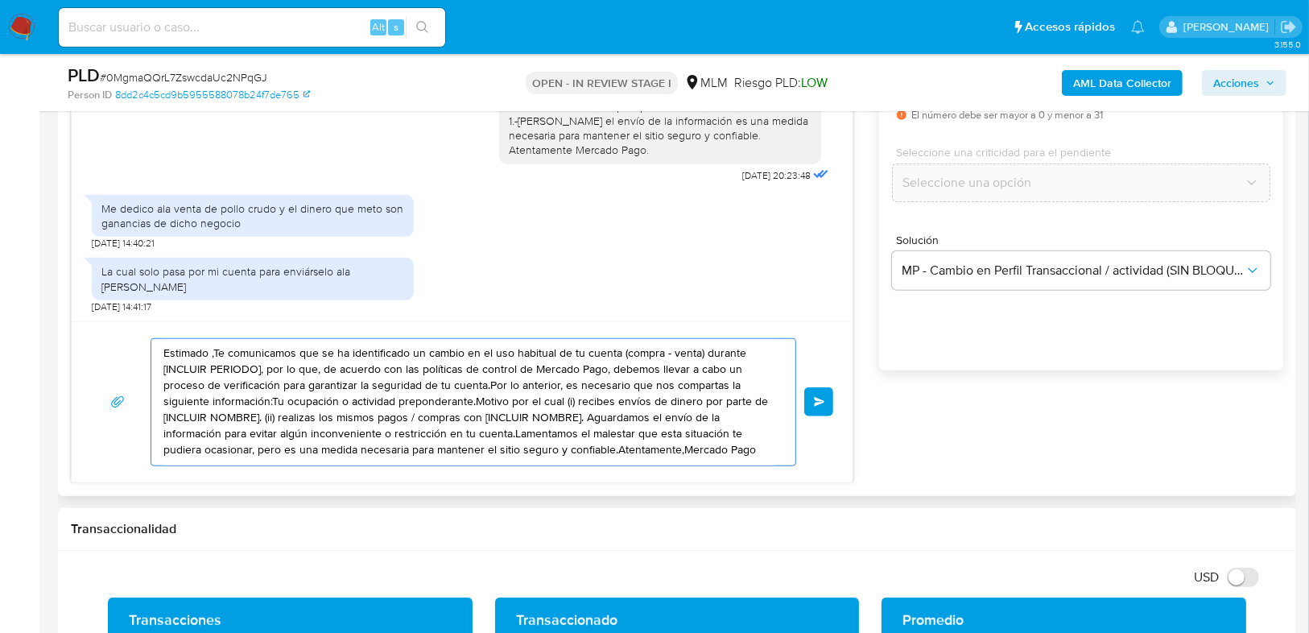
drag, startPoint x: 173, startPoint y: 349, endPoint x: 605, endPoint y: 464, distance: 447.1
click at [605, 464] on div "Estimado ,Te comunicamos que se ha identificado un cambio en el uso habitual de…" at bounding box center [462, 401] width 781 height 161
type textarea "Es.Atentamente,Mercado Pago"
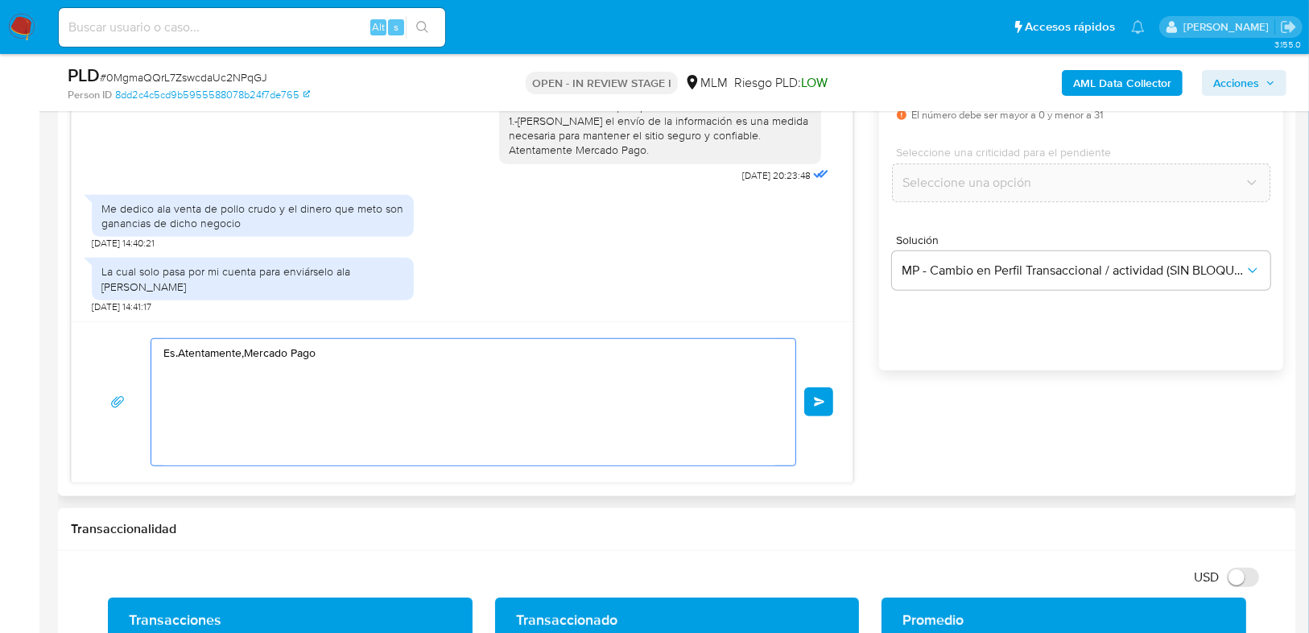
scroll to position [0, 0]
drag, startPoint x: 319, startPoint y: 344, endPoint x: -110, endPoint y: 330, distance: 429.3
paste textarea "Agradecemos tu tiempo y documentación proporcionada. Te recordamos que esto fue…"
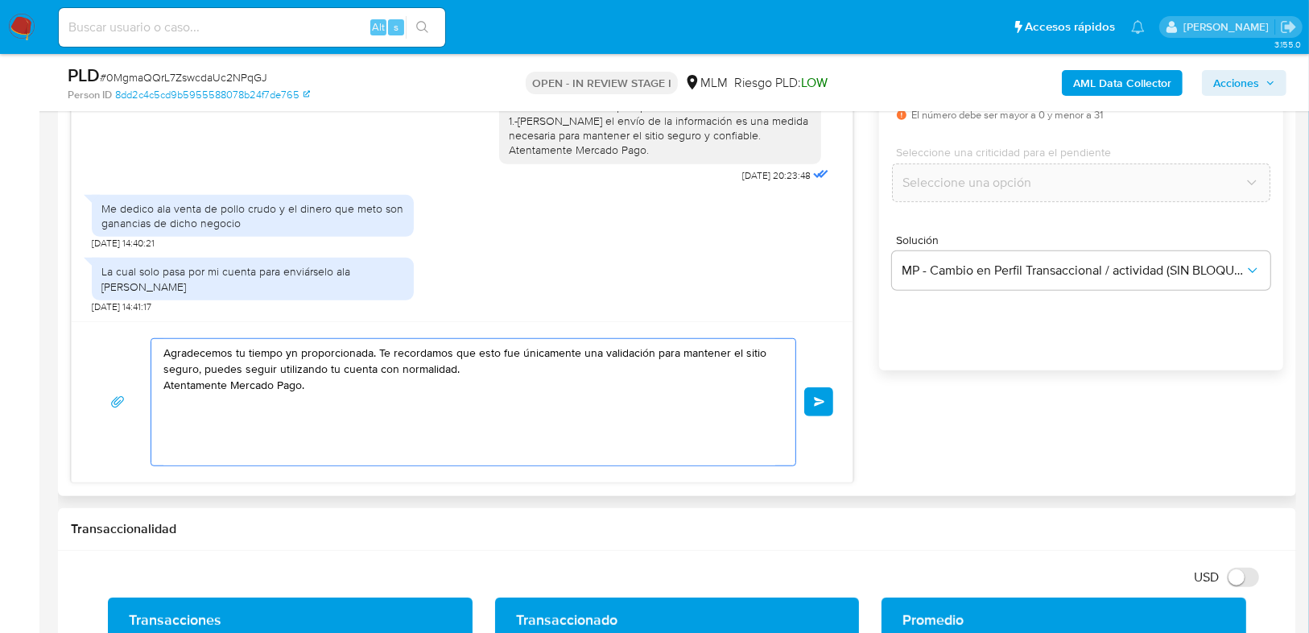
drag, startPoint x: 287, startPoint y: 350, endPoint x: 365, endPoint y: 351, distance: 78.1
click at [316, 412] on textarea "Agradecemos tu tiempo e información proporcionada. Te recordamos que esto fue ú…" at bounding box center [469, 402] width 612 height 126
type textarea "Agradecemos tu tiempo e información proporcionada. Te recordamos que esto fue ú…"
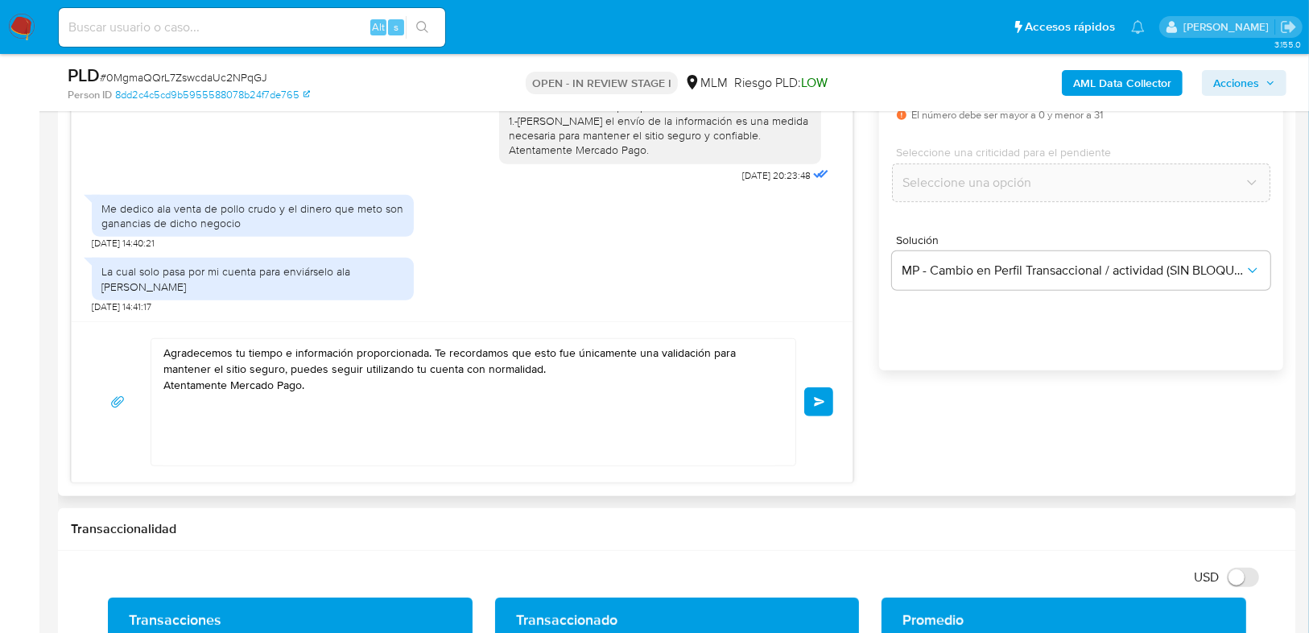
click at [813, 407] on button "Enviar" at bounding box center [818, 401] width 29 height 29
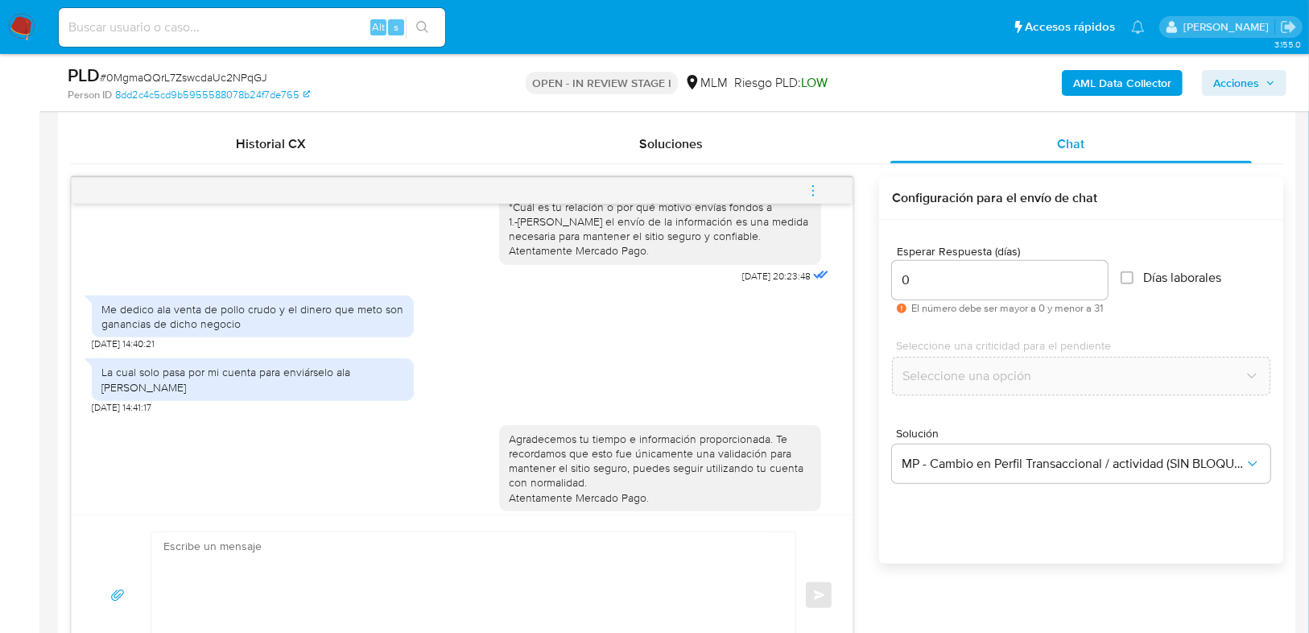
scroll to position [183, 0]
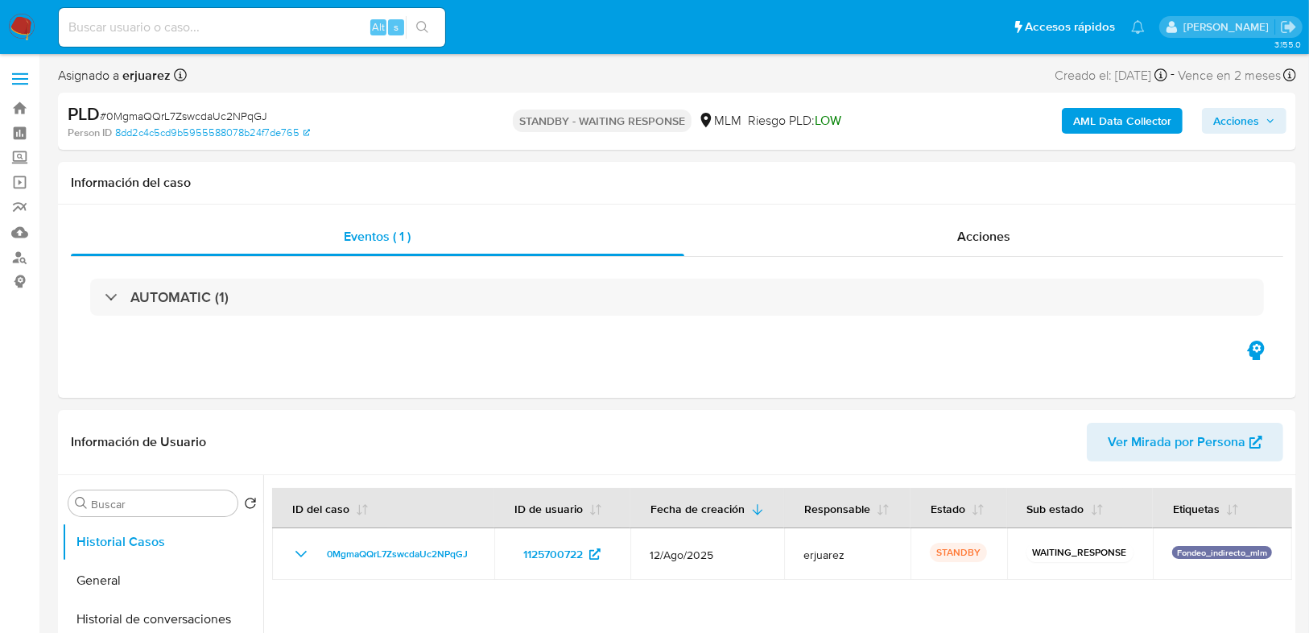
select select "10"
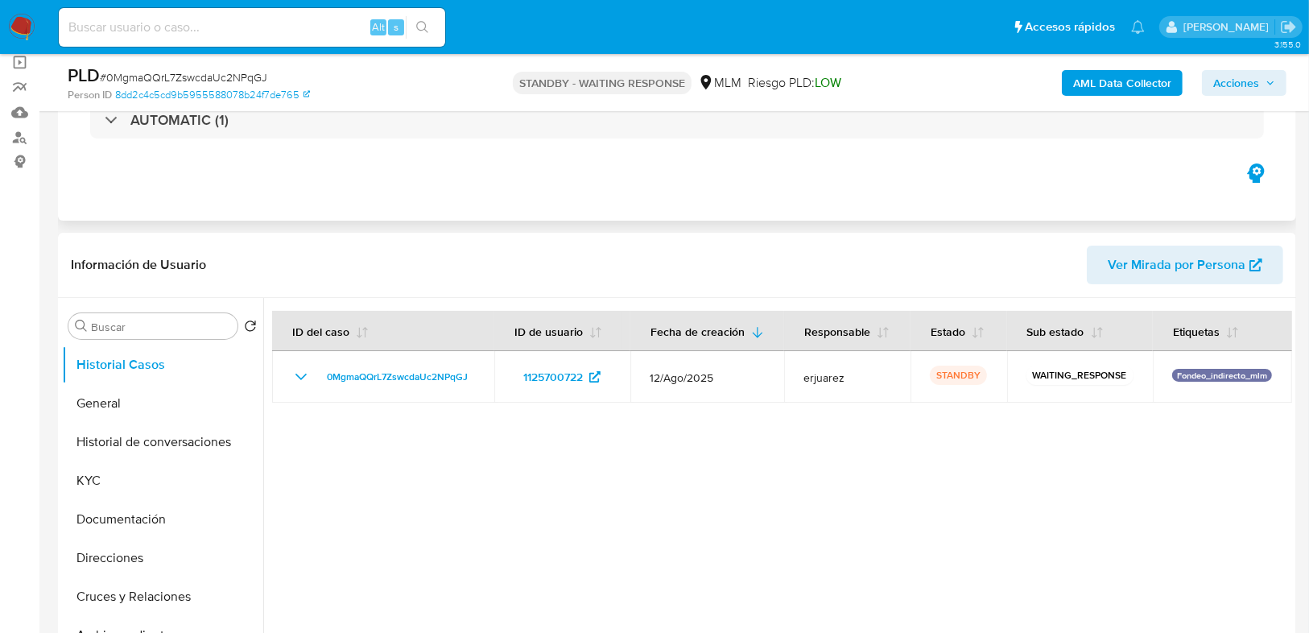
scroll to position [193, 0]
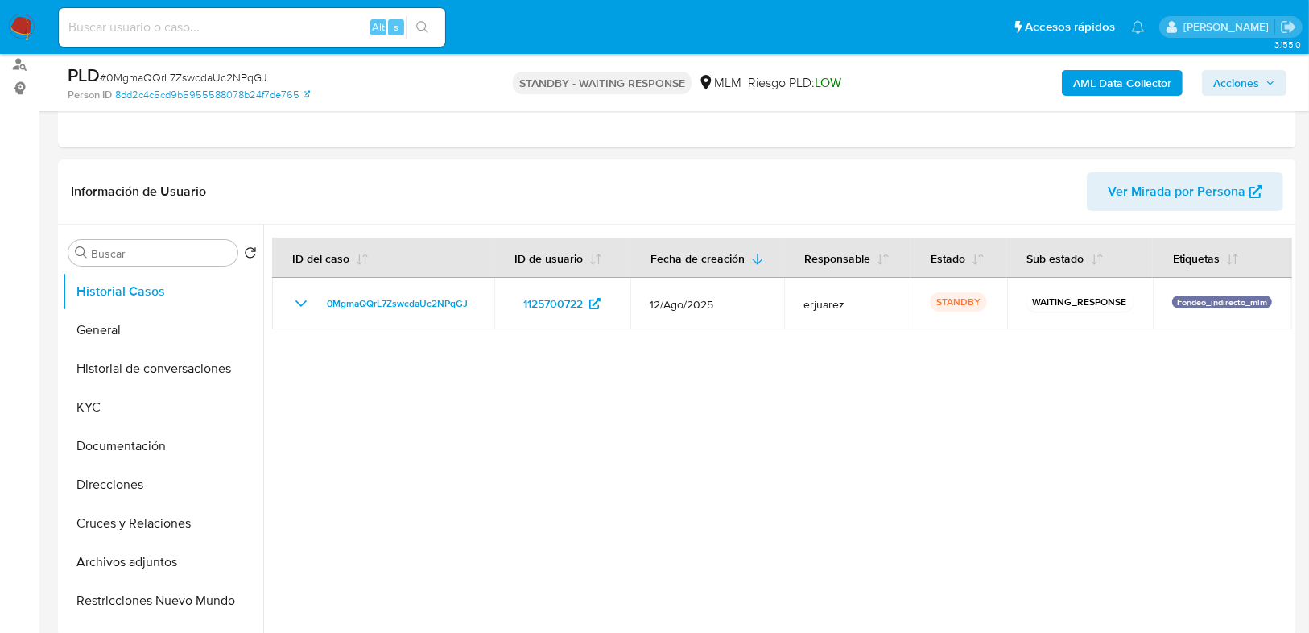
click at [24, 34] on img at bounding box center [21, 27] width 27 height 27
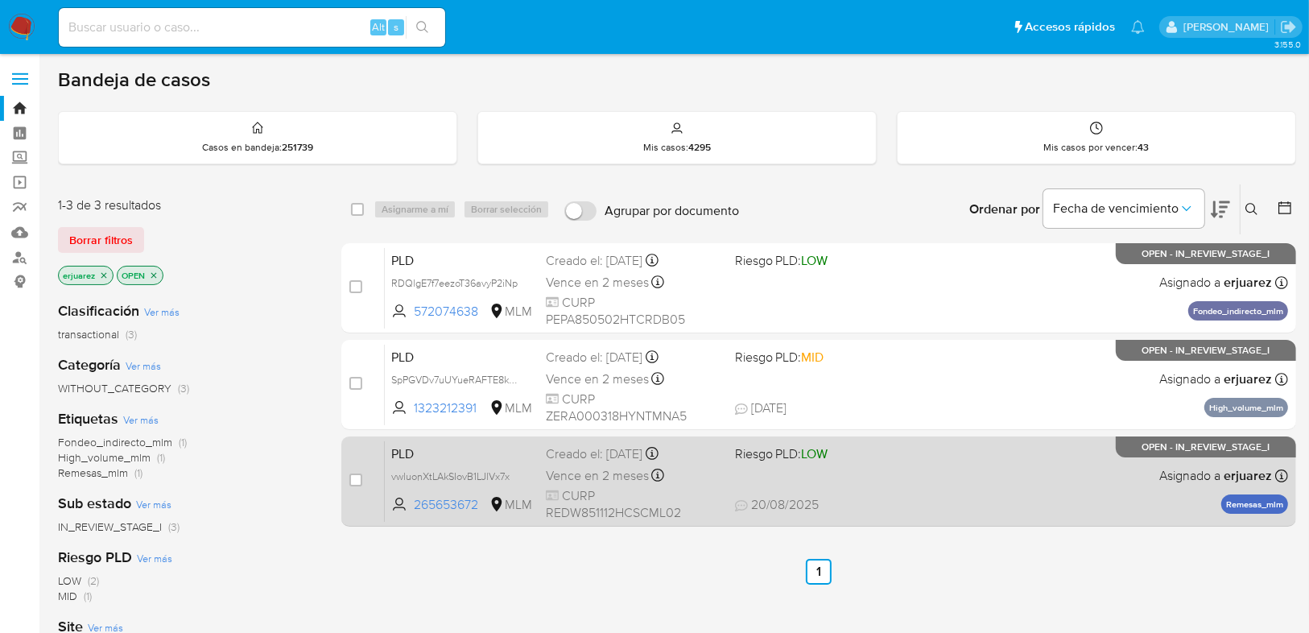
click at [867, 466] on div "PLD vwluonXtLAkSIovB1LJlVx7x 265653672 MLM Riesgo PLD: LOW Creado el: [DATE] Cr…" at bounding box center [836, 480] width 903 height 81
click at [782, 479] on div "PLD vwluonXtLAkSIovB1LJlVx7x 265653672 MLM Riesgo PLD: LOW Creado el: [DATE] Cr…" at bounding box center [836, 480] width 903 height 81
click at [963, 461] on div "PLD vwluonXtLAkSIovB1LJlVx7x 265653672 MLM Riesgo PLD: LOW Creado el: [DATE] Cr…" at bounding box center [836, 480] width 903 height 81
click at [1072, 462] on div "PLD vwluonXtLAkSIovB1LJlVx7x 265653672 MLM Riesgo PLD: LOW Creado el: [DATE] Cr…" at bounding box center [836, 480] width 903 height 81
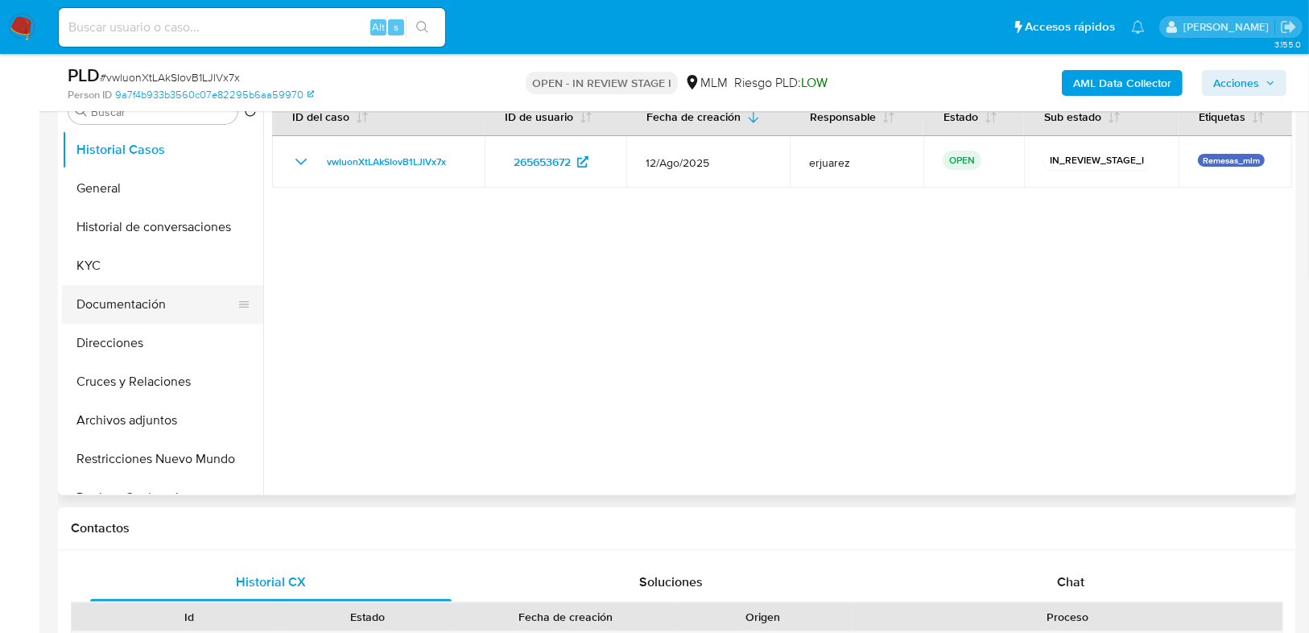
scroll to position [258, 0]
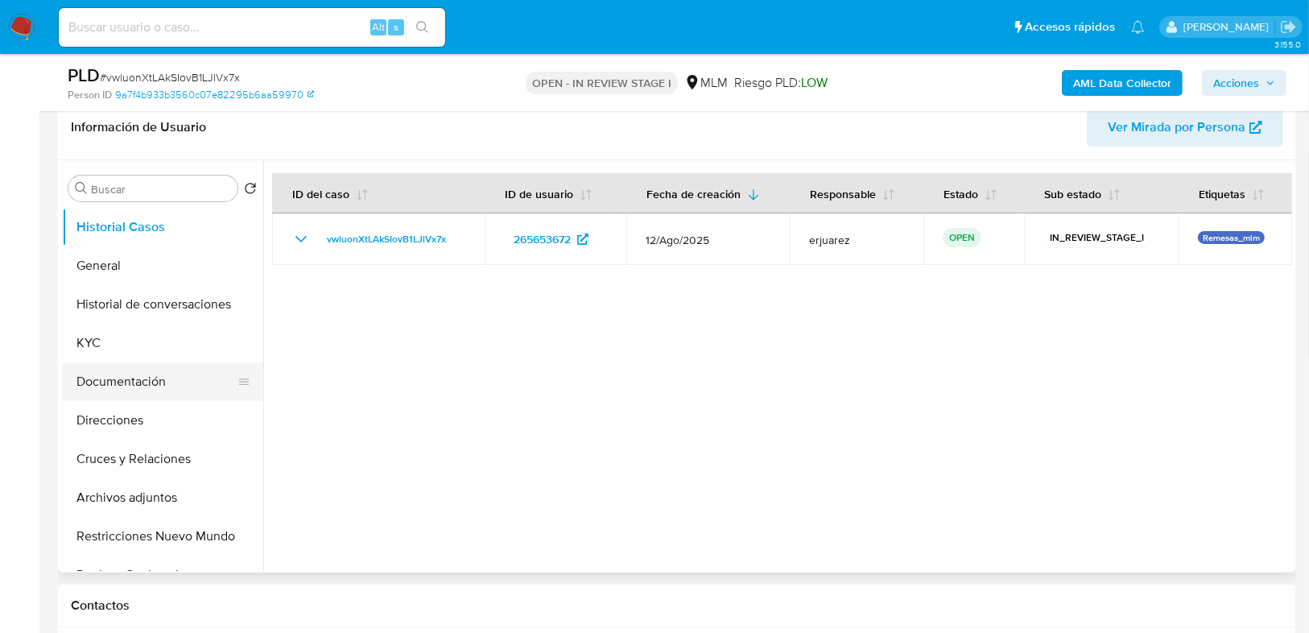
select select "10"
click at [109, 346] on button "KYC" at bounding box center [156, 343] width 188 height 39
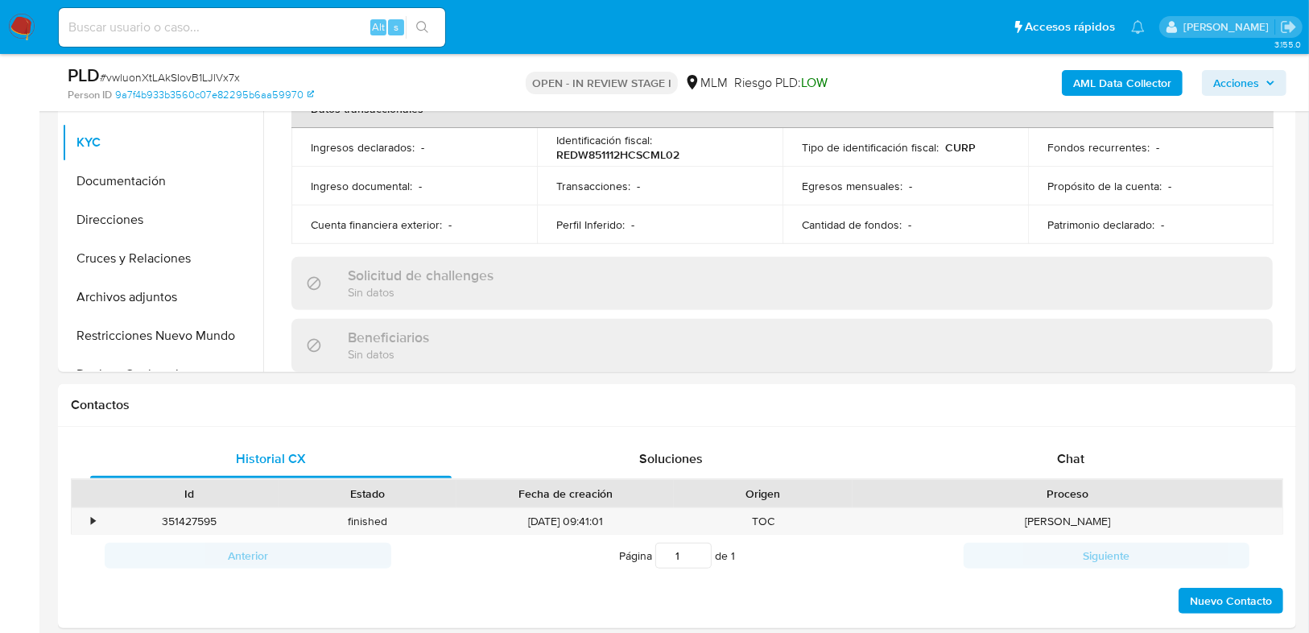
scroll to position [580, 0]
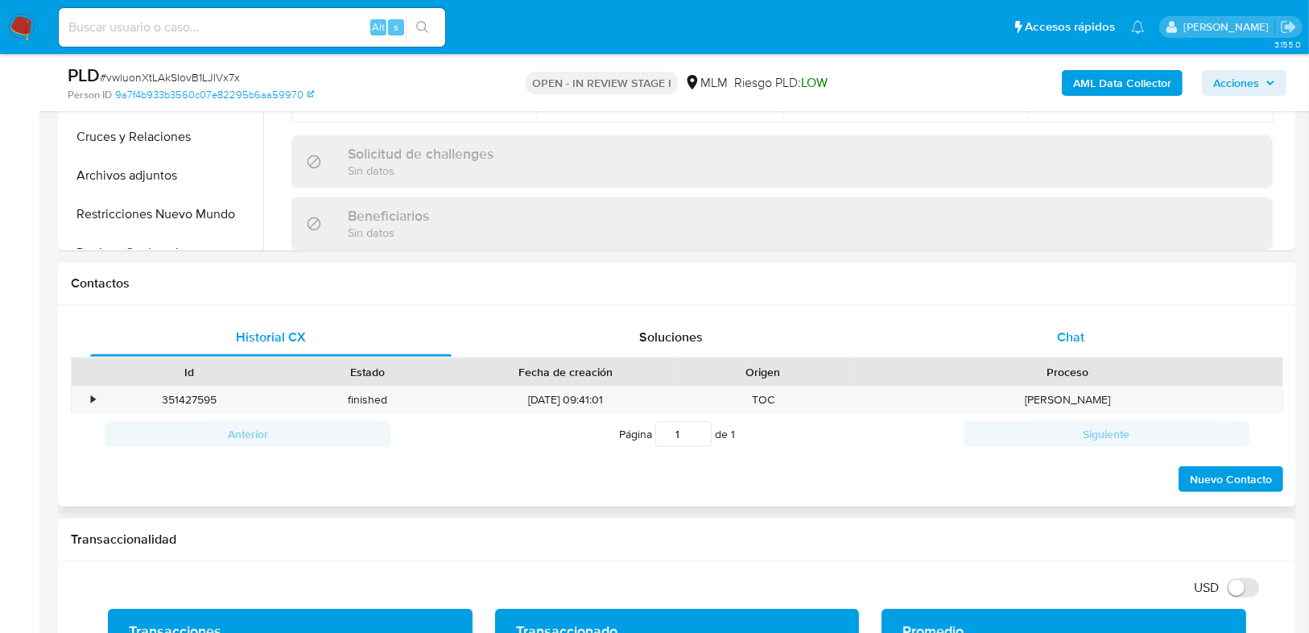
drag, startPoint x: 1071, startPoint y: 340, endPoint x: 1016, endPoint y: 328, distance: 56.8
click at [1070, 340] on span "Chat" at bounding box center [1070, 337] width 27 height 19
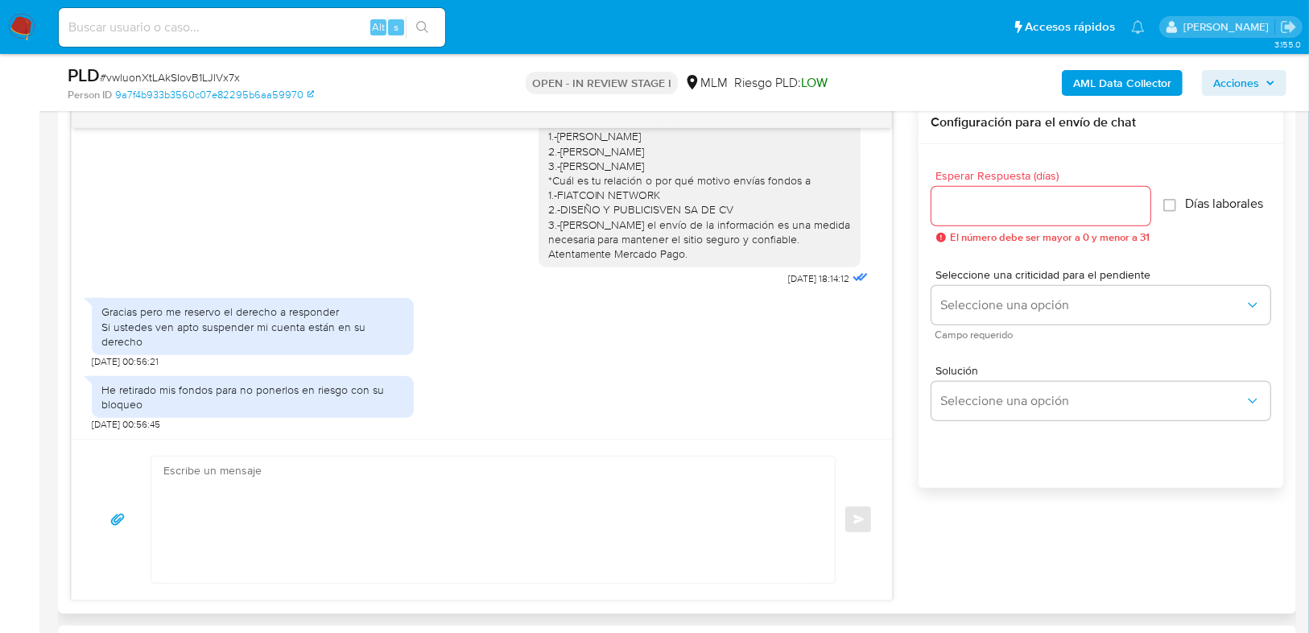
scroll to position [773, 0]
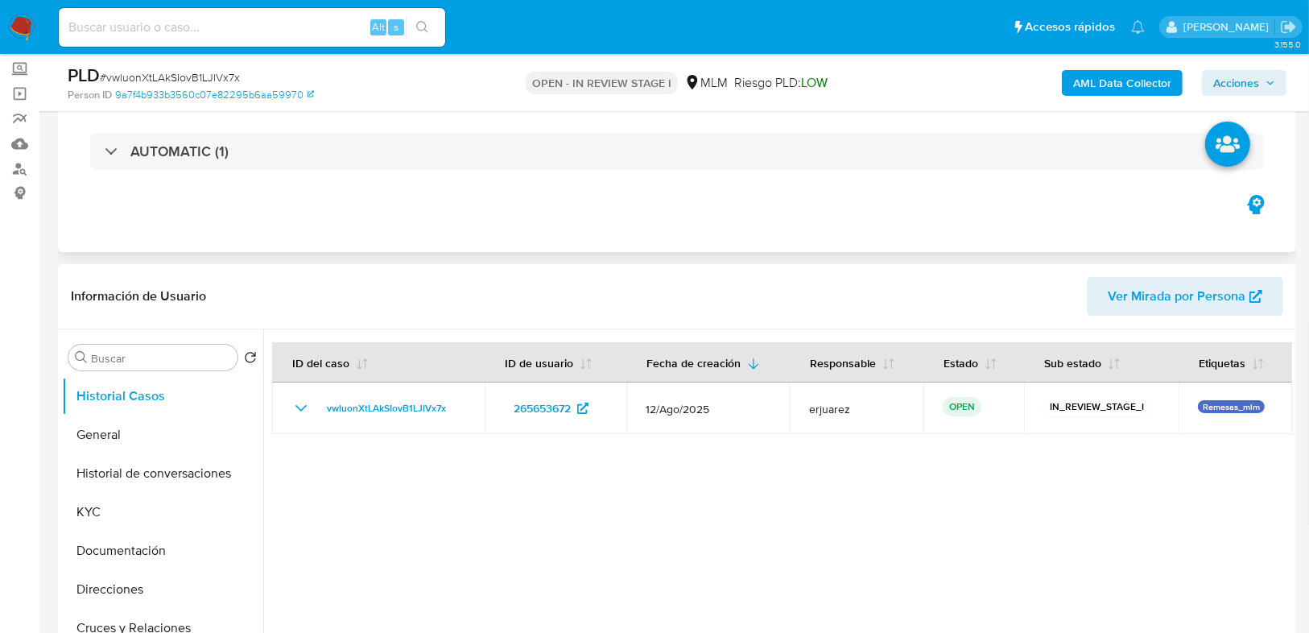
scroll to position [322, 0]
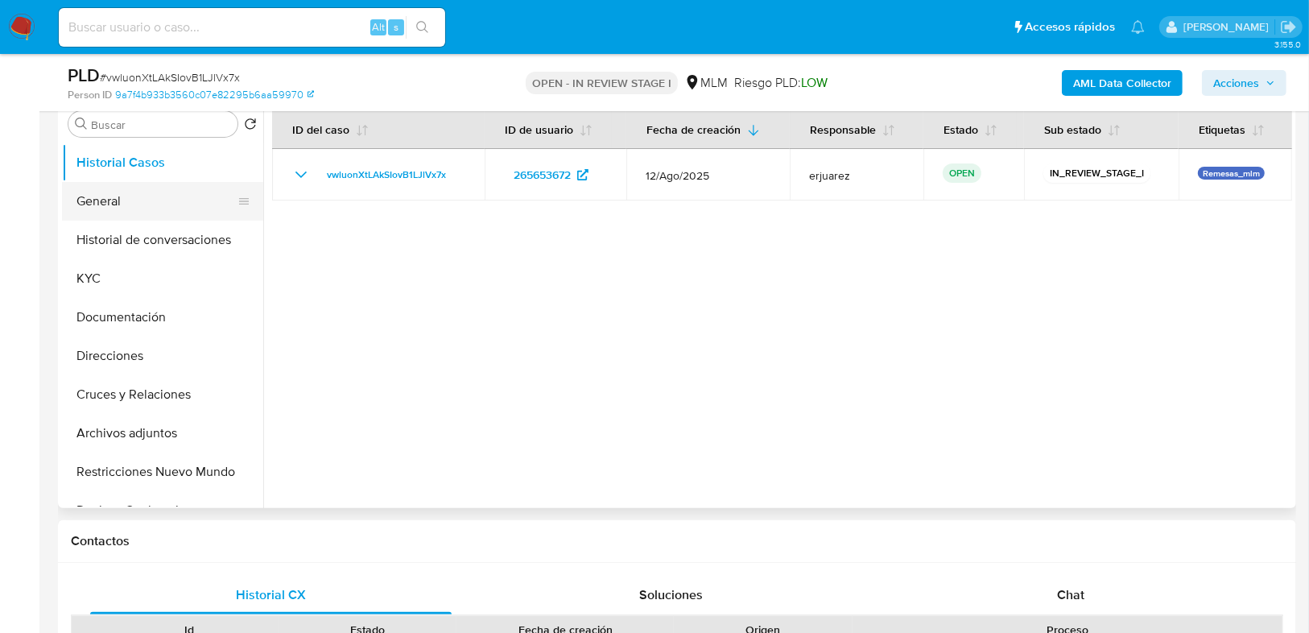
select select "10"
drag, startPoint x: 124, startPoint y: 200, endPoint x: 143, endPoint y: 192, distance: 20.6
click at [124, 200] on button "General" at bounding box center [156, 201] width 188 height 39
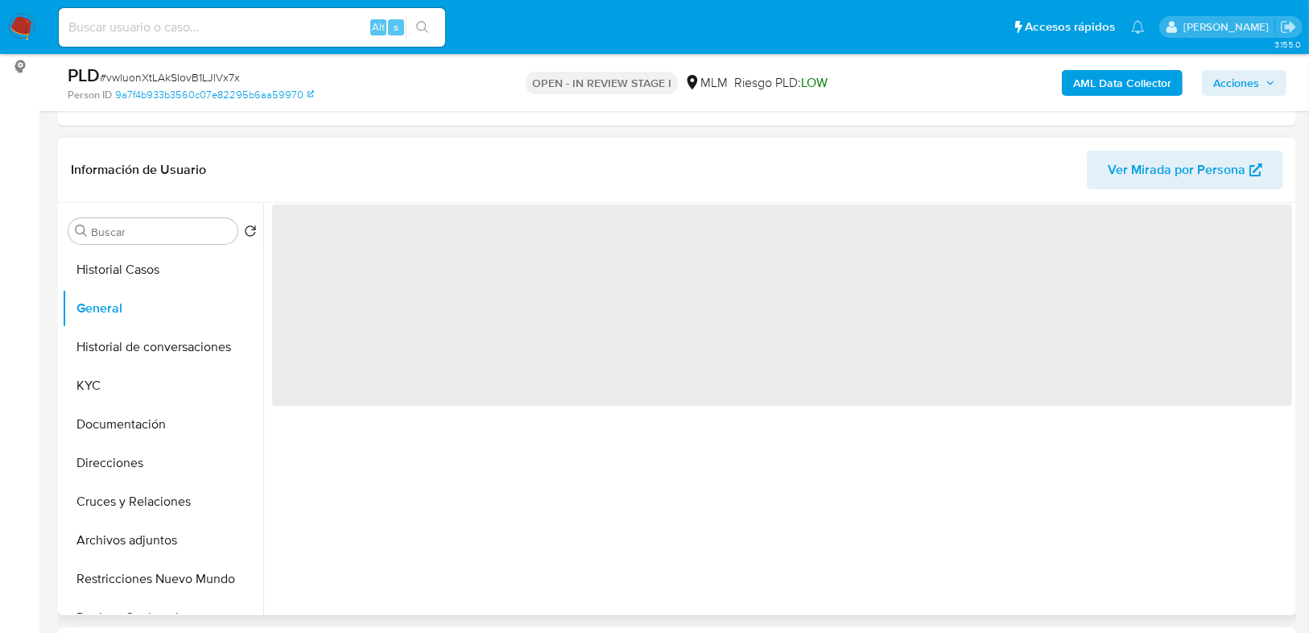
scroll to position [193, 0]
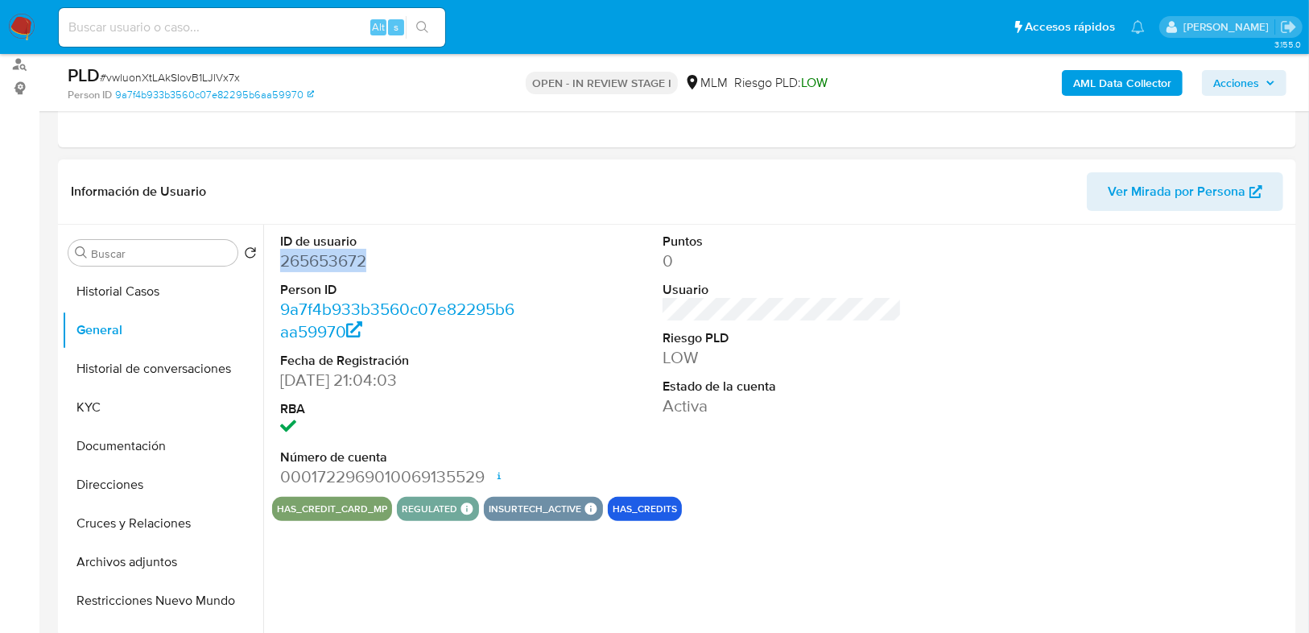
drag, startPoint x: 379, startPoint y: 258, endPoint x: 273, endPoint y: 270, distance: 106.9
click at [273, 270] on div "ID de usuario 265653672 Person ID 9a7f4b933b3560c07e82295b6aa59970 Fecha de Reg…" at bounding box center [399, 361] width 255 height 272
copy dd "265653672"
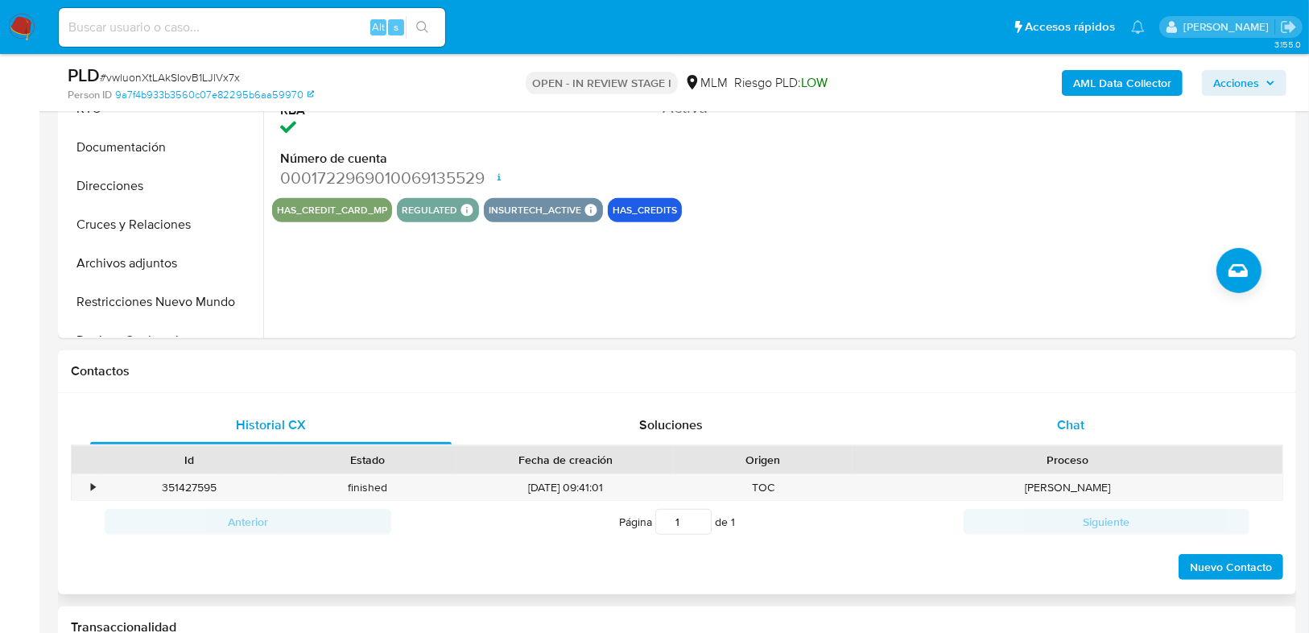
scroll to position [515, 0]
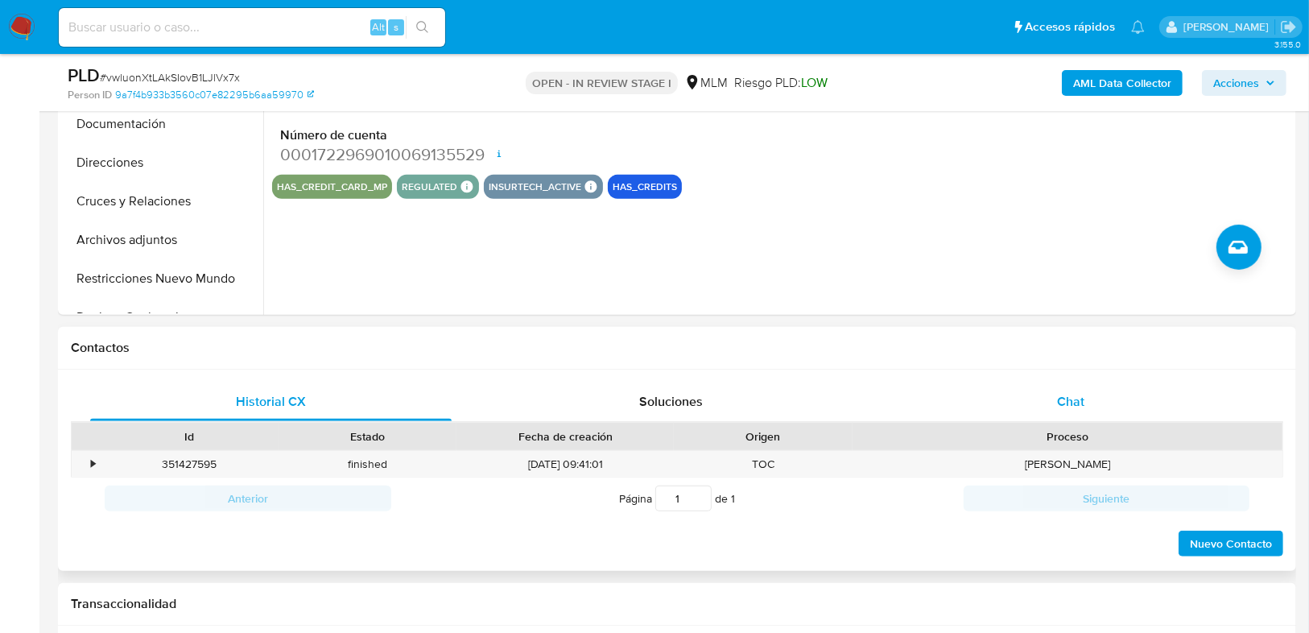
click at [1090, 386] on div "Chat" at bounding box center [1070, 401] width 361 height 39
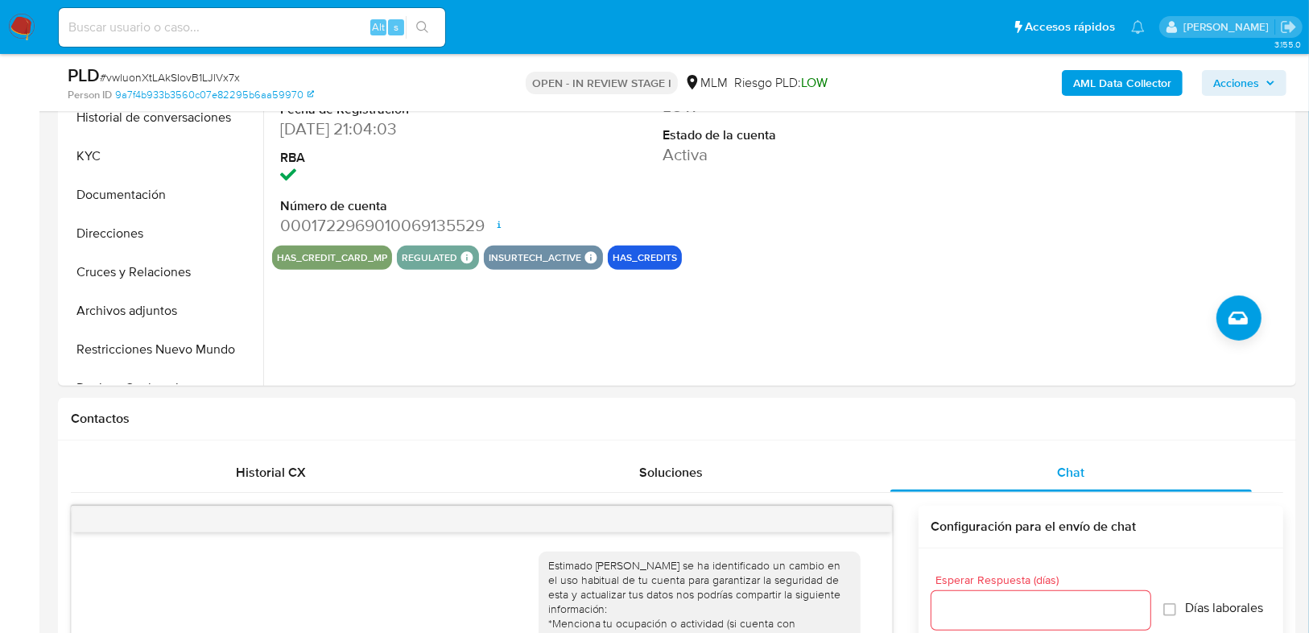
scroll to position [386, 0]
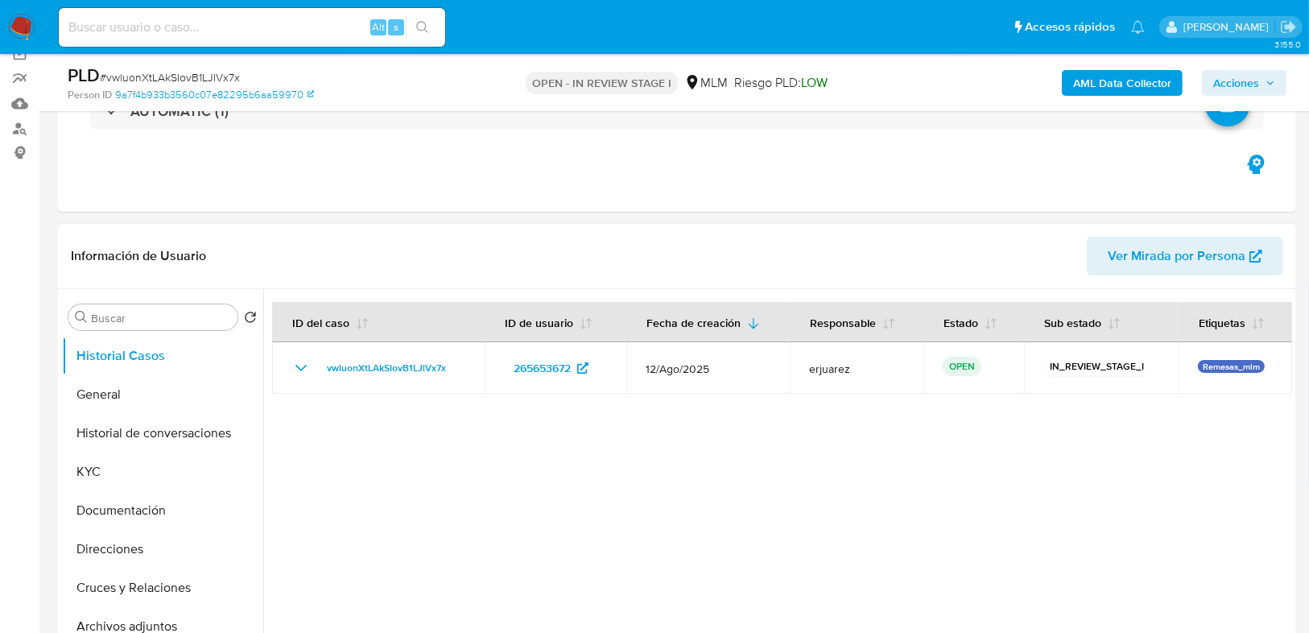
select select "10"
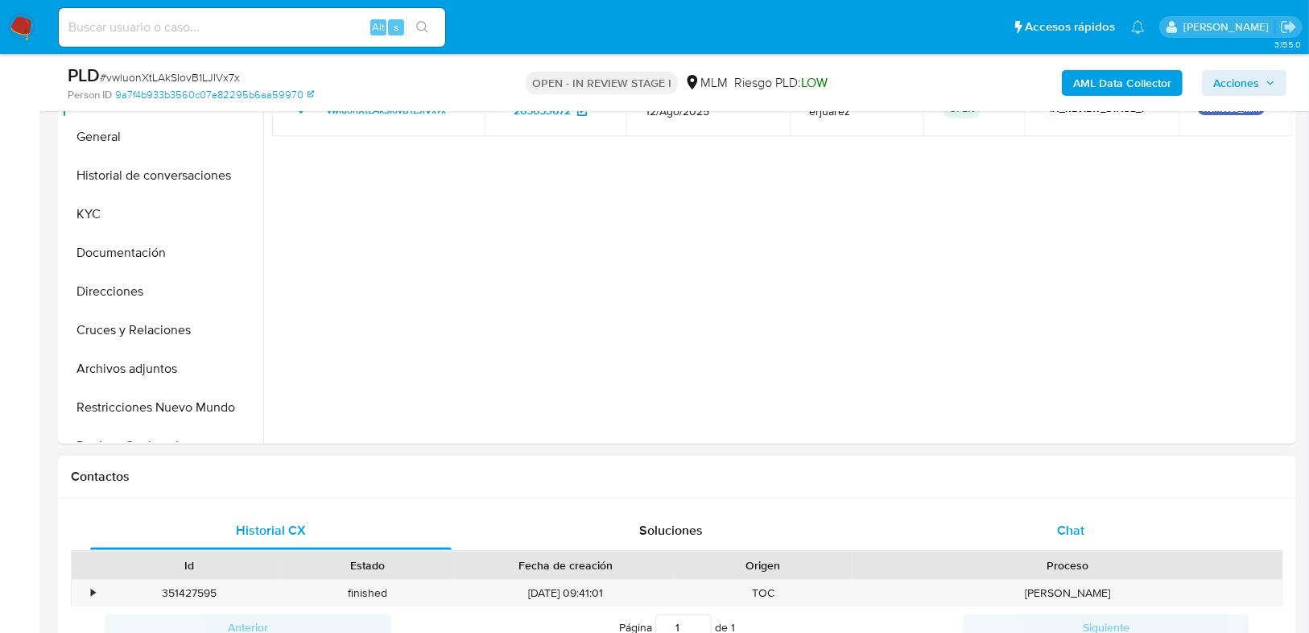
click at [1046, 534] on div "Chat" at bounding box center [1070, 530] width 361 height 39
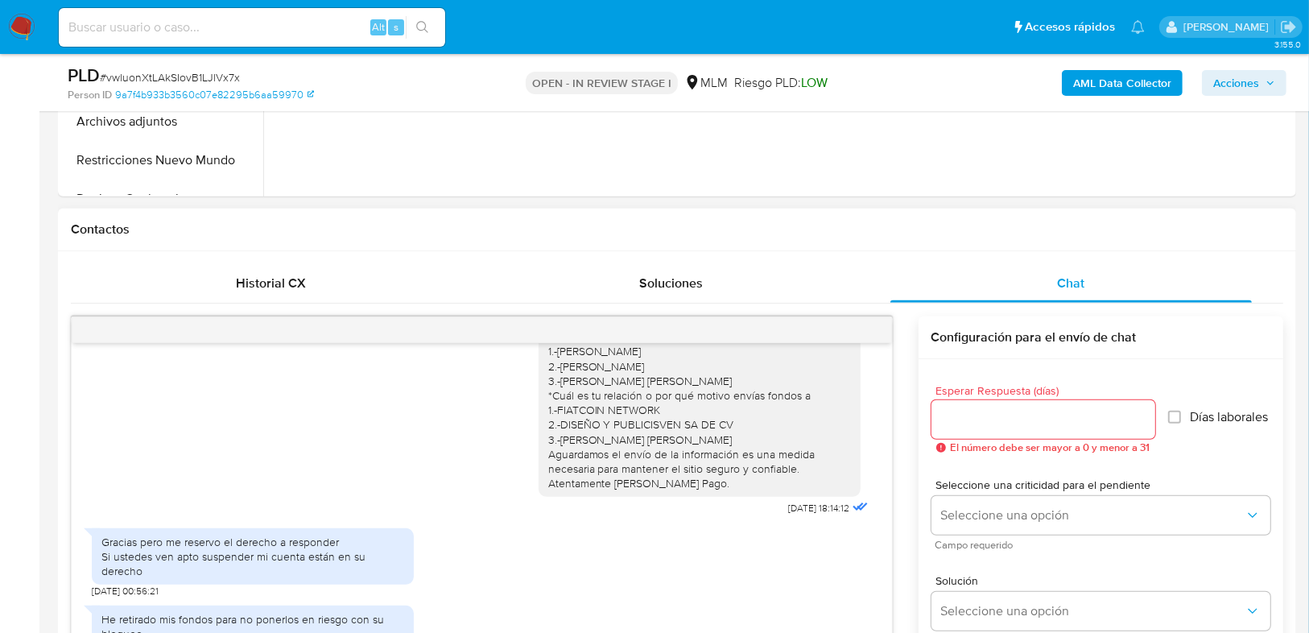
scroll to position [708, 0]
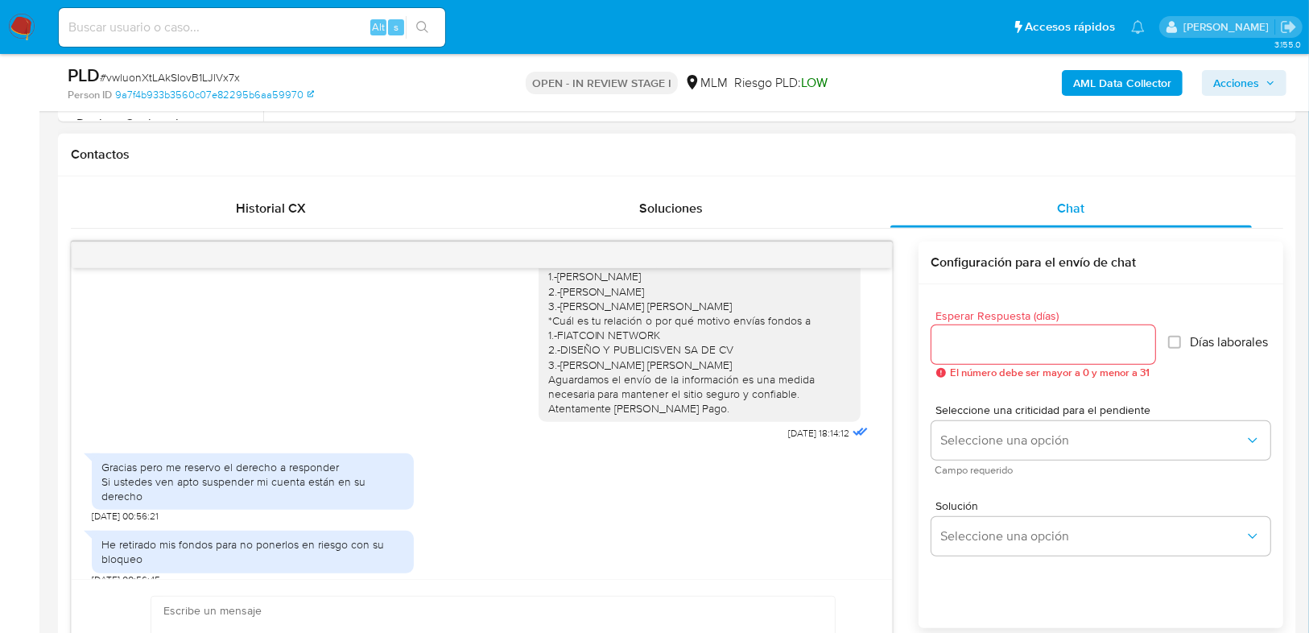
click at [869, 255] on div at bounding box center [482, 255] width 820 height 26
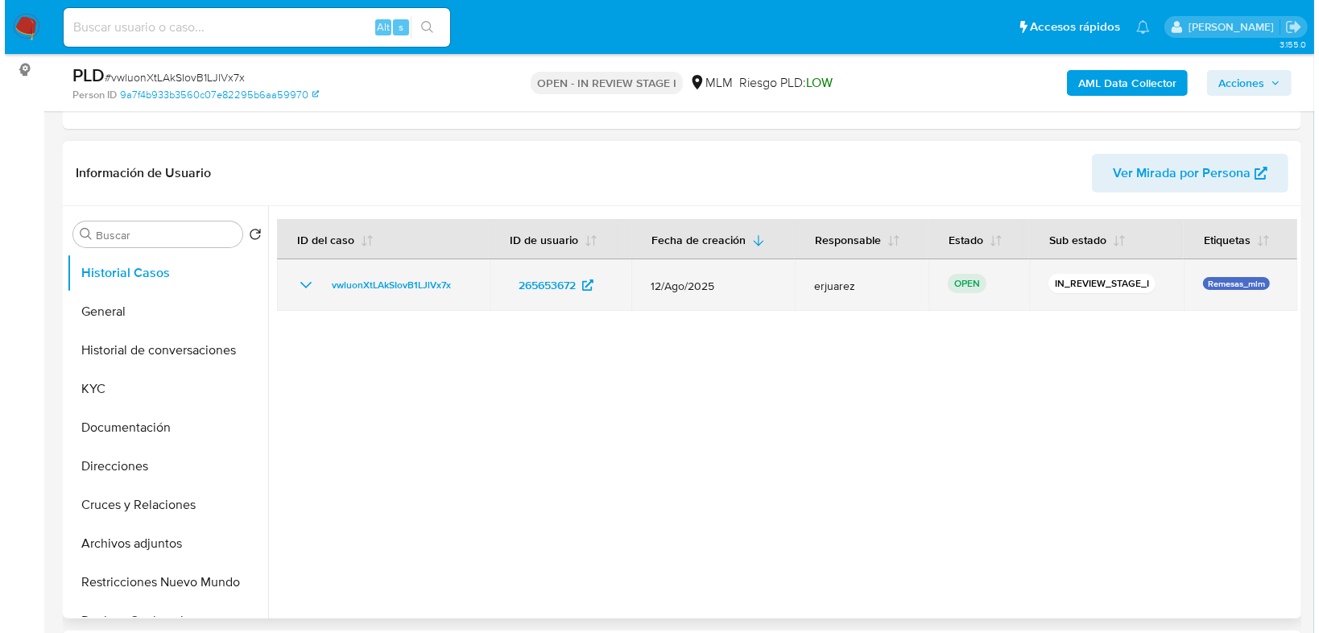
scroll to position [258, 0]
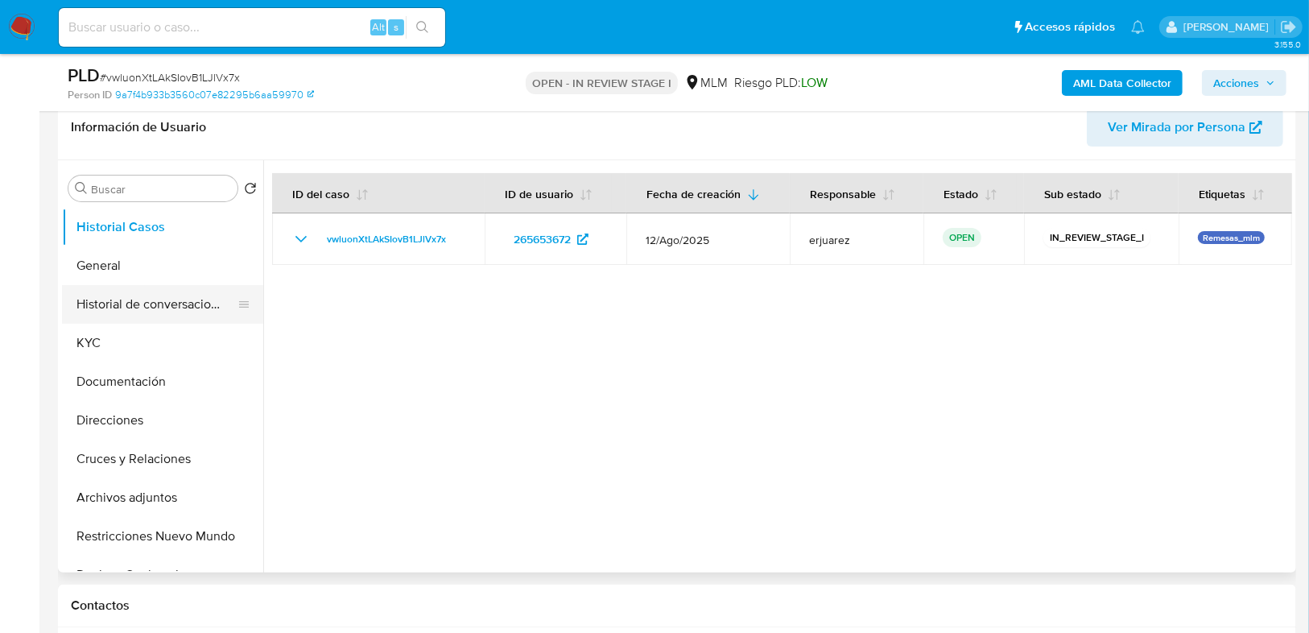
click at [177, 313] on button "Historial de conversaciones" at bounding box center [156, 304] width 188 height 39
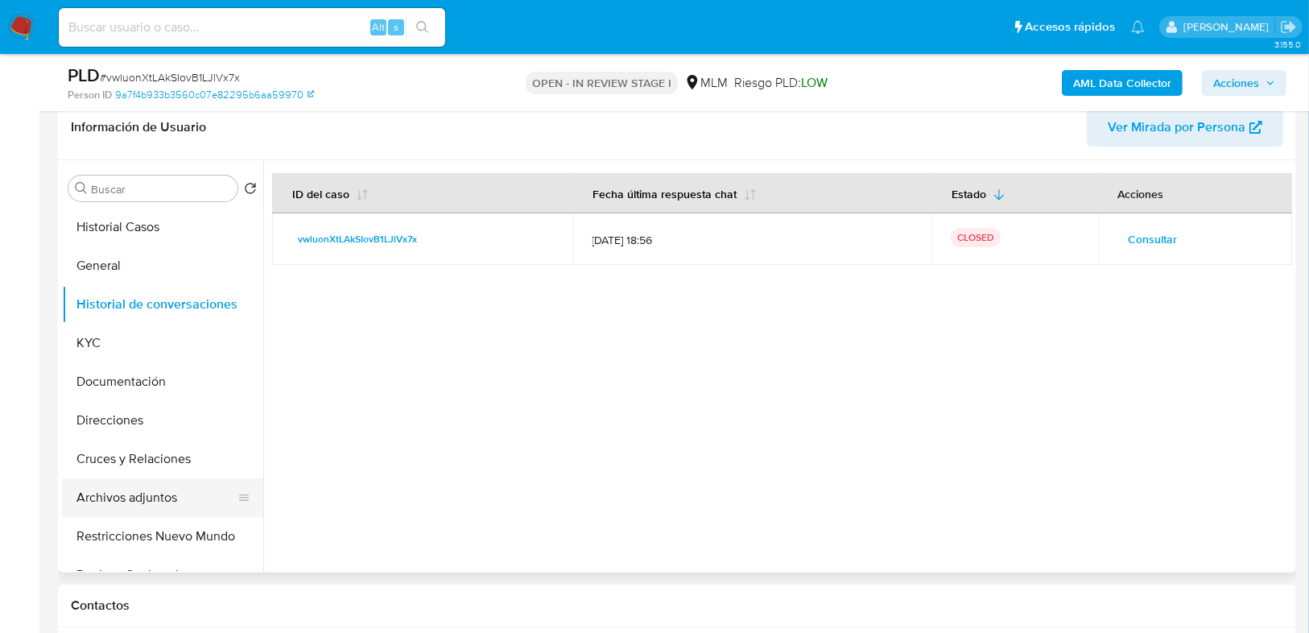
click at [128, 503] on button "Archivos adjuntos" at bounding box center [156, 497] width 188 height 39
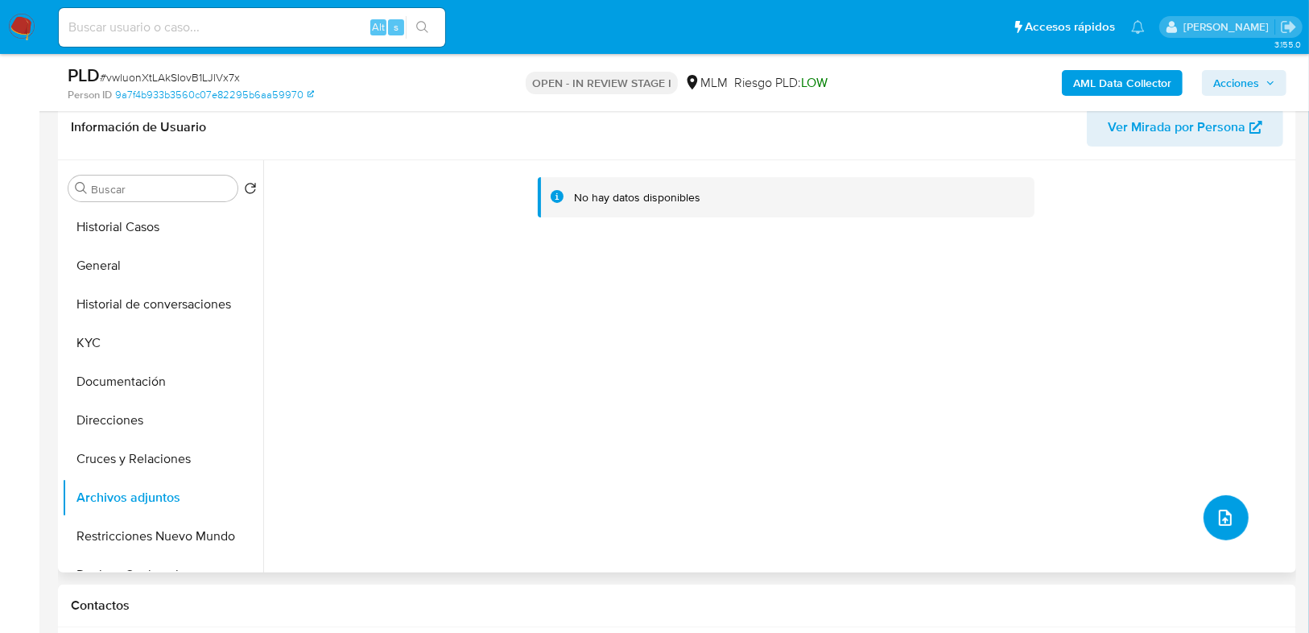
click at [1216, 524] on span "upload-file" at bounding box center [1225, 517] width 19 height 19
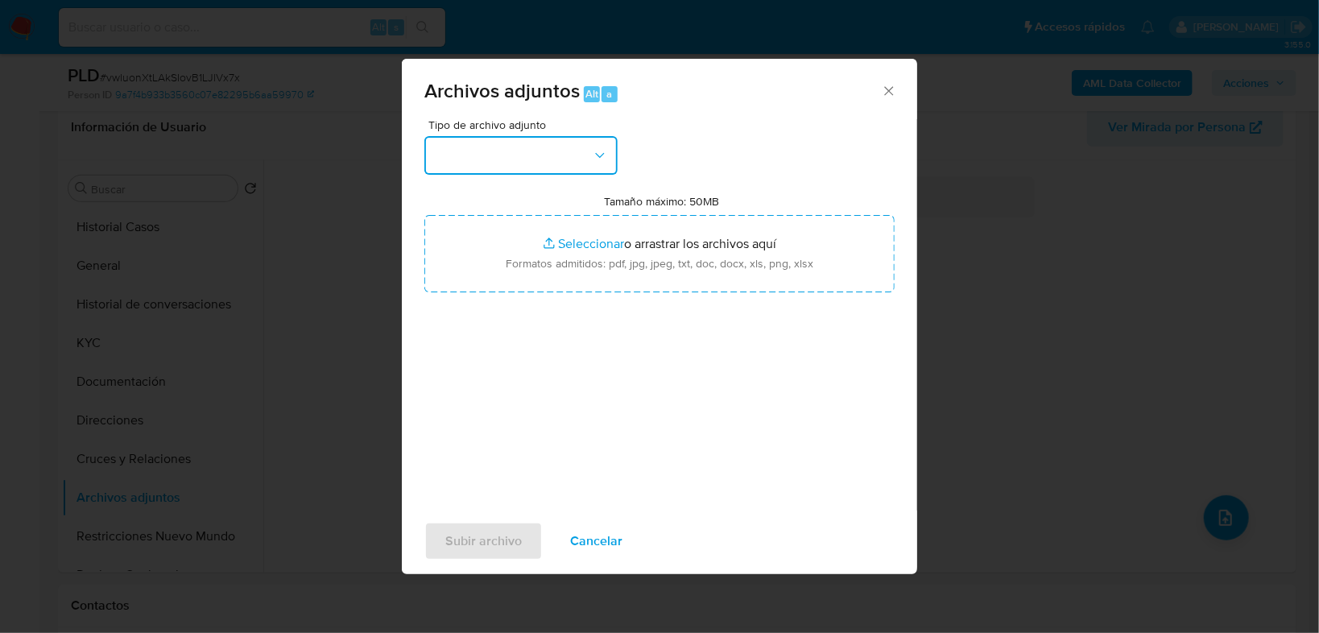
click at [493, 163] on button "button" at bounding box center [520, 155] width 193 height 39
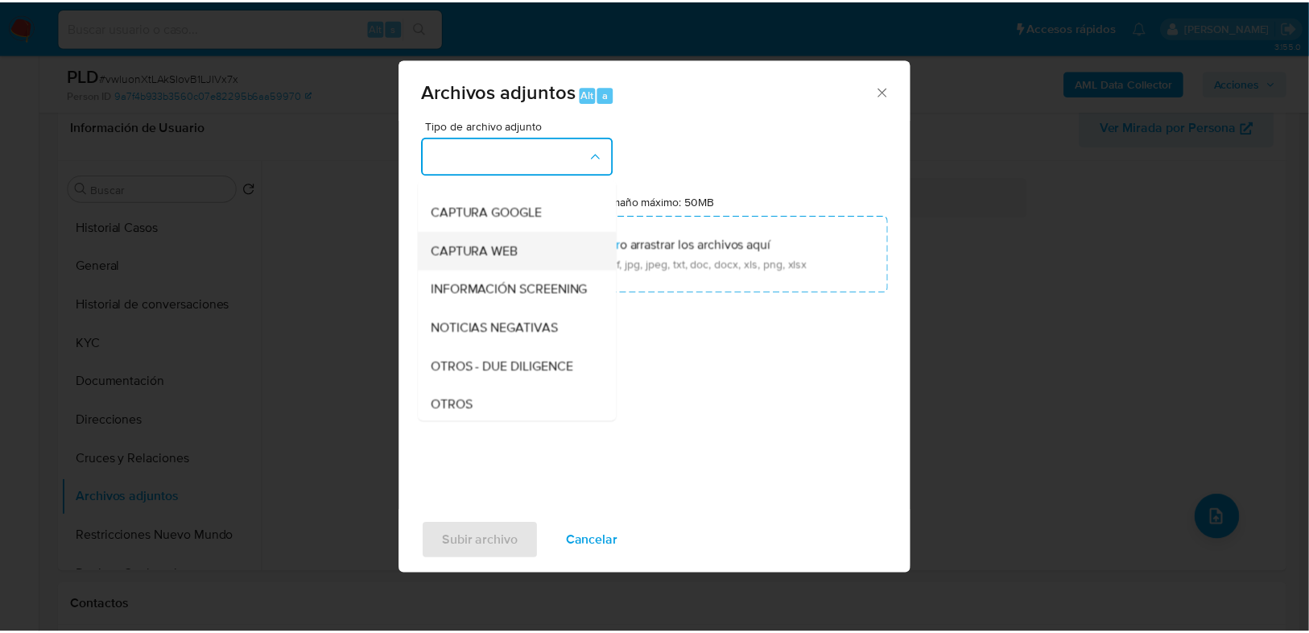
scroll to position [129, 0]
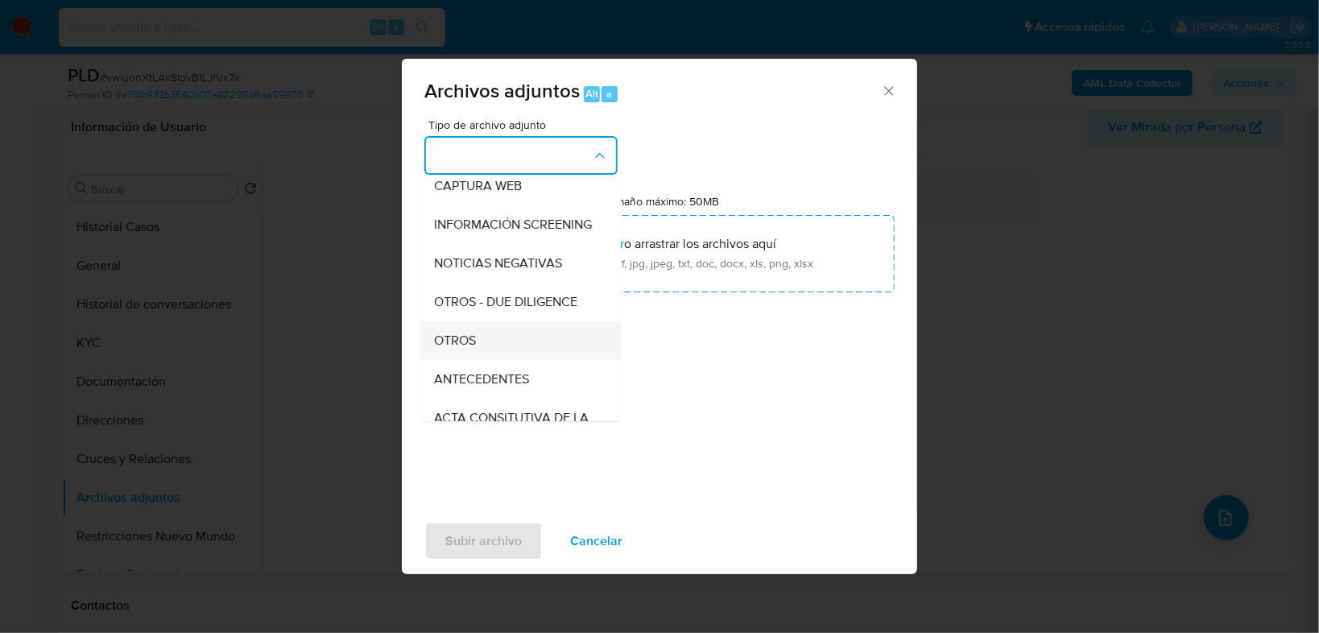
click at [479, 354] on div "OTROS" at bounding box center [516, 340] width 164 height 39
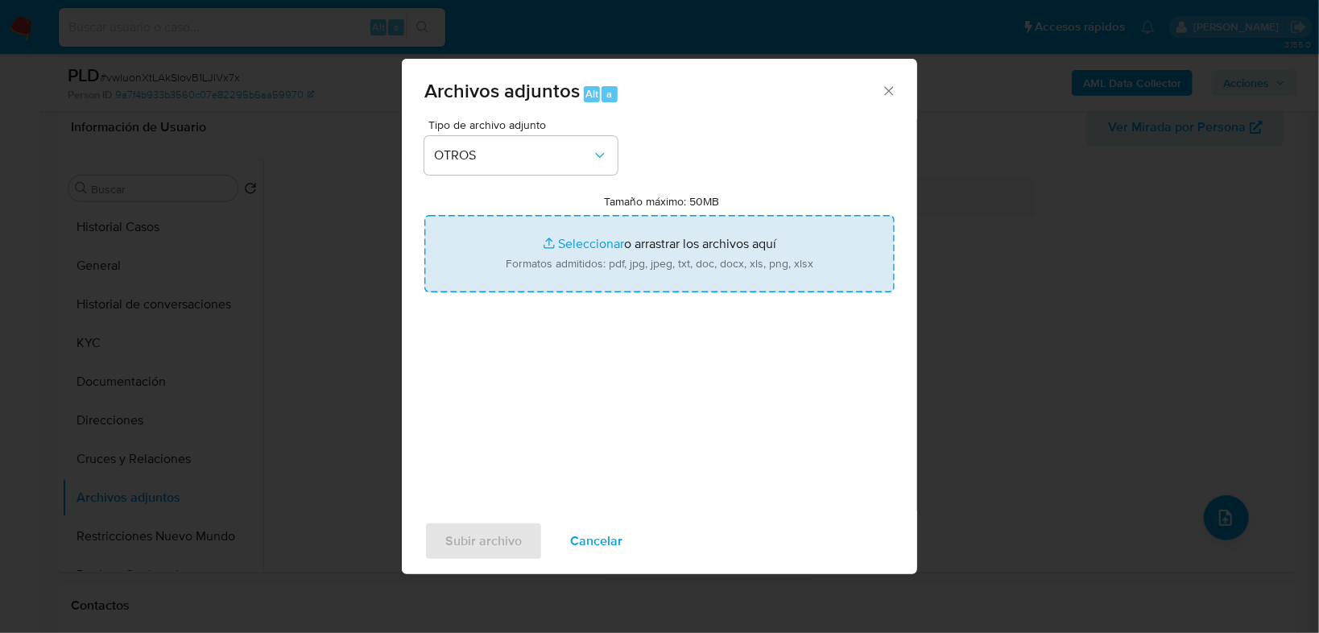
click at [568, 234] on input "Tamaño máximo: 50MB Seleccionar archivos" at bounding box center [659, 253] width 470 height 77
type input "C:\fakepath\265653672_William Recinos Dominguez_Ago25.pdf"
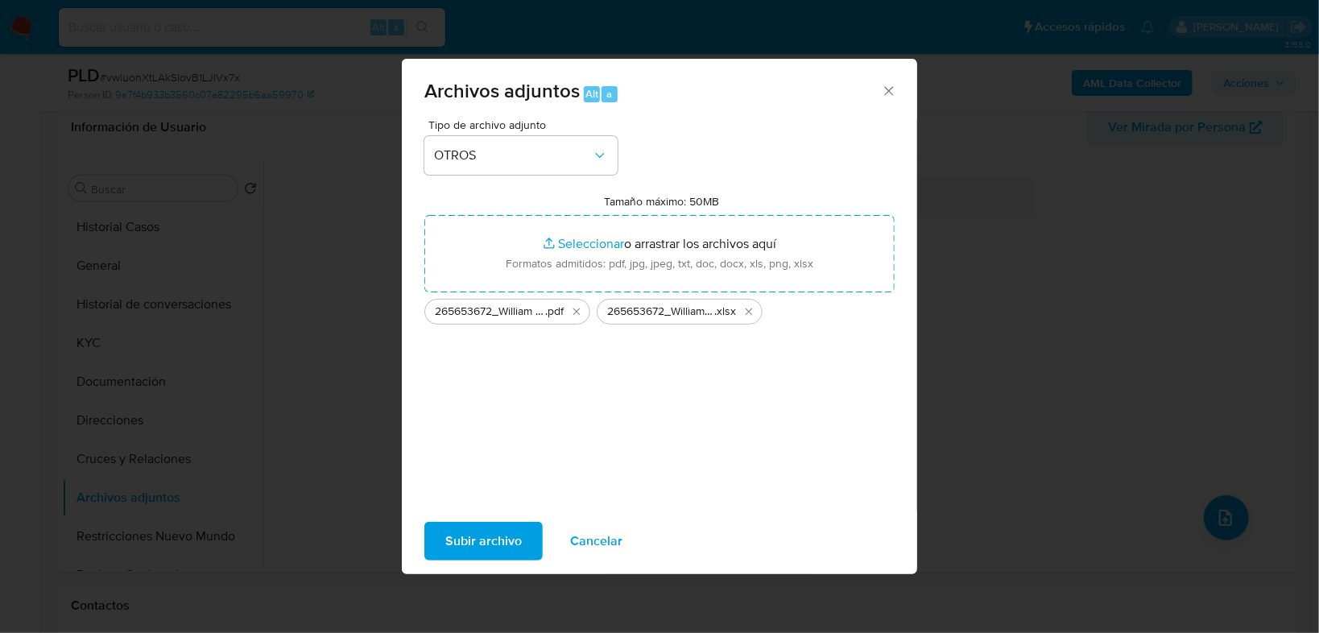
click at [489, 540] on span "Subir archivo" at bounding box center [483, 540] width 76 height 35
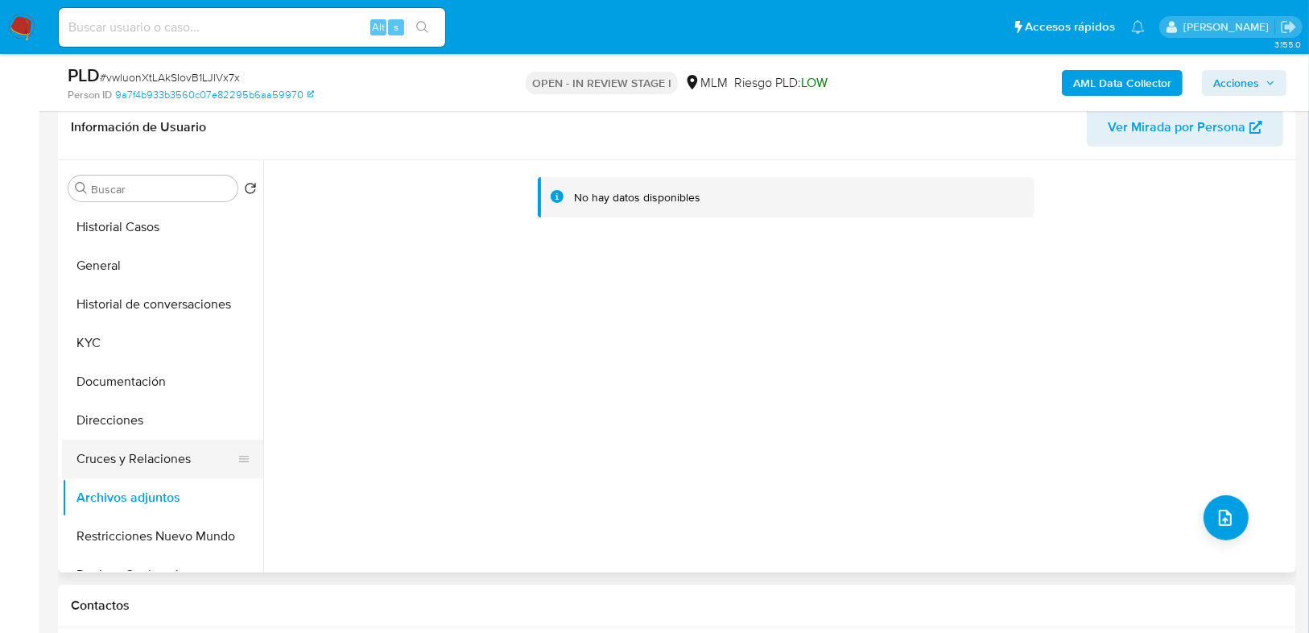
drag, startPoint x: 122, startPoint y: 345, endPoint x: 150, endPoint y: 457, distance: 116.2
click at [124, 345] on button "KYC" at bounding box center [162, 343] width 201 height 39
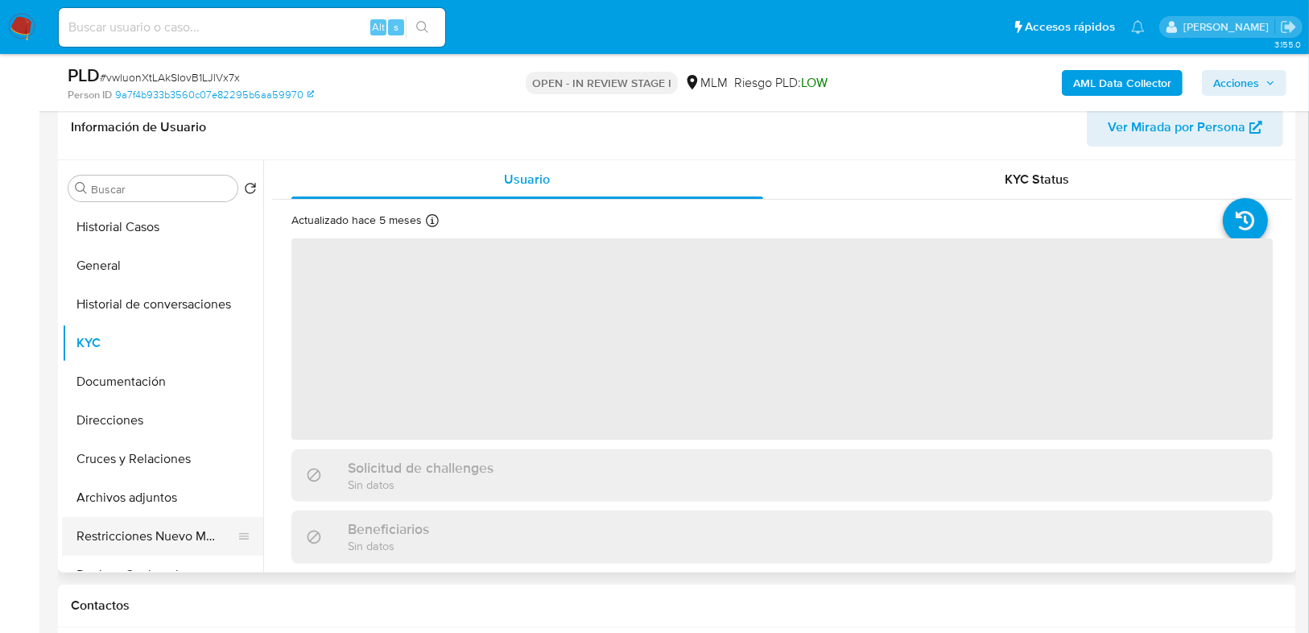
click at [155, 530] on button "Restricciones Nuevo Mundo" at bounding box center [156, 536] width 188 height 39
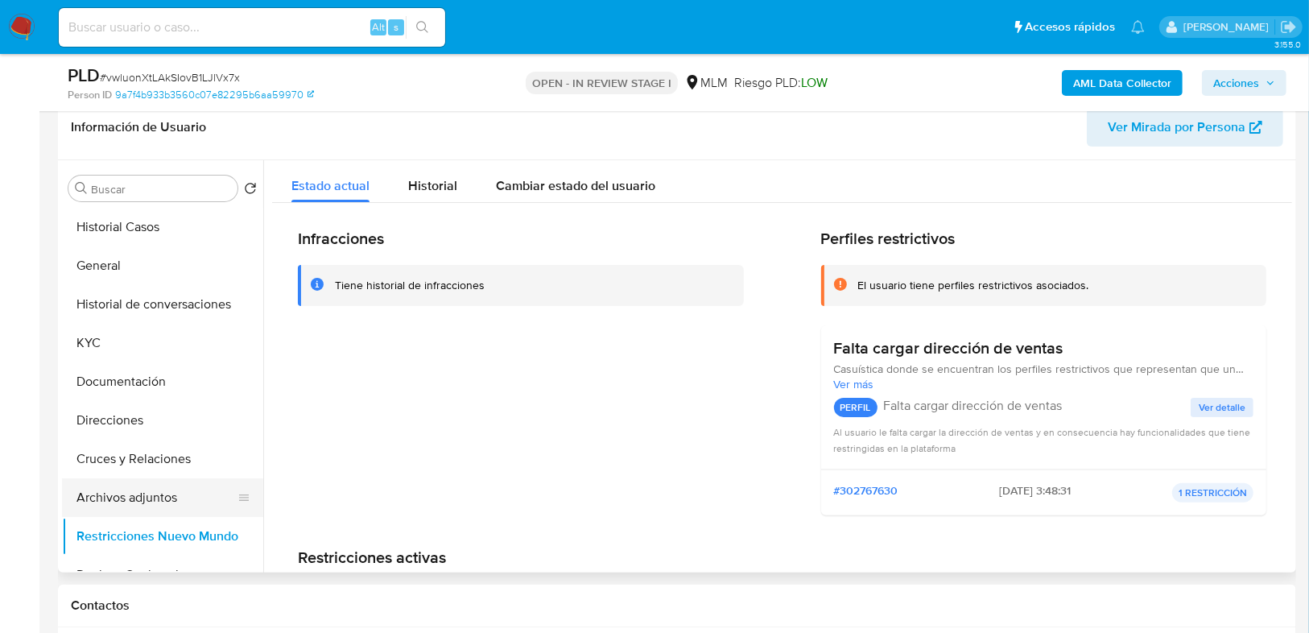
click at [175, 498] on button "Archivos adjuntos" at bounding box center [156, 497] width 188 height 39
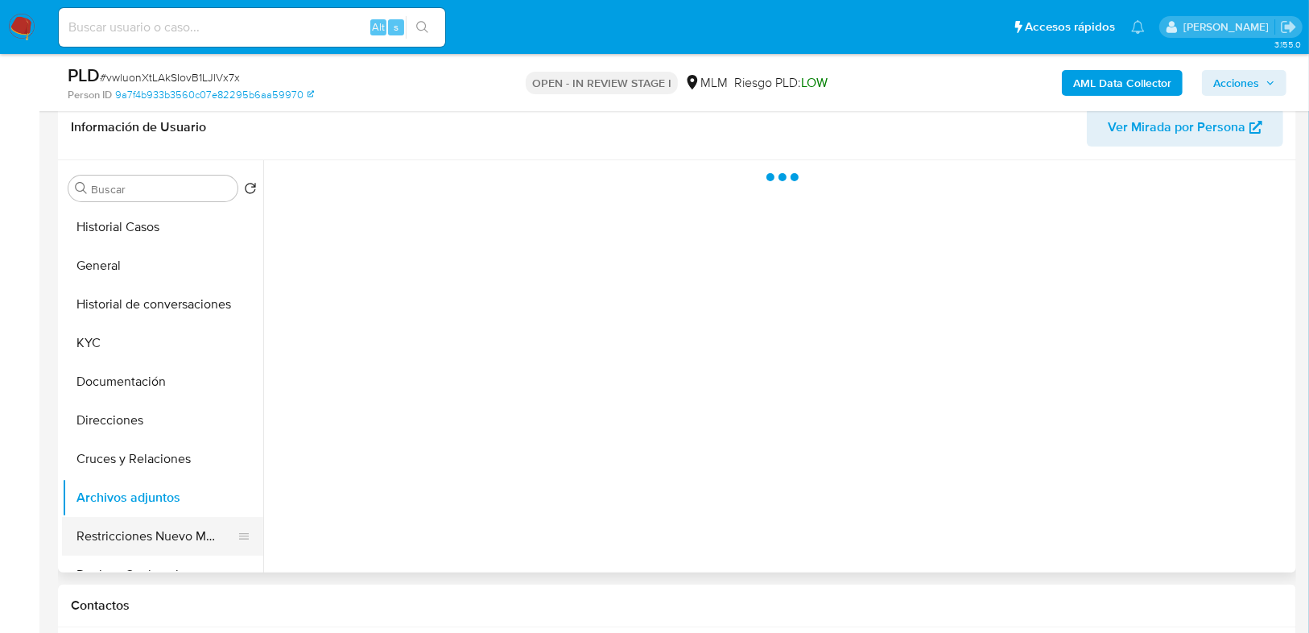
click at [163, 528] on button "Restricciones Nuevo Mundo" at bounding box center [156, 536] width 188 height 39
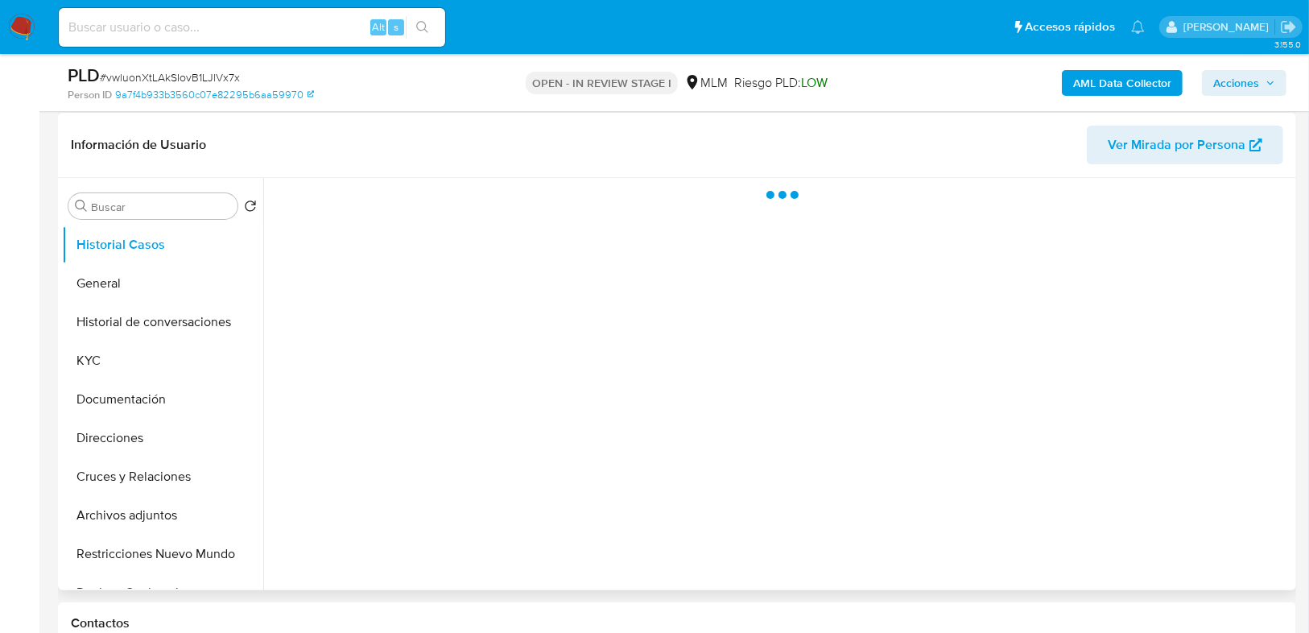
scroll to position [451, 0]
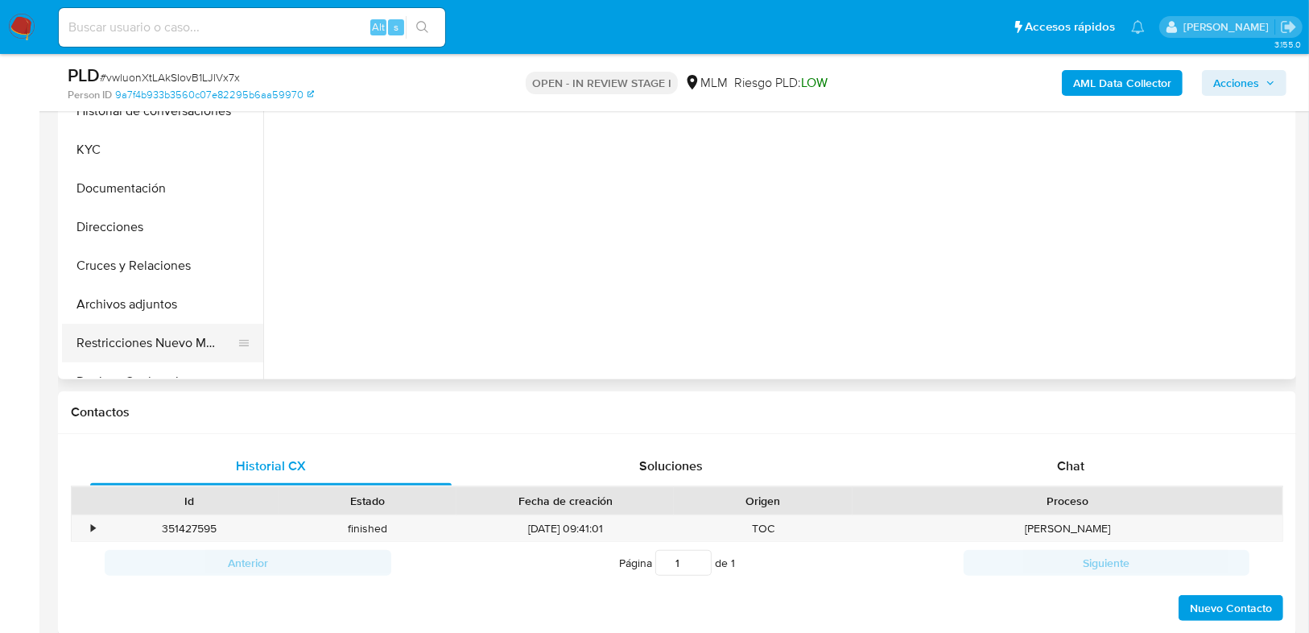
select select "10"
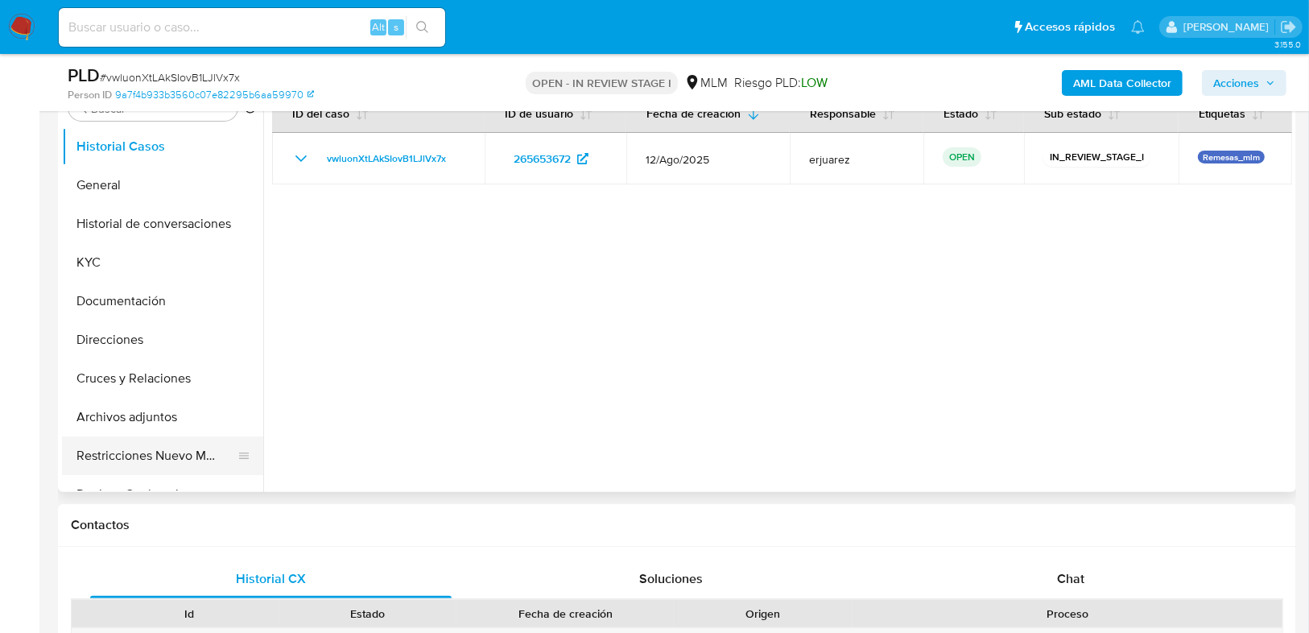
scroll to position [322, 0]
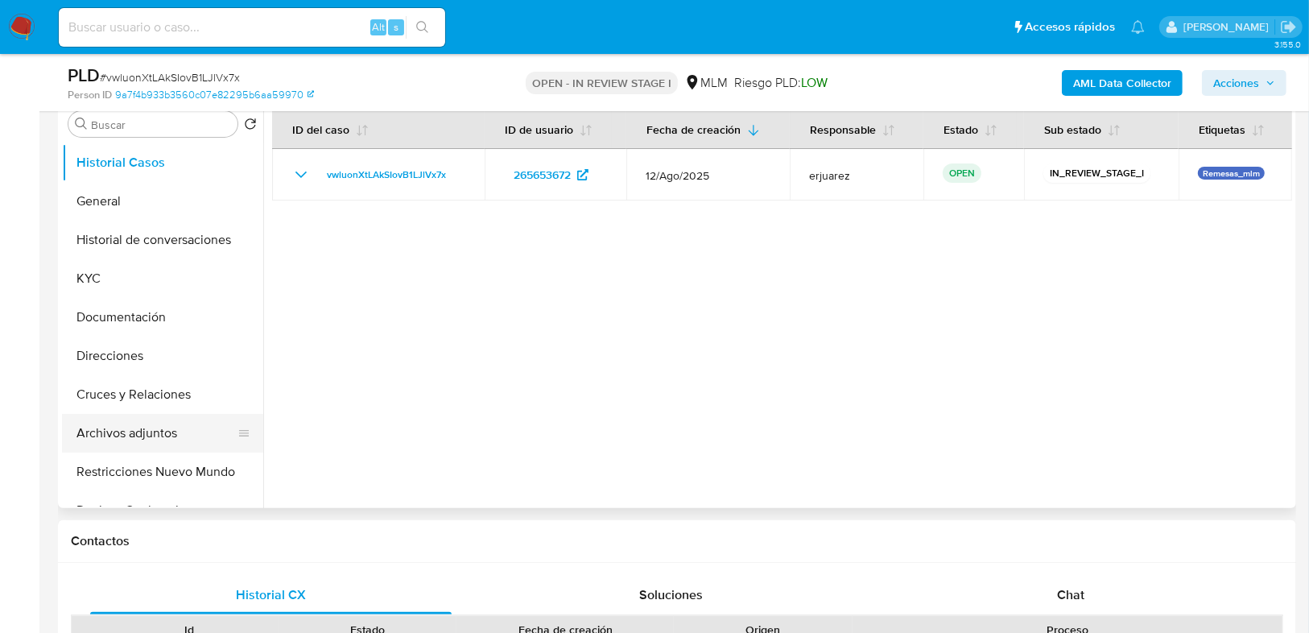
click at [173, 420] on button "Archivos adjuntos" at bounding box center [156, 433] width 188 height 39
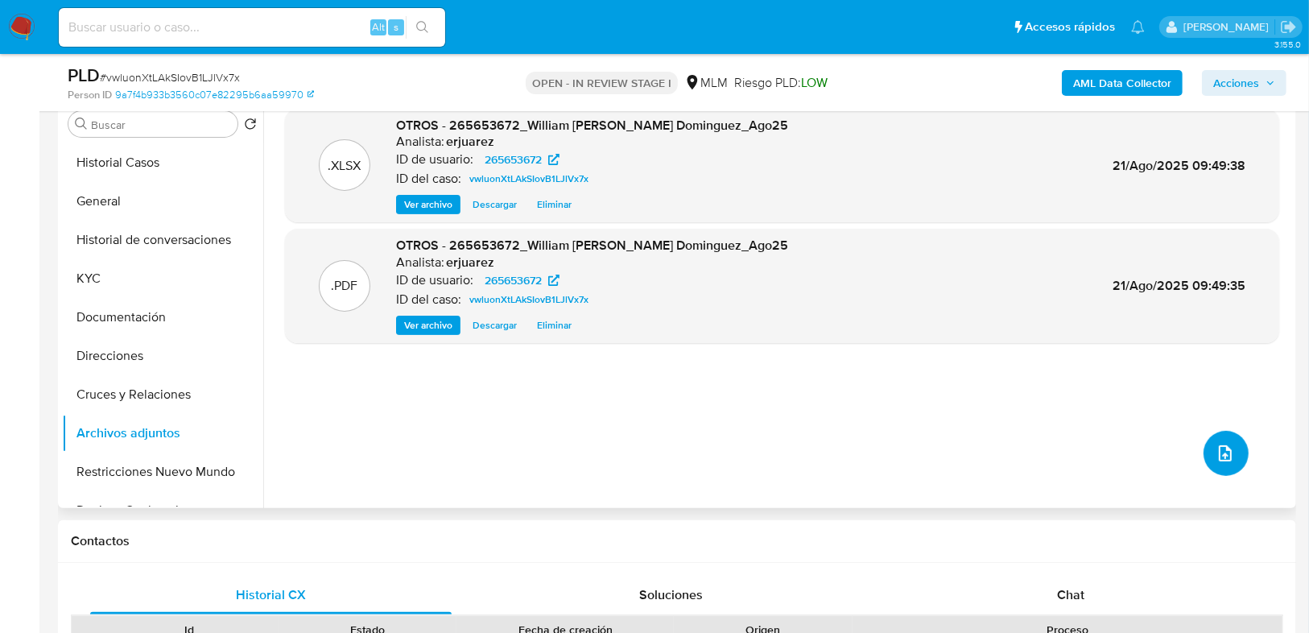
click at [1216, 449] on icon "upload-file" at bounding box center [1225, 453] width 19 height 19
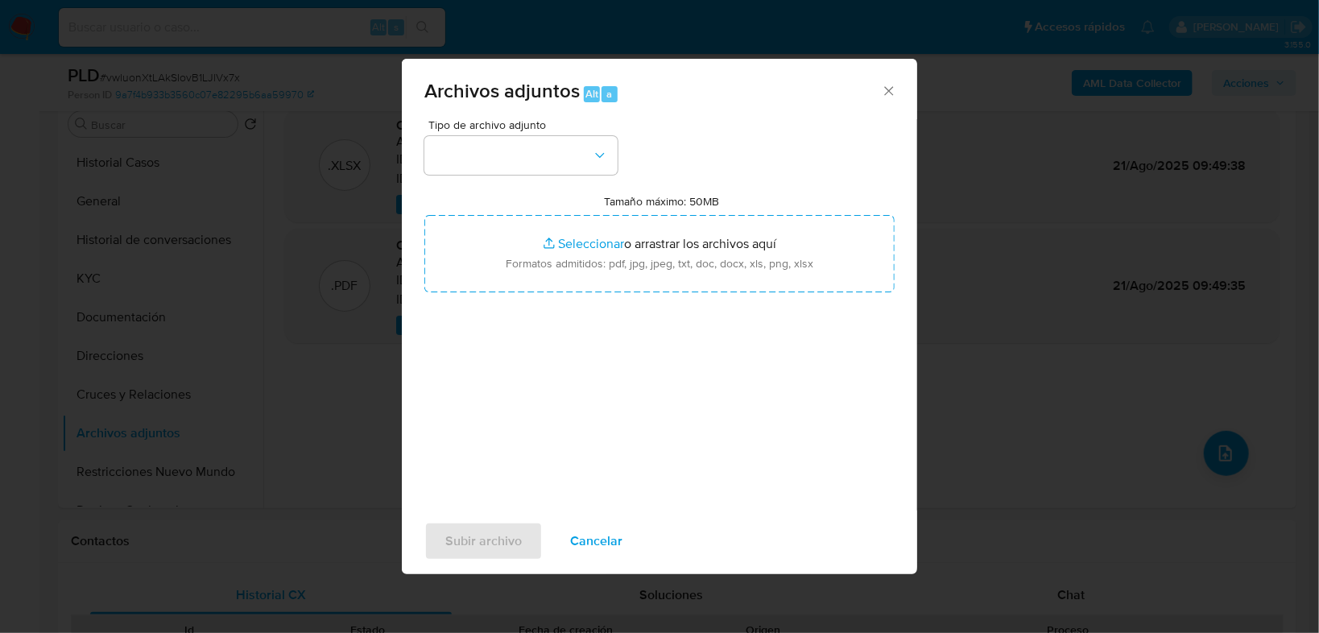
click at [344, 413] on div "Archivos adjuntos Alt a Tipo de archivo adjunto Tamaño máximo: 50MB Seleccionar…" at bounding box center [659, 316] width 1319 height 633
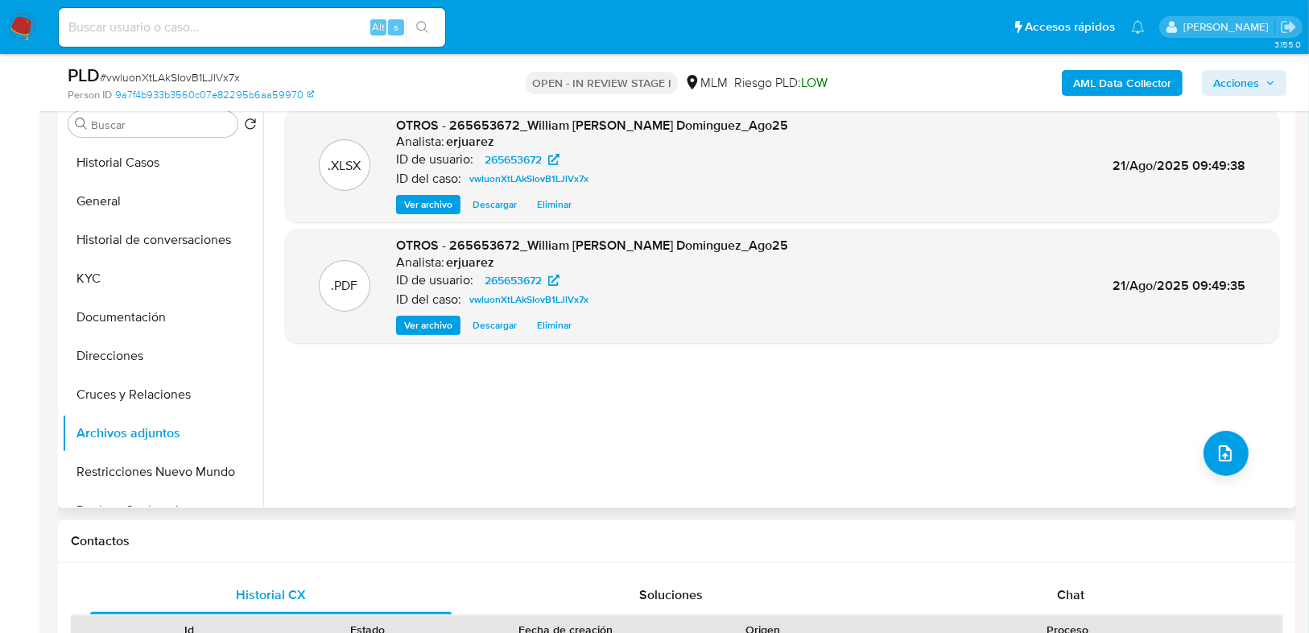
click at [411, 327] on span "Ver archivo" at bounding box center [428, 325] width 48 height 16
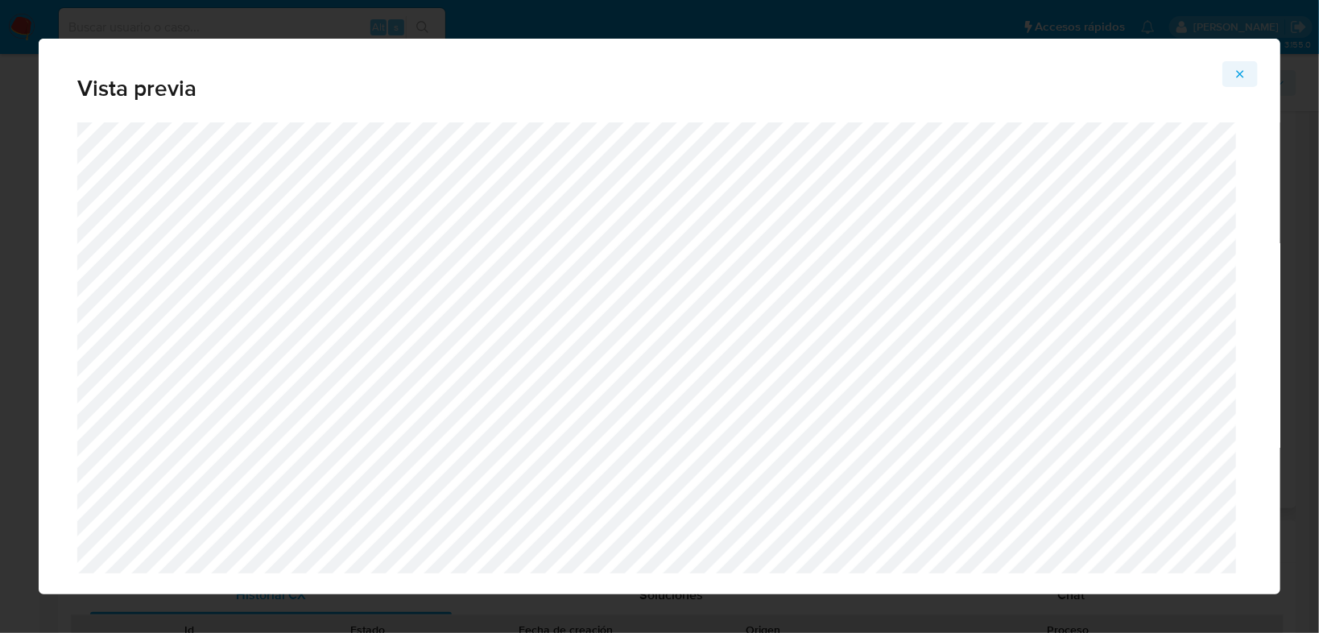
click at [1240, 72] on icon "Attachment preview" at bounding box center [1239, 73] width 7 height 7
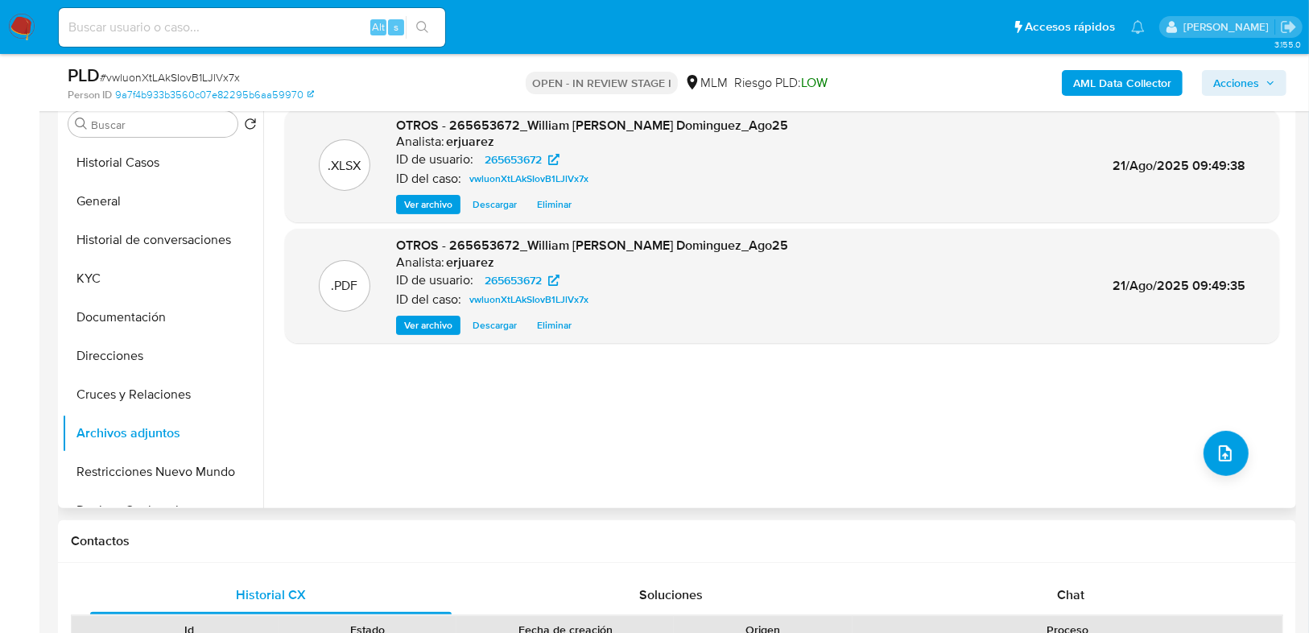
drag, startPoint x: 1225, startPoint y: 88, endPoint x: 1203, endPoint y: 96, distance: 23.2
click at [1224, 88] on span "Acciones" at bounding box center [1236, 83] width 46 height 26
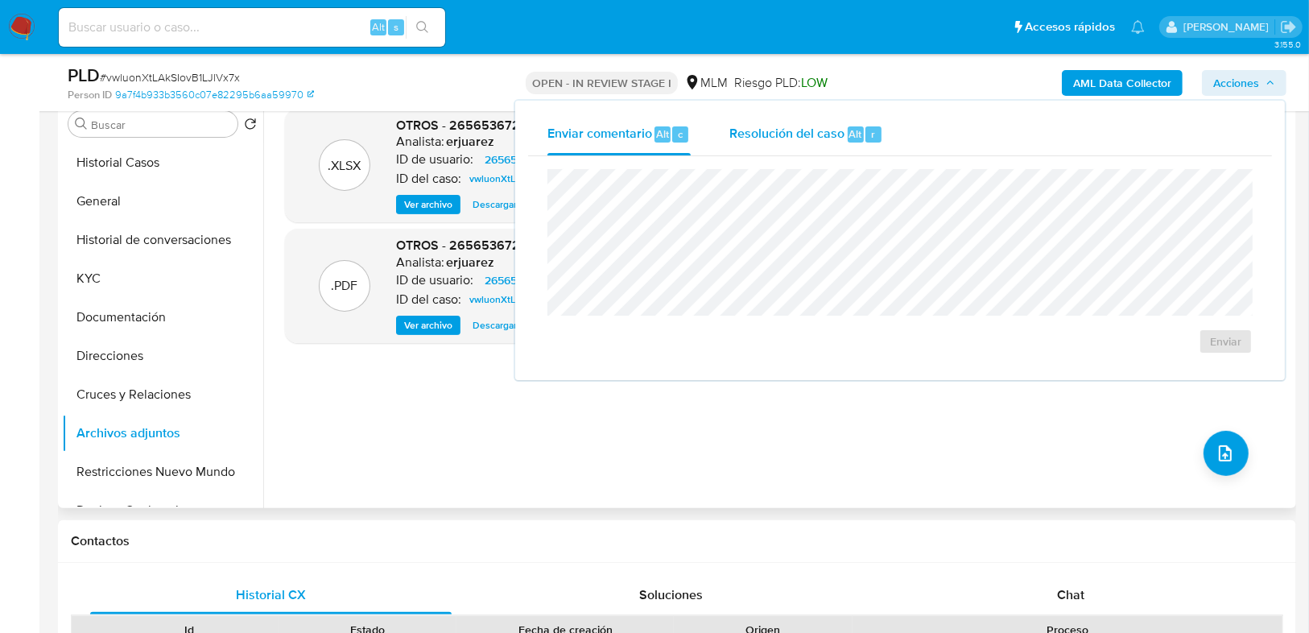
click at [786, 144] on div "Resolución del caso Alt r" at bounding box center [806, 135] width 154 height 42
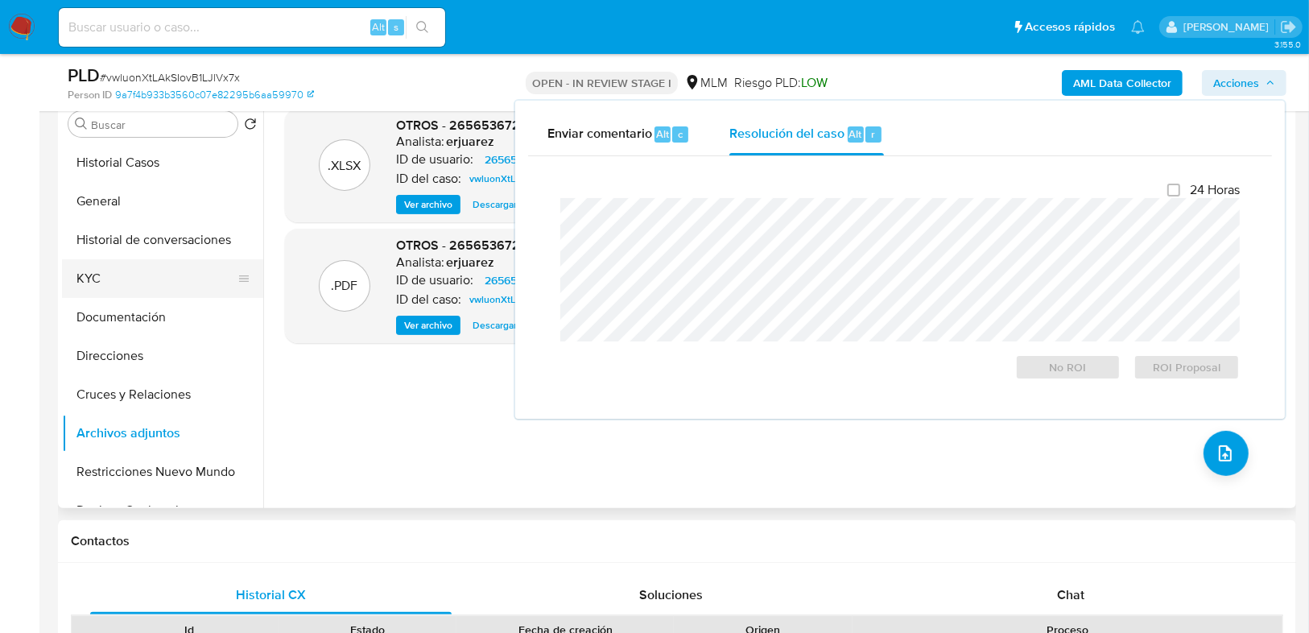
click at [105, 289] on button "KYC" at bounding box center [156, 278] width 188 height 39
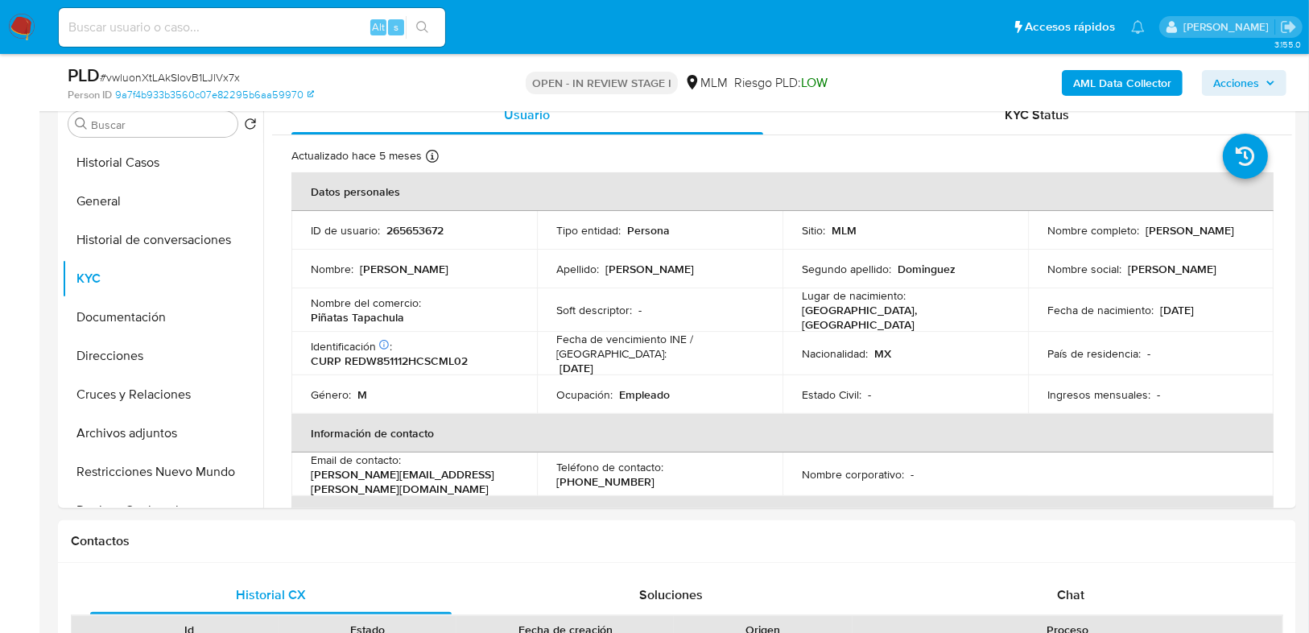
click at [1261, 75] on span "Acciones" at bounding box center [1244, 83] width 62 height 23
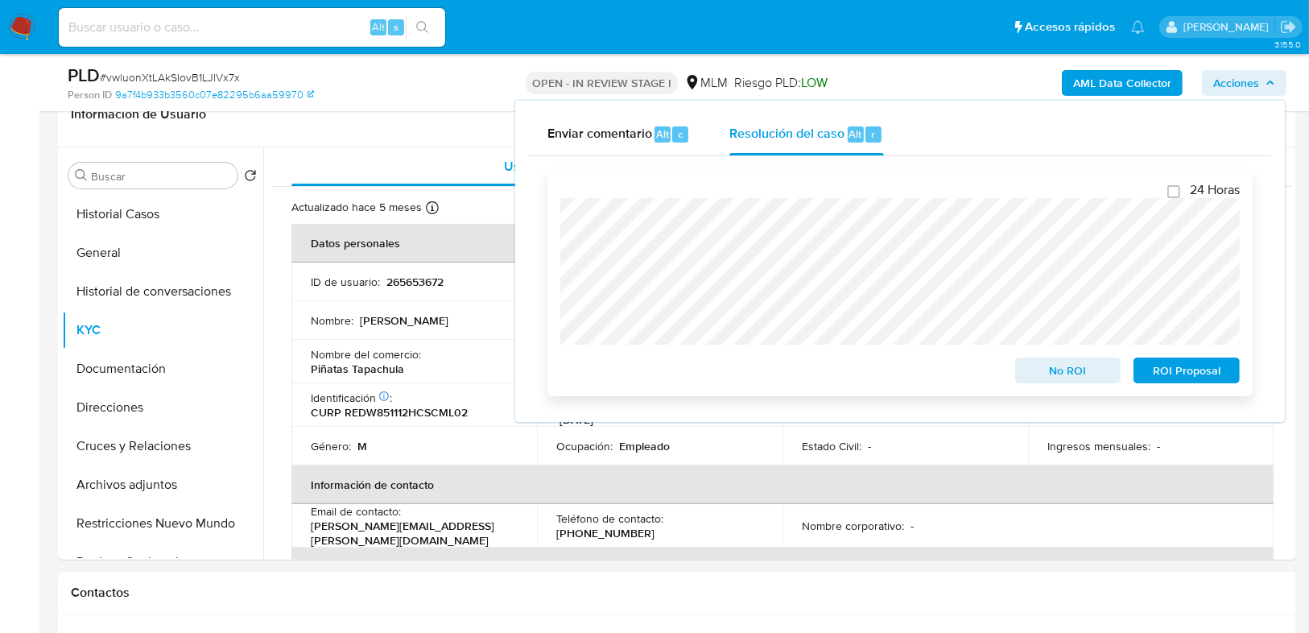
scroll to position [193, 0]
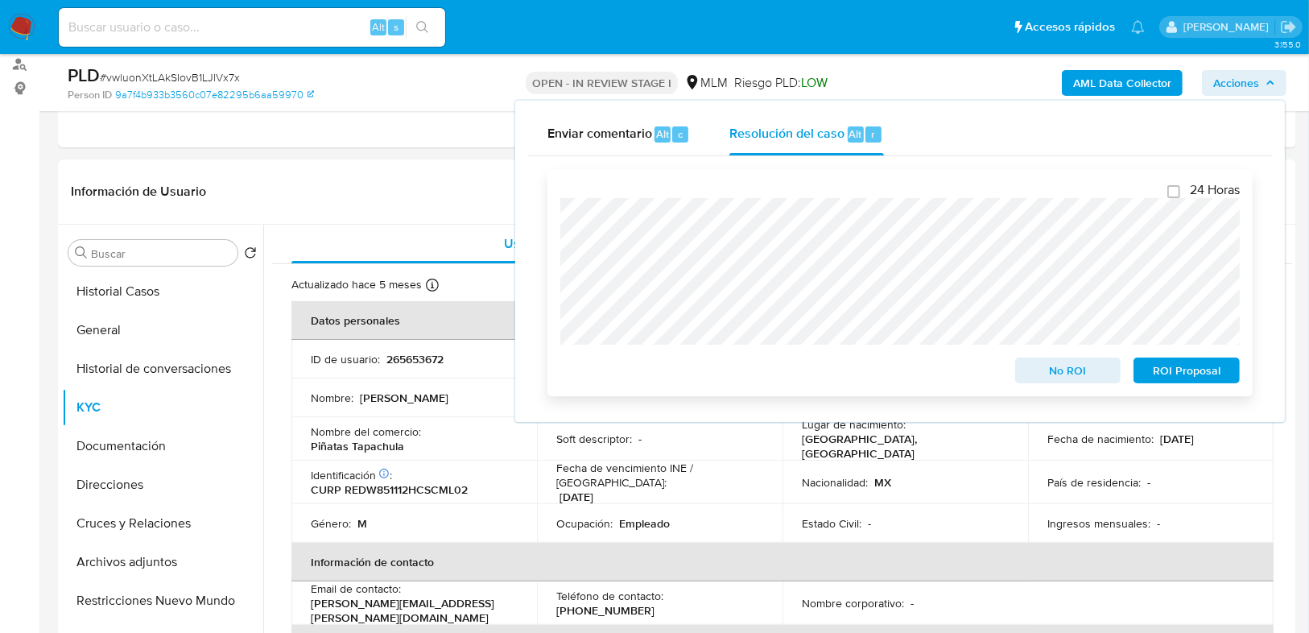
click at [1147, 365] on span "ROI Proposal" at bounding box center [1187, 370] width 84 height 23
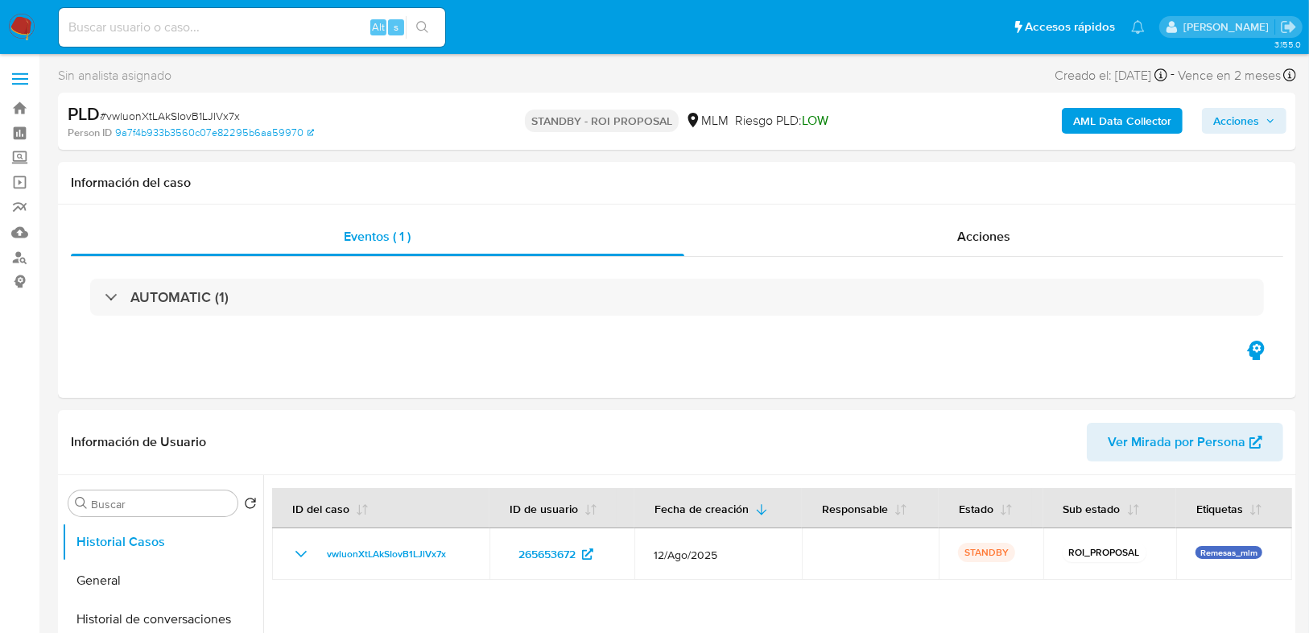
select select "10"
click at [19, 28] on img at bounding box center [21, 27] width 27 height 27
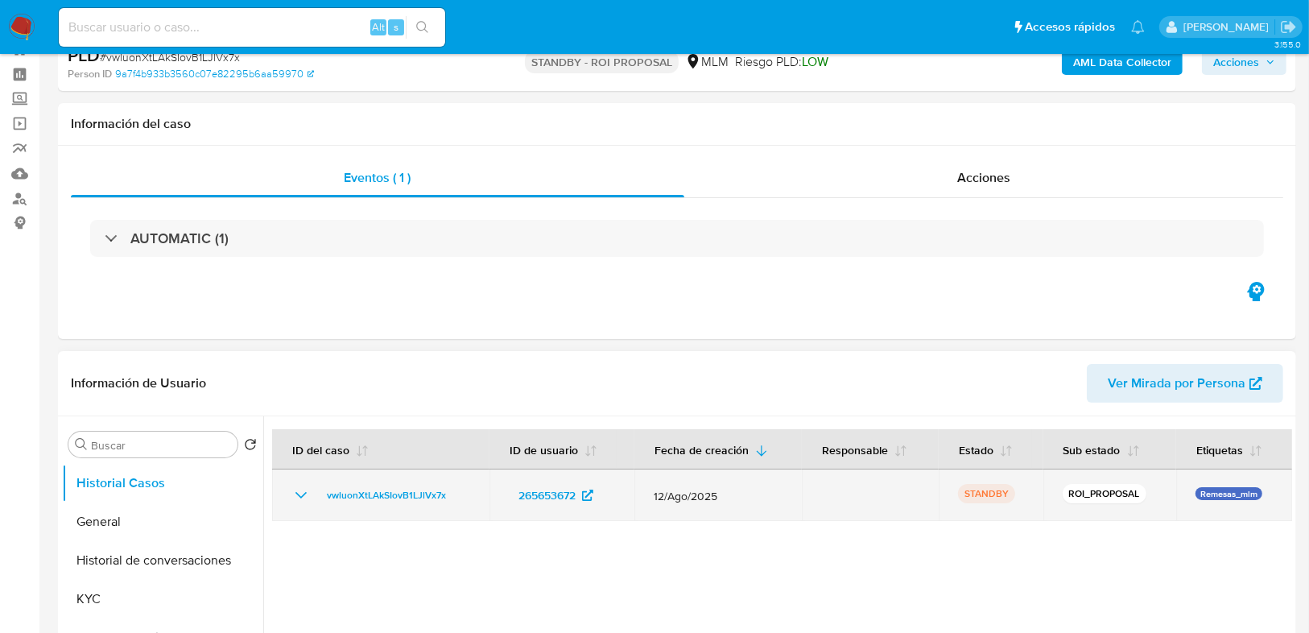
scroll to position [129, 0]
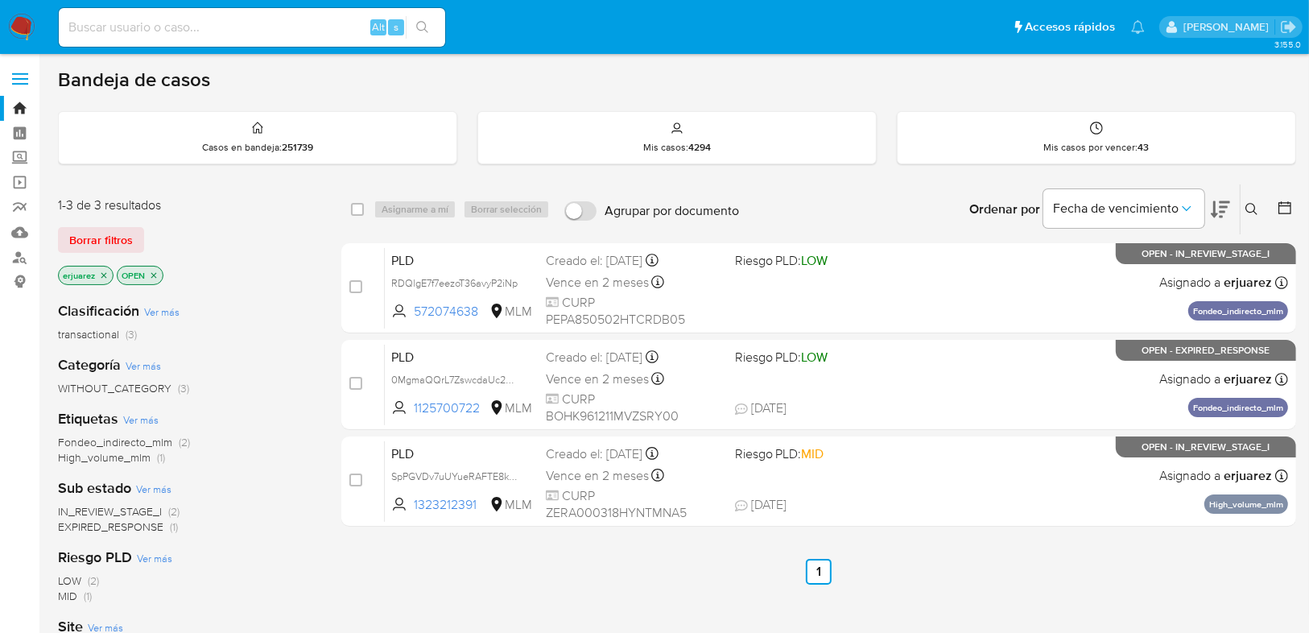
click at [23, 36] on img at bounding box center [21, 27] width 27 height 27
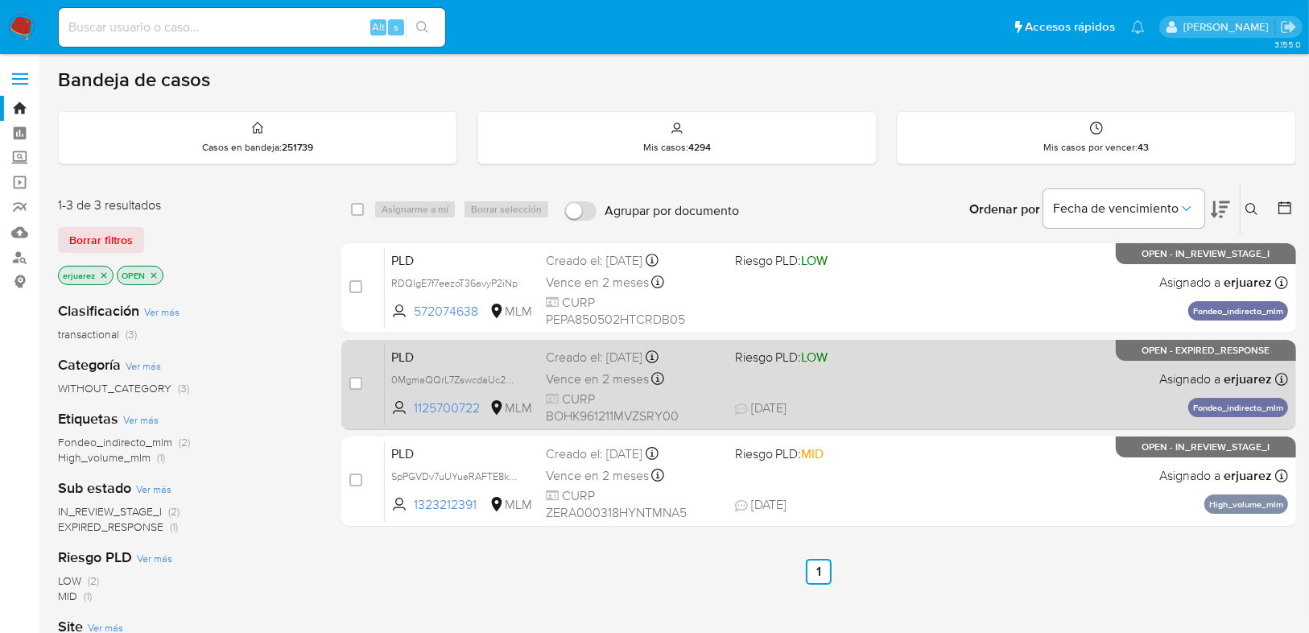
click at [795, 380] on div "PLD 0MgmaQQrL7ZswcdaUc2NPqGJ 1125700722 MLM Riesgo PLD: LOW Creado el: [DATE] C…" at bounding box center [836, 384] width 903 height 81
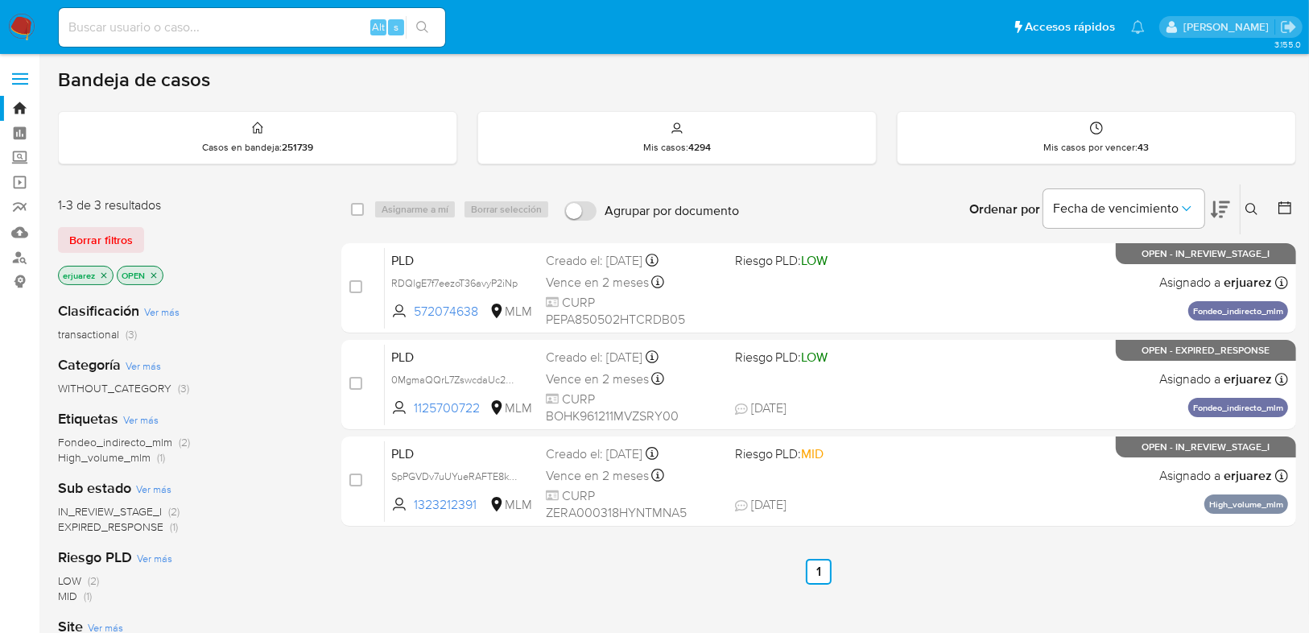
click at [18, 23] on img at bounding box center [21, 27] width 27 height 27
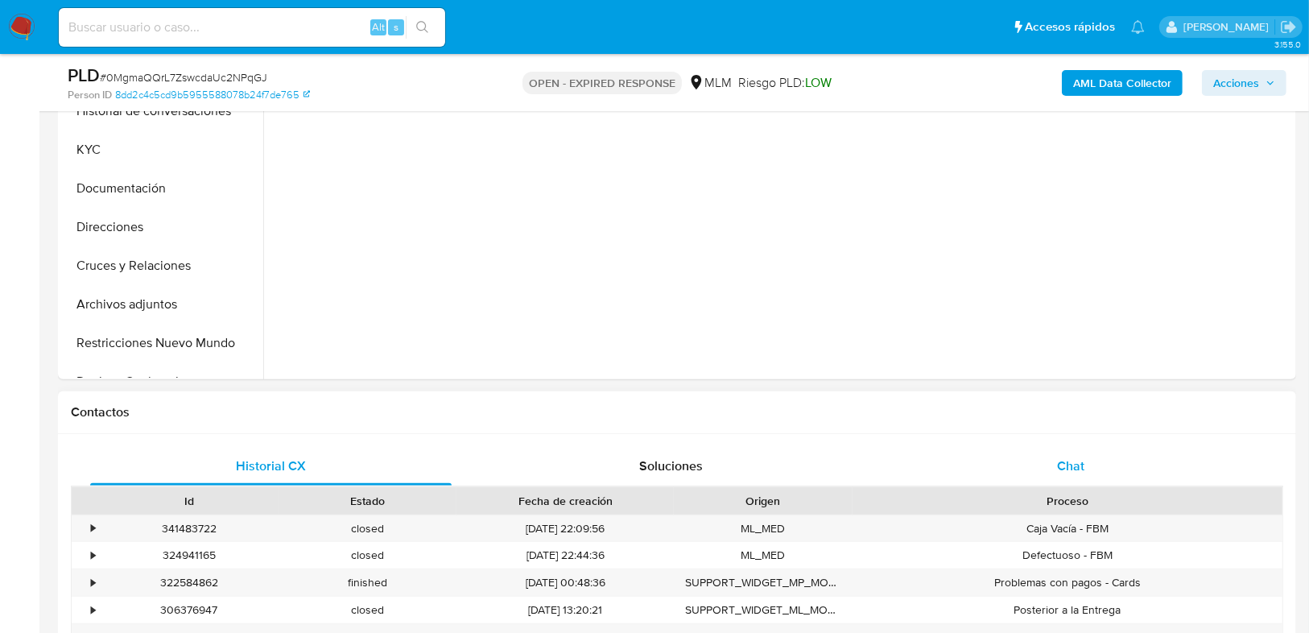
click at [1089, 469] on div "Chat" at bounding box center [1070, 466] width 361 height 39
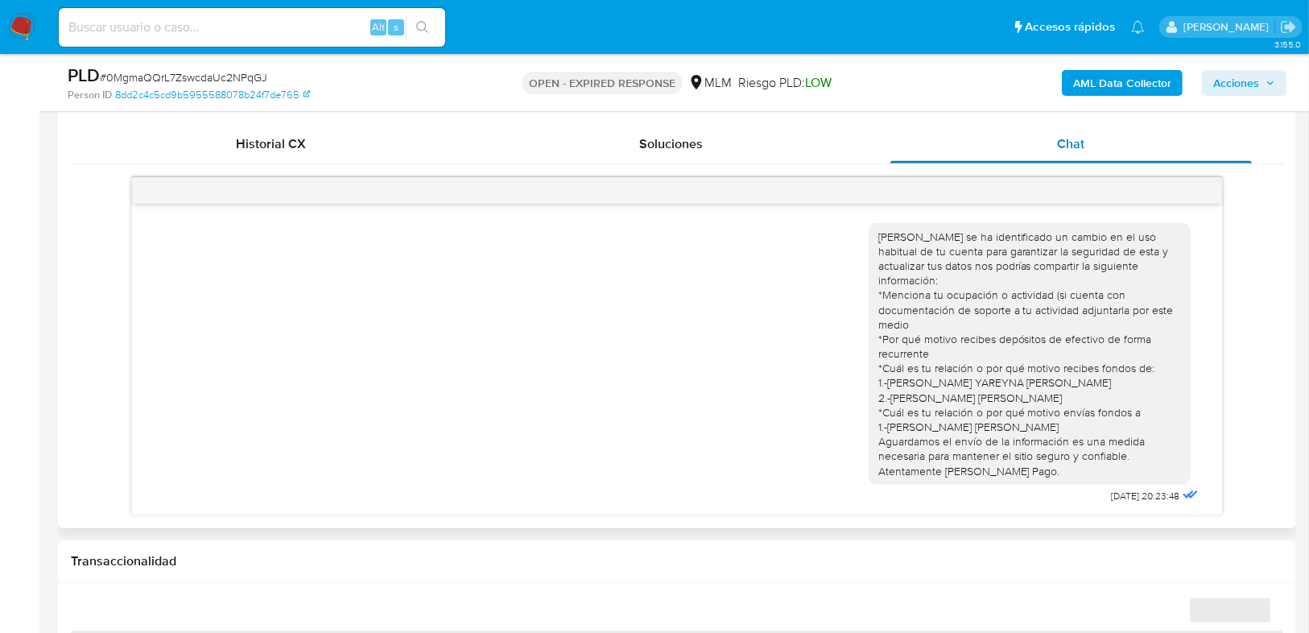
scroll to position [247, 0]
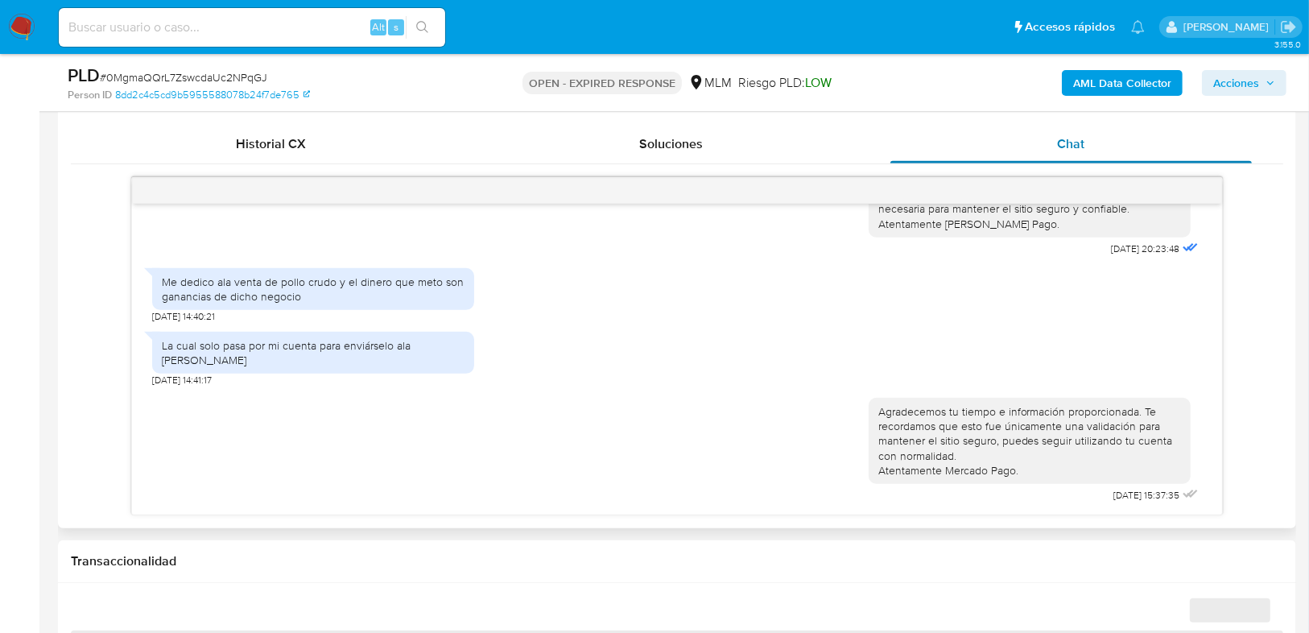
select select "10"
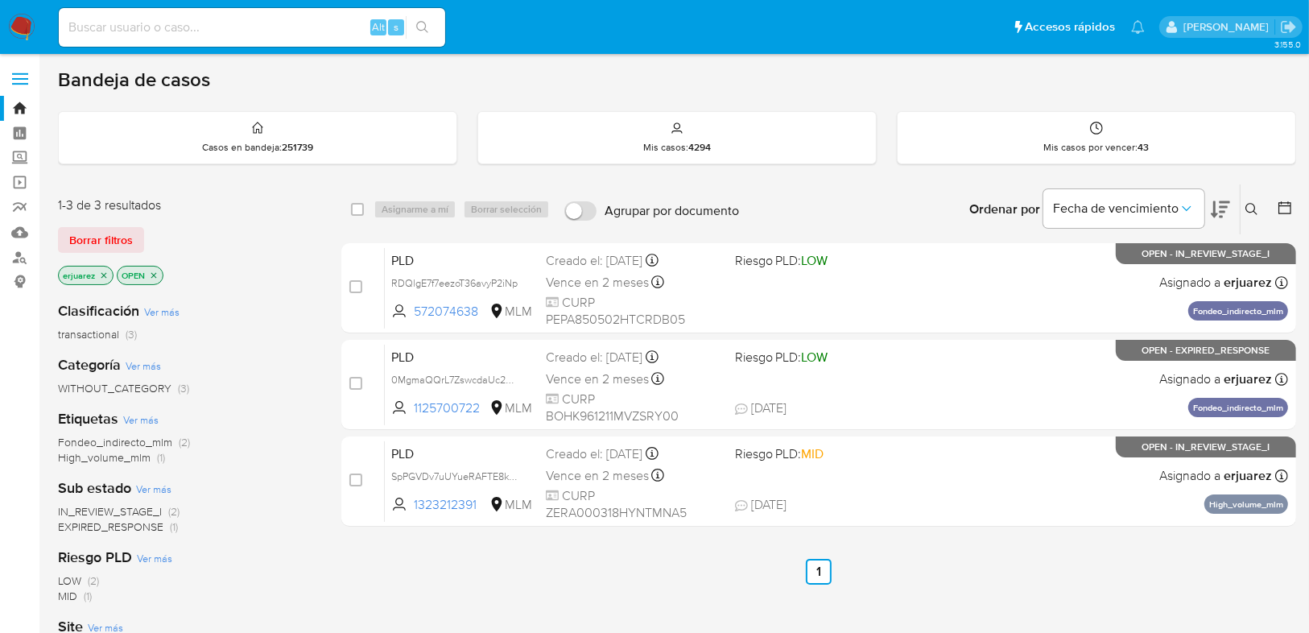
click at [19, 26] on img at bounding box center [21, 27] width 27 height 27
